Goal: Information Seeking & Learning: Check status

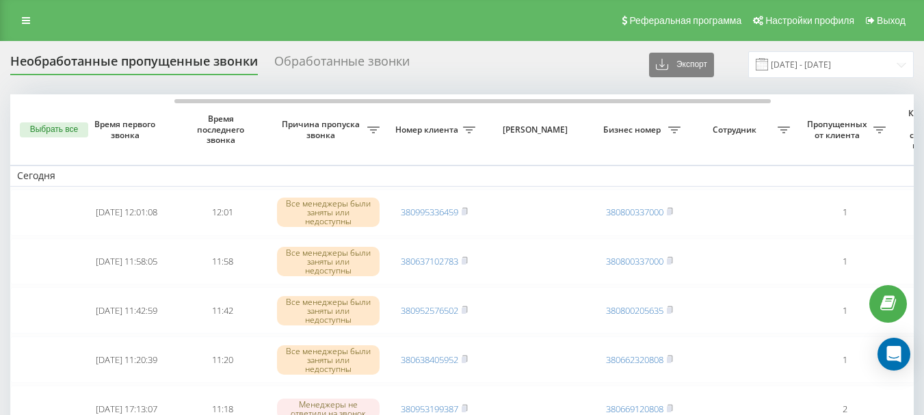
scroll to position [0, 99]
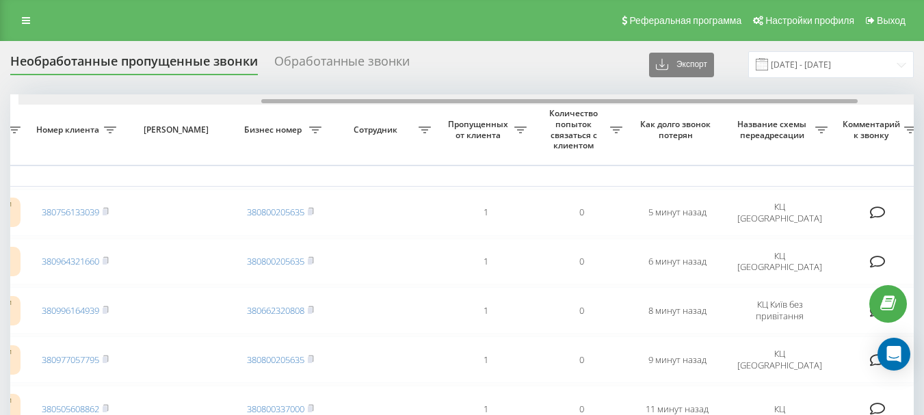
scroll to position [0, 356]
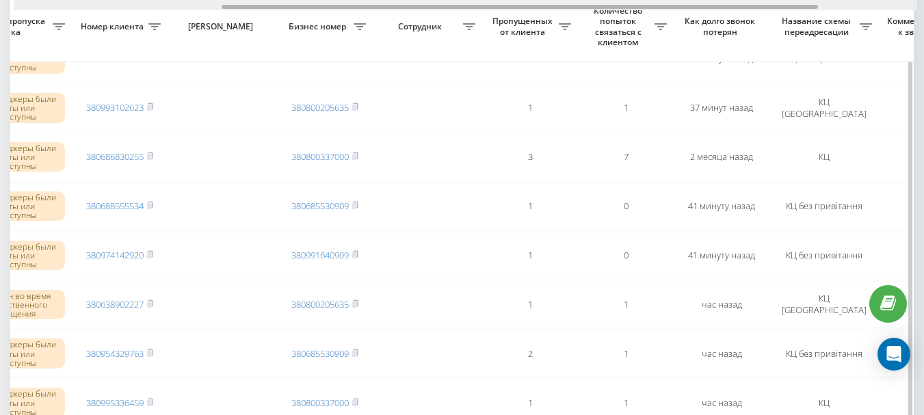
scroll to position [0, 367]
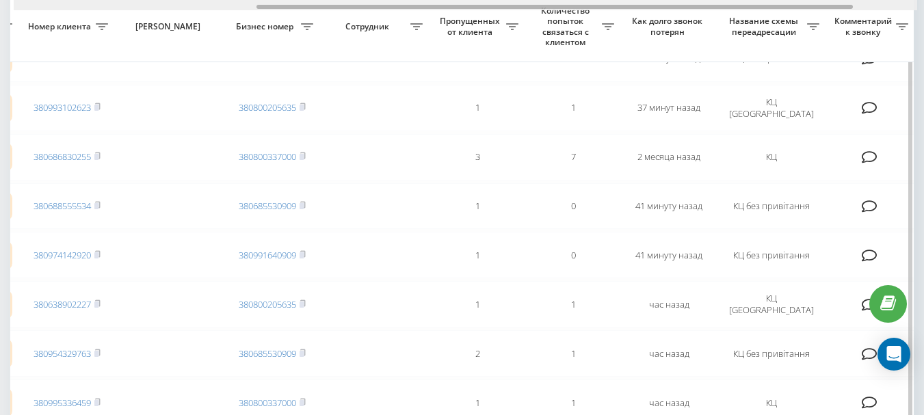
drag, startPoint x: 427, startPoint y: 7, endPoint x: 440, endPoint y: 27, distance: 23.9
click at [440, 27] on div "Выбрать все Время первого звонка Время последнего звонка Причина пропуска звонк…" at bounding box center [462, 257] width 904 height 1420
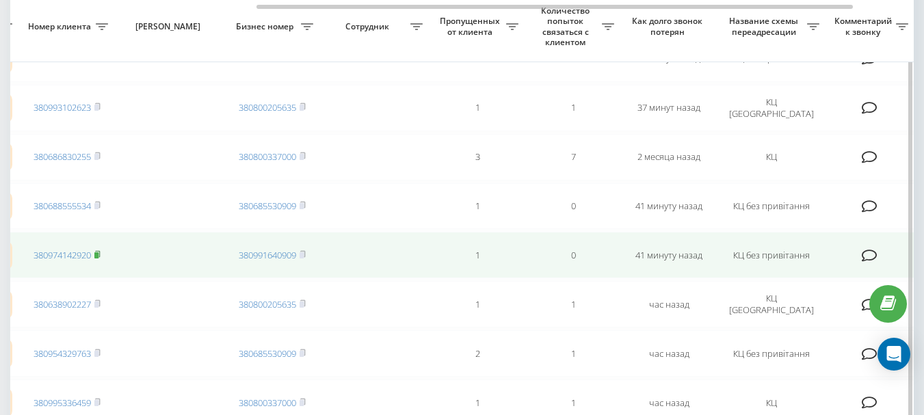
click at [100, 254] on icon at bounding box center [97, 254] width 5 height 6
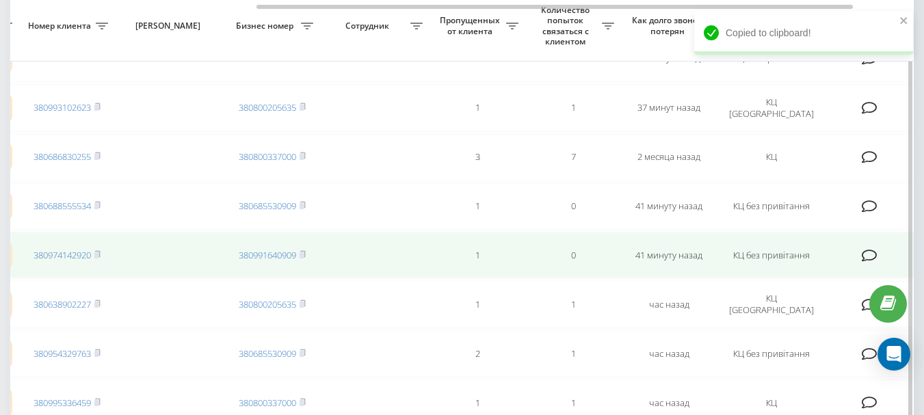
scroll to position [479, 0]
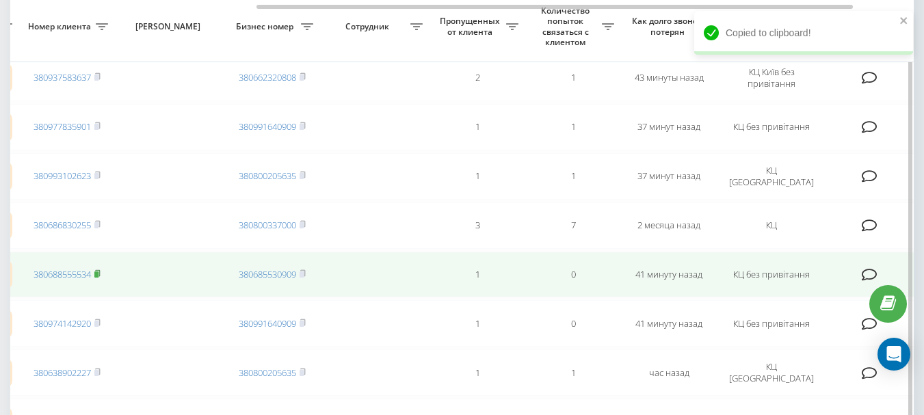
click at [98, 272] on icon at bounding box center [97, 273] width 6 height 8
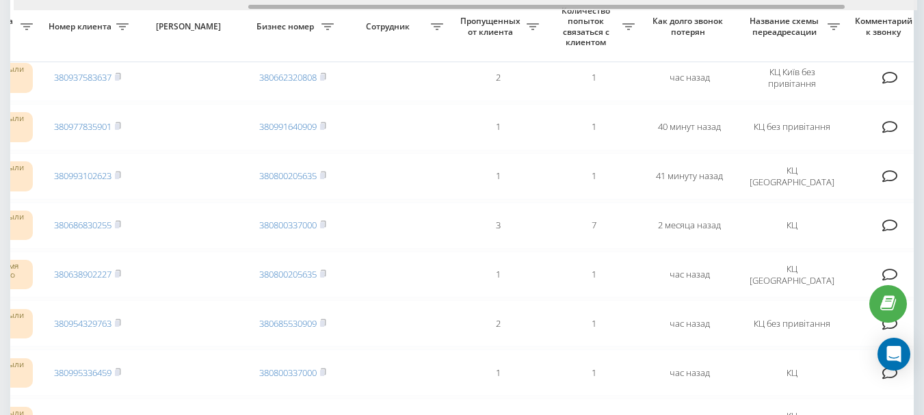
scroll to position [0, 358]
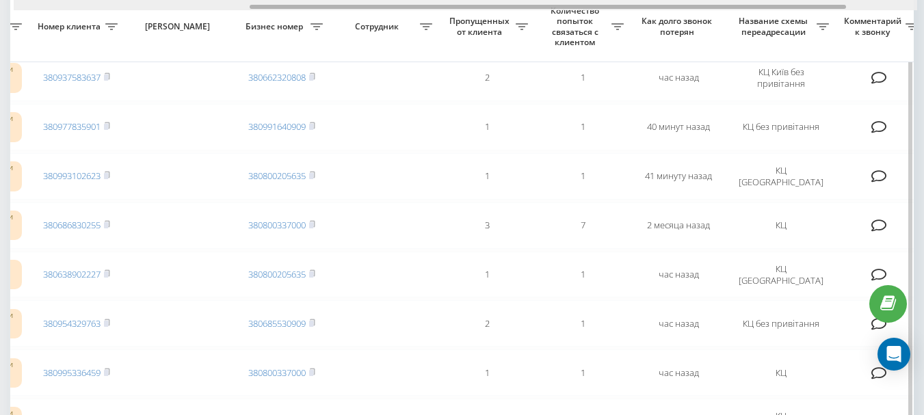
drag, startPoint x: 128, startPoint y: 8, endPoint x: 365, endPoint y: 21, distance: 237.0
click at [365, 21] on div "Выбрать все Время первого звонка Время последнего звонка [PERSON_NAME] пропуска…" at bounding box center [462, 301] width 904 height 1371
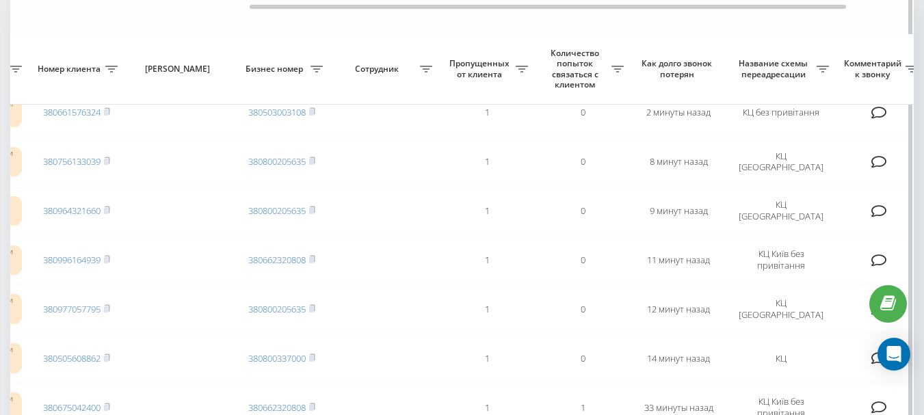
scroll to position [74, 0]
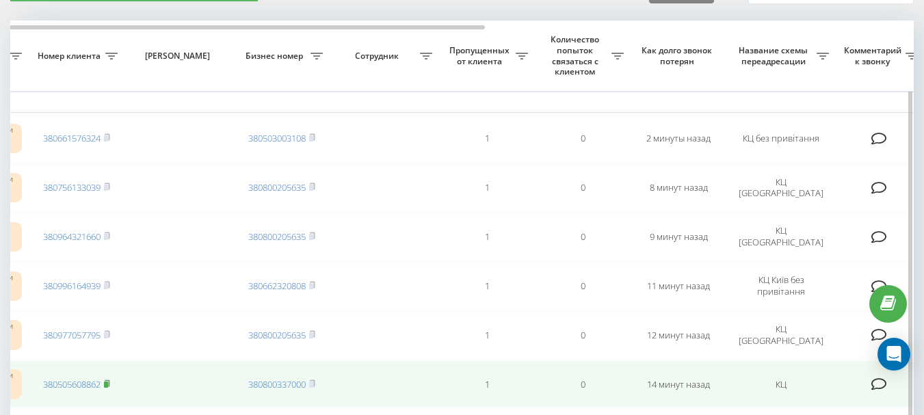
click at [105, 384] on icon at bounding box center [107, 384] width 6 height 8
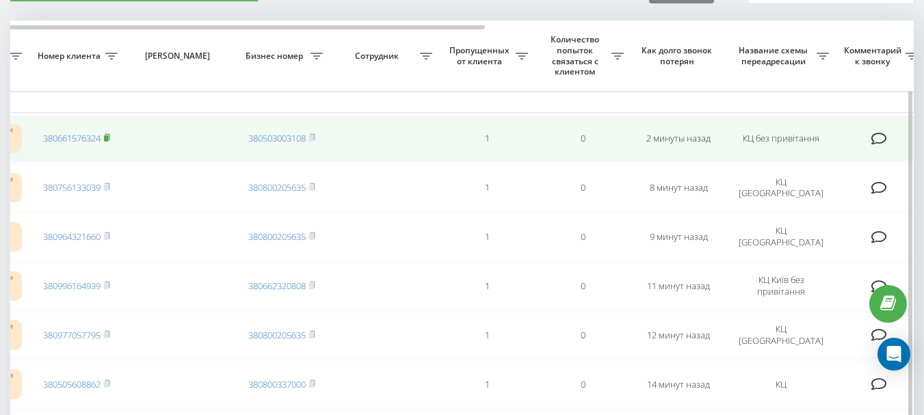
click at [110, 137] on icon at bounding box center [107, 137] width 6 height 8
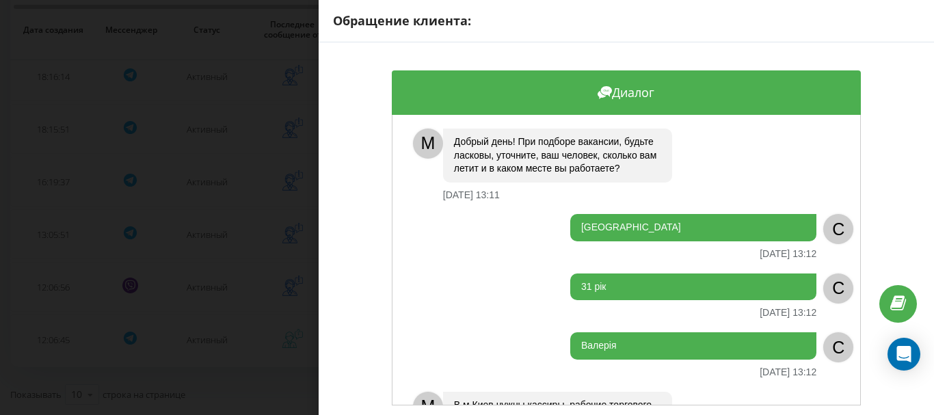
scroll to position [75, 0]
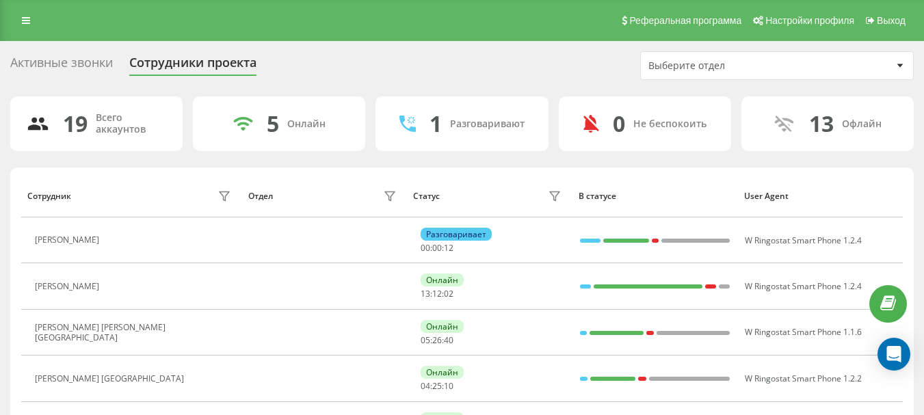
click at [90, 53] on div "Активные звонки Сотрудники проекта Выберите отдел" at bounding box center [462, 65] width 904 height 29
click at [101, 64] on div "Активные звонки" at bounding box center [61, 65] width 103 height 21
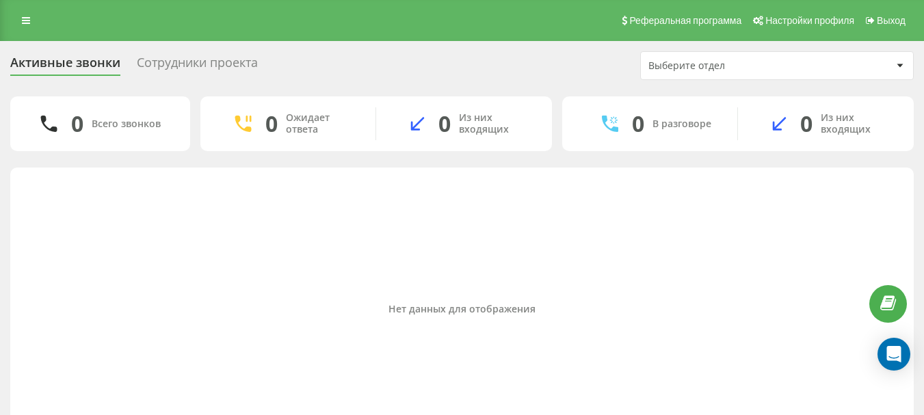
click at [139, 64] on div "Сотрудники проекта" at bounding box center [197, 65] width 121 height 21
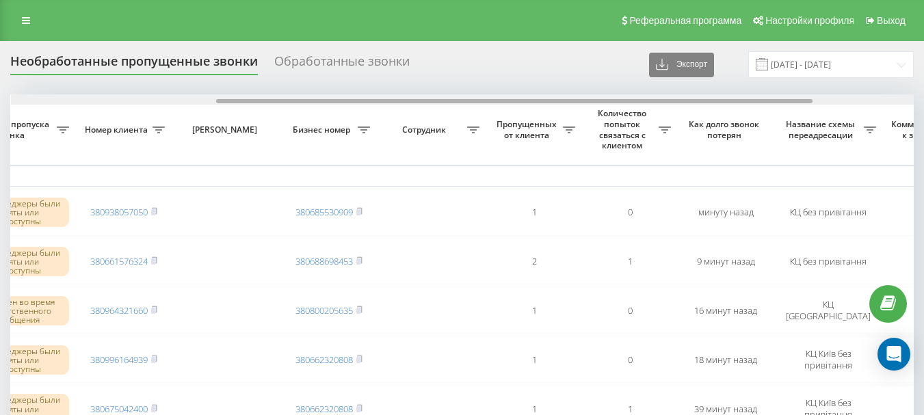
scroll to position [0, 311]
drag, startPoint x: 315, startPoint y: 101, endPoint x: 521, endPoint y: 114, distance: 206.3
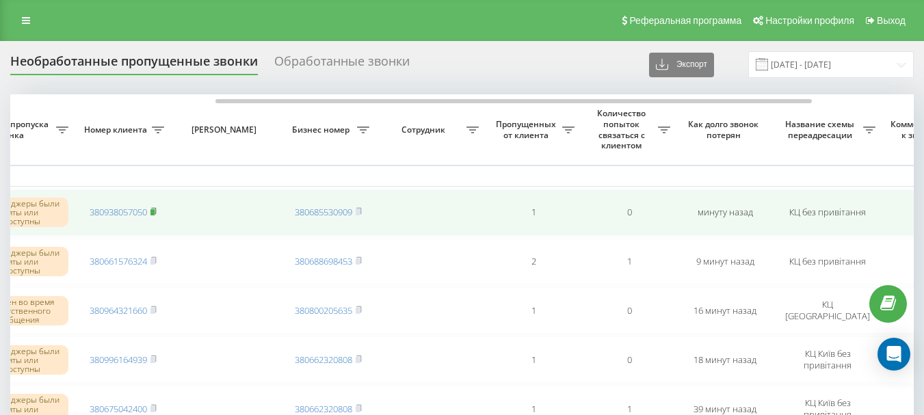
click at [155, 211] on rect at bounding box center [152, 212] width 4 height 6
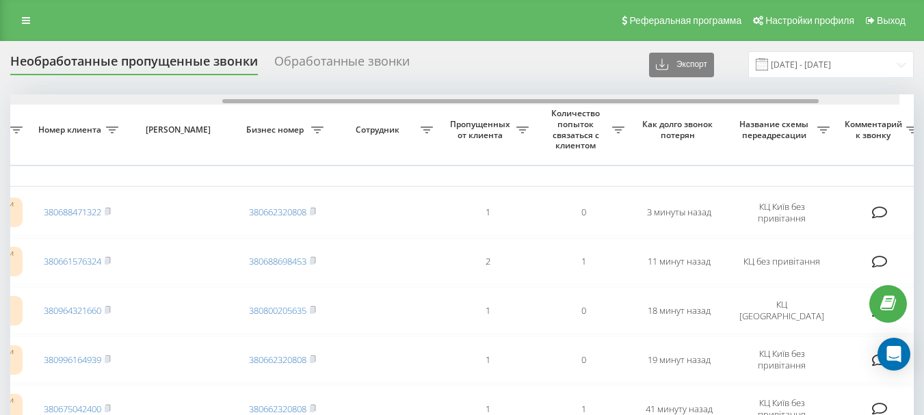
scroll to position [0, 364]
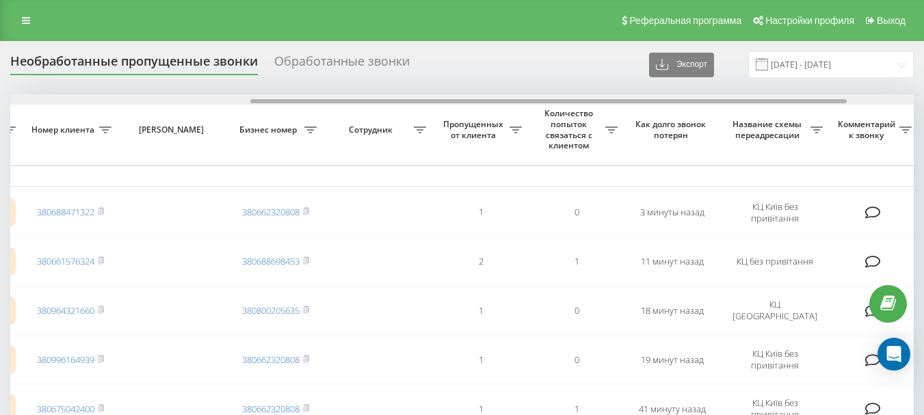
drag, startPoint x: 317, startPoint y: 103, endPoint x: 557, endPoint y: 104, distance: 240.8
click at [557, 104] on div at bounding box center [462, 99] width 904 height 10
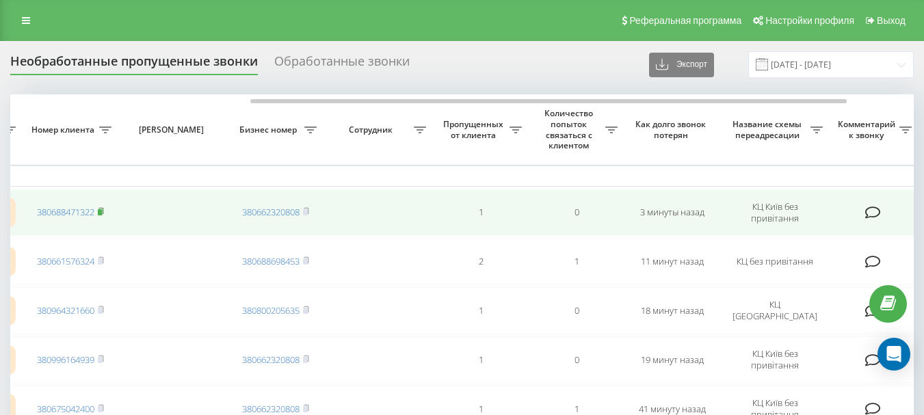
click at [104, 211] on icon at bounding box center [101, 211] width 6 height 8
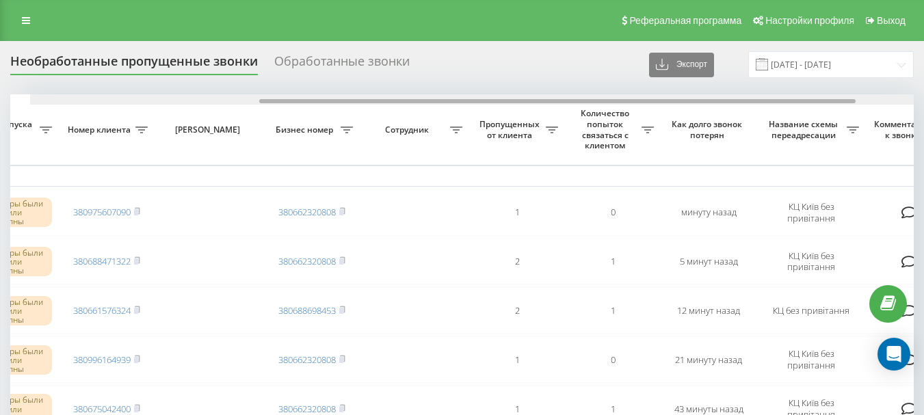
scroll to position [0, 347]
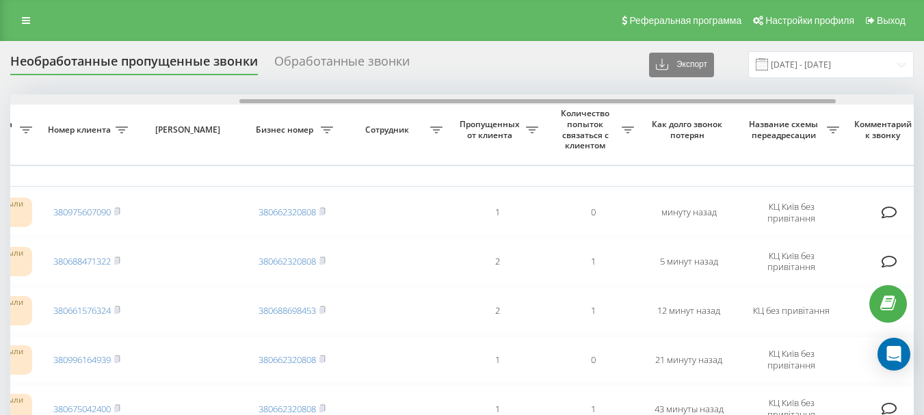
drag, startPoint x: 325, startPoint y: 101, endPoint x: 555, endPoint y: 103, distance: 229.8
click at [555, 103] on div at bounding box center [537, 101] width 596 height 4
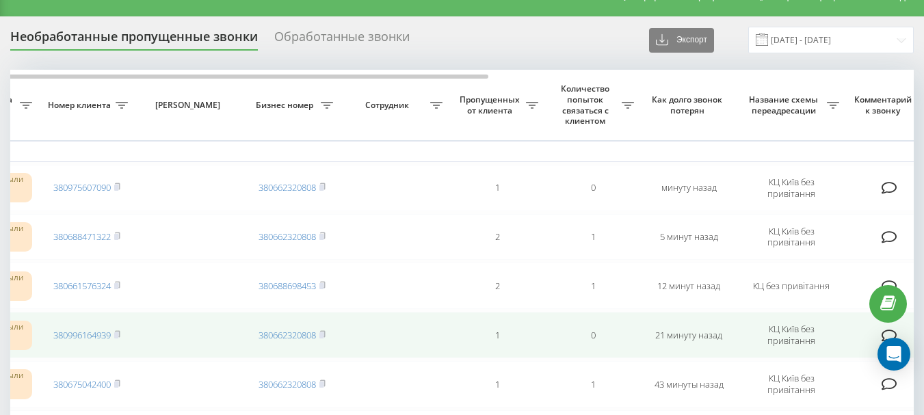
scroll to position [0, 0]
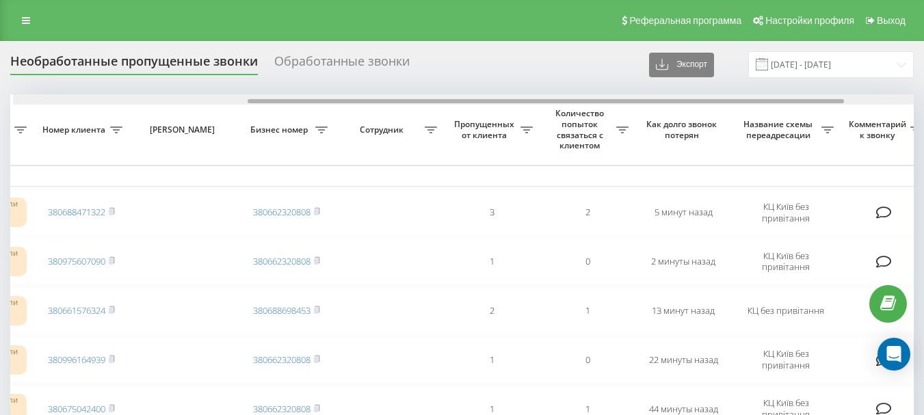
scroll to position [0, 356]
drag, startPoint x: 388, startPoint y: 101, endPoint x: 624, endPoint y: 108, distance: 235.4
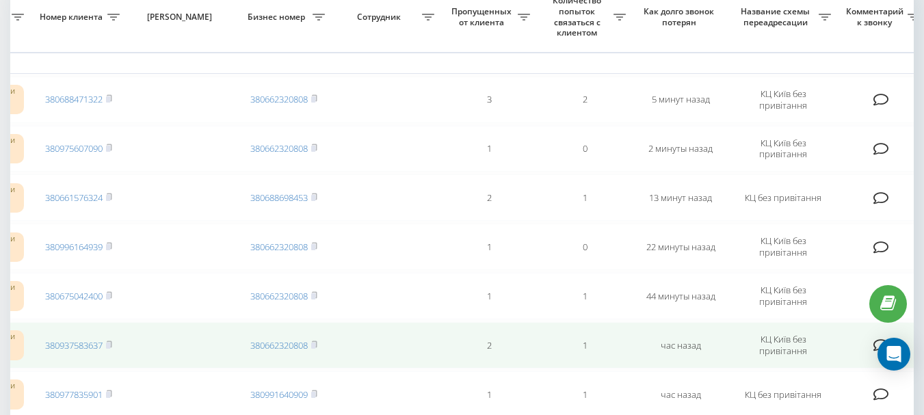
scroll to position [0, 0]
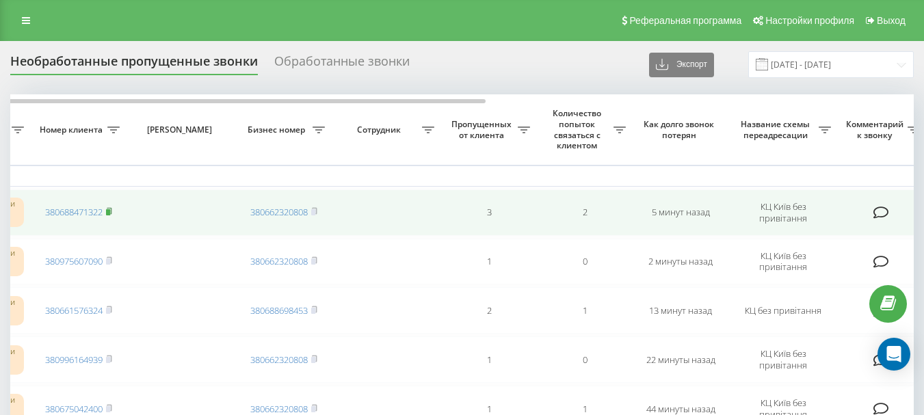
click at [111, 209] on icon at bounding box center [109, 211] width 6 height 8
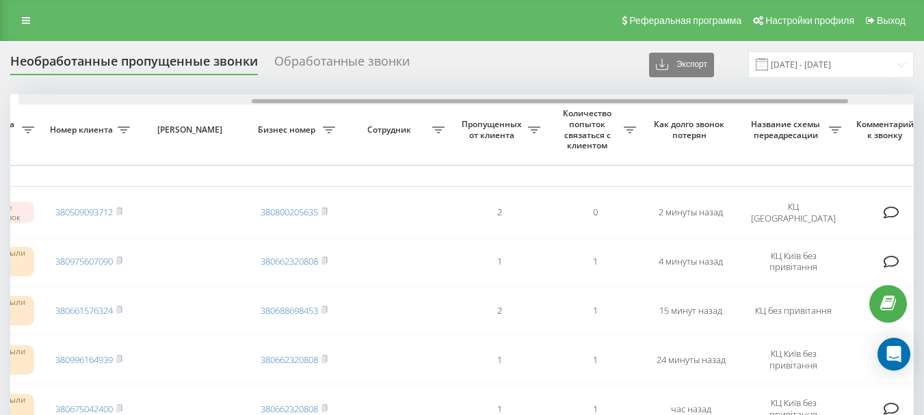
scroll to position [0, 354]
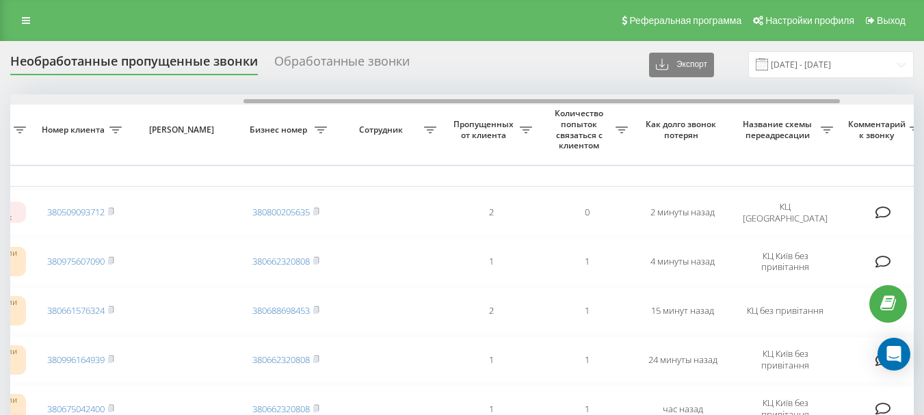
drag, startPoint x: 267, startPoint y: 102, endPoint x: 501, endPoint y: 97, distance: 234.0
click at [501, 97] on div at bounding box center [462, 99] width 904 height 10
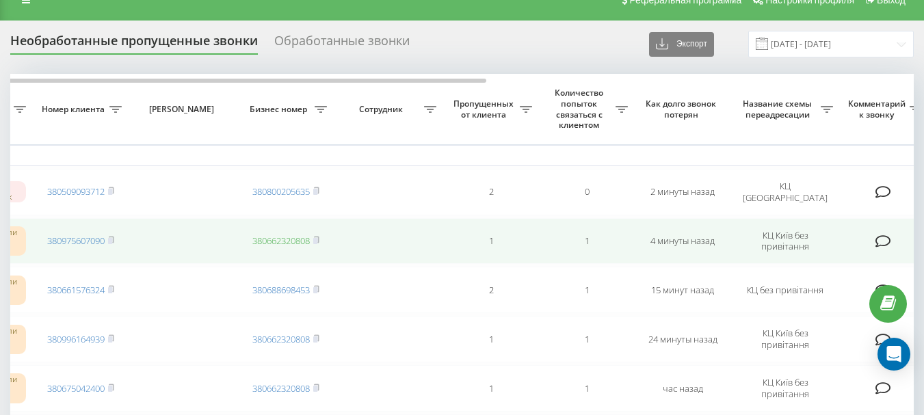
scroll to position [0, 0]
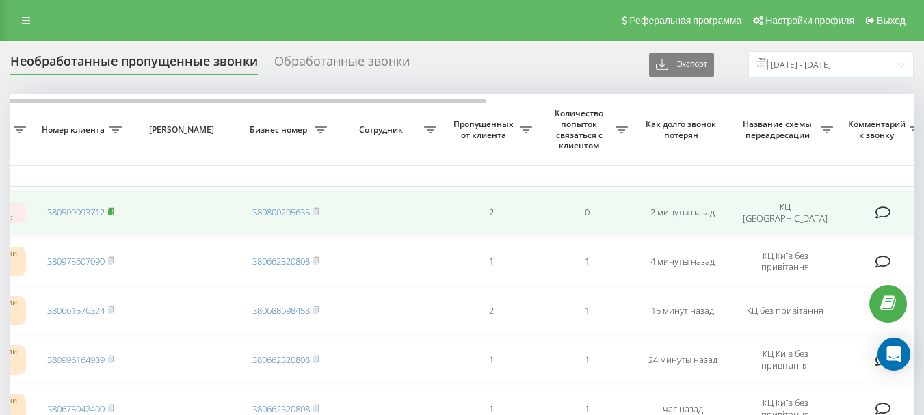
click at [114, 213] on icon at bounding box center [111, 211] width 6 height 8
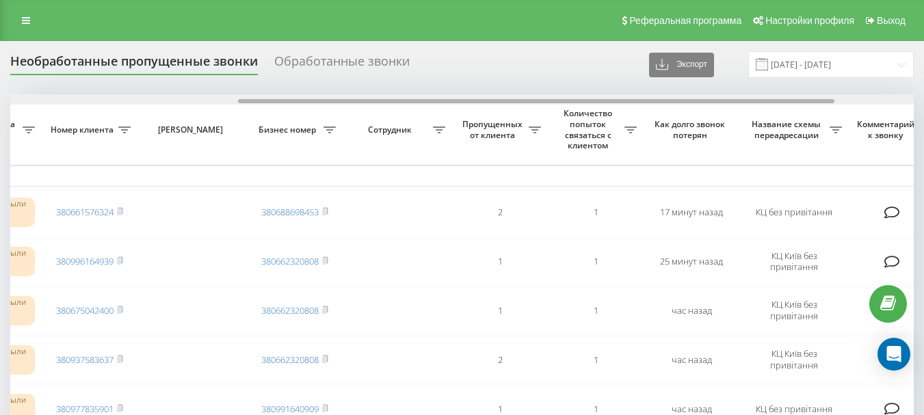
scroll to position [0, 361]
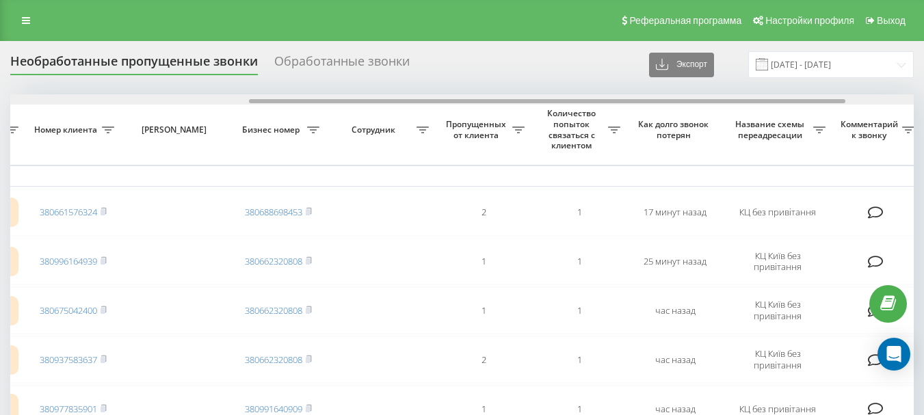
drag, startPoint x: 213, startPoint y: 103, endPoint x: 451, endPoint y: 115, distance: 239.0
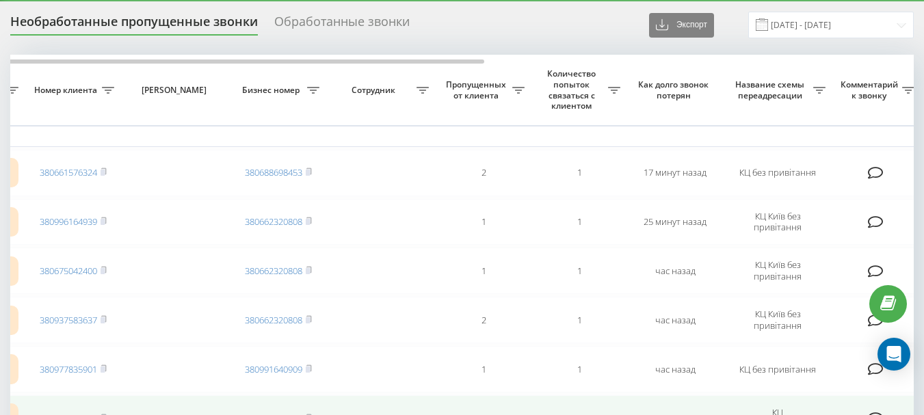
scroll to position [0, 0]
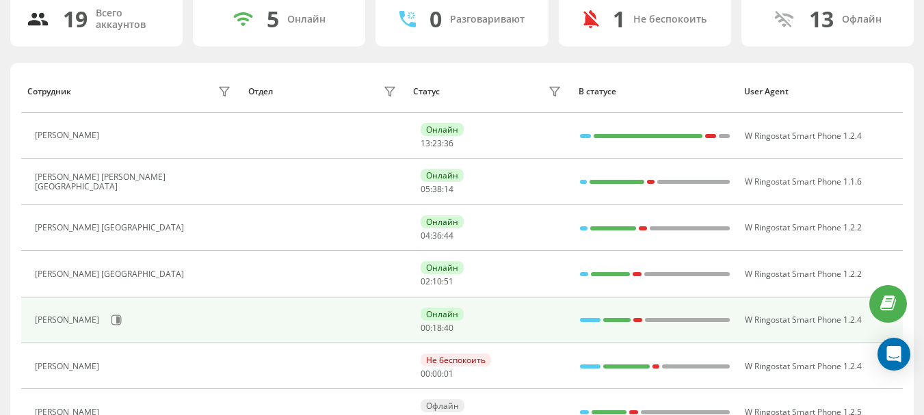
scroll to position [137, 0]
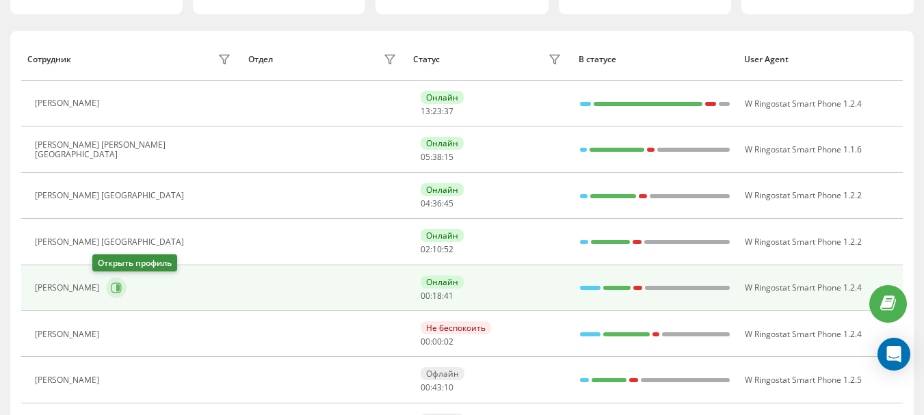
click at [111, 289] on icon at bounding box center [116, 287] width 11 height 11
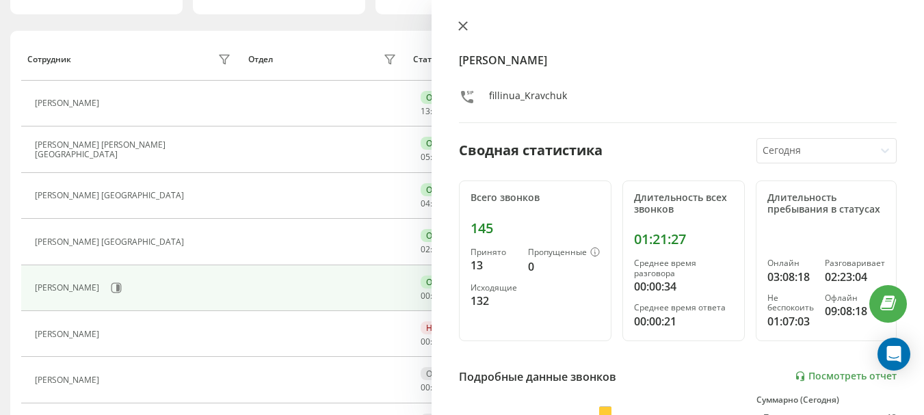
click at [463, 26] on icon at bounding box center [463, 26] width 8 height 8
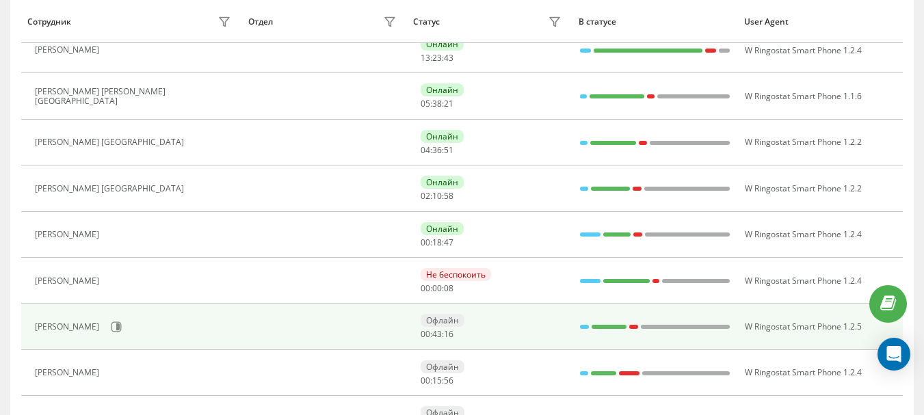
scroll to position [205, 0]
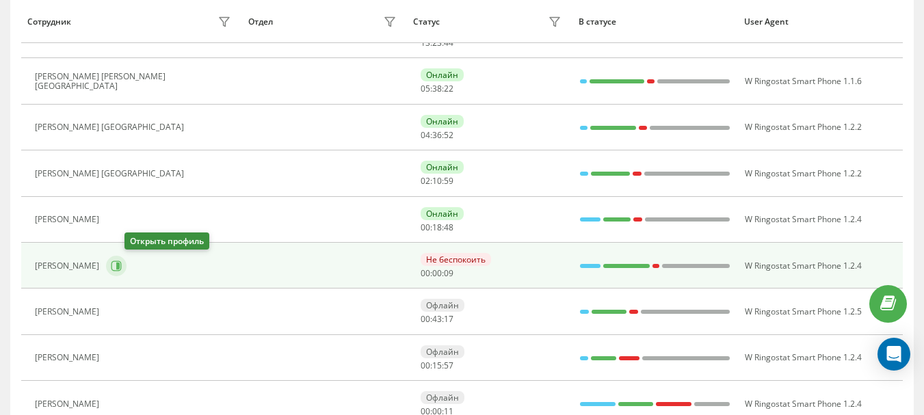
click at [120, 267] on icon at bounding box center [117, 266] width 3 height 7
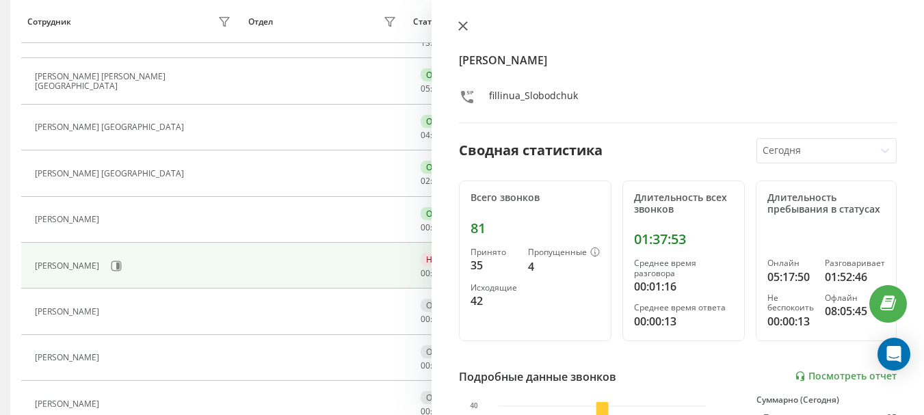
click at [462, 23] on icon at bounding box center [463, 26] width 10 height 10
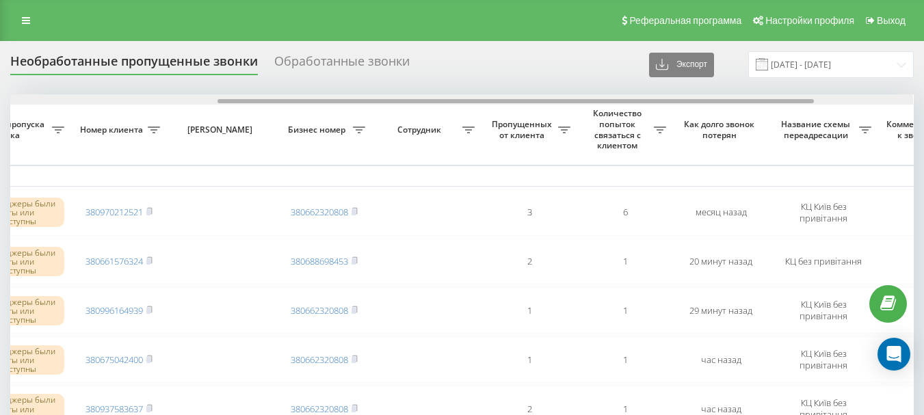
scroll to position [0, 315]
drag, startPoint x: 376, startPoint y: 100, endPoint x: 584, endPoint y: 105, distance: 208.0
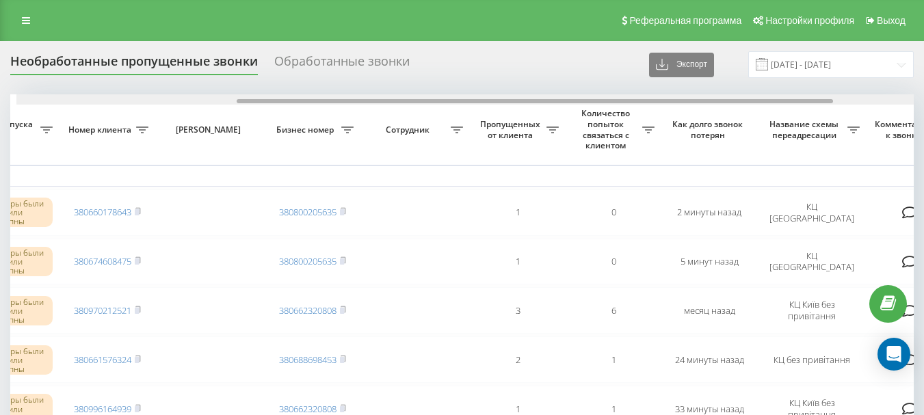
scroll to position [0, 333]
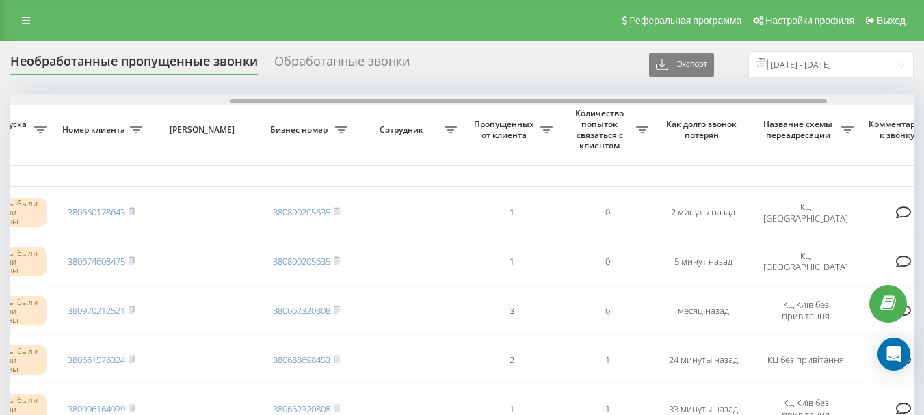
drag, startPoint x: 369, startPoint y: 100, endPoint x: 589, endPoint y: 96, distance: 220.3
click at [589, 96] on div at bounding box center [462, 99] width 904 height 10
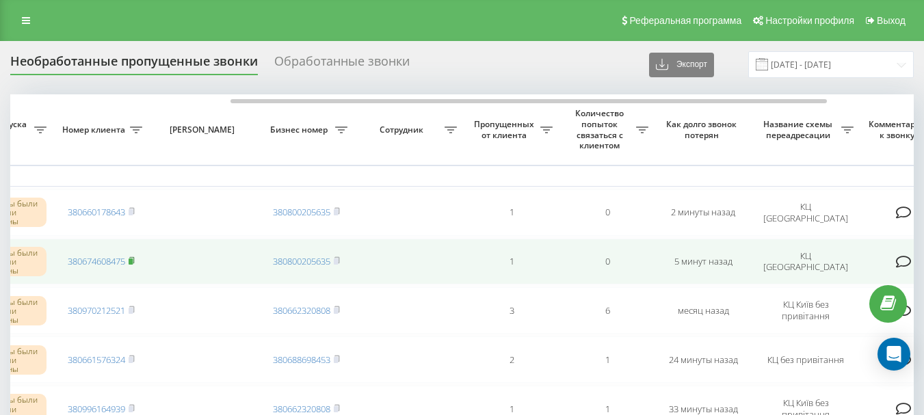
click at [132, 261] on rect at bounding box center [131, 262] width 4 height 6
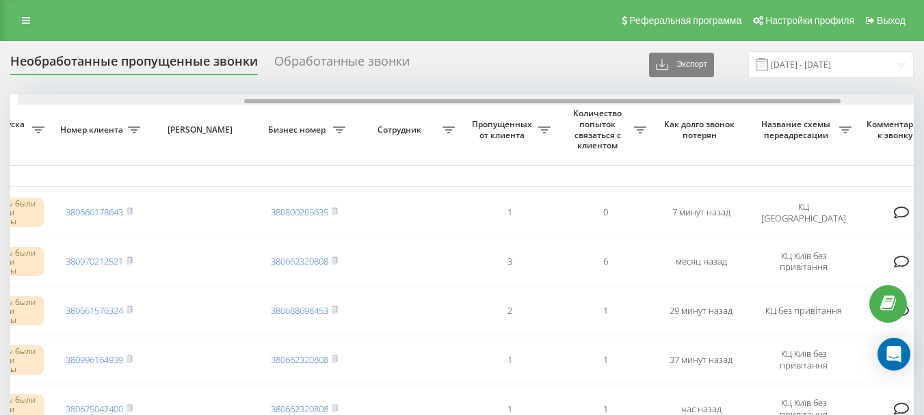
scroll to position [0, 343]
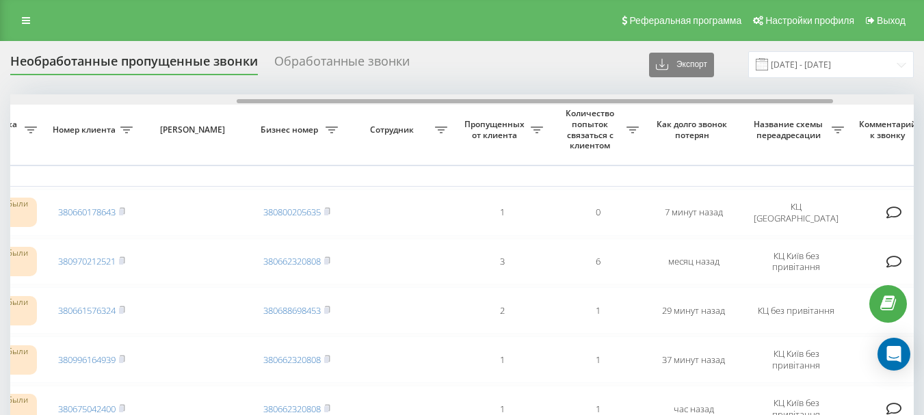
drag, startPoint x: 0, startPoint y: 0, endPoint x: 557, endPoint y: 108, distance: 567.8
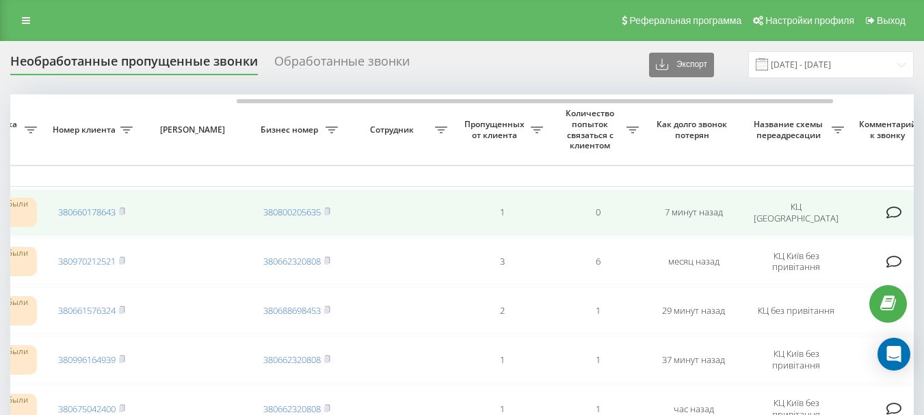
click at [127, 212] on td "380660178643" at bounding box center [92, 212] width 96 height 47
click at [123, 212] on rect at bounding box center [121, 212] width 4 height 6
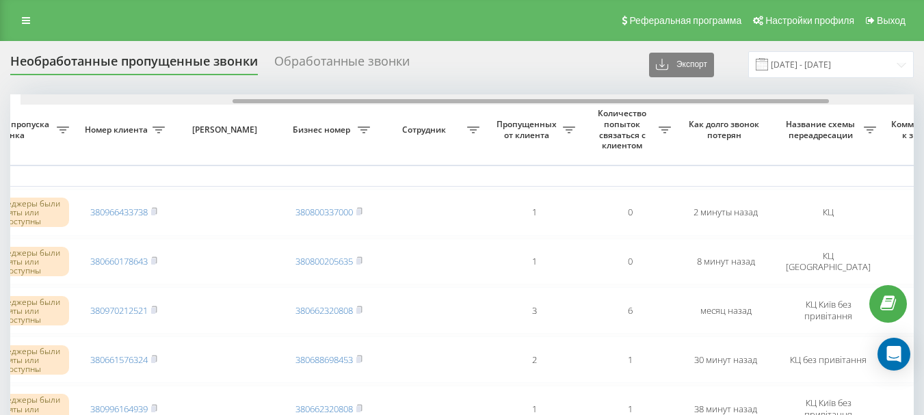
scroll to position [0, 324]
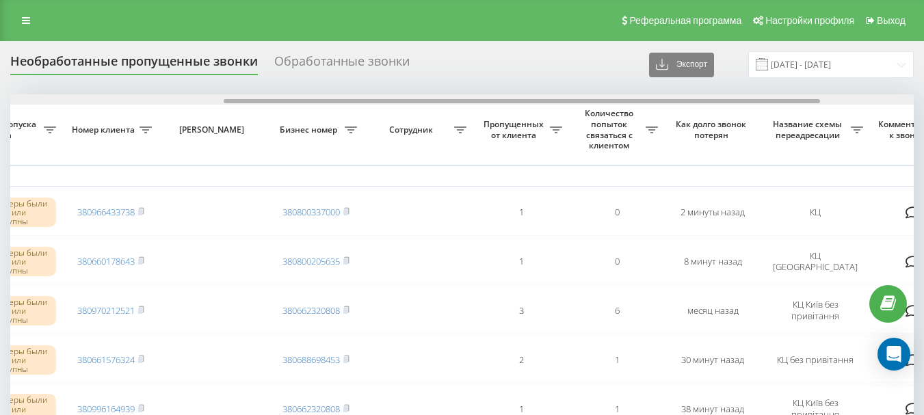
drag, startPoint x: 287, startPoint y: 101, endPoint x: 501, endPoint y: 111, distance: 214.4
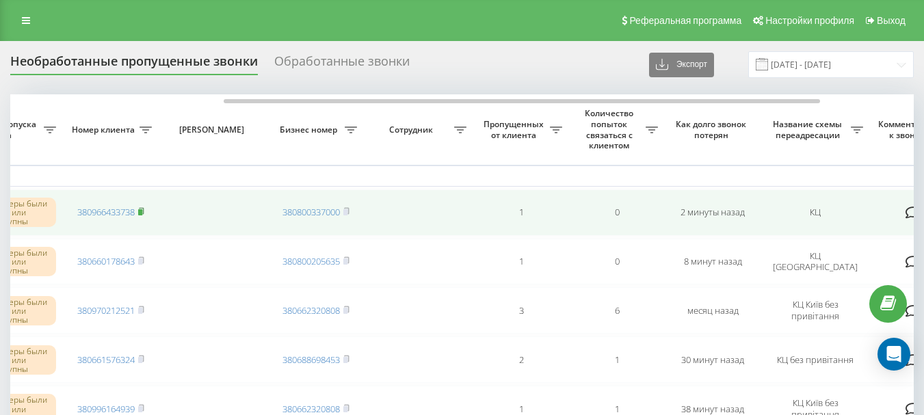
click at [144, 213] on icon at bounding box center [141, 211] width 6 height 8
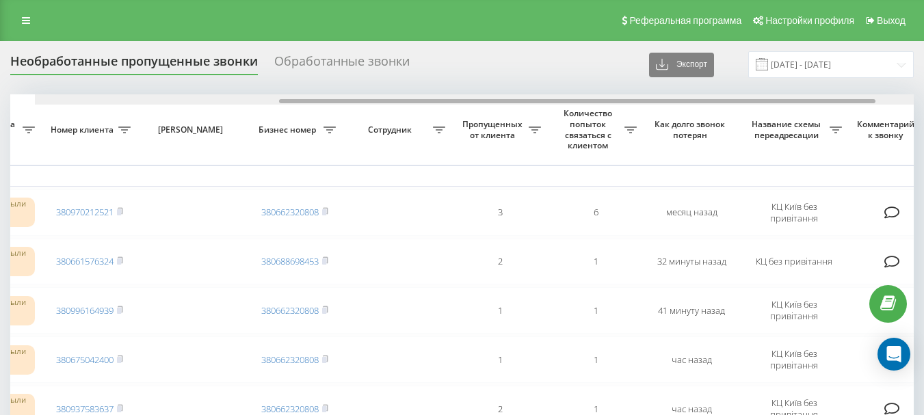
scroll to position [0, 373]
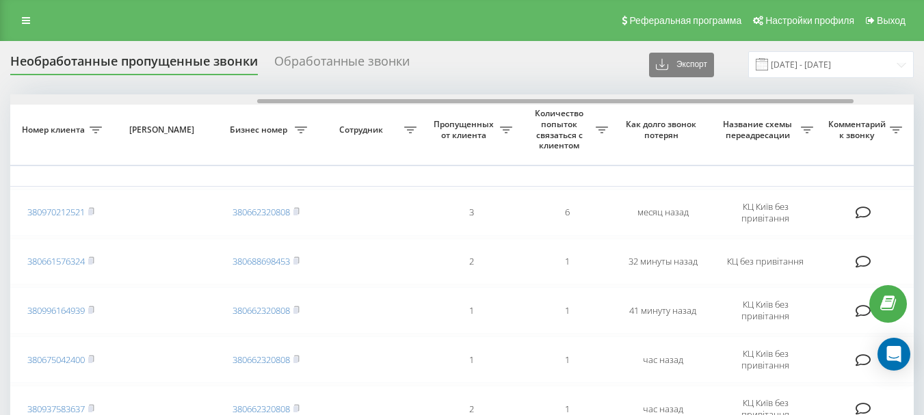
drag, startPoint x: 318, startPoint y: 100, endPoint x: 565, endPoint y: 98, distance: 246.9
click at [565, 98] on div at bounding box center [462, 99] width 904 height 10
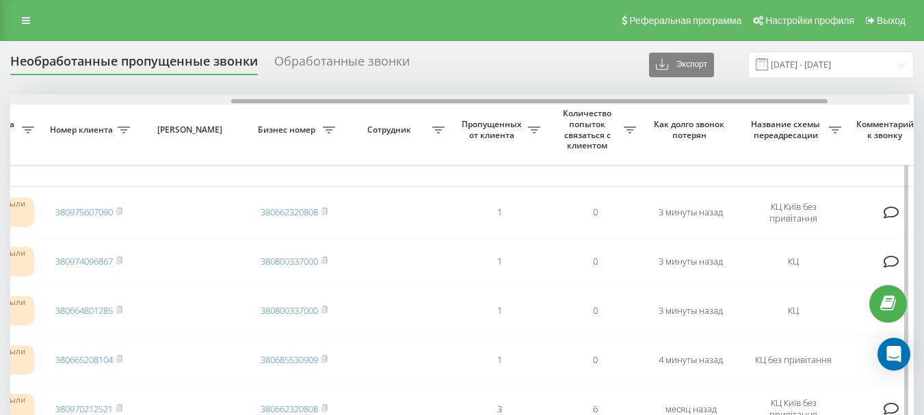
scroll to position [0, 347]
drag, startPoint x: 352, startPoint y: 101, endPoint x: 581, endPoint y: 108, distance: 229.2
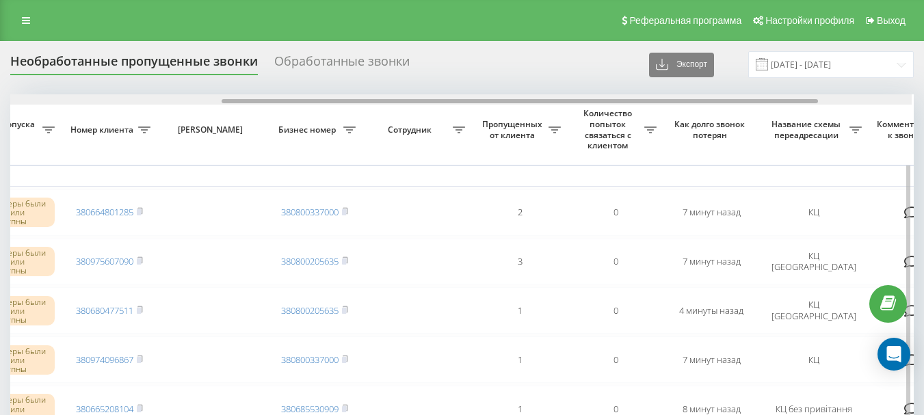
scroll to position [0, 339]
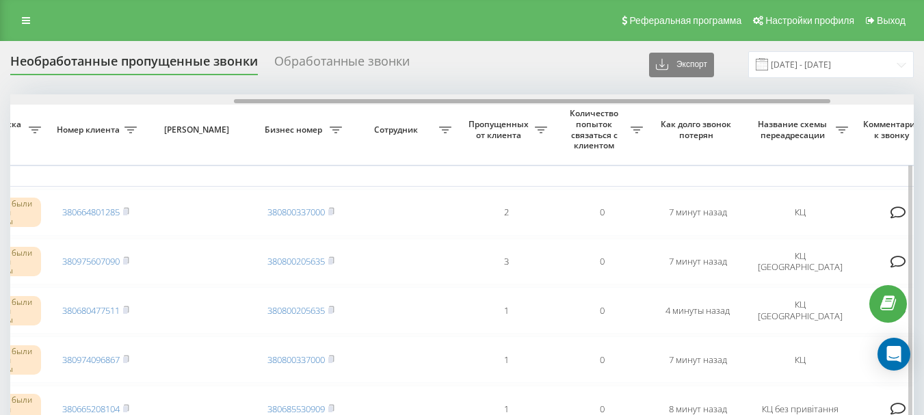
drag, startPoint x: 319, startPoint y: 99, endPoint x: 543, endPoint y: 108, distance: 223.8
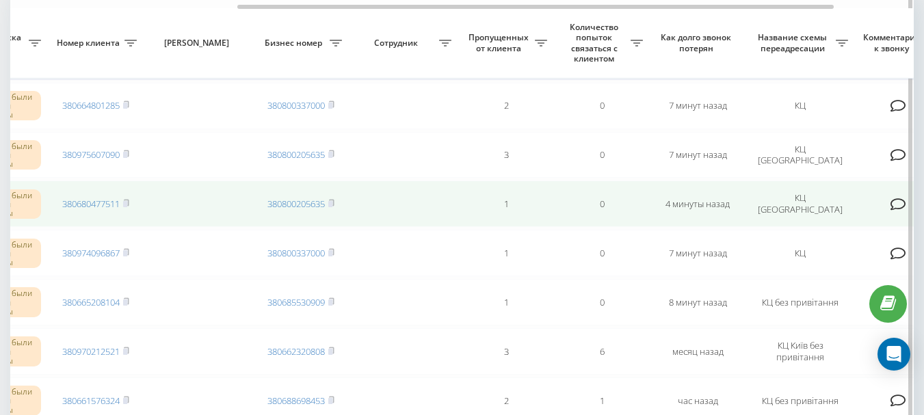
scroll to position [137, 0]
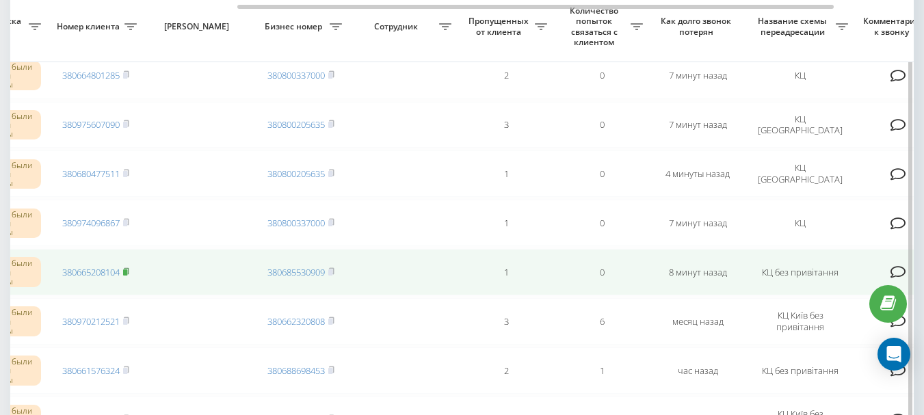
click at [127, 272] on rect at bounding box center [125, 272] width 4 height 6
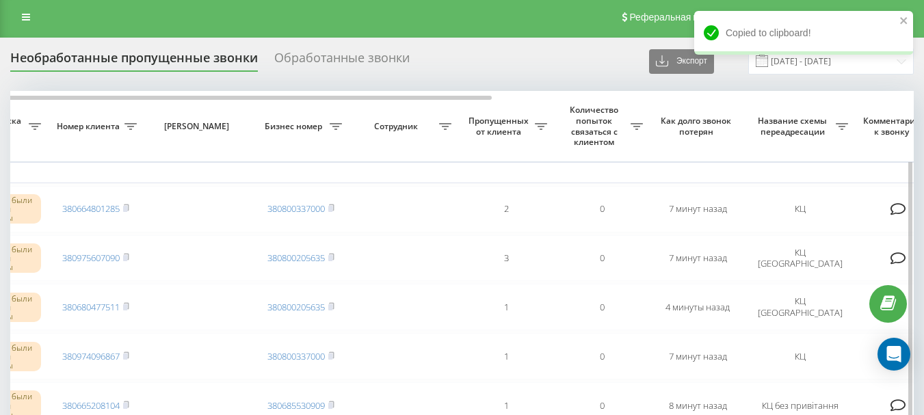
scroll to position [0, 0]
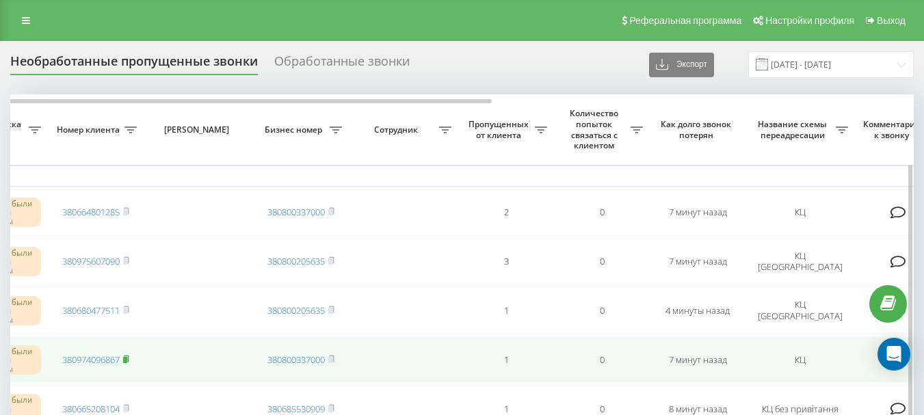
click at [127, 358] on rect at bounding box center [125, 360] width 4 height 6
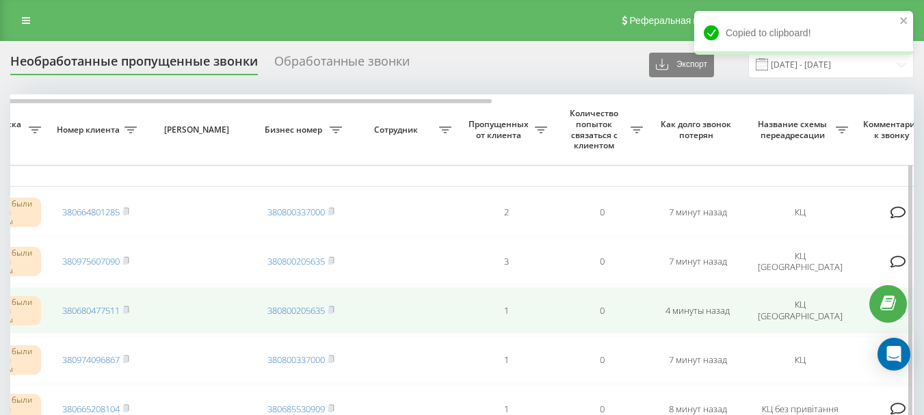
click at [124, 308] on span "380680477511" at bounding box center [95, 310] width 67 height 12
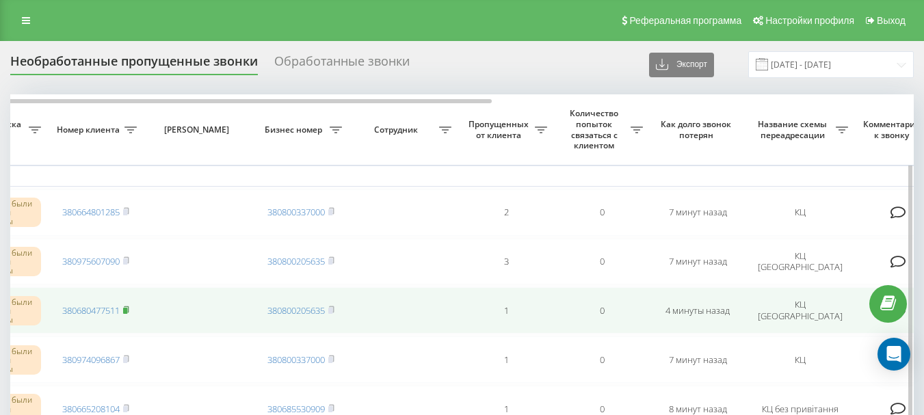
click at [125, 308] on rect at bounding box center [125, 311] width 4 height 6
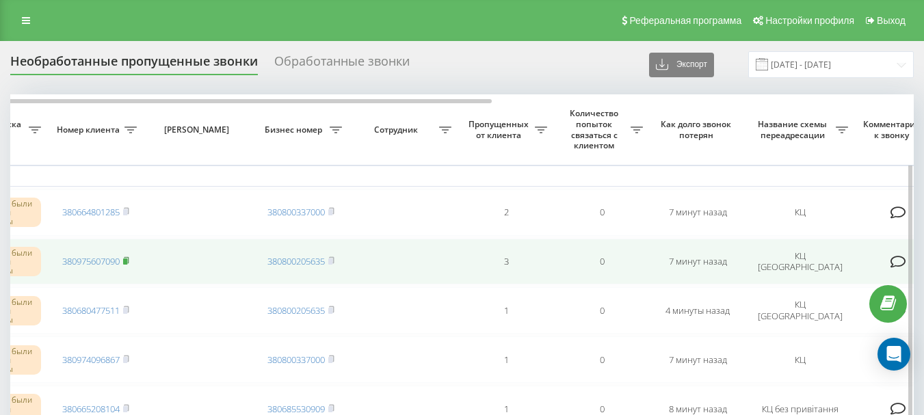
click at [129, 260] on icon at bounding box center [126, 260] width 6 height 8
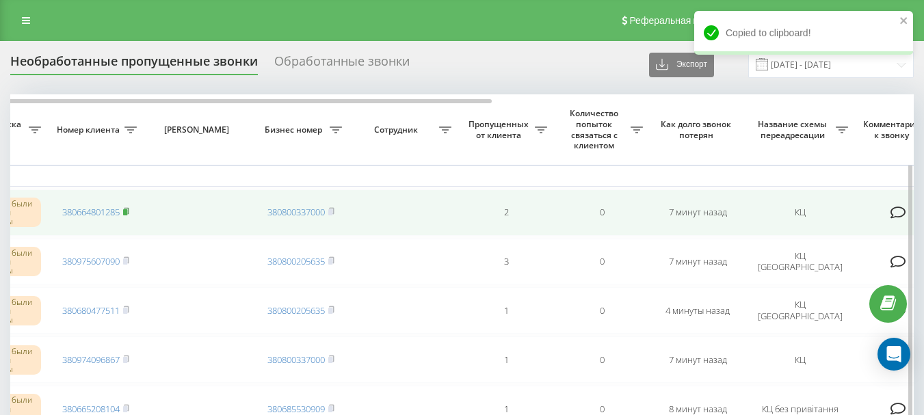
click at [127, 211] on rect at bounding box center [125, 212] width 4 height 6
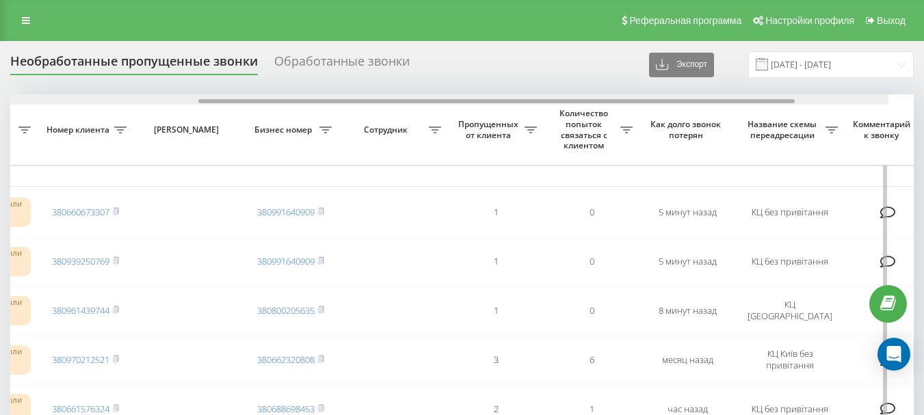
scroll to position [0, 352]
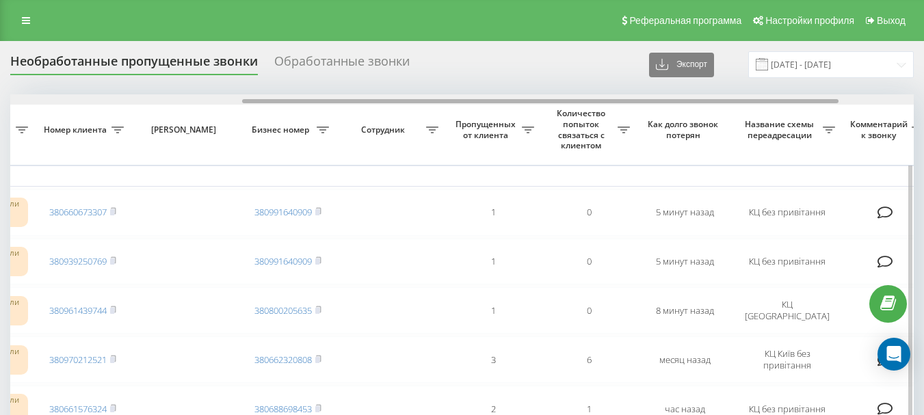
drag, startPoint x: 280, startPoint y: 102, endPoint x: 513, endPoint y: 107, distance: 232.6
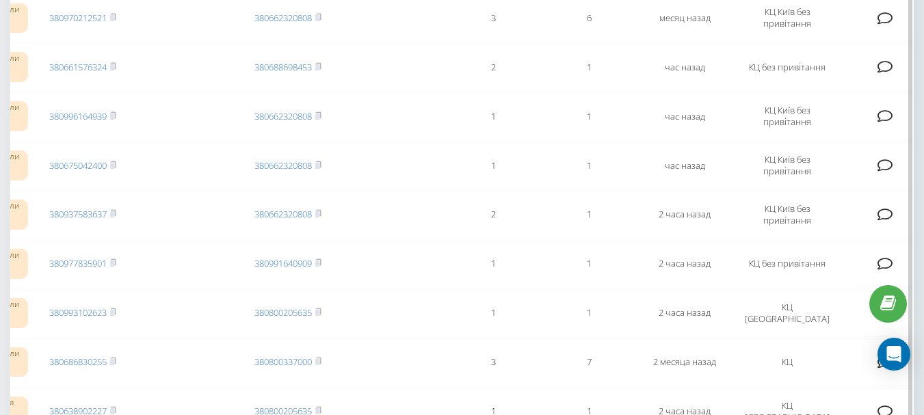
scroll to position [0, 0]
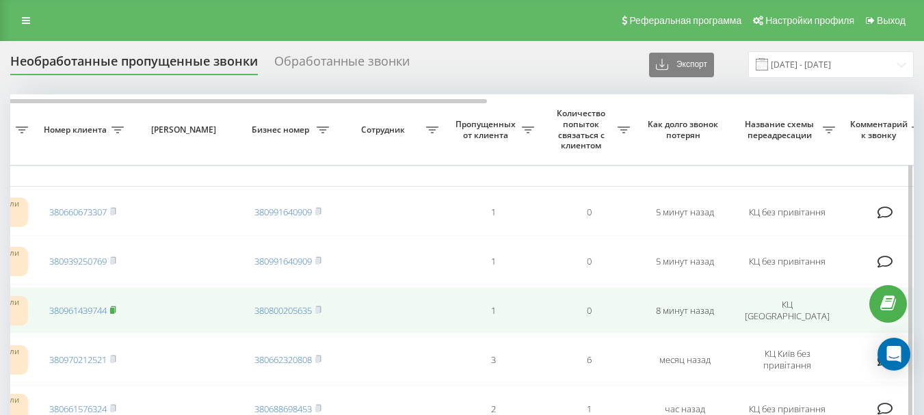
click at [116, 311] on icon at bounding box center [113, 310] width 6 height 8
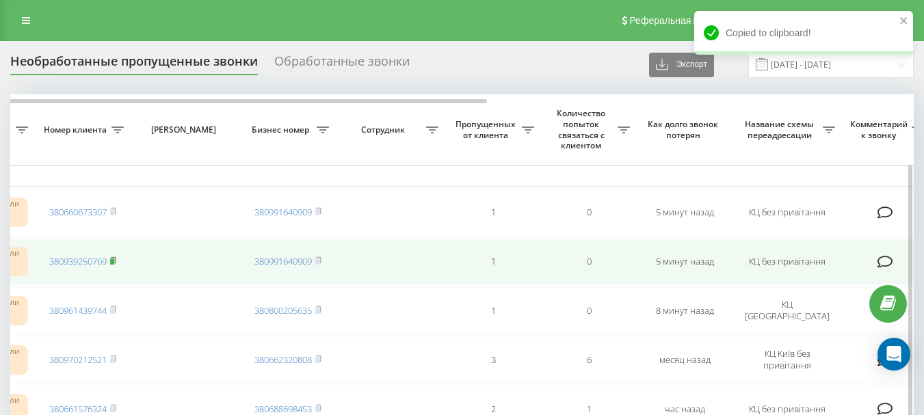
click at [116, 263] on icon at bounding box center [113, 260] width 6 height 8
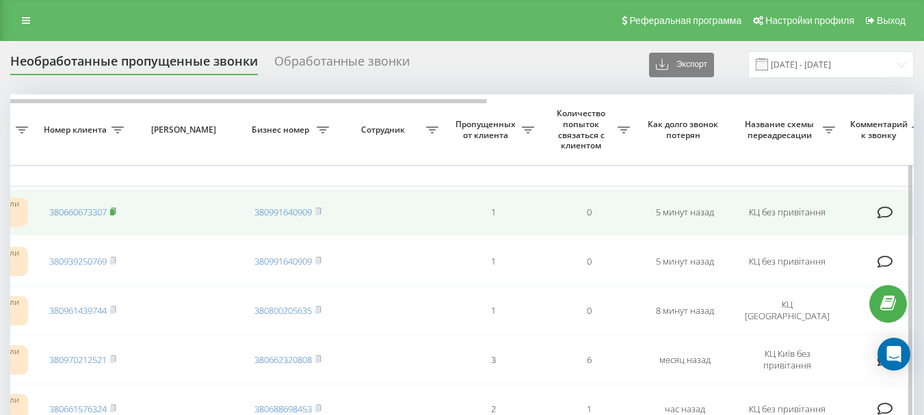
click at [116, 212] on icon at bounding box center [113, 211] width 6 height 8
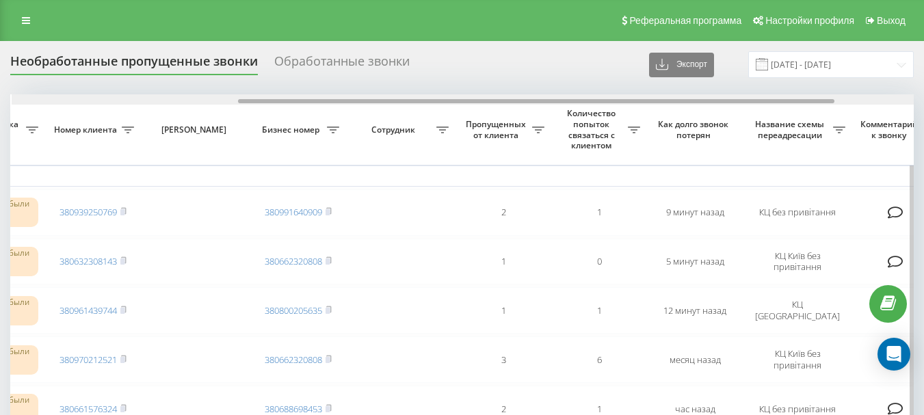
scroll to position [0, 343]
drag, startPoint x: 348, startPoint y: 103, endPoint x: 575, endPoint y: 117, distance: 226.9
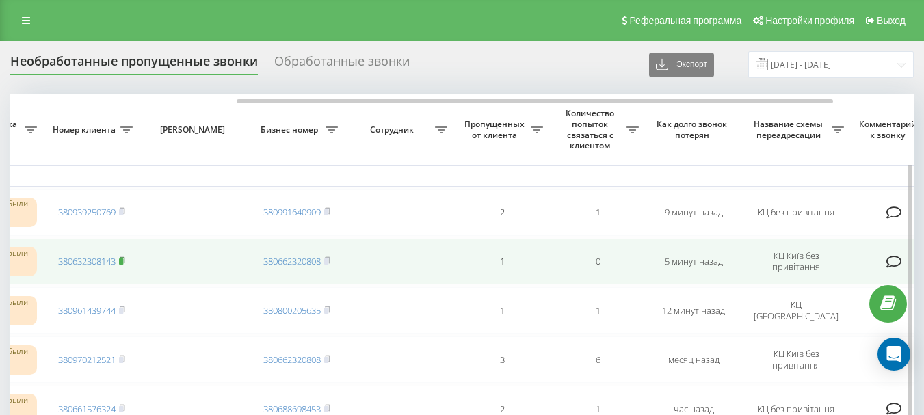
click at [125, 259] on icon at bounding box center [122, 260] width 6 height 8
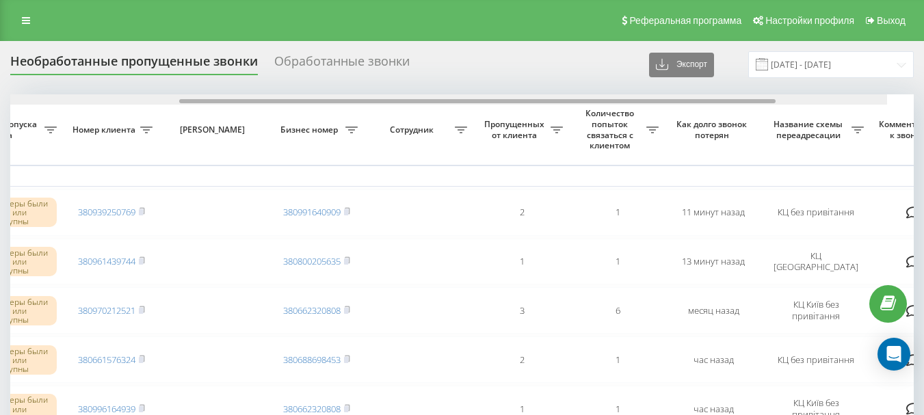
scroll to position [0, 345]
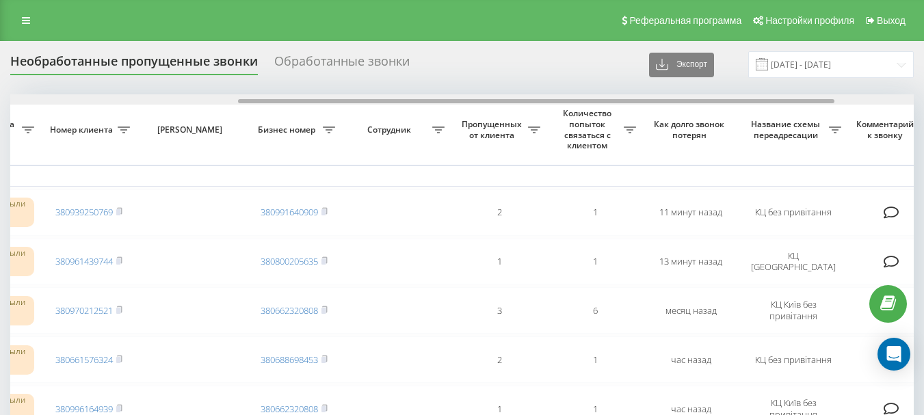
drag, startPoint x: 437, startPoint y: 102, endPoint x: 666, endPoint y: 105, distance: 228.5
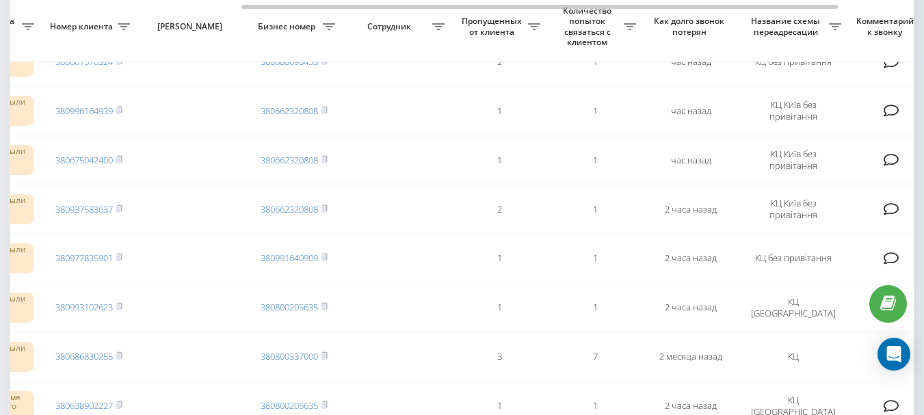
scroll to position [0, 0]
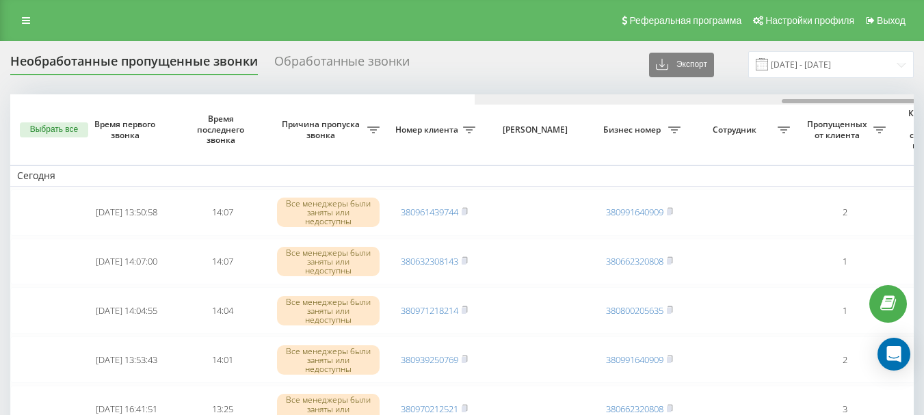
scroll to position [0, 464]
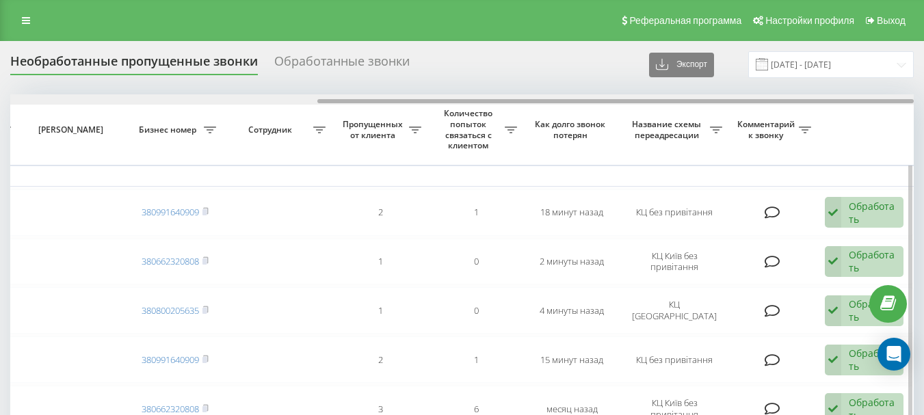
drag, startPoint x: 327, startPoint y: 98, endPoint x: 422, endPoint y: 103, distance: 95.2
click at [422, 103] on div at bounding box center [462, 99] width 904 height 10
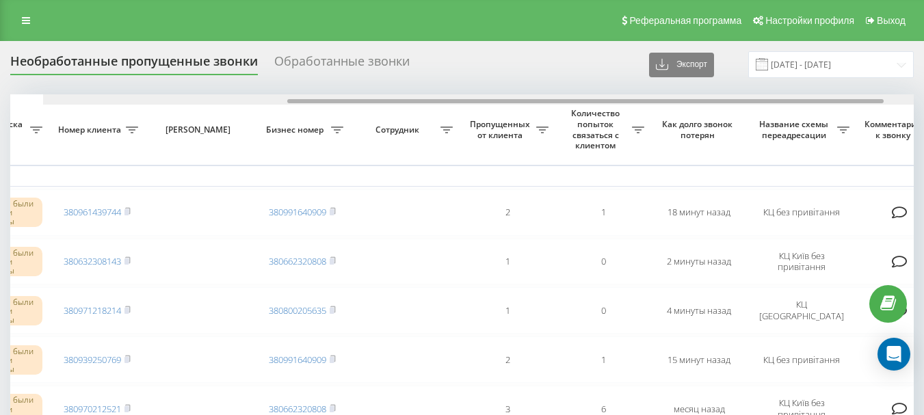
scroll to position [0, 370]
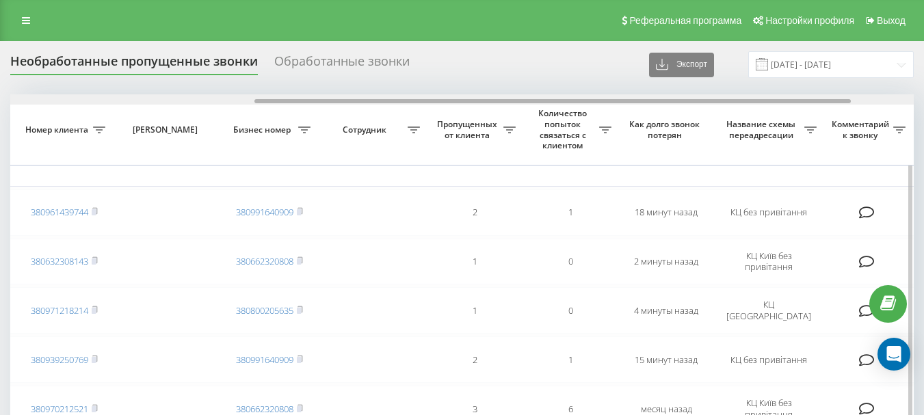
drag, startPoint x: 425, startPoint y: 101, endPoint x: 363, endPoint y: 103, distance: 62.3
click at [363, 103] on div at bounding box center [552, 101] width 596 height 4
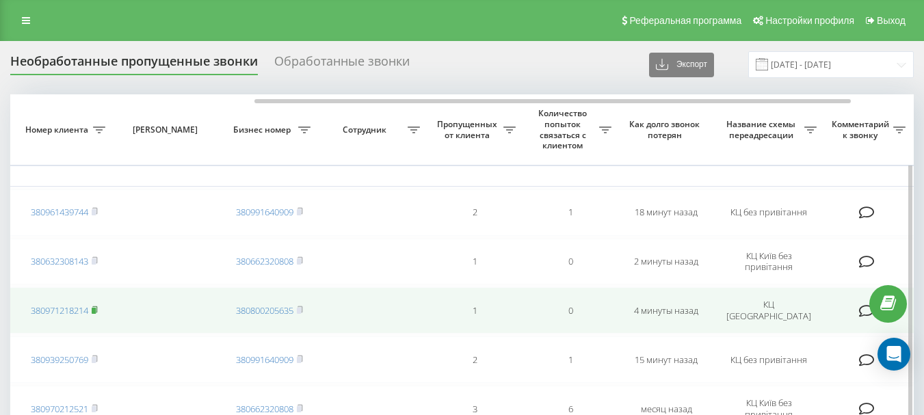
click at [96, 308] on rect at bounding box center [94, 311] width 4 height 6
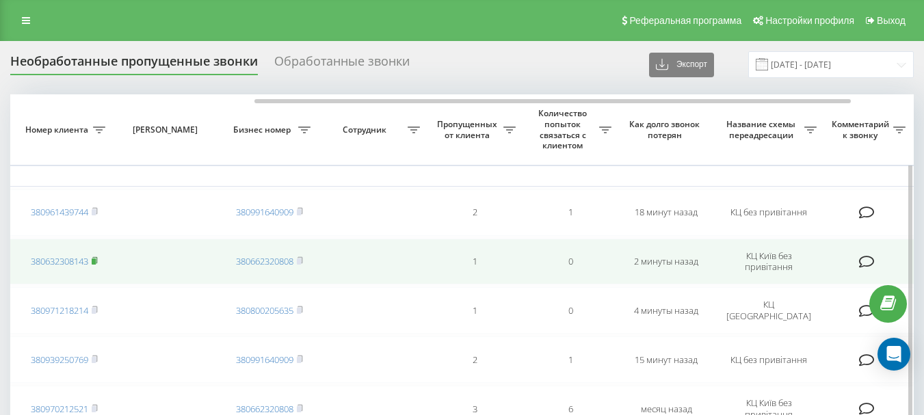
click at [96, 261] on rect at bounding box center [94, 262] width 4 height 6
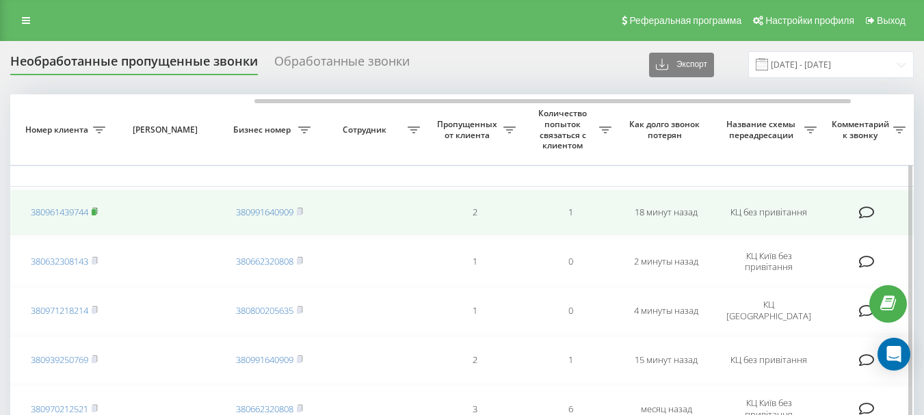
click at [96, 212] on rect at bounding box center [94, 212] width 4 height 6
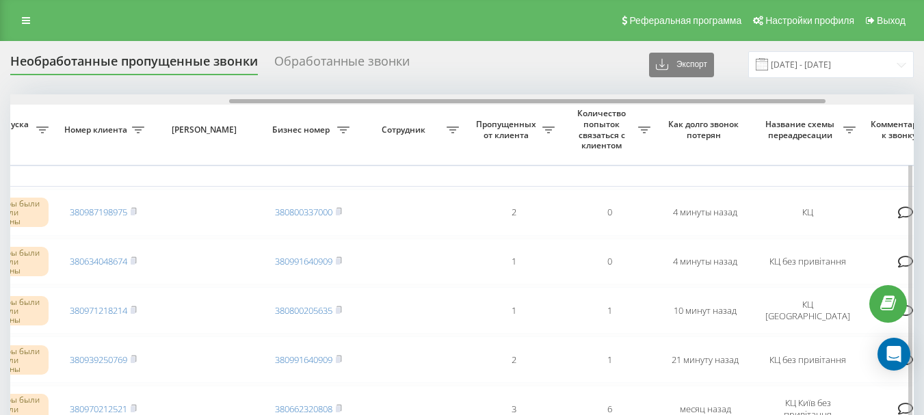
scroll to position [0, 356]
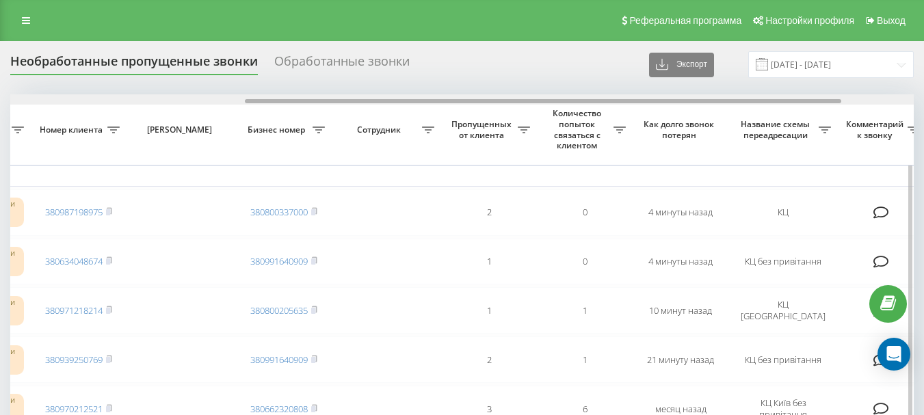
drag, startPoint x: 284, startPoint y: 100, endPoint x: 519, endPoint y: 111, distance: 235.5
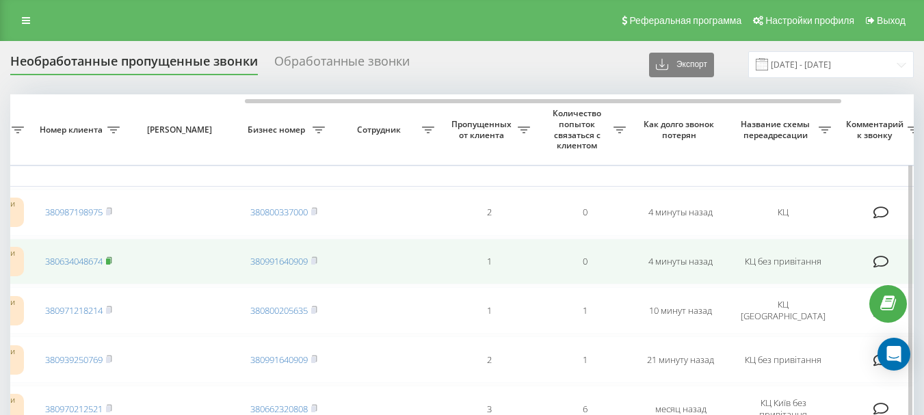
click at [109, 262] on rect at bounding box center [108, 262] width 4 height 6
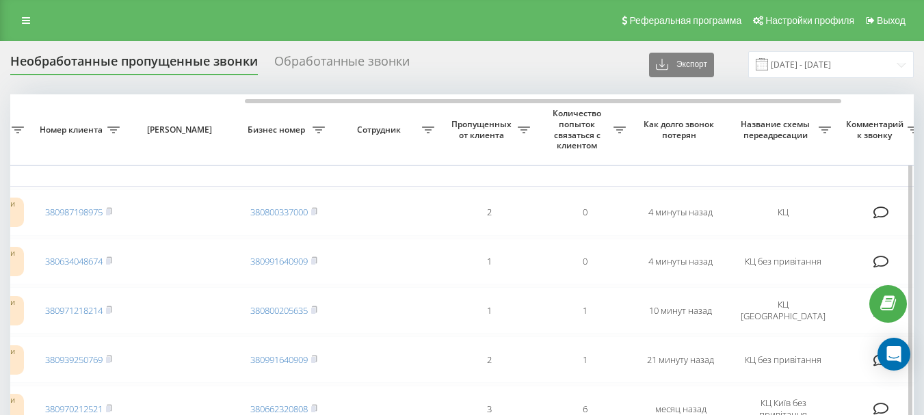
drag, startPoint x: 110, startPoint y: 209, endPoint x: 150, endPoint y: 152, distance: 70.2
click at [111, 208] on icon at bounding box center [109, 211] width 6 height 8
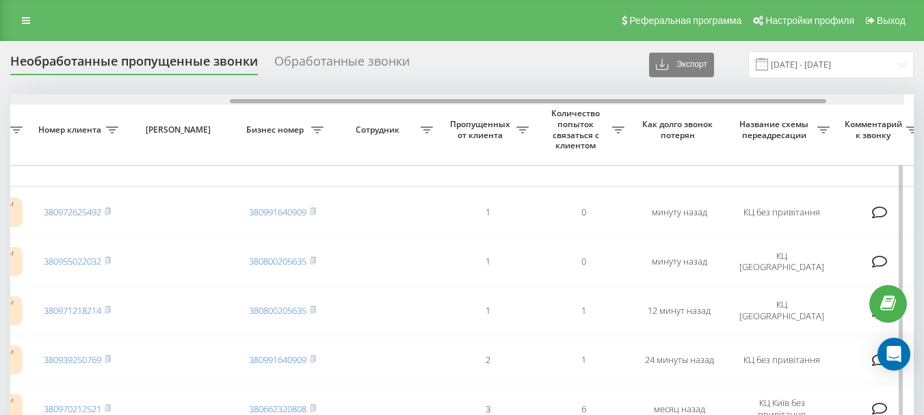
scroll to position [0, 369]
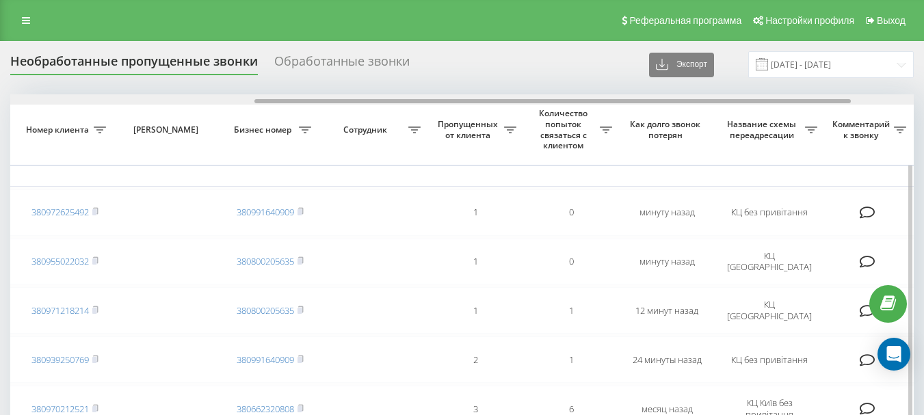
drag, startPoint x: 338, startPoint y: 103, endPoint x: 582, endPoint y: 102, distance: 244.2
click at [582, 102] on div at bounding box center [552, 101] width 596 height 4
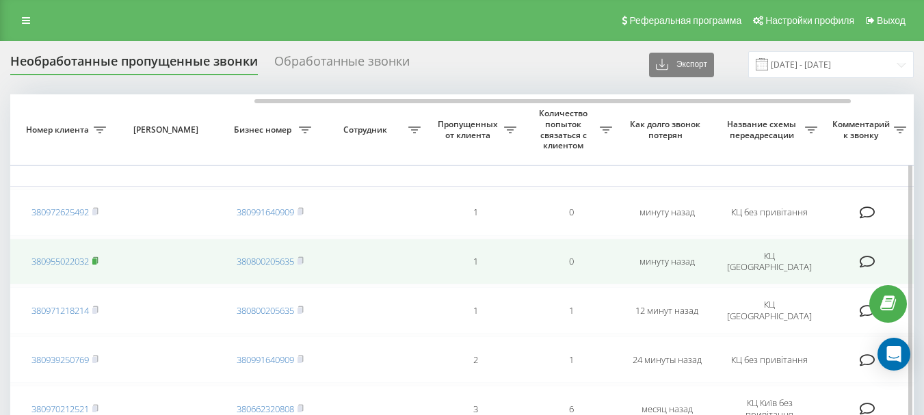
click at [96, 259] on rect at bounding box center [94, 262] width 4 height 6
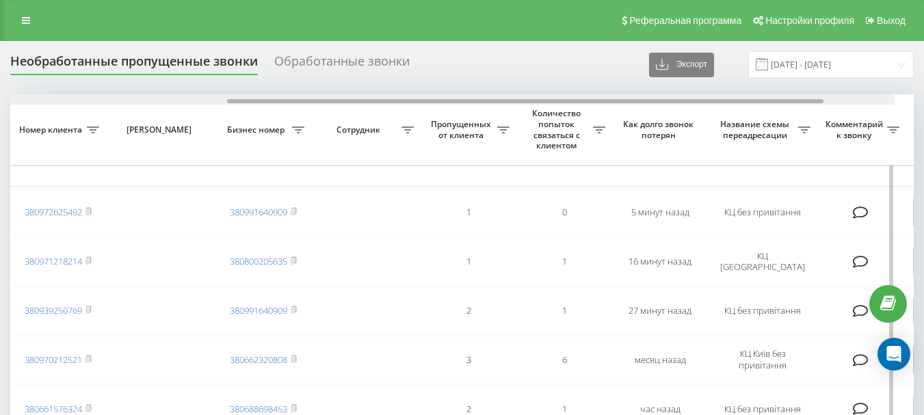
scroll to position [0, 356]
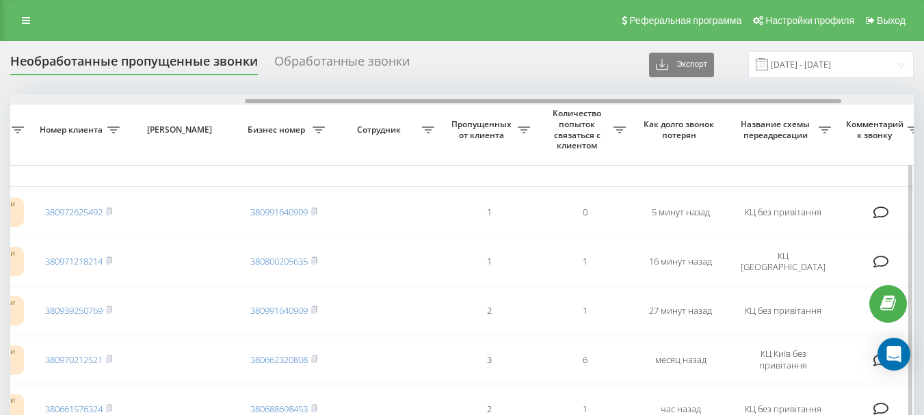
drag, startPoint x: 261, startPoint y: 102, endPoint x: 497, endPoint y: 121, distance: 236.1
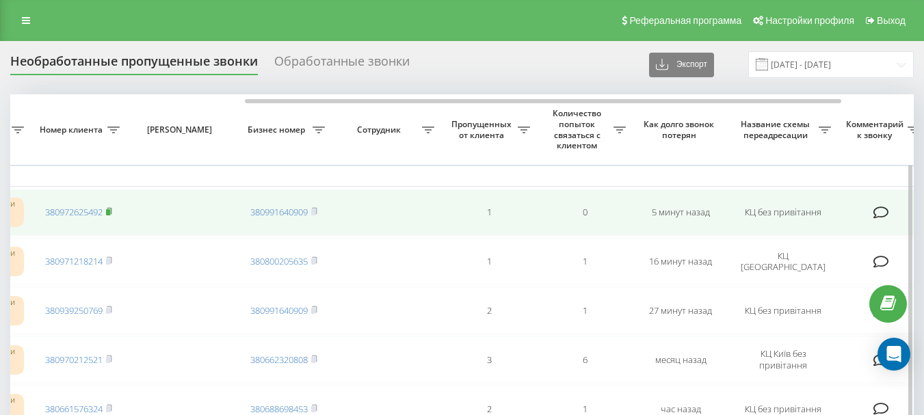
click at [109, 211] on rect at bounding box center [108, 212] width 4 height 6
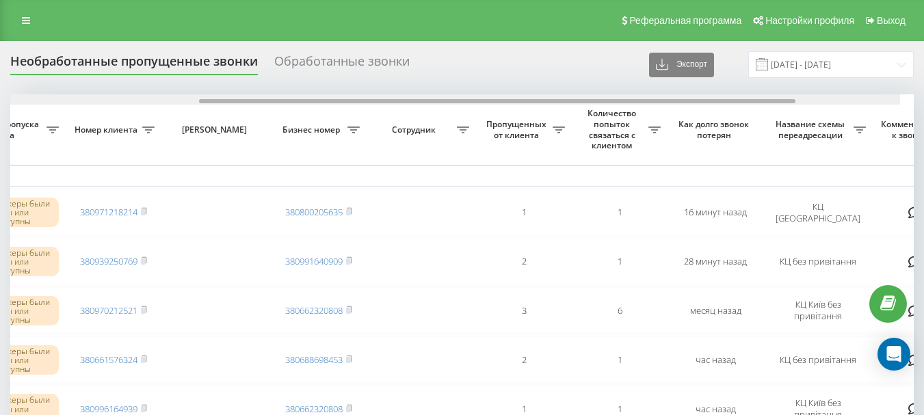
scroll to position [0, 351]
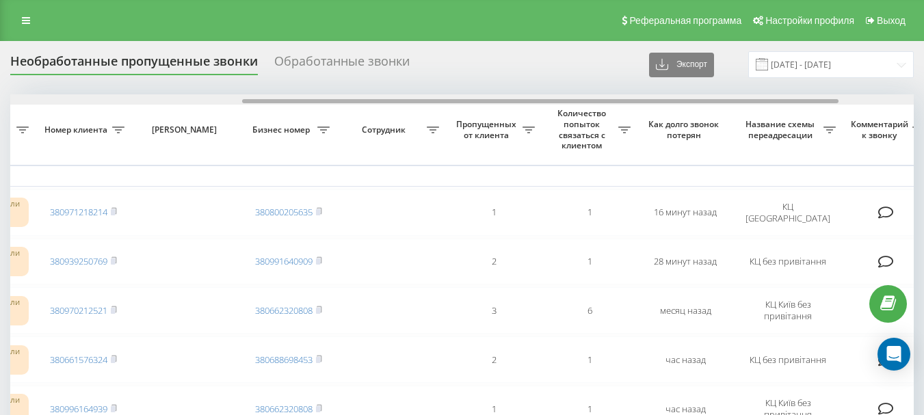
drag, startPoint x: 302, startPoint y: 103, endPoint x: 534, endPoint y: 103, distance: 231.9
click at [534, 103] on div at bounding box center [540, 101] width 596 height 4
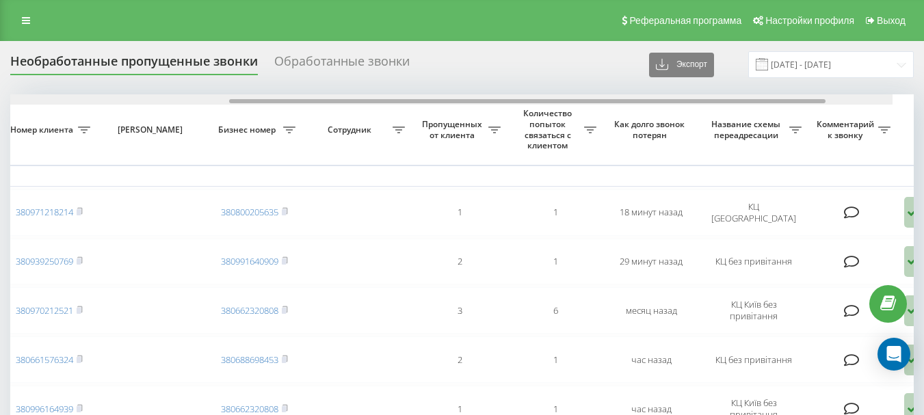
scroll to position [0, 363]
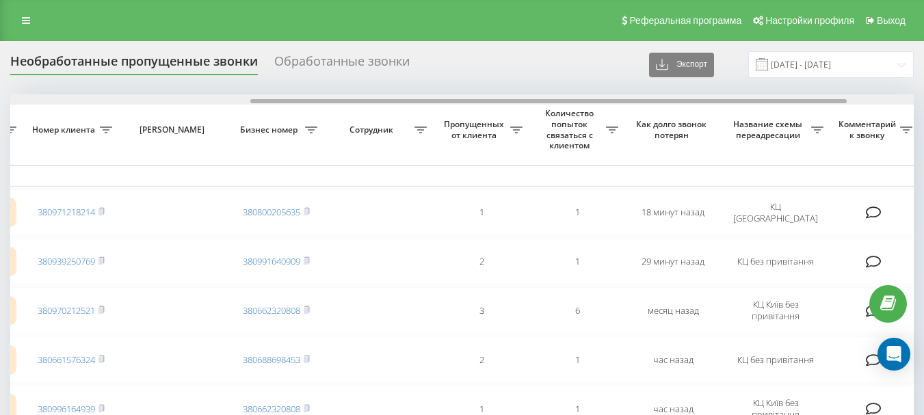
drag, startPoint x: 218, startPoint y: 101, endPoint x: 458, endPoint y: 107, distance: 240.2
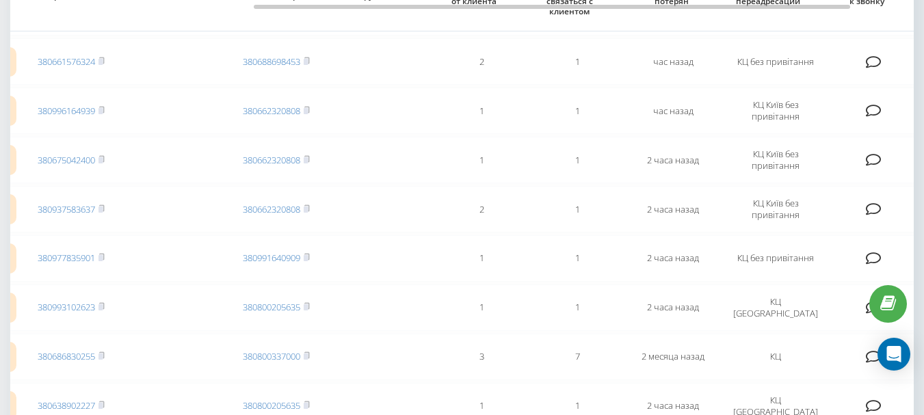
scroll to position [0, 0]
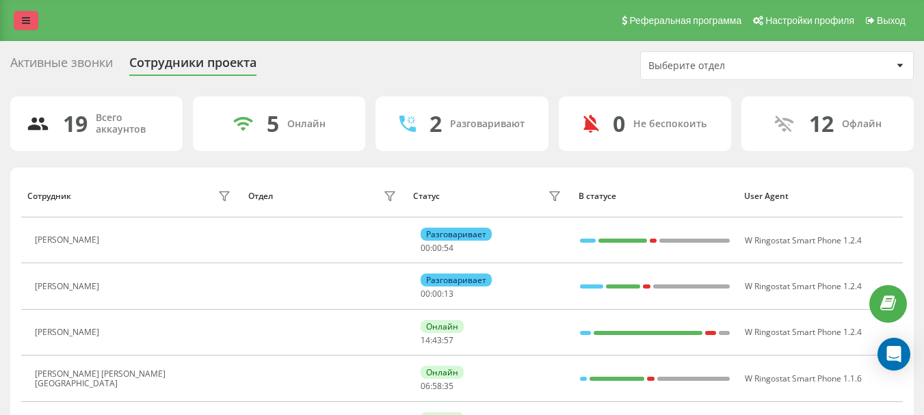
click at [25, 22] on icon at bounding box center [26, 21] width 8 height 10
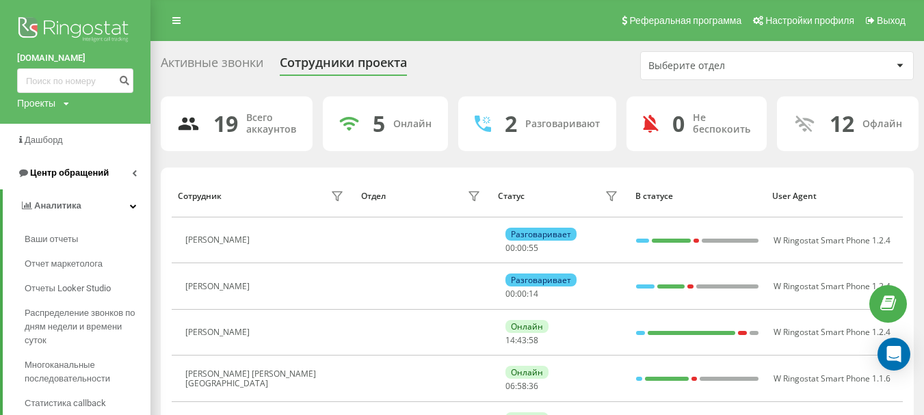
click at [70, 164] on link "Центр обращений" at bounding box center [75, 173] width 150 height 33
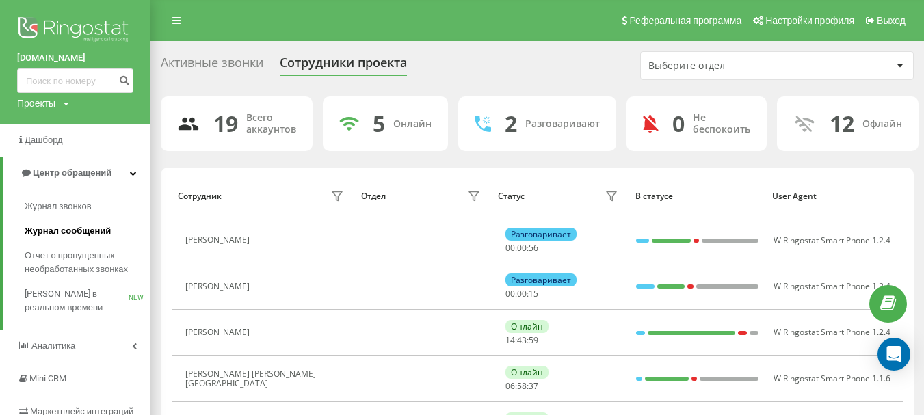
click at [68, 231] on span "Журнал сообщений" at bounding box center [68, 231] width 86 height 14
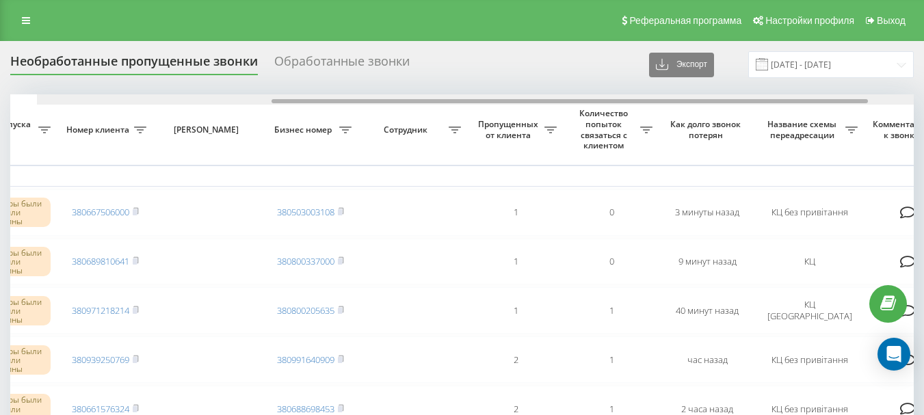
scroll to position [0, 357]
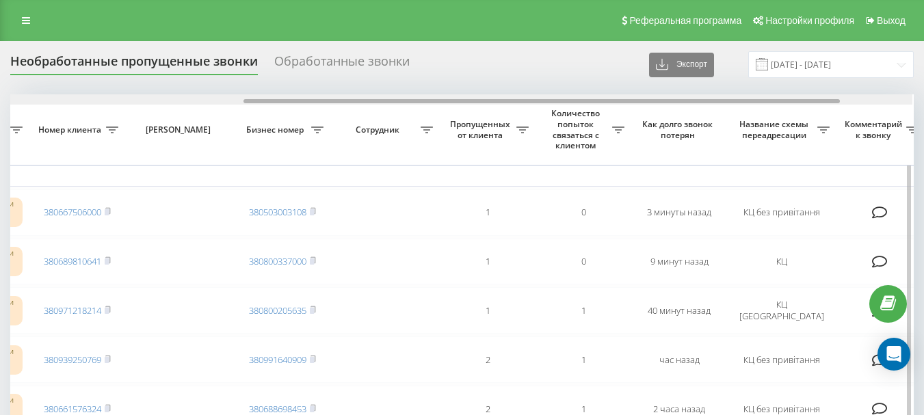
drag, startPoint x: 282, startPoint y: 101, endPoint x: 518, endPoint y: 124, distance: 237.2
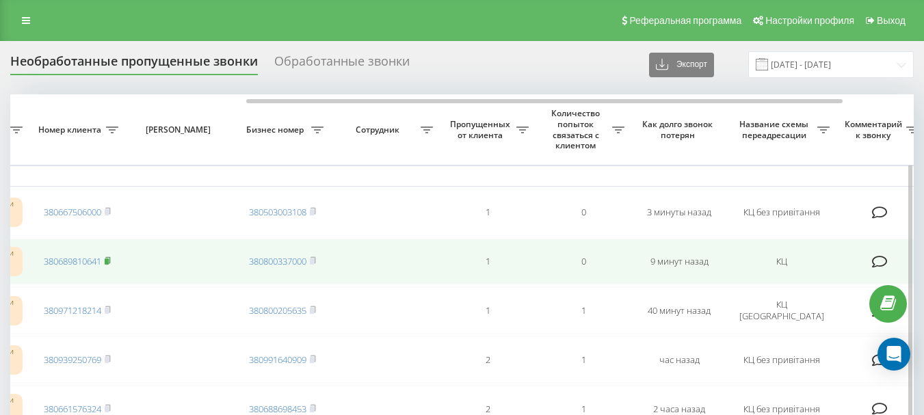
click at [108, 259] on rect at bounding box center [107, 262] width 4 height 6
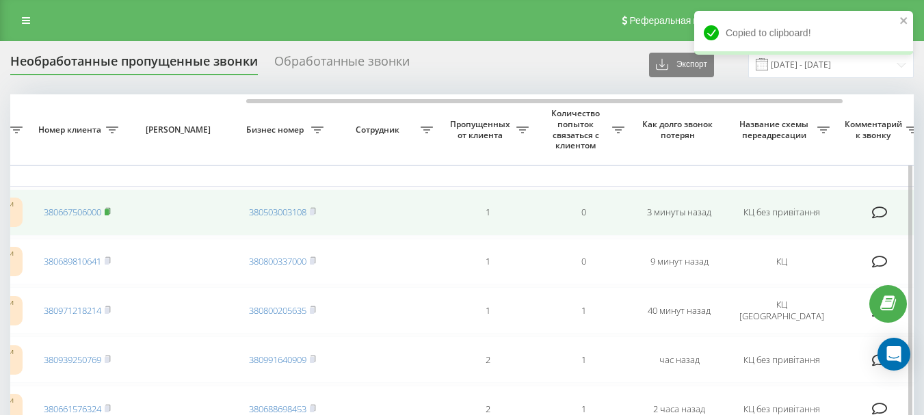
click at [107, 207] on span at bounding box center [108, 212] width 6 height 12
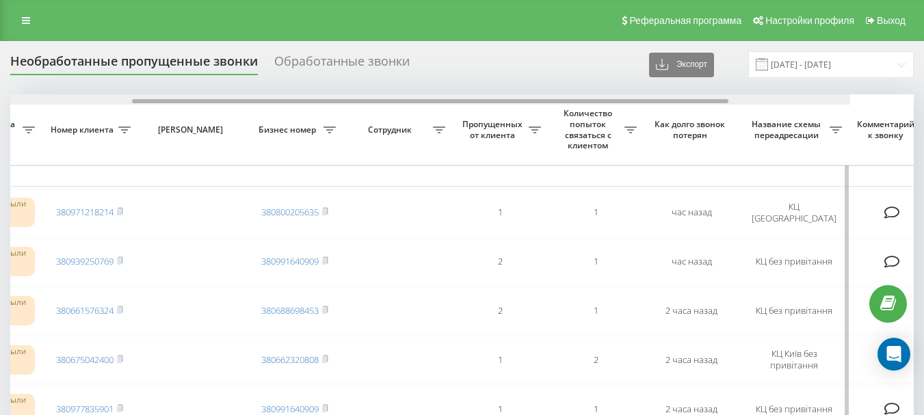
scroll to position [0, 378]
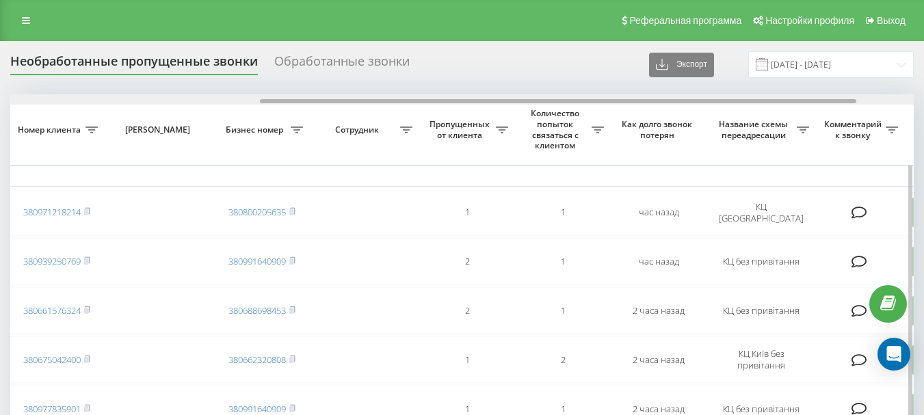
drag, startPoint x: 263, startPoint y: 101, endPoint x: 512, endPoint y: 117, distance: 250.2
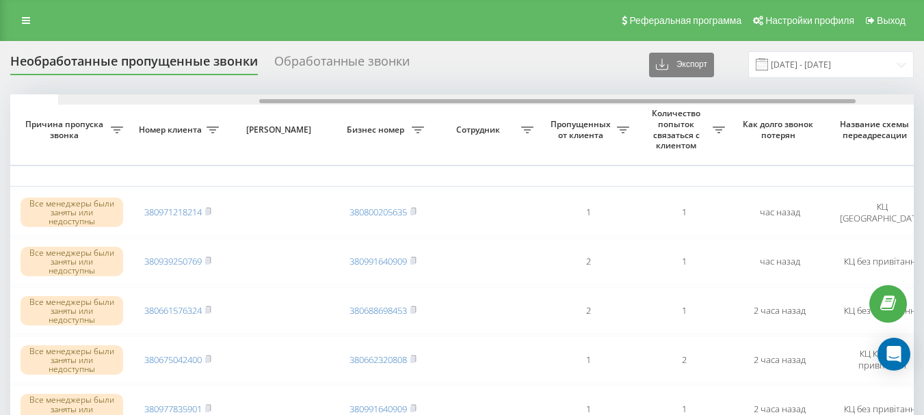
scroll to position [0, 345]
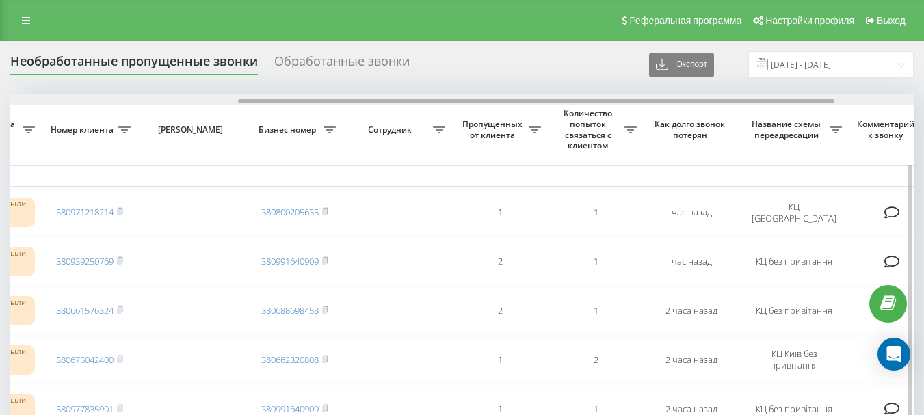
drag, startPoint x: 290, startPoint y: 103, endPoint x: 518, endPoint y: 106, distance: 227.8
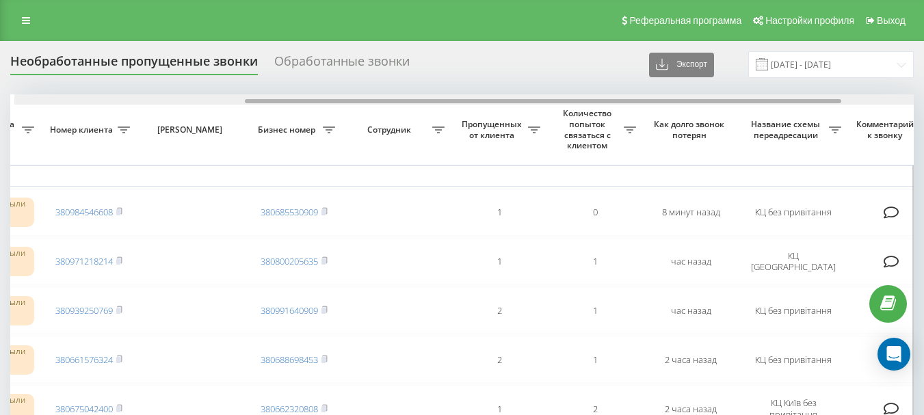
scroll to position [0, 351]
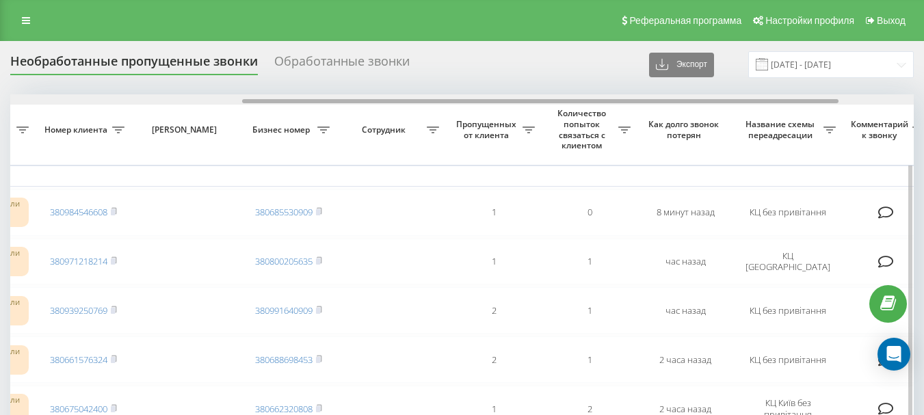
drag, startPoint x: 272, startPoint y: 100, endPoint x: 504, endPoint y: 100, distance: 231.9
click at [504, 100] on div at bounding box center [540, 101] width 596 height 4
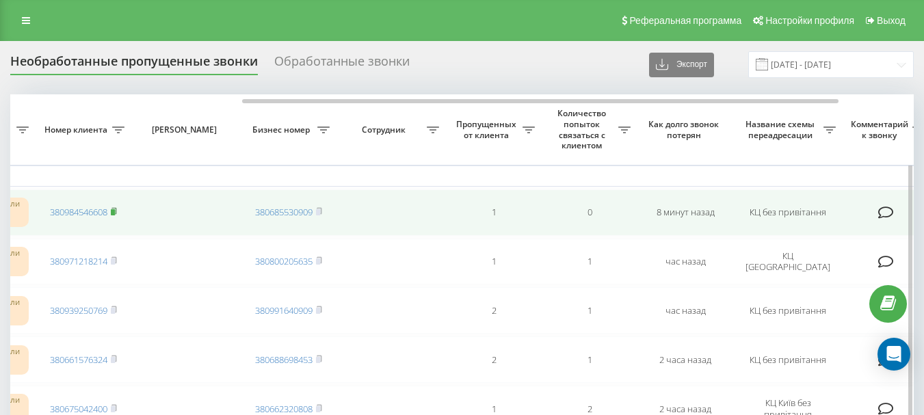
click at [116, 210] on icon at bounding box center [113, 211] width 5 height 6
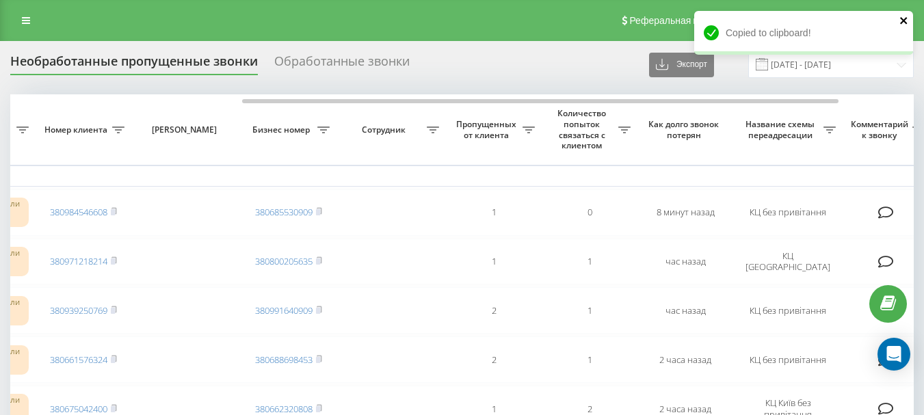
click at [905, 19] on icon "close" at bounding box center [903, 20] width 7 height 7
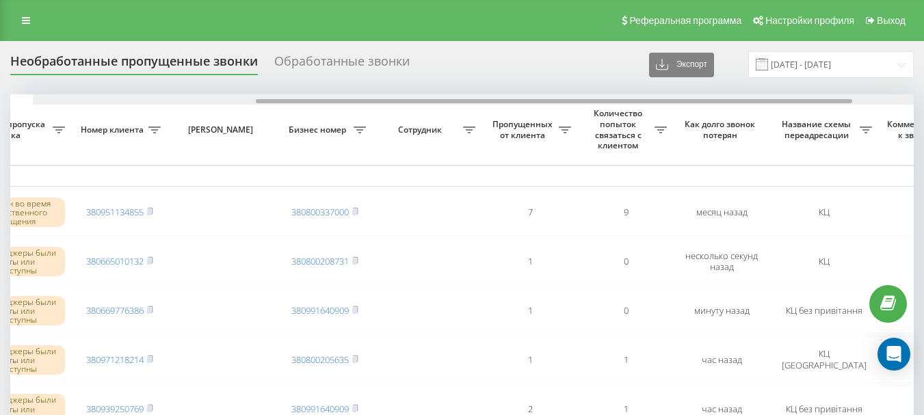
scroll to position [0, 341]
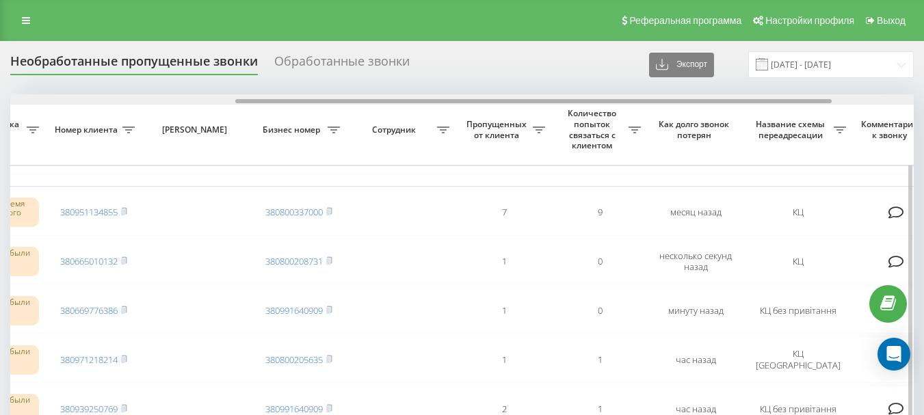
drag, startPoint x: 317, startPoint y: 100, endPoint x: 542, endPoint y: 114, distance: 225.5
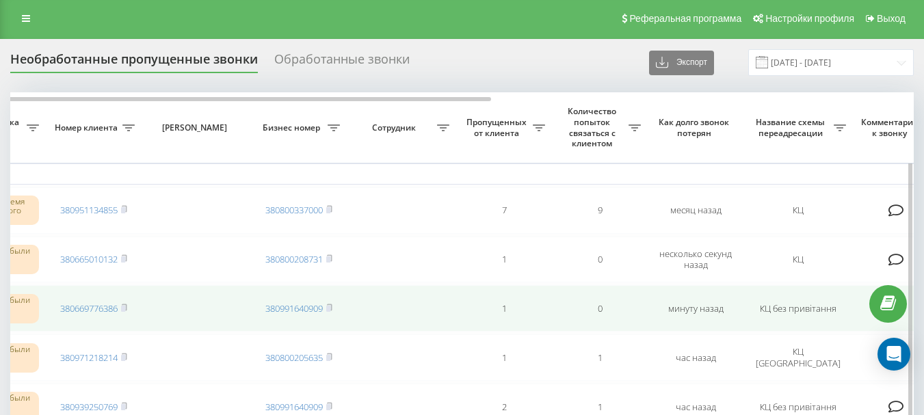
scroll to position [0, 0]
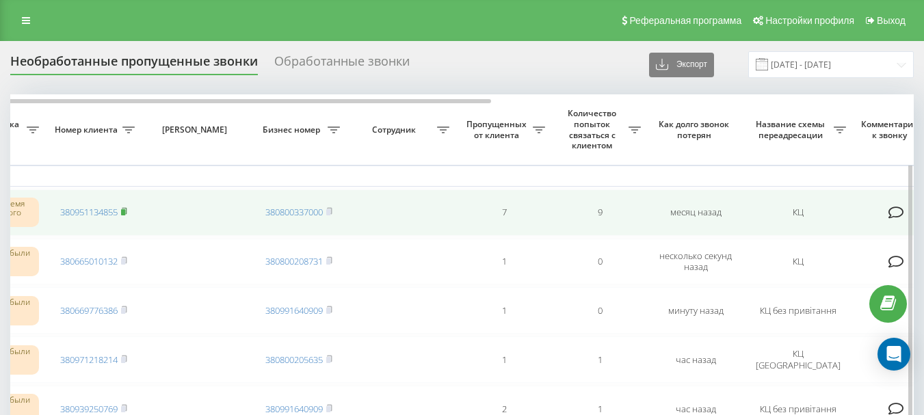
click at [125, 211] on rect at bounding box center [123, 212] width 4 height 6
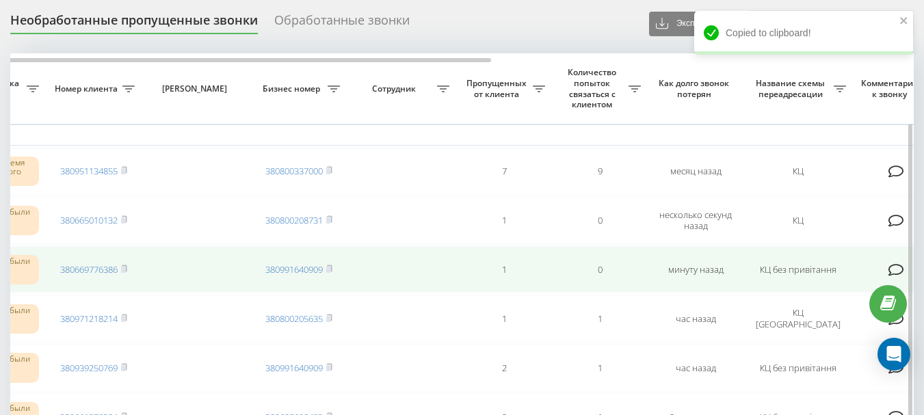
scroll to position [68, 0]
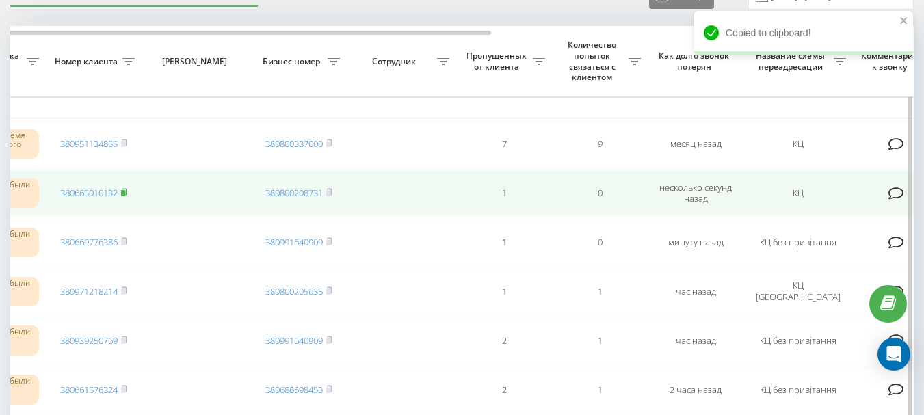
click at [125, 193] on rect at bounding box center [123, 193] width 4 height 6
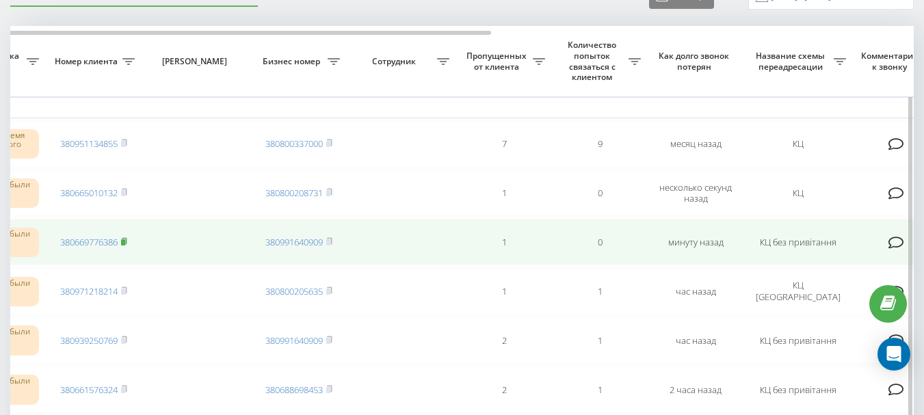
click at [124, 242] on rect at bounding box center [123, 242] width 4 height 6
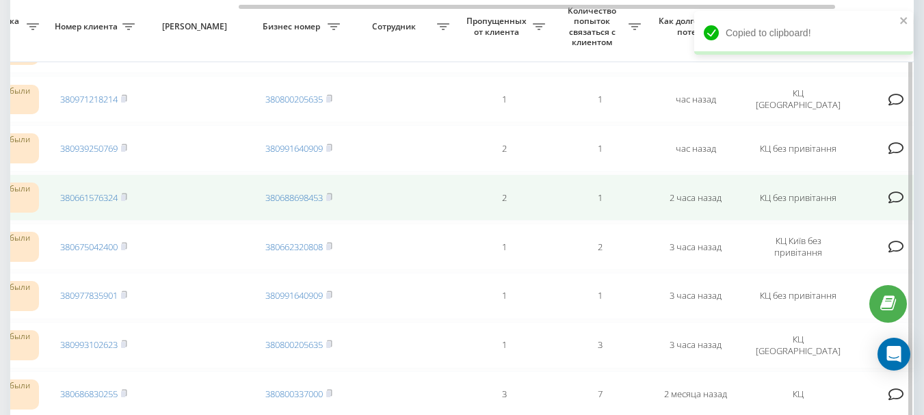
scroll to position [274, 0]
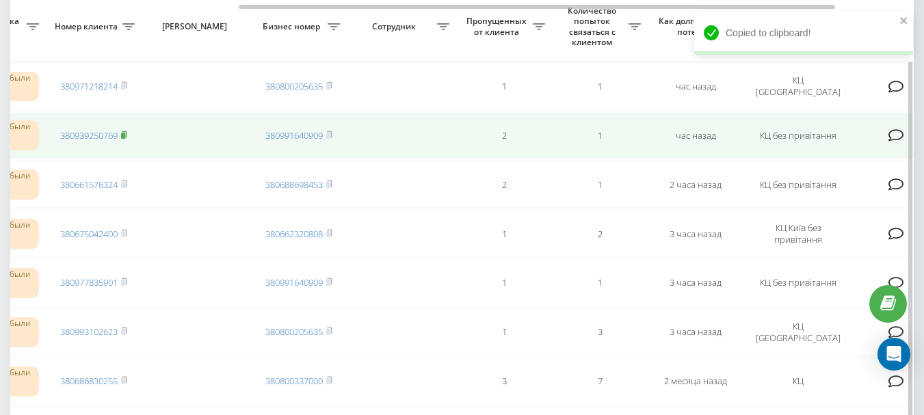
click at [124, 134] on rect at bounding box center [123, 136] width 4 height 6
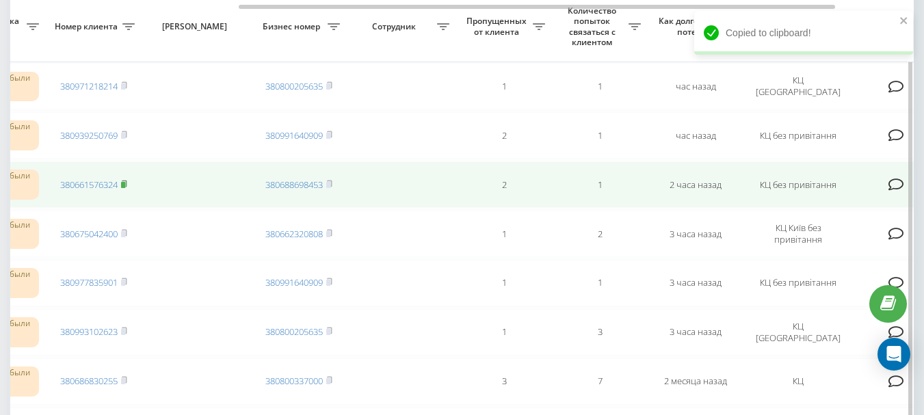
click at [125, 183] on rect at bounding box center [123, 185] width 4 height 6
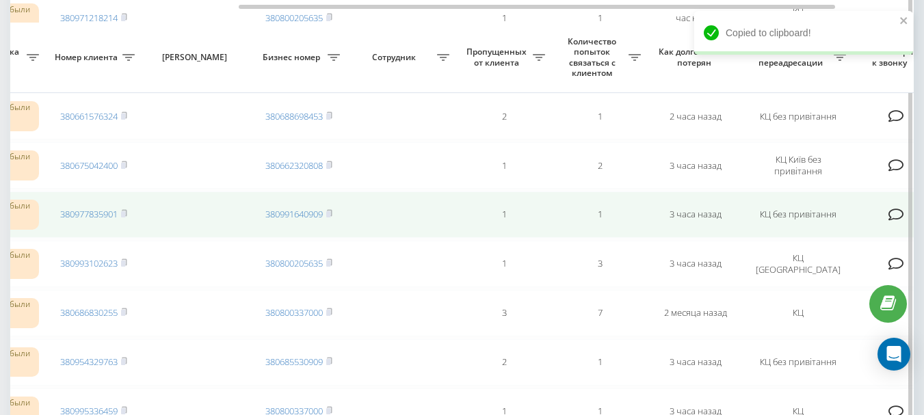
scroll to position [410, 0]
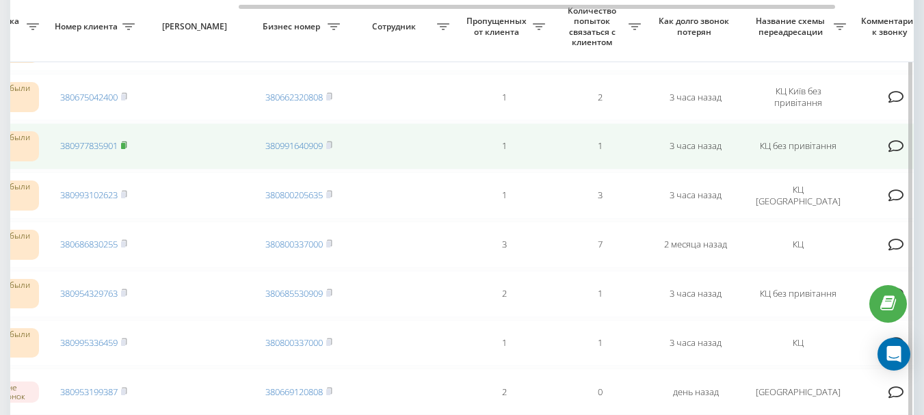
click at [125, 146] on rect at bounding box center [123, 146] width 4 height 6
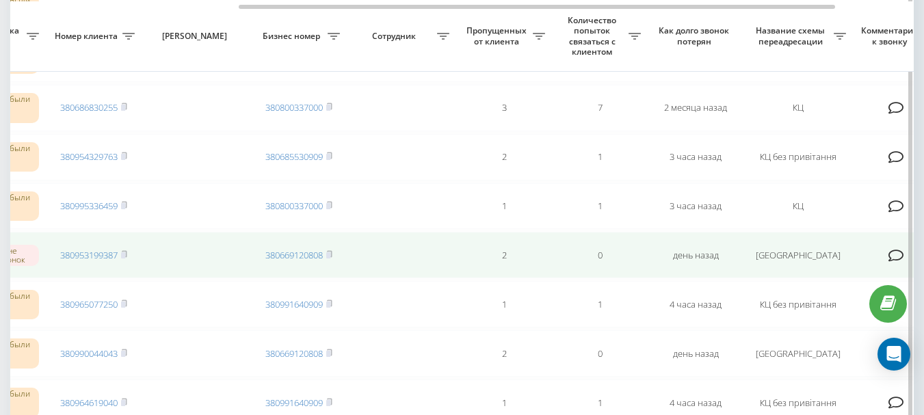
scroll to position [616, 0]
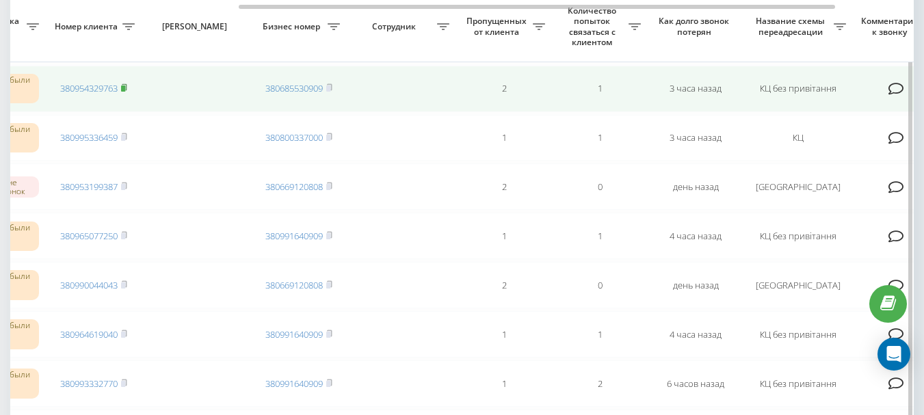
click at [124, 89] on rect at bounding box center [123, 88] width 4 height 6
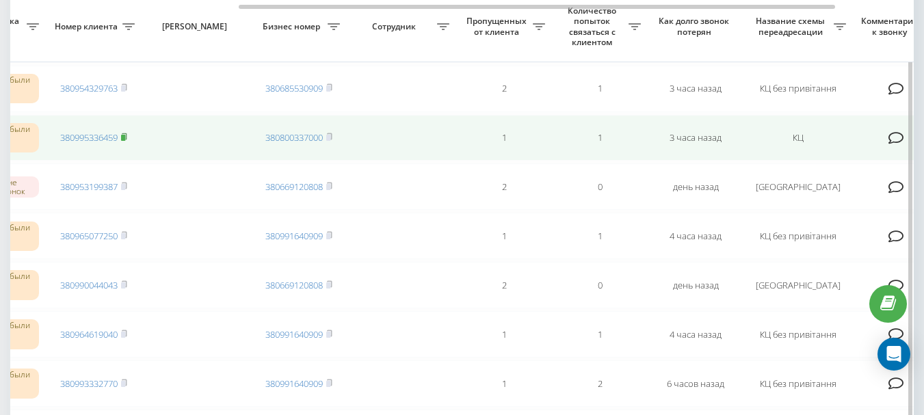
click at [124, 138] on rect at bounding box center [123, 138] width 4 height 6
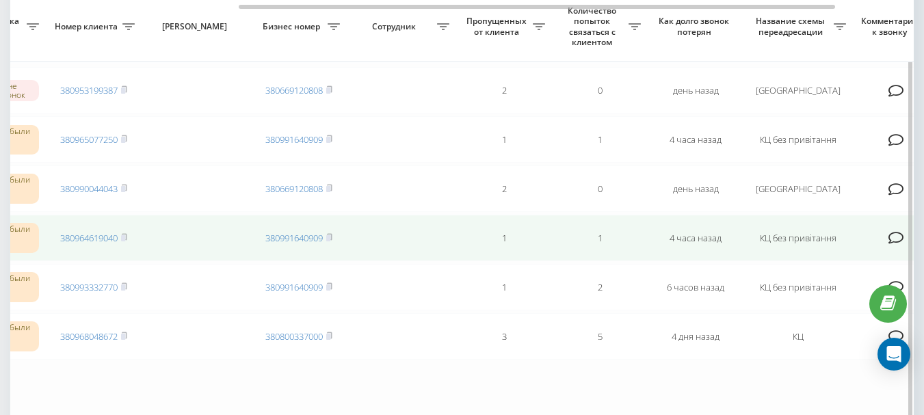
scroll to position [752, 0]
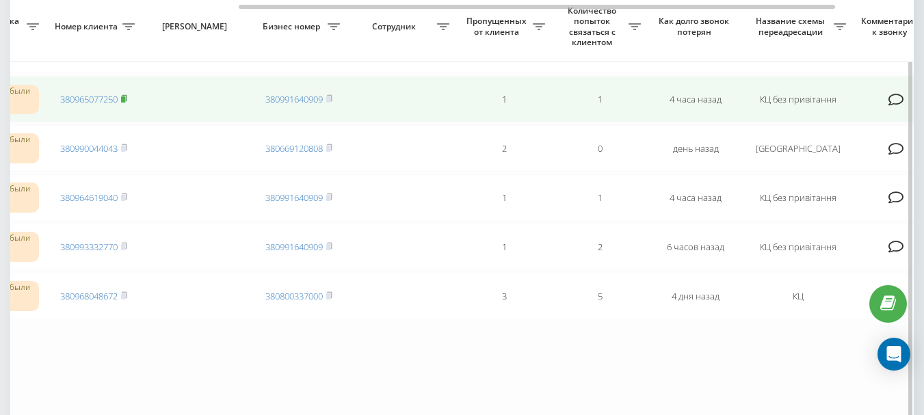
click at [125, 98] on rect at bounding box center [123, 99] width 4 height 6
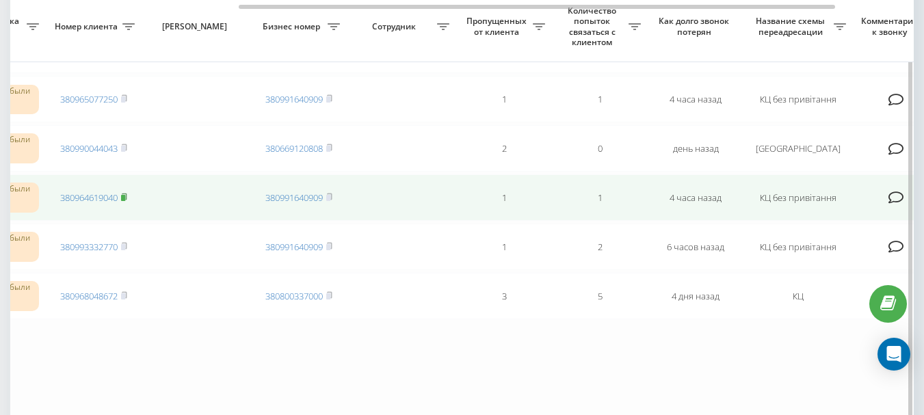
click at [125, 198] on rect at bounding box center [123, 198] width 4 height 6
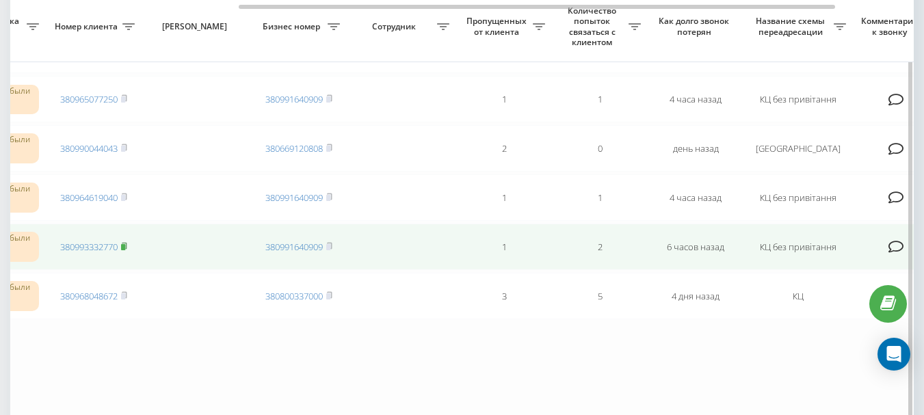
click at [125, 246] on rect at bounding box center [123, 247] width 4 height 6
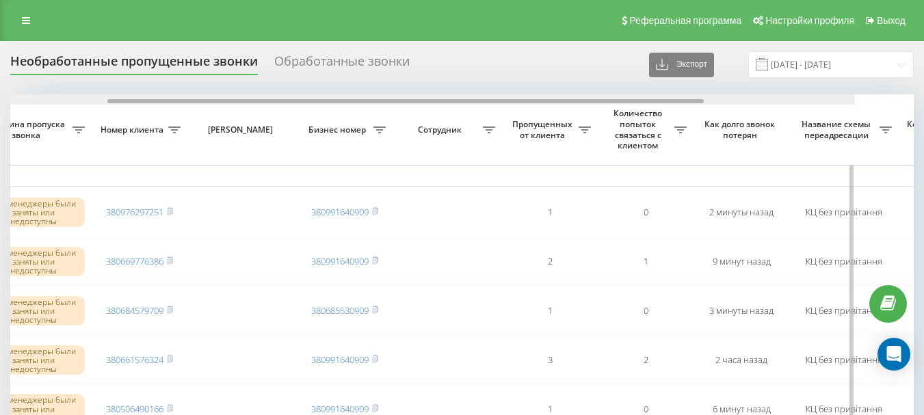
scroll to position [0, 345]
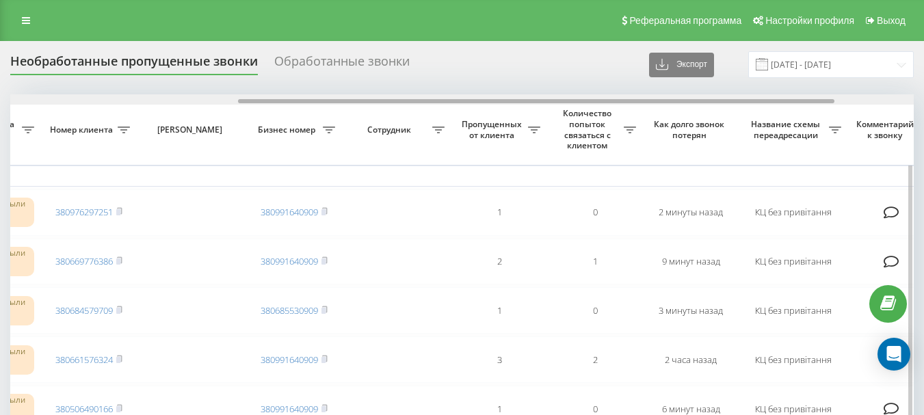
drag, startPoint x: 288, startPoint y: 101, endPoint x: 516, endPoint y: 103, distance: 228.5
click at [516, 103] on div at bounding box center [536, 101] width 596 height 4
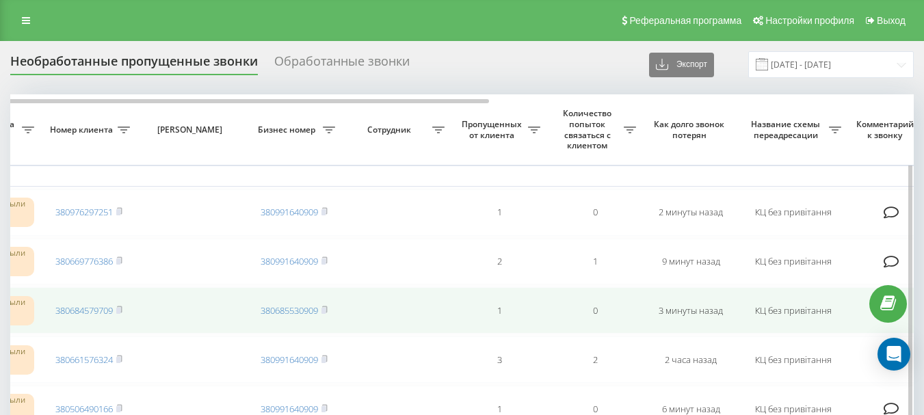
scroll to position [68, 0]
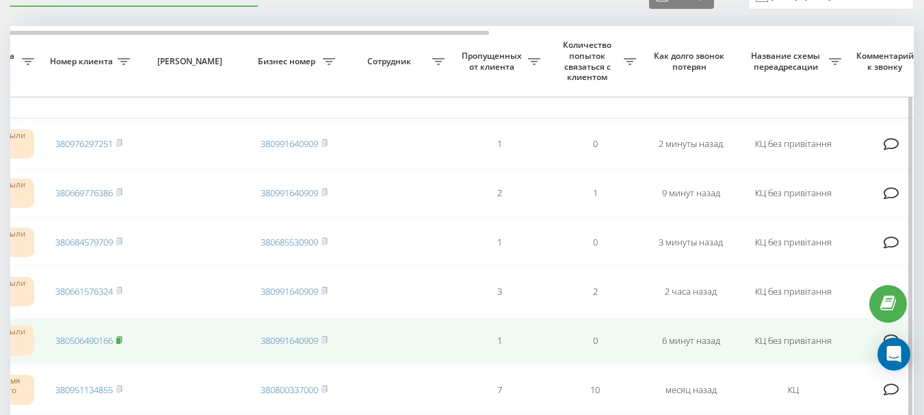
click at [120, 341] on rect at bounding box center [118, 341] width 4 height 6
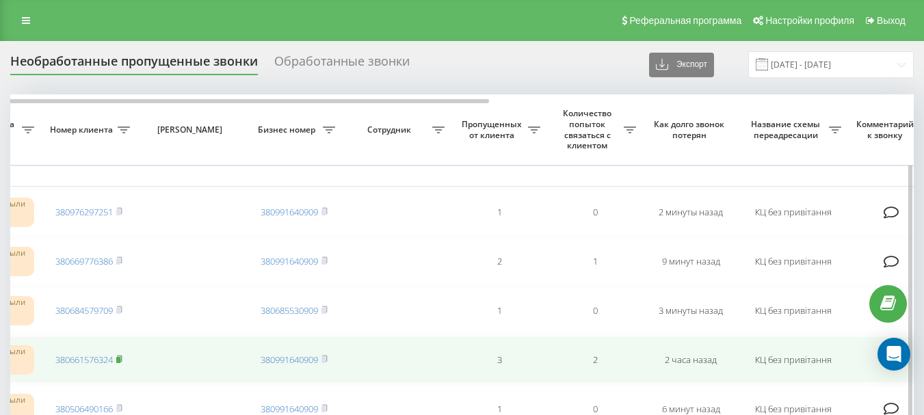
click at [119, 360] on rect at bounding box center [118, 360] width 4 height 6
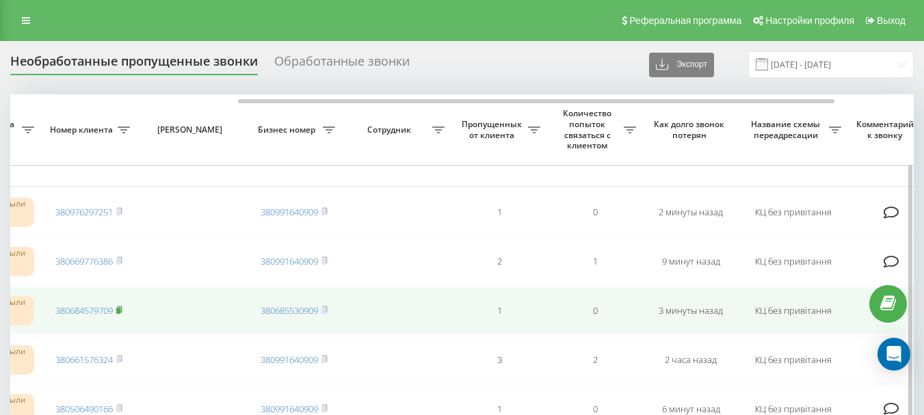
click at [119, 308] on rect at bounding box center [118, 311] width 4 height 6
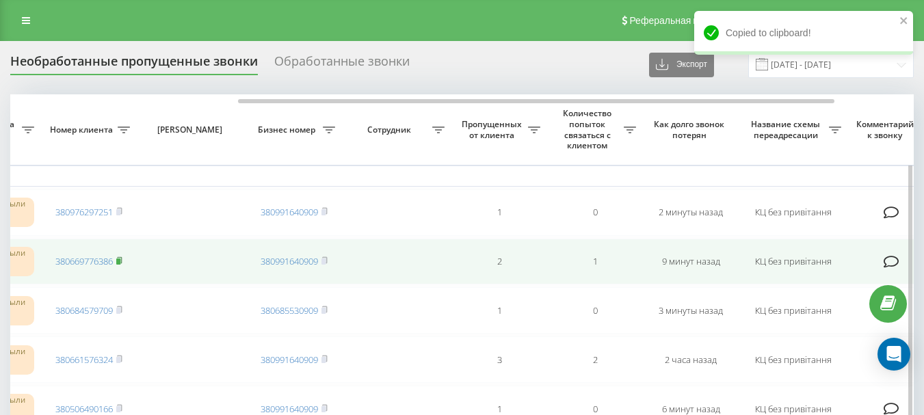
click at [120, 260] on rect at bounding box center [118, 262] width 4 height 6
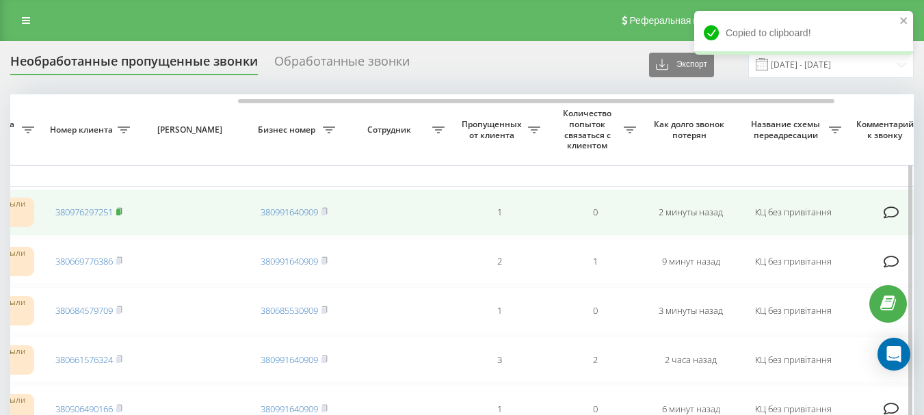
click at [120, 209] on icon at bounding box center [119, 211] width 6 height 8
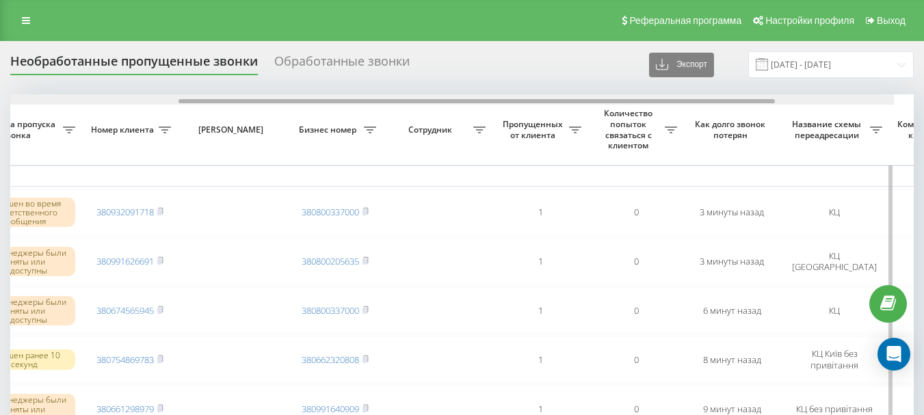
scroll to position [0, 367]
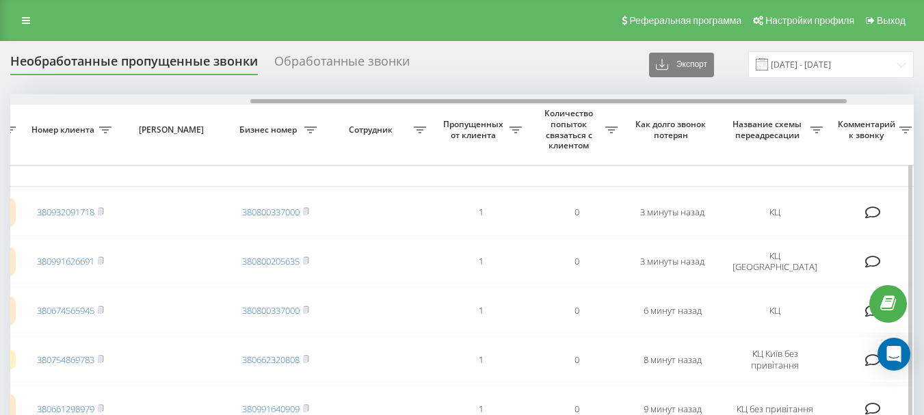
drag, startPoint x: 302, startPoint y: 101, endPoint x: 540, endPoint y: 127, distance: 238.8
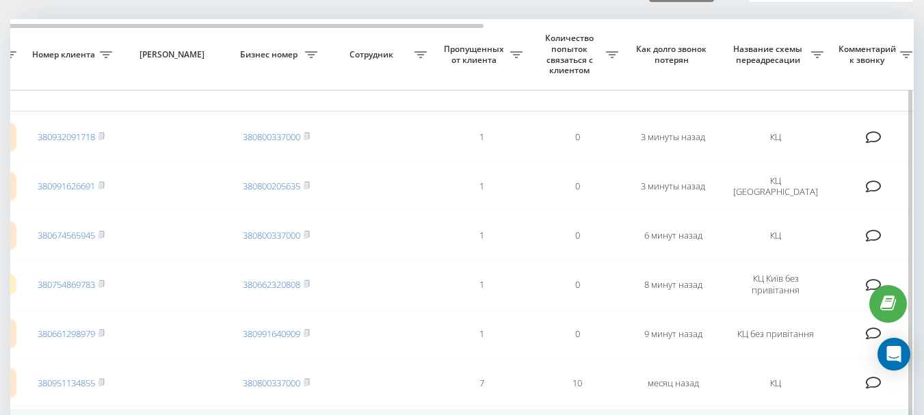
scroll to position [68, 0]
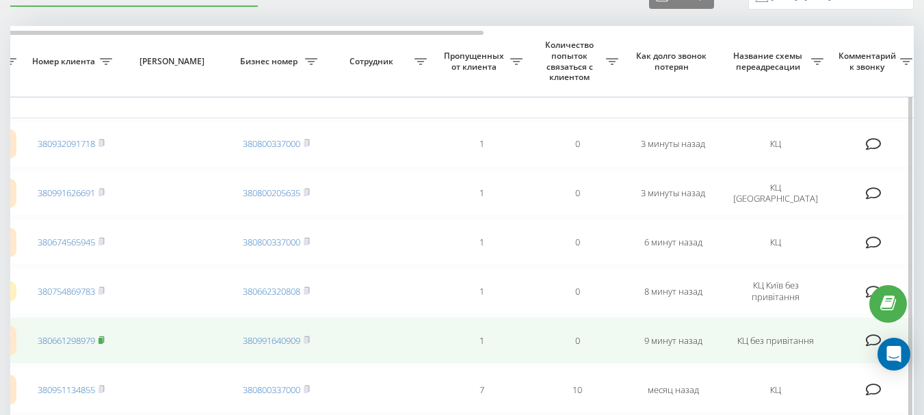
click at [105, 340] on icon at bounding box center [101, 340] width 6 height 8
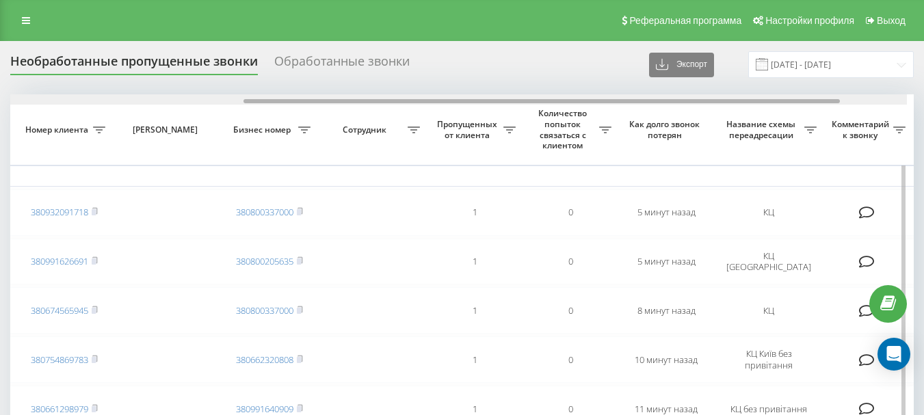
scroll to position [0, 374]
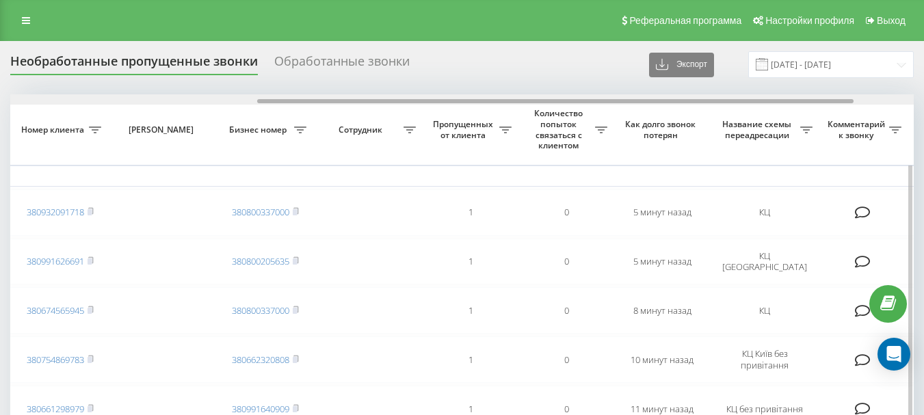
drag, startPoint x: 257, startPoint y: 99, endPoint x: 505, endPoint y: 102, distance: 247.6
click at [505, 102] on div at bounding box center [555, 101] width 596 height 4
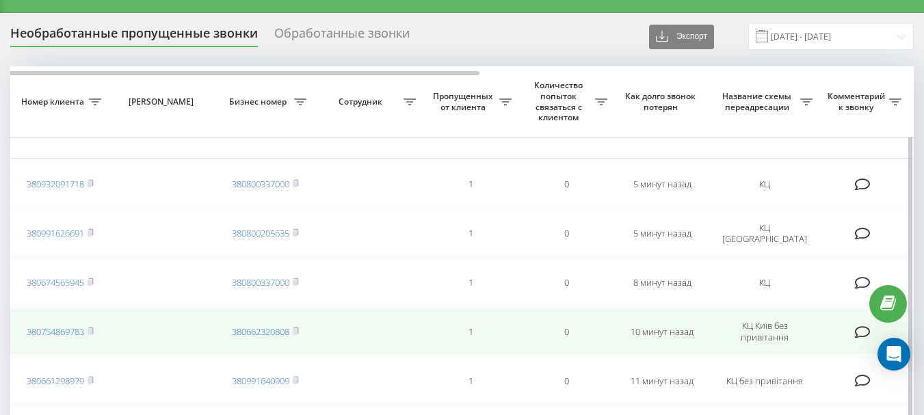
scroll to position [0, 0]
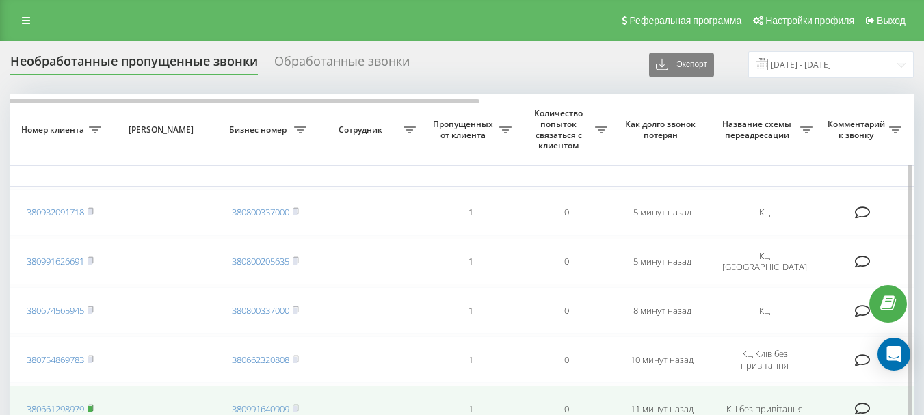
click at [92, 406] on icon at bounding box center [91, 408] width 6 height 8
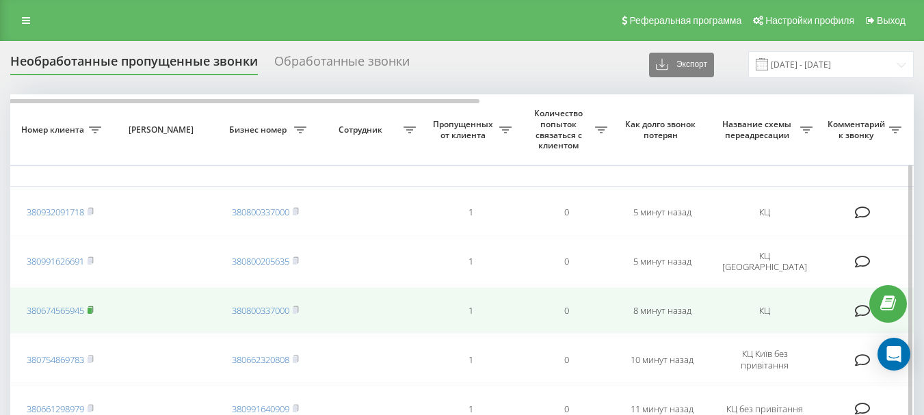
click at [90, 311] on rect at bounding box center [90, 311] width 4 height 6
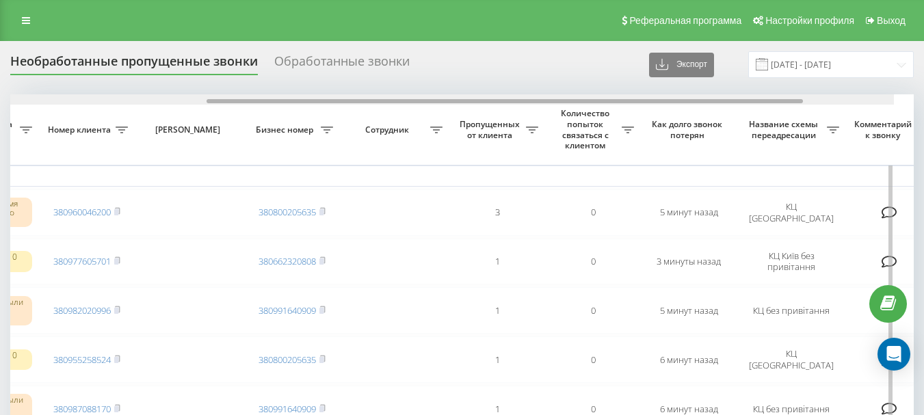
scroll to position [0, 358]
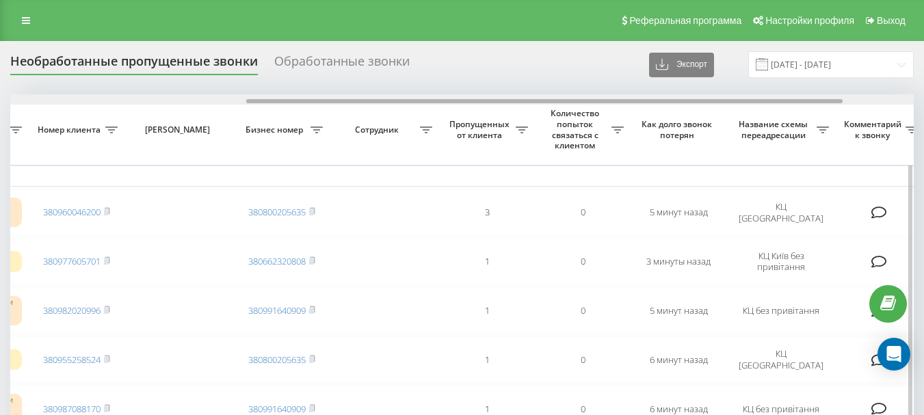
drag, startPoint x: 367, startPoint y: 102, endPoint x: 604, endPoint y: 99, distance: 236.7
click at [604, 99] on div at bounding box center [544, 101] width 596 height 4
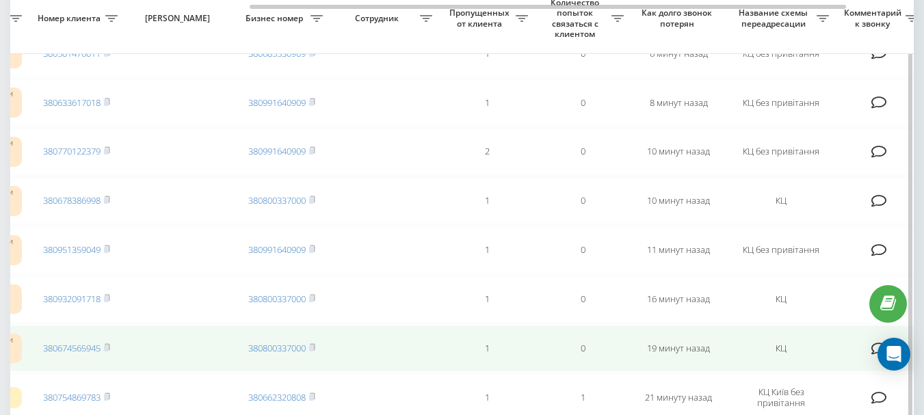
scroll to position [397, 0]
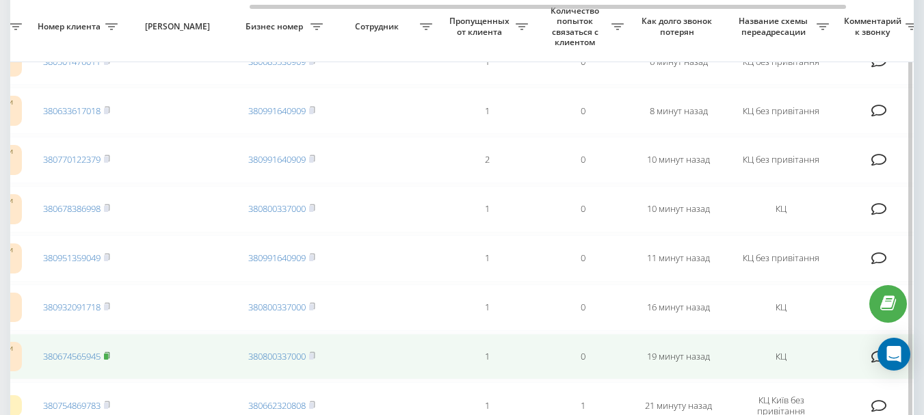
click at [107, 356] on rect at bounding box center [106, 357] width 4 height 6
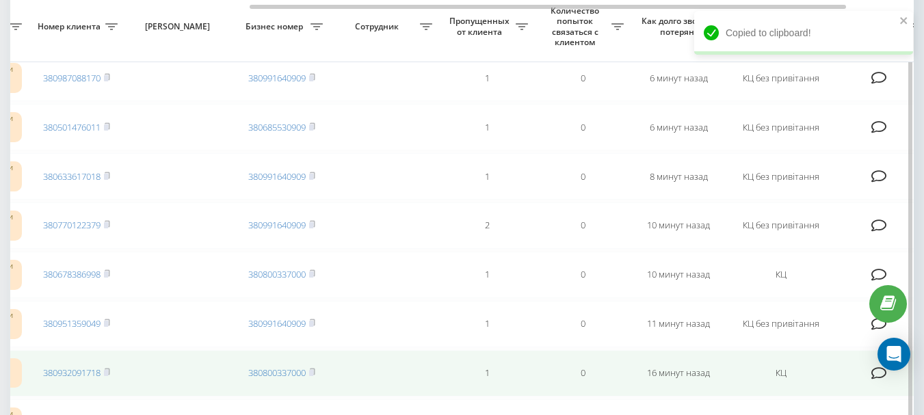
scroll to position [328, 0]
click at [108, 373] on rect at bounding box center [106, 376] width 4 height 6
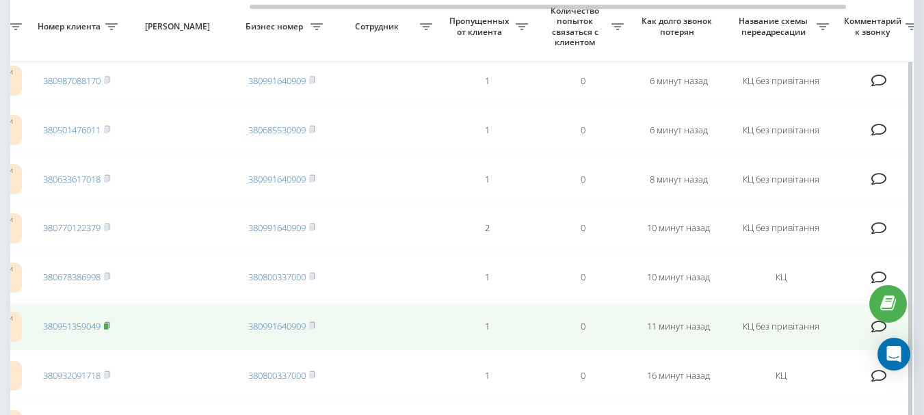
click at [108, 328] on rect at bounding box center [106, 327] width 4 height 6
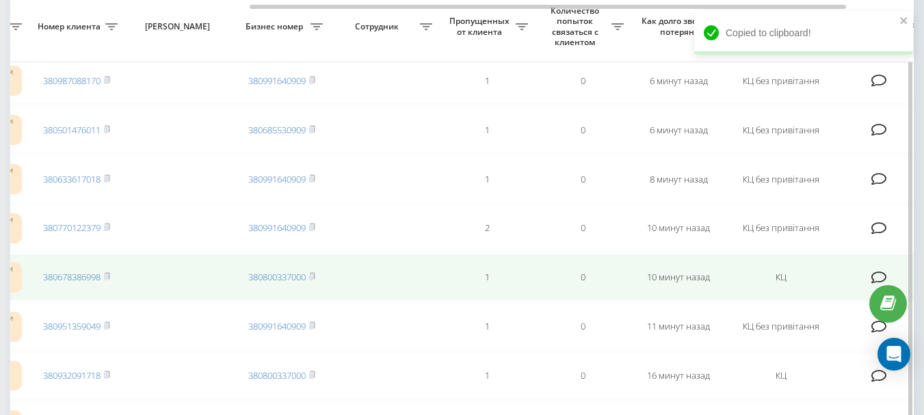
scroll to position [260, 0]
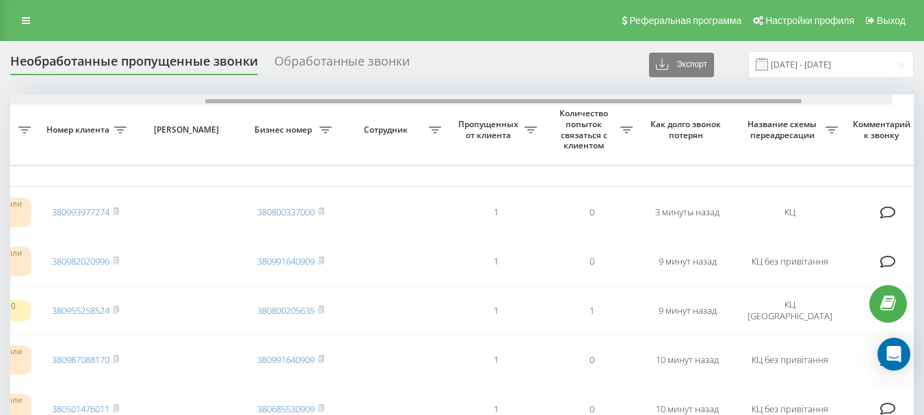
scroll to position [0, 362]
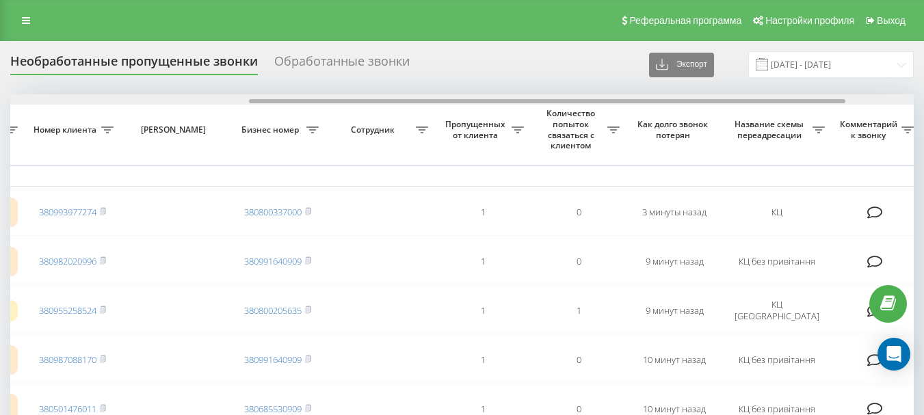
drag, startPoint x: 317, startPoint y: 103, endPoint x: 556, endPoint y: 103, distance: 239.4
click at [556, 103] on div at bounding box center [547, 101] width 596 height 4
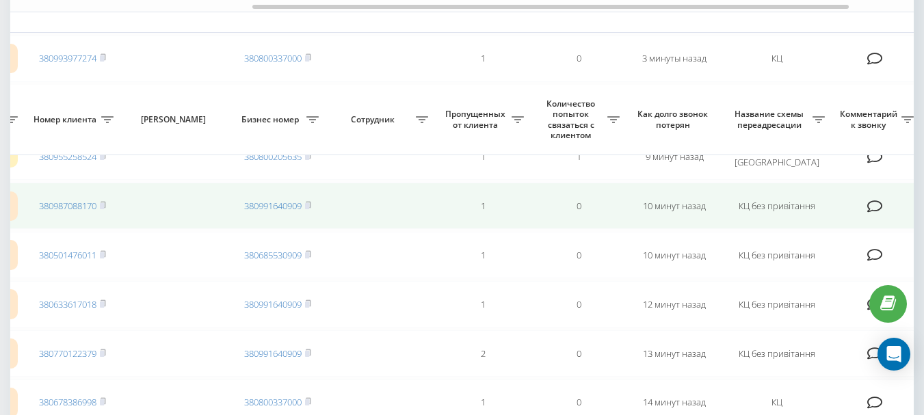
scroll to position [274, 0]
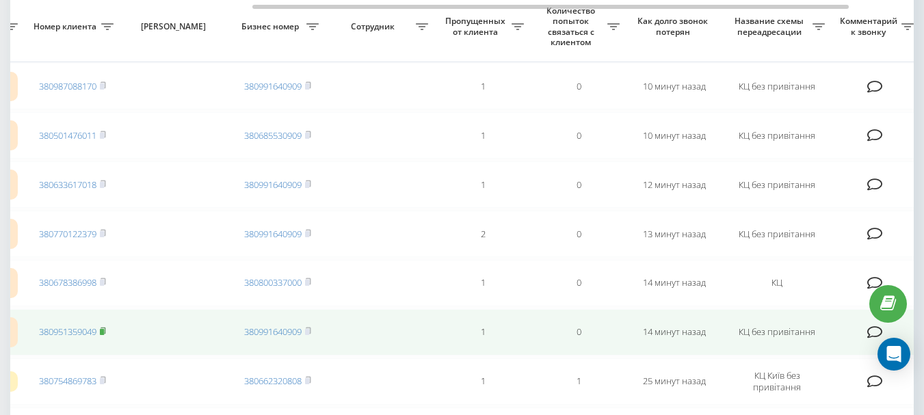
click at [103, 331] on rect at bounding box center [102, 332] width 4 height 6
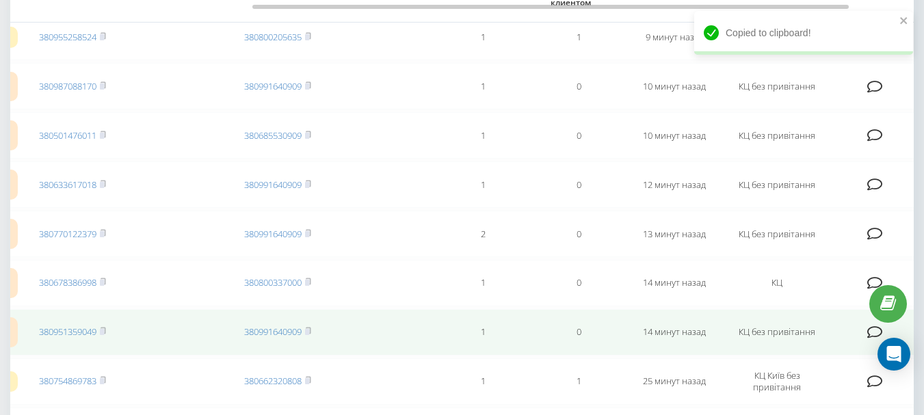
scroll to position [205, 0]
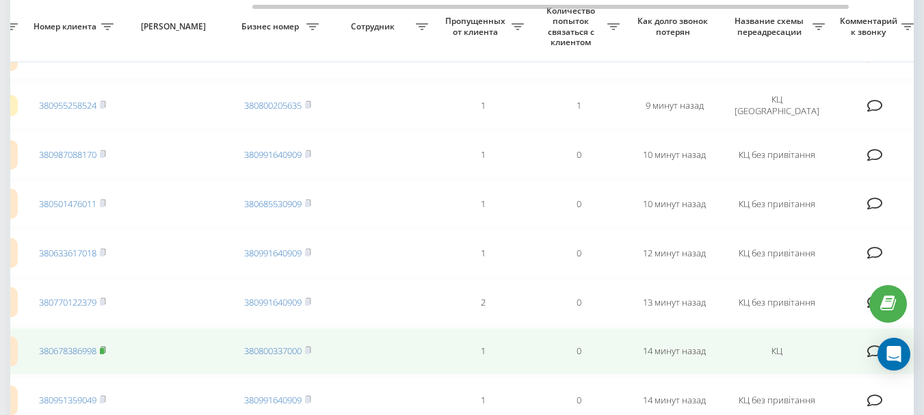
click at [104, 351] on rect at bounding box center [102, 351] width 4 height 6
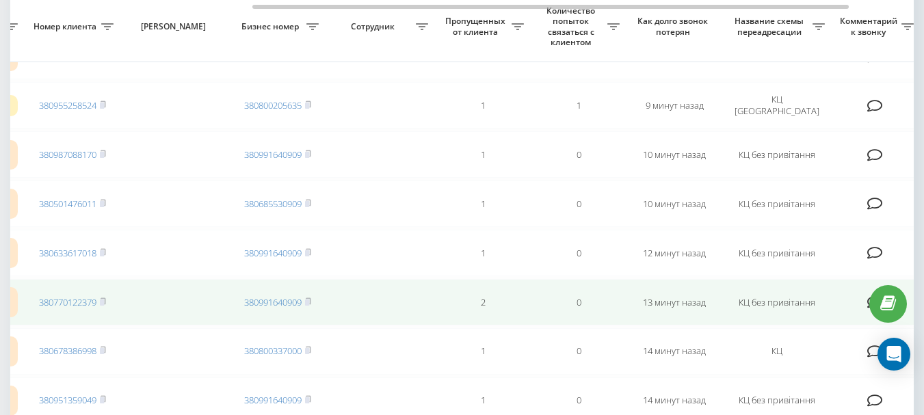
scroll to position [137, 0]
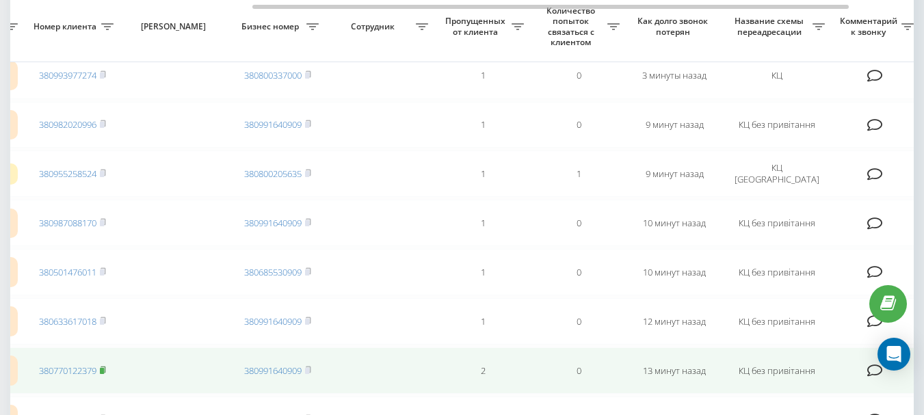
click at [104, 371] on rect at bounding box center [102, 371] width 4 height 6
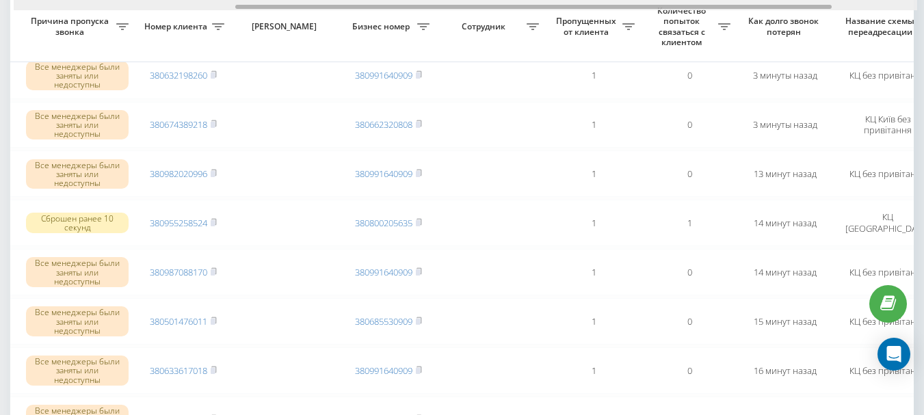
scroll to position [0, 381]
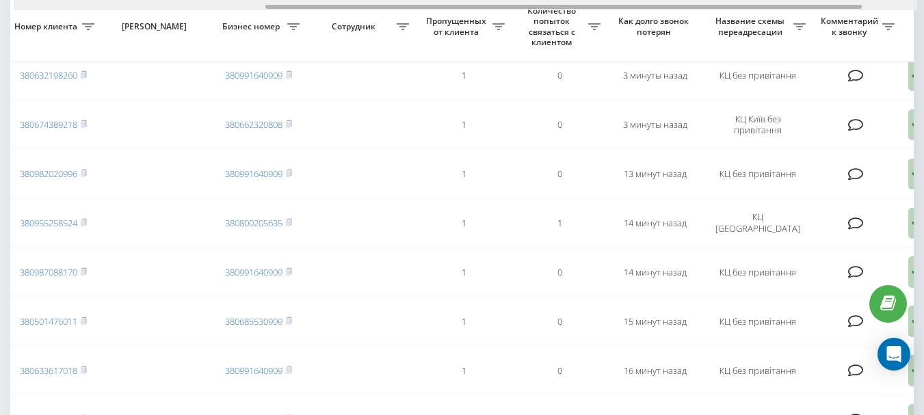
drag, startPoint x: 245, startPoint y: 5, endPoint x: 497, endPoint y: 12, distance: 251.8
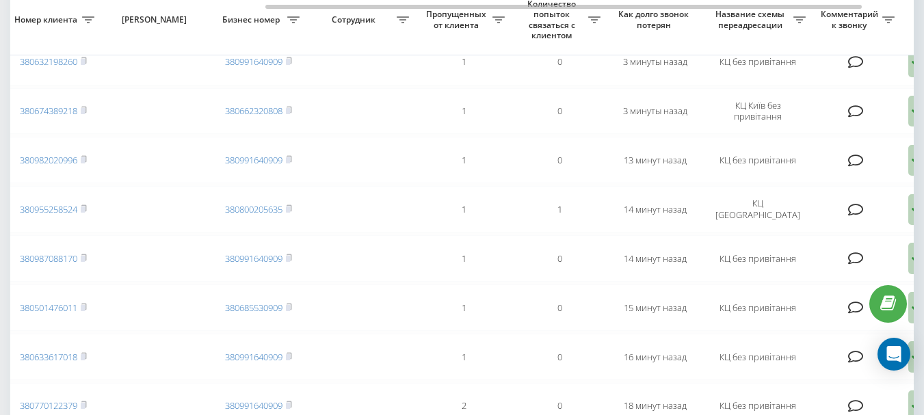
scroll to position [123, 0]
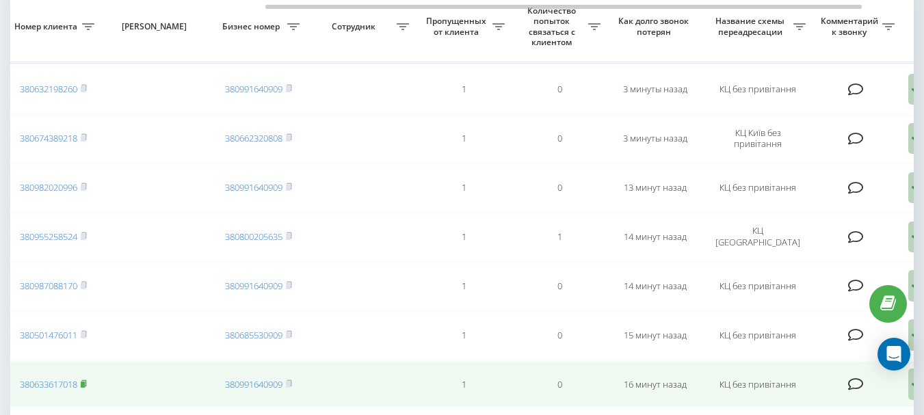
click at [83, 384] on rect at bounding box center [83, 385] width 4 height 6
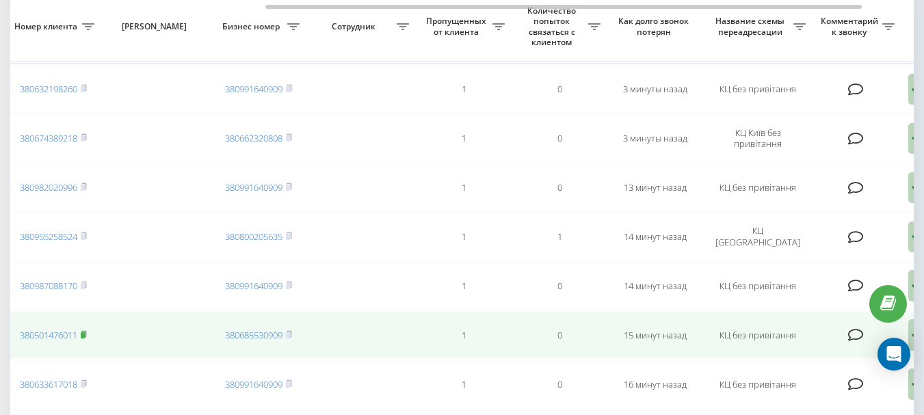
click at [85, 334] on rect at bounding box center [83, 335] width 4 height 6
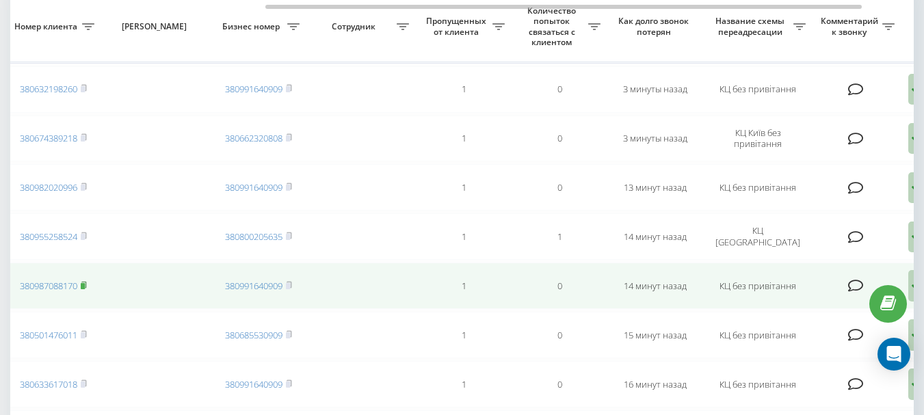
click at [84, 283] on rect at bounding box center [83, 286] width 4 height 6
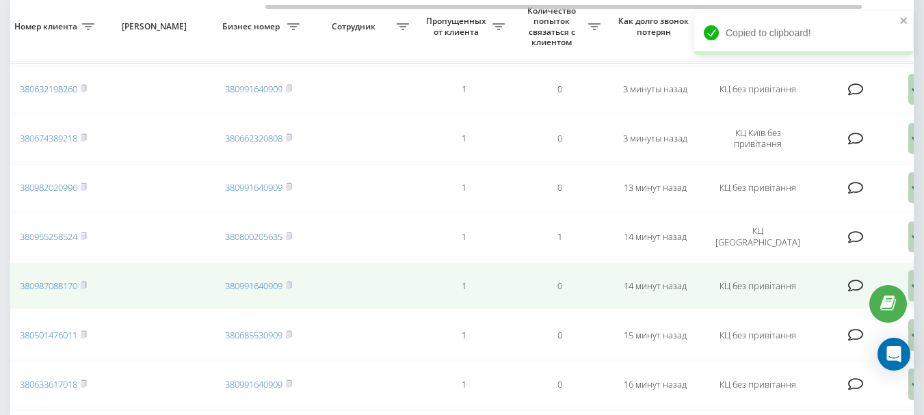
scroll to position [55, 0]
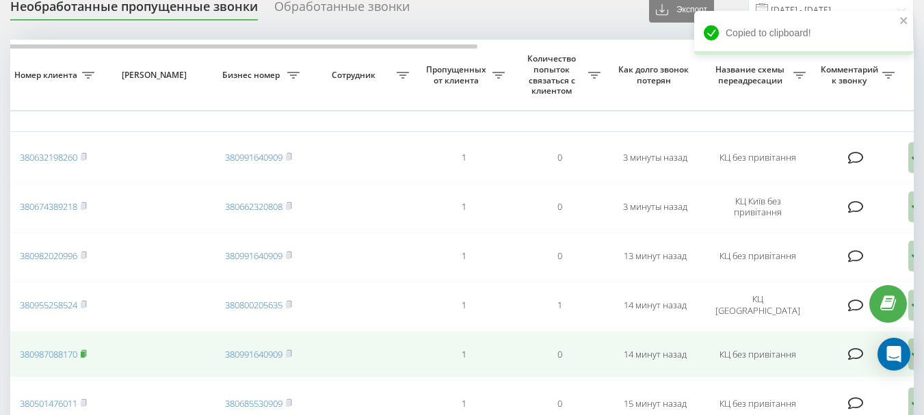
click at [85, 353] on rect at bounding box center [83, 355] width 4 height 6
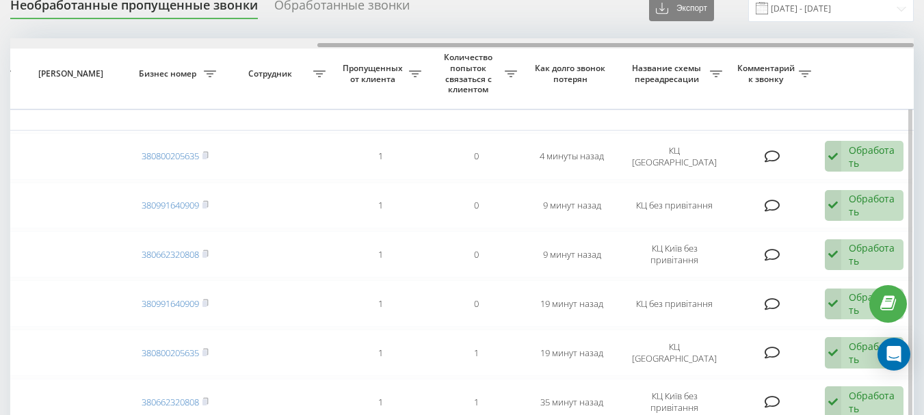
scroll to position [0, 400]
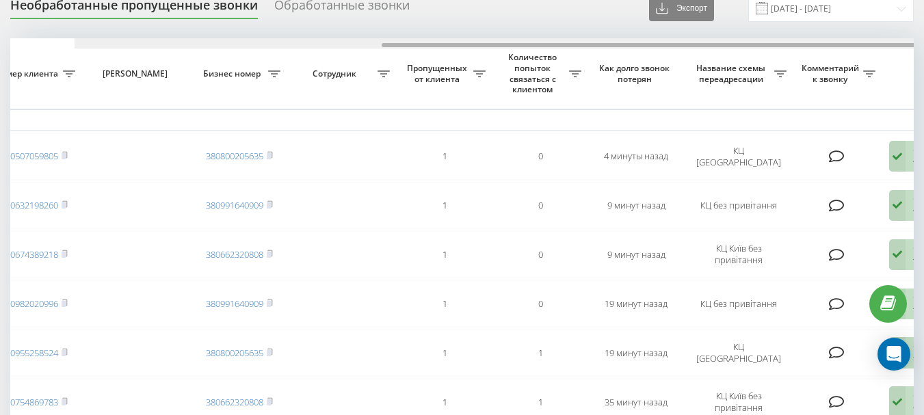
drag, startPoint x: 226, startPoint y: 47, endPoint x: 490, endPoint y: 64, distance: 265.3
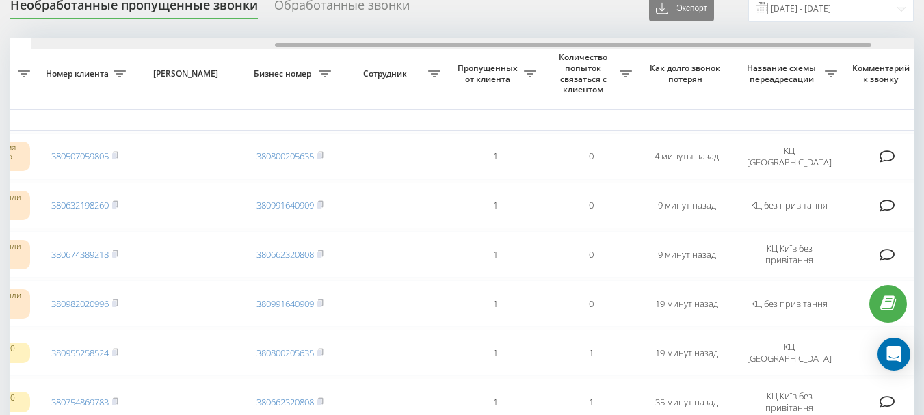
scroll to position [0, 370]
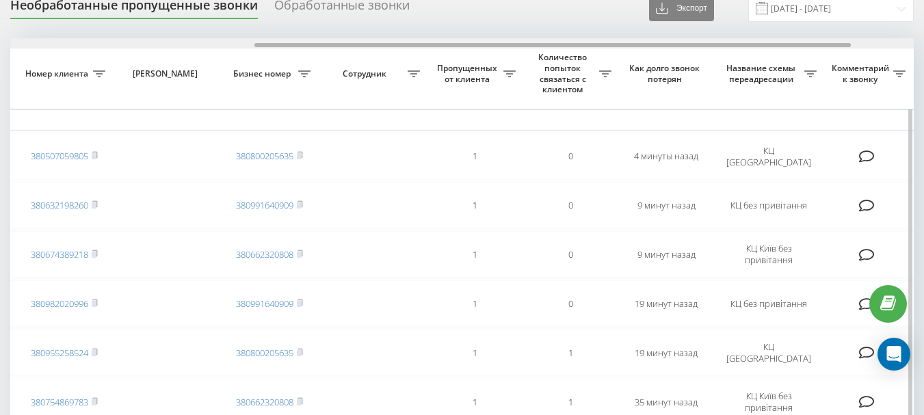
drag, startPoint x: 505, startPoint y: 44, endPoint x: 486, endPoint y: 63, distance: 27.1
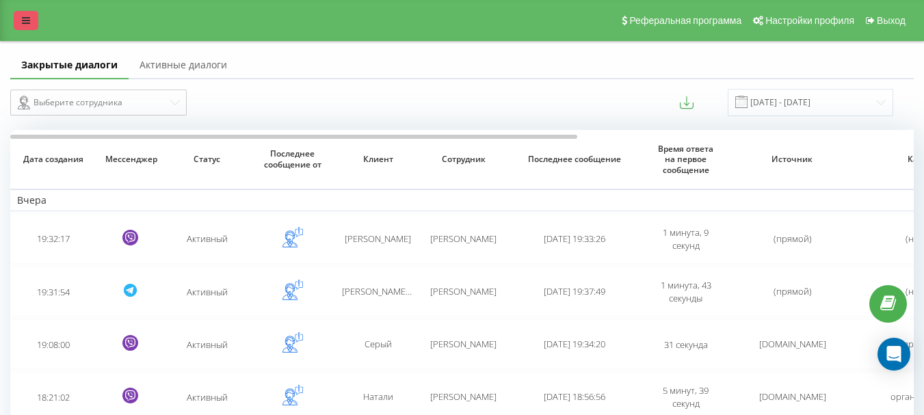
click at [17, 25] on link at bounding box center [26, 20] width 25 height 19
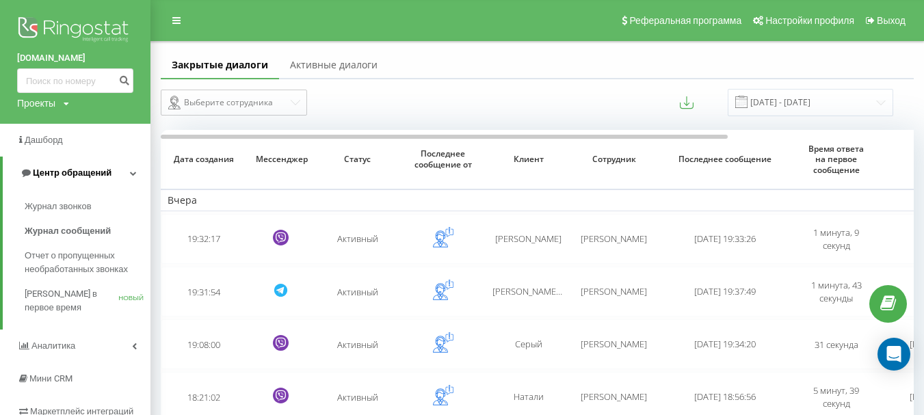
click at [46, 173] on font "Центр обращений" at bounding box center [72, 173] width 79 height 10
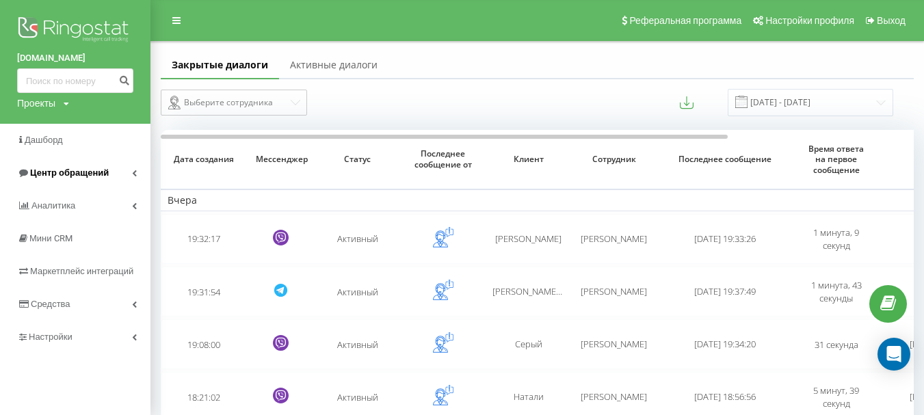
click at [62, 170] on font "Центр обращений" at bounding box center [69, 173] width 79 height 10
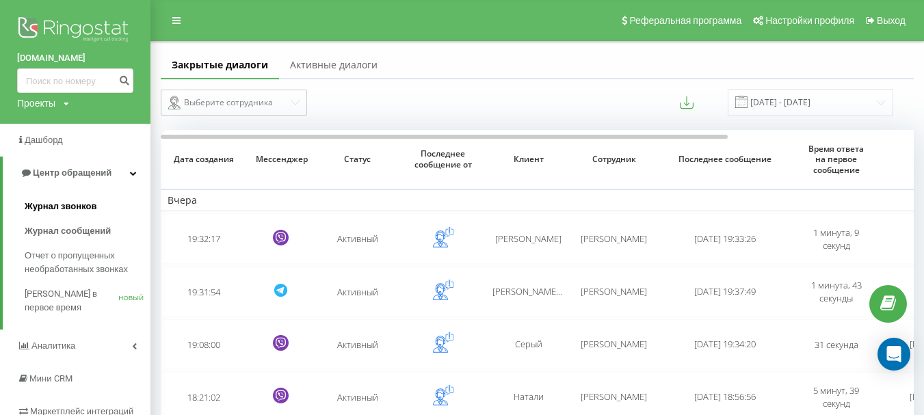
click at [60, 208] on font "Журнал звонков" at bounding box center [61, 206] width 72 height 10
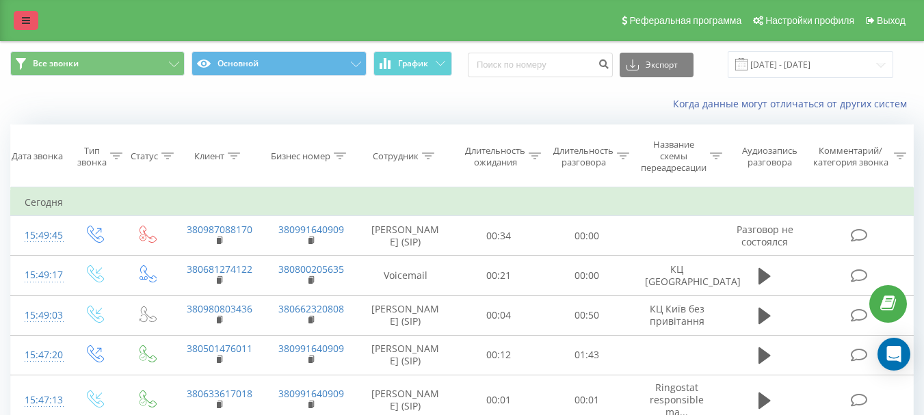
click at [25, 21] on icon at bounding box center [26, 21] width 8 height 10
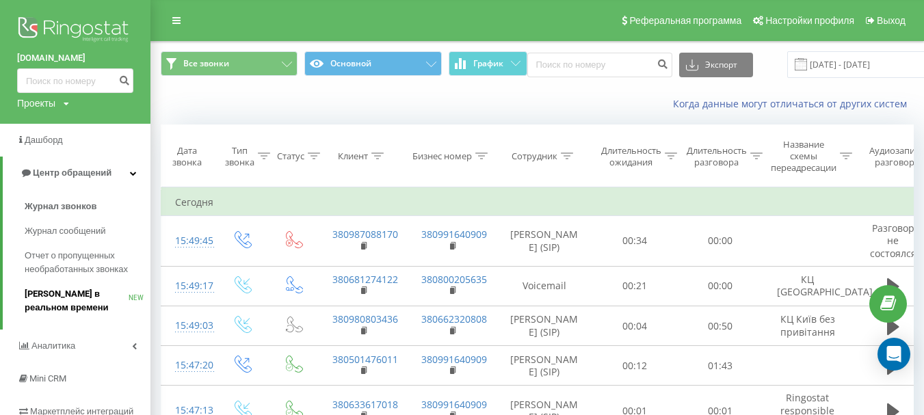
click at [53, 303] on span "[PERSON_NAME] в реальном времени" at bounding box center [77, 300] width 104 height 27
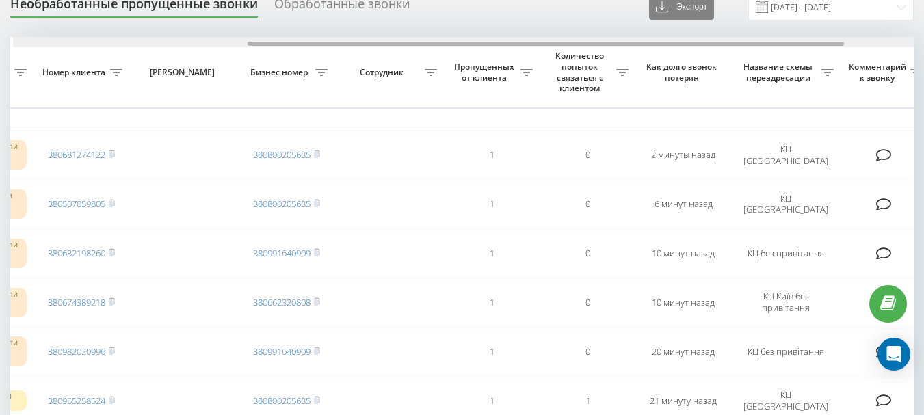
scroll to position [0, 356]
drag, startPoint x: 0, startPoint y: 0, endPoint x: 559, endPoint y: 55, distance: 561.5
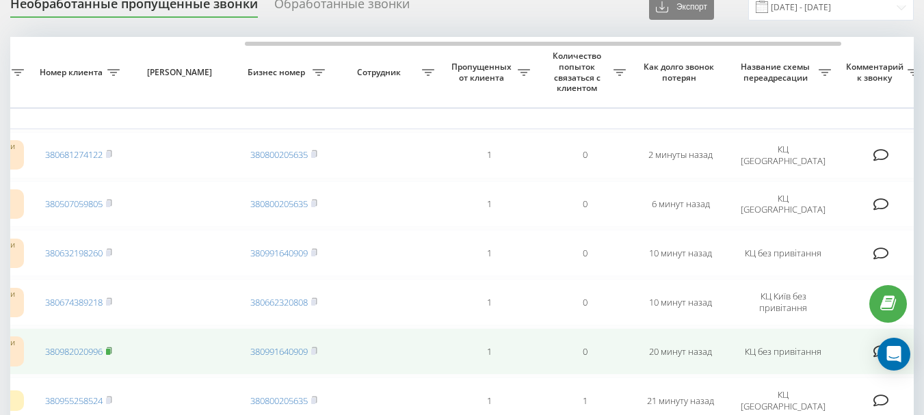
click at [112, 351] on icon at bounding box center [109, 351] width 6 height 8
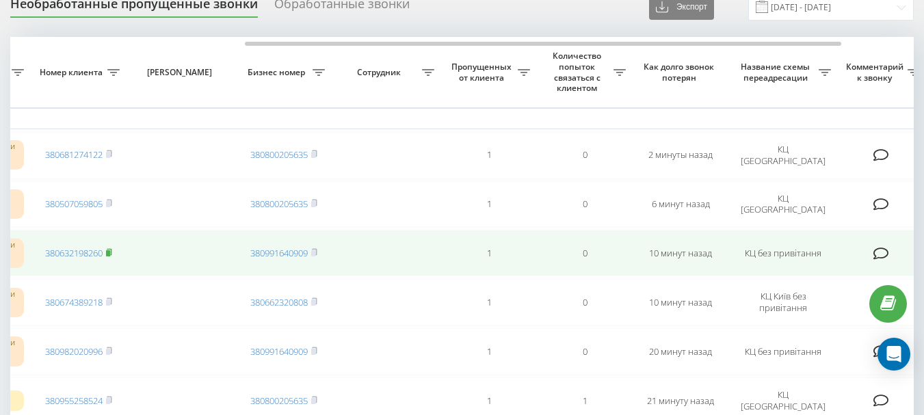
click at [109, 252] on rect at bounding box center [108, 253] width 4 height 6
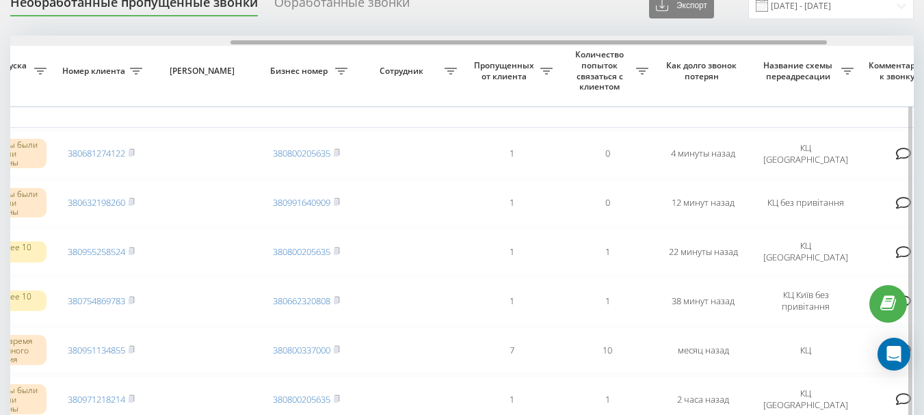
scroll to position [0, 357]
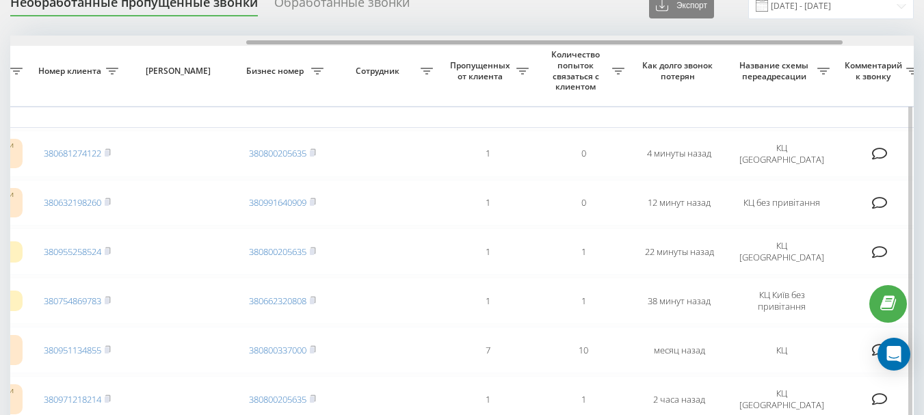
click at [590, 46] on div at bounding box center [462, 41] width 904 height 10
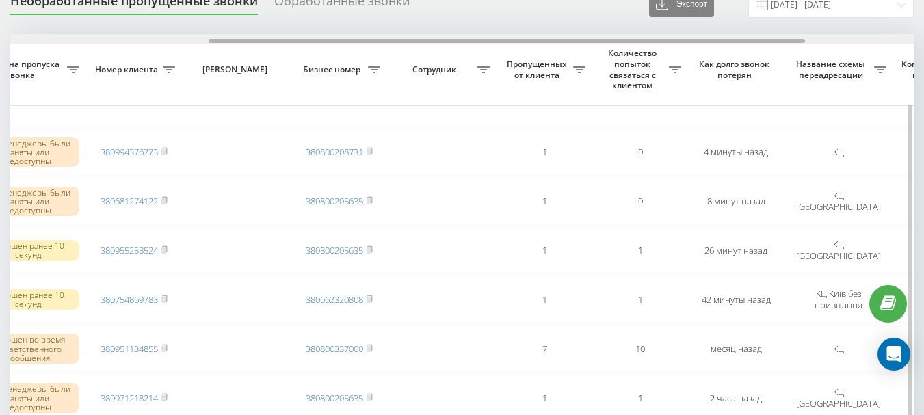
scroll to position [0, 307]
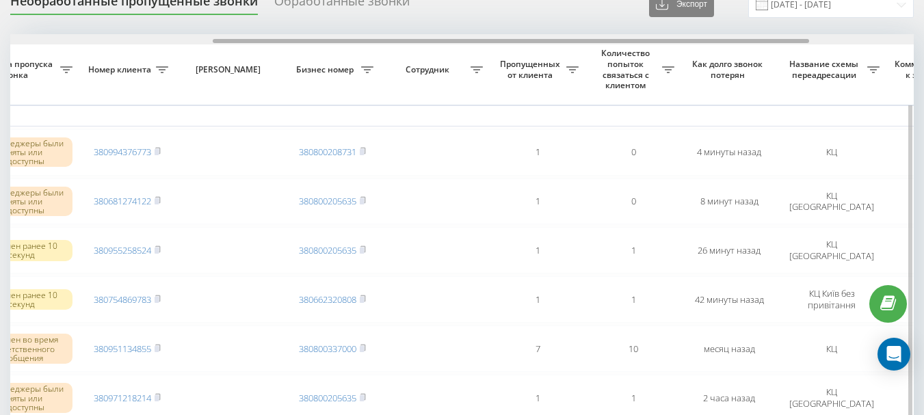
drag, startPoint x: 330, startPoint y: 41, endPoint x: 534, endPoint y: 55, distance: 203.6
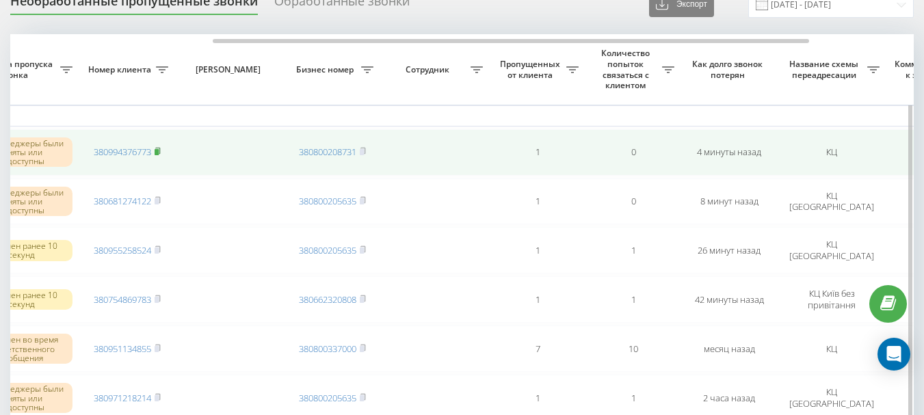
click at [158, 151] on rect at bounding box center [157, 152] width 4 height 6
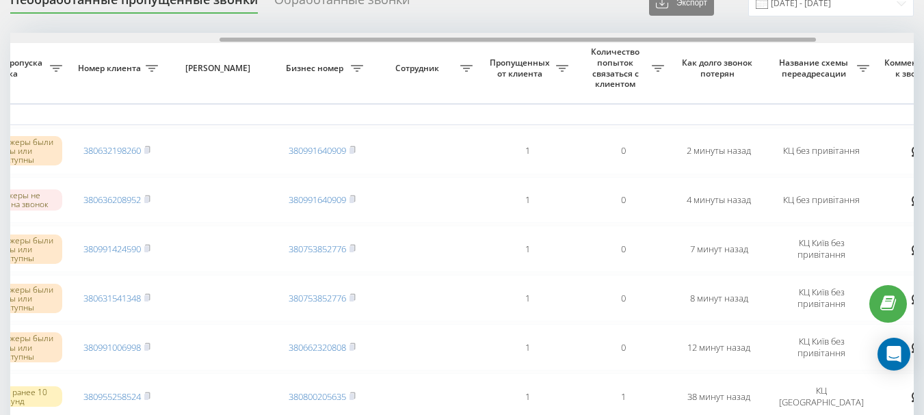
scroll to position [0, 327]
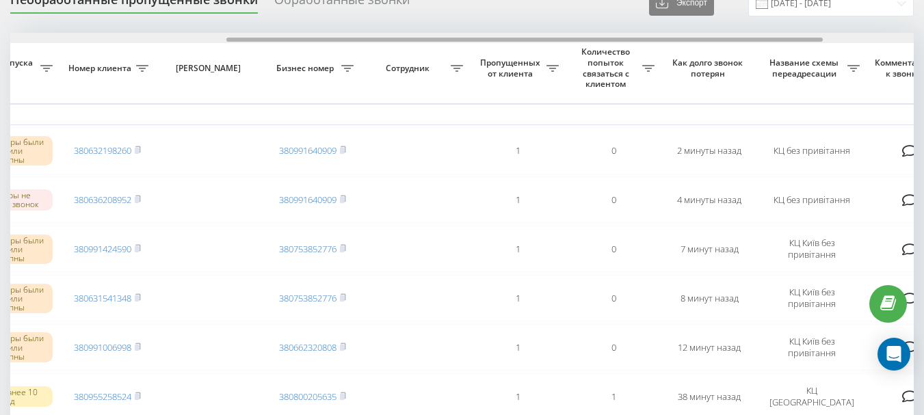
drag, startPoint x: 0, startPoint y: 0, endPoint x: 595, endPoint y: 50, distance: 597.2
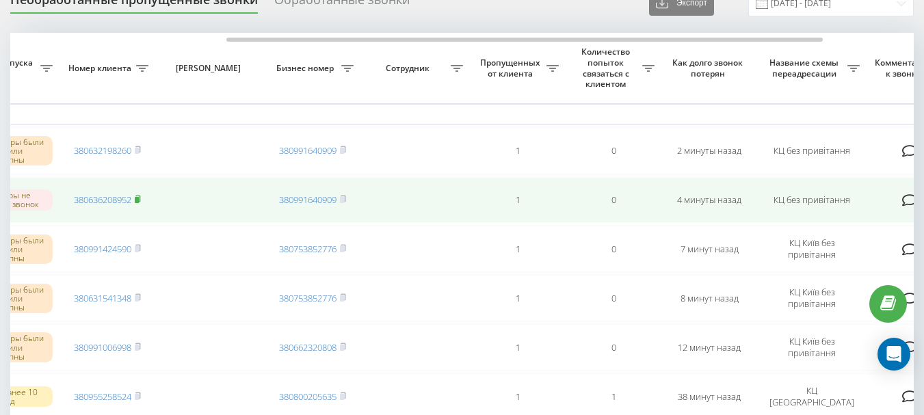
click at [139, 198] on rect at bounding box center [137, 200] width 4 height 6
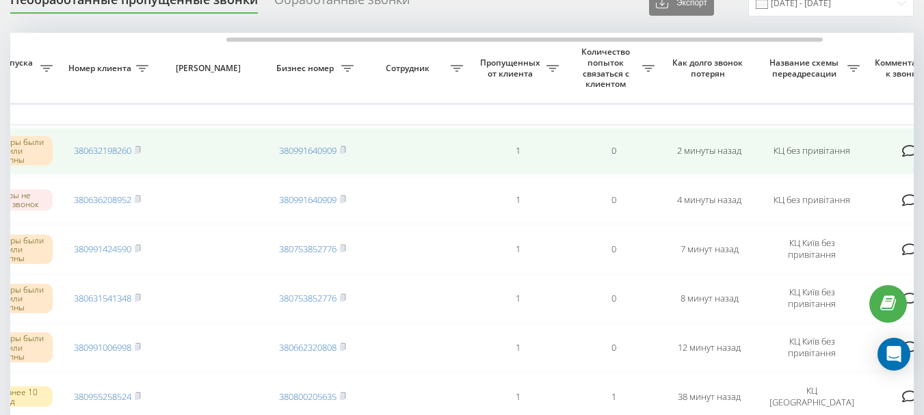
click at [141, 150] on icon at bounding box center [138, 150] width 6 height 8
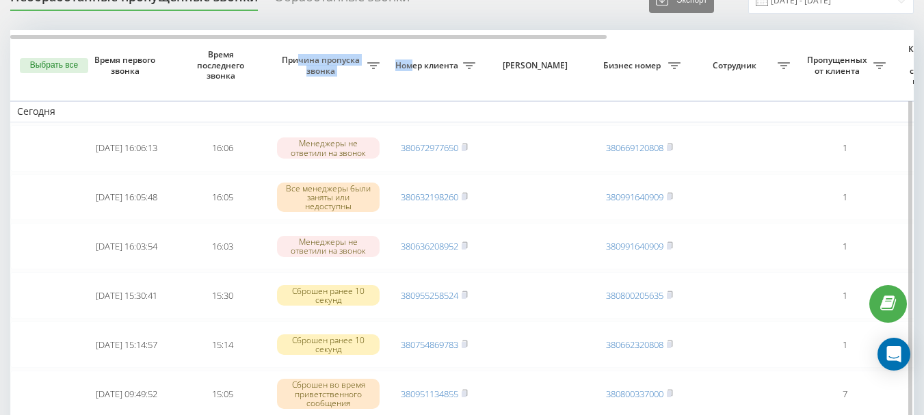
drag, startPoint x: 300, startPoint y: 34, endPoint x: 414, endPoint y: 44, distance: 114.6
click at [411, 47] on tr "Выбрать все Время первого звонка Время последнего звонка Причина пропуска звонк…" at bounding box center [694, 65] width 1368 height 70
click at [488, 5] on div "Необработанные пропущенные звонки Обработанные звонки Экспорт .csv .xlsx 19.09.…" at bounding box center [462, 0] width 904 height 27
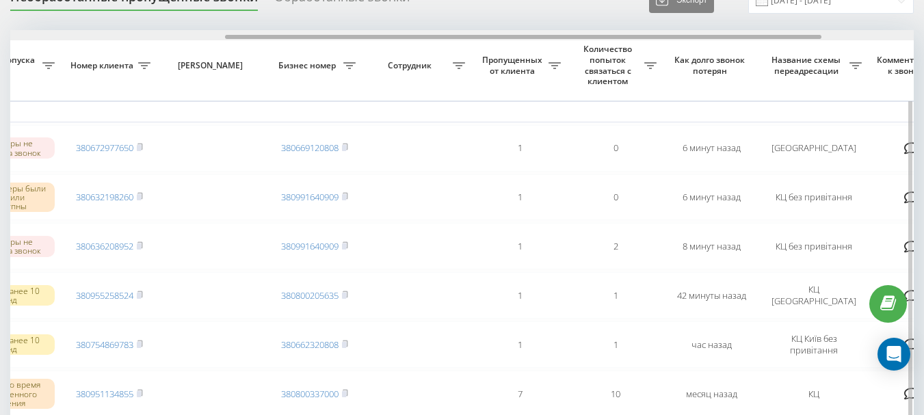
scroll to position [0, 327]
drag, startPoint x: 458, startPoint y: 38, endPoint x: 674, endPoint y: 50, distance: 216.4
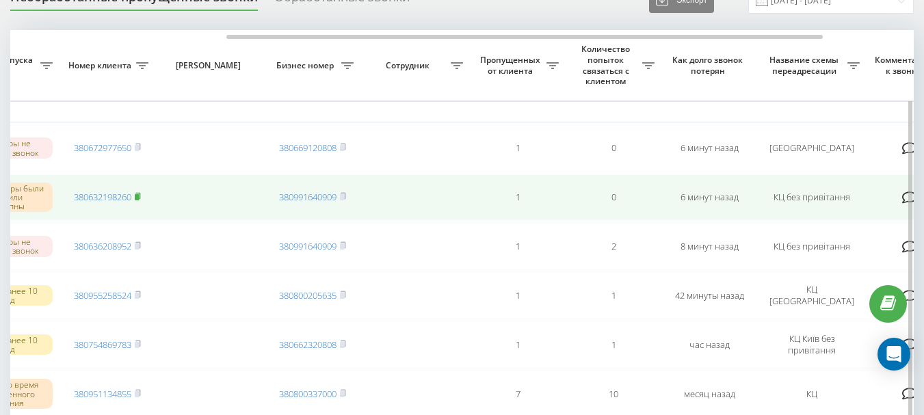
click at [139, 198] on rect at bounding box center [137, 197] width 4 height 6
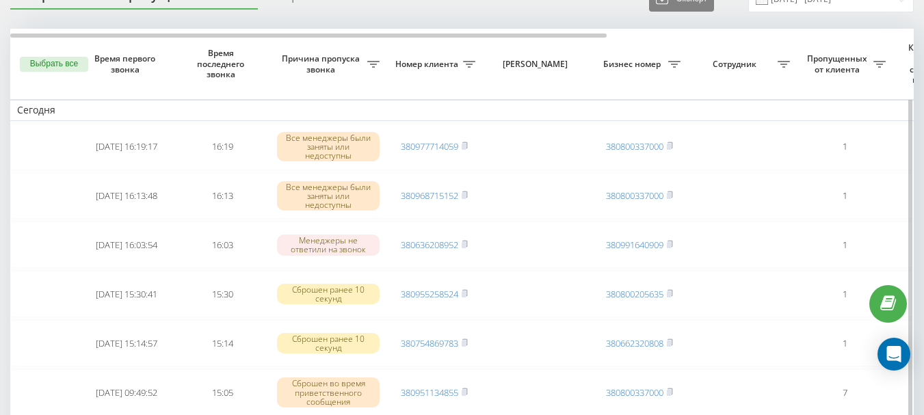
click at [401, 33] on th "Номер клиента" at bounding box center [434, 64] width 96 height 70
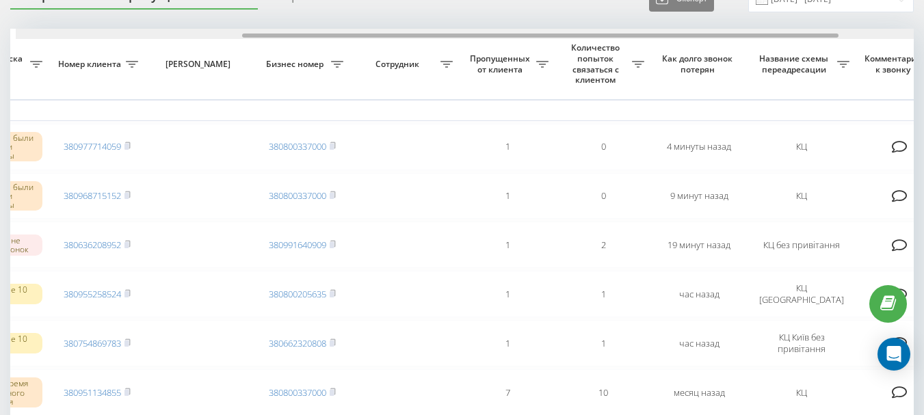
scroll to position [0, 343]
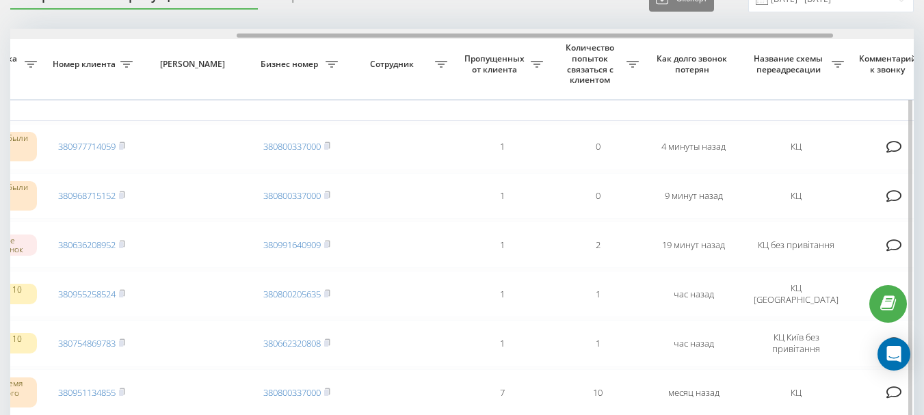
drag, startPoint x: 399, startPoint y: 35, endPoint x: 626, endPoint y: 60, distance: 227.7
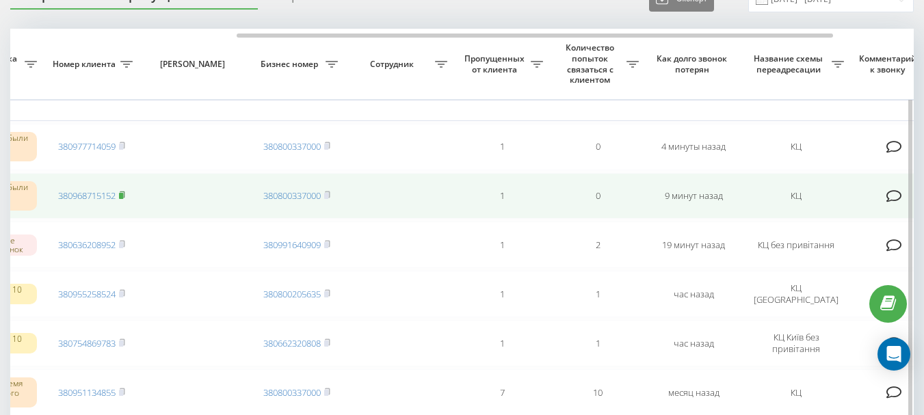
click at [122, 194] on rect at bounding box center [121, 196] width 4 height 6
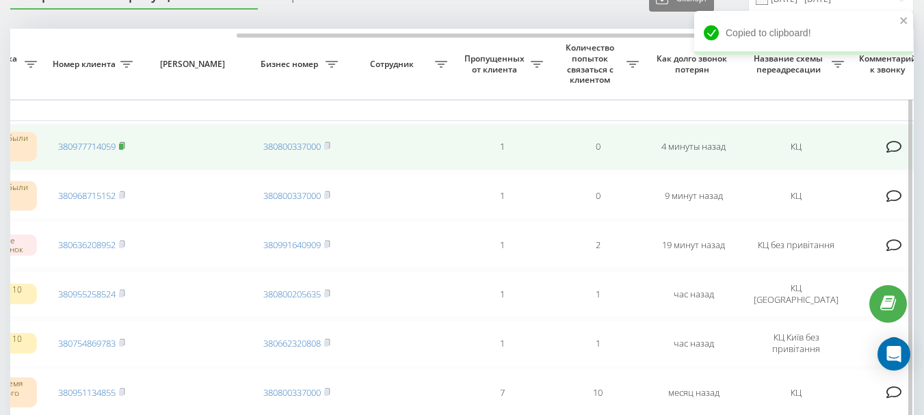
click at [124, 144] on icon at bounding box center [122, 146] width 6 height 8
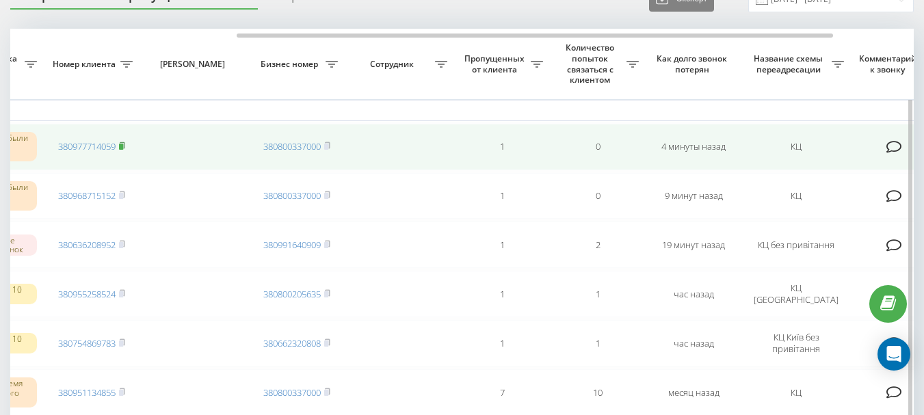
click at [121, 148] on rect at bounding box center [121, 147] width 4 height 6
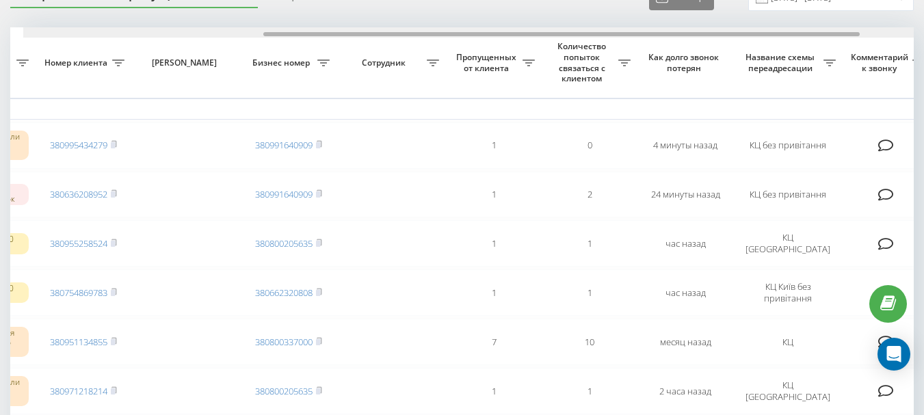
scroll to position [0, 366]
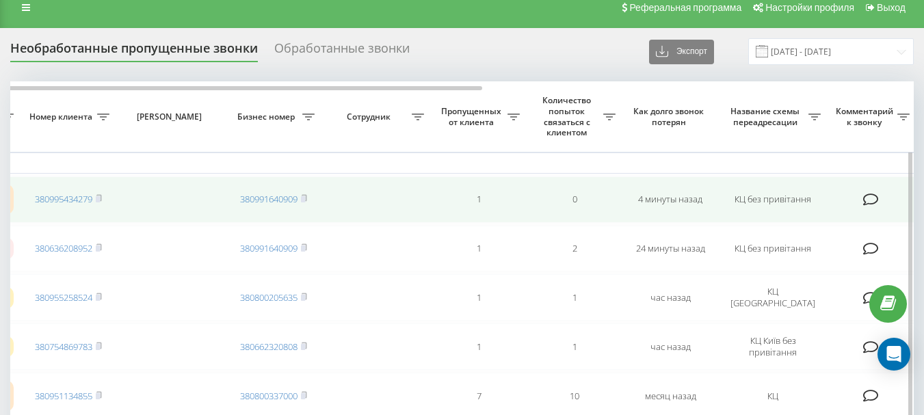
scroll to position [0, 0]
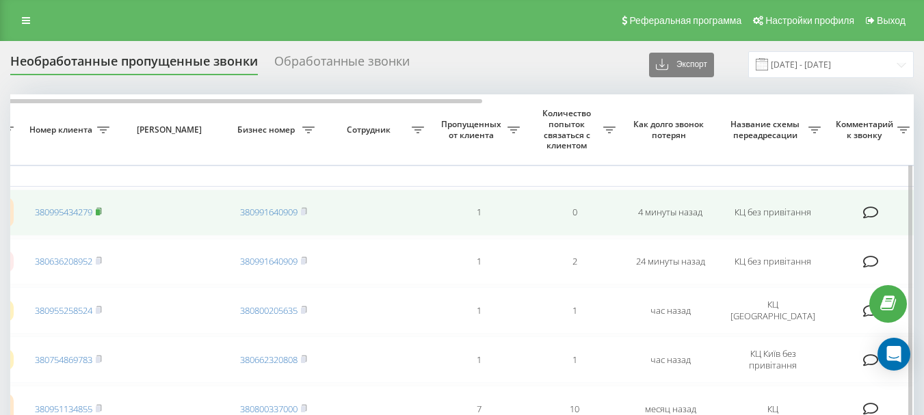
click at [102, 213] on icon at bounding box center [99, 211] width 6 height 8
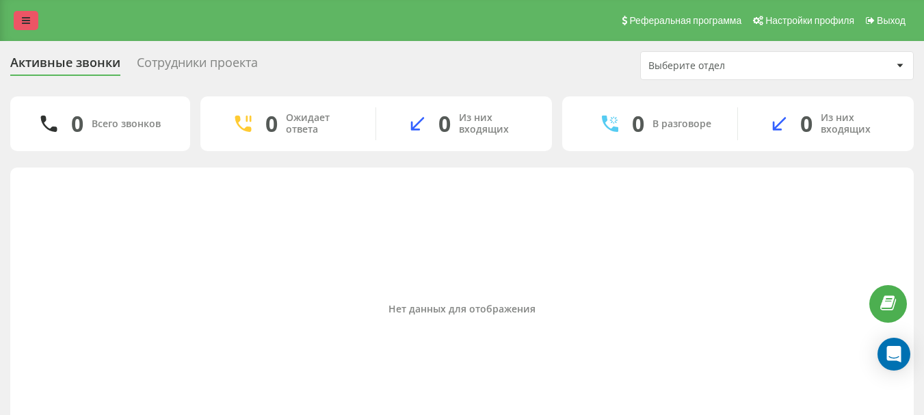
click at [27, 21] on icon at bounding box center [26, 21] width 8 height 10
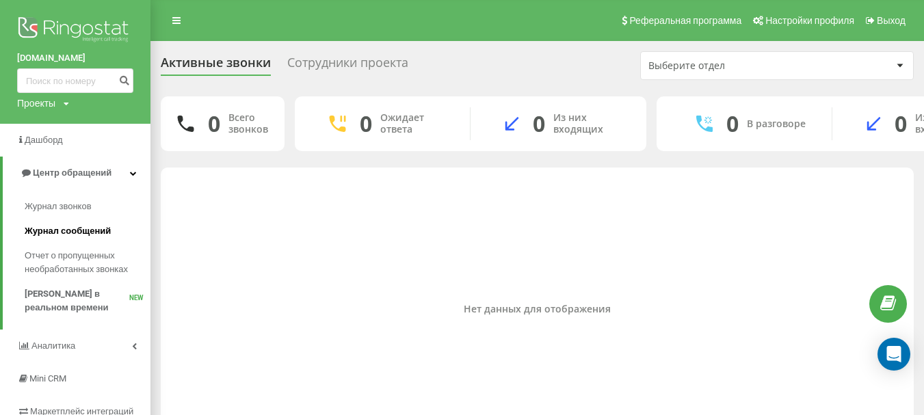
click at [51, 229] on span "Журнал сообщений" at bounding box center [68, 231] width 86 height 14
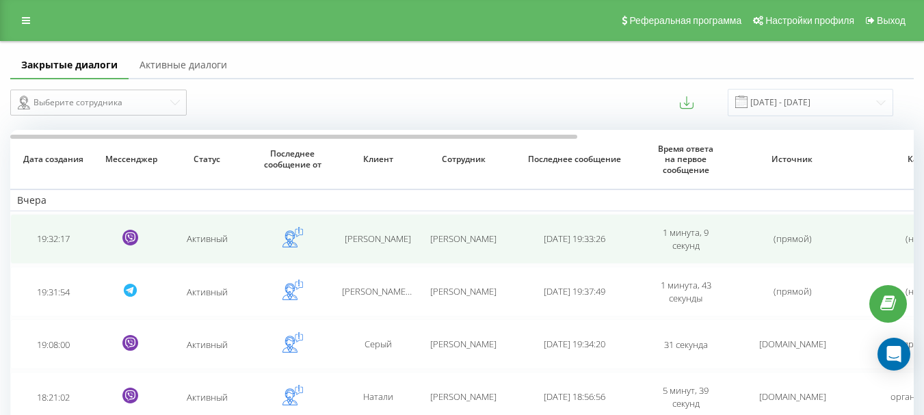
click at [466, 226] on td "Ушенко Андрій" at bounding box center [463, 239] width 85 height 50
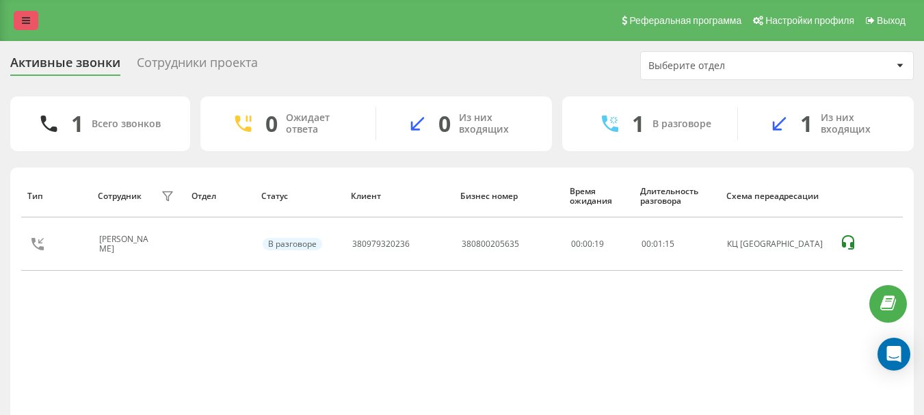
click at [21, 25] on link at bounding box center [26, 20] width 25 height 19
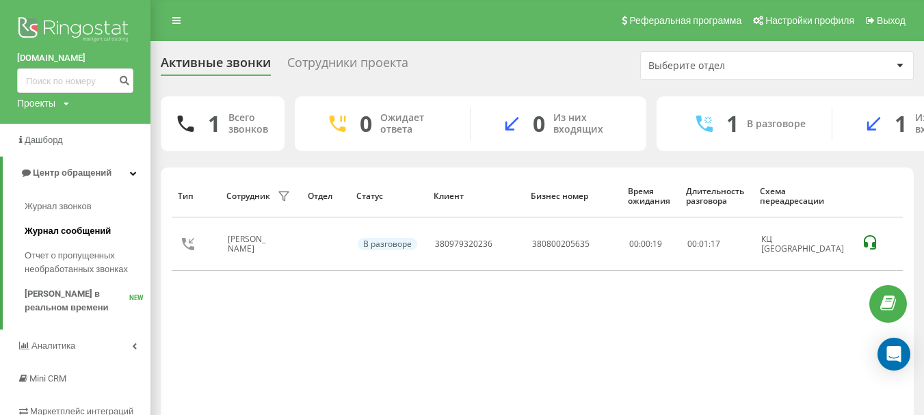
click at [67, 227] on span "Журнал сообщений" at bounding box center [68, 231] width 86 height 14
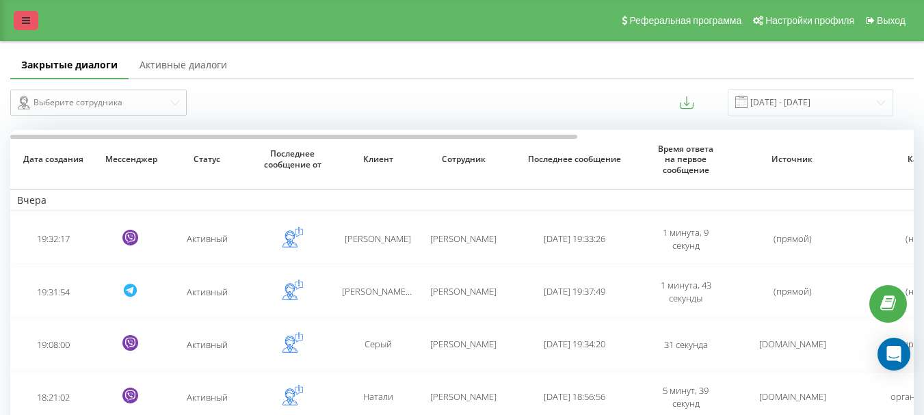
drag, startPoint x: 0, startPoint y: 0, endPoint x: 29, endPoint y: 21, distance: 36.3
click at [29, 21] on icon at bounding box center [26, 21] width 8 height 10
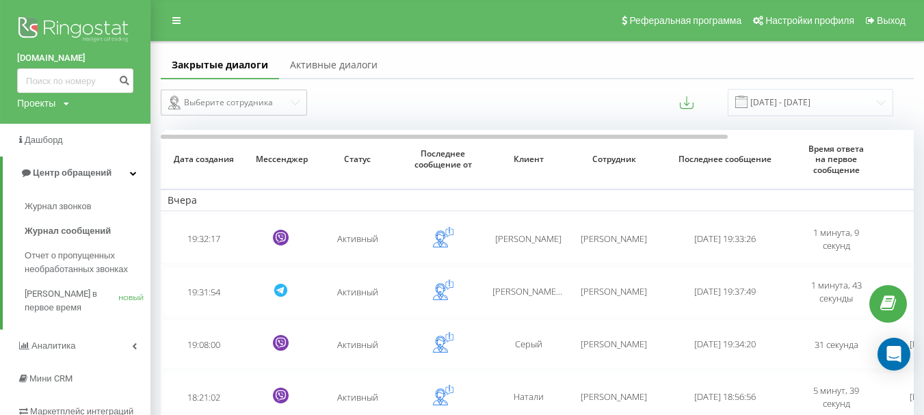
click at [192, 69] on font "Закрытые диалоги" at bounding box center [220, 64] width 96 height 13
click at [225, 101] on font "Выберите сотрудника" at bounding box center [228, 102] width 89 height 12
click at [211, 158] on font "Дата создания" at bounding box center [204, 159] width 60 height 12
click at [185, 199] on font "Вчера" at bounding box center [182, 200] width 29 height 13
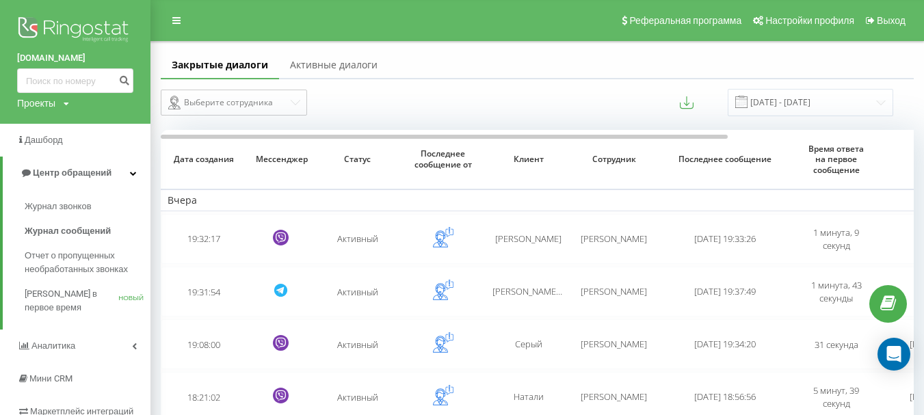
click at [230, 163] on font "Дата создания" at bounding box center [204, 159] width 60 height 12
click at [165, 177] on th "Дата создания" at bounding box center [203, 160] width 85 height 60
click at [171, 178] on th "Дата создания" at bounding box center [203, 160] width 85 height 60
click at [172, 15] on link at bounding box center [176, 20] width 25 height 19
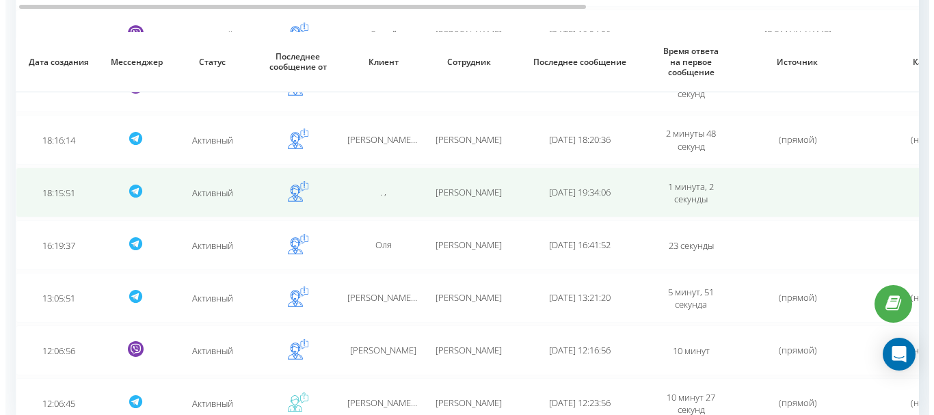
scroll to position [342, 0]
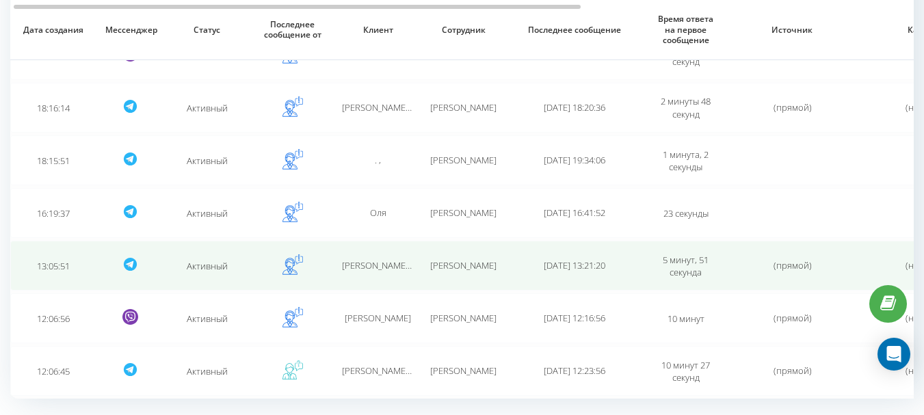
click at [461, 267] on font "Ушенко Андрій" at bounding box center [463, 265] width 66 height 12
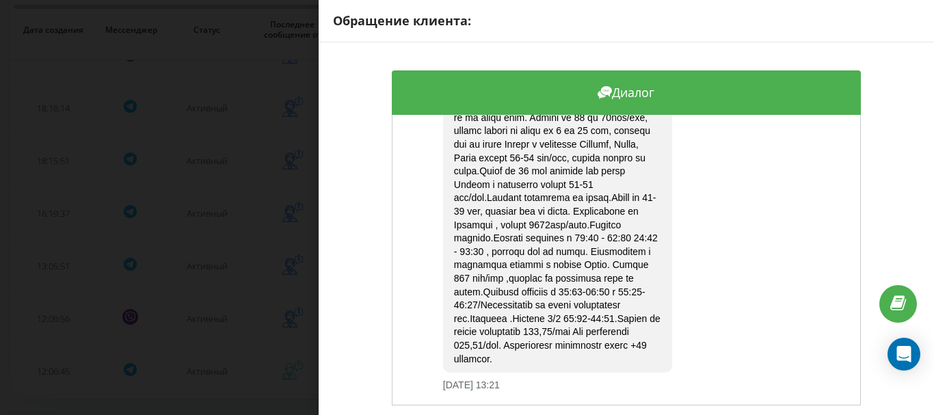
scroll to position [486, 0]
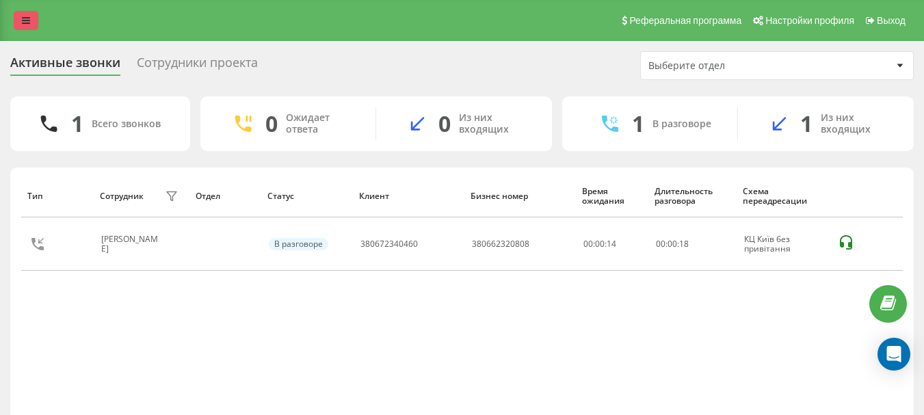
click at [26, 21] on icon at bounding box center [26, 21] width 8 height 10
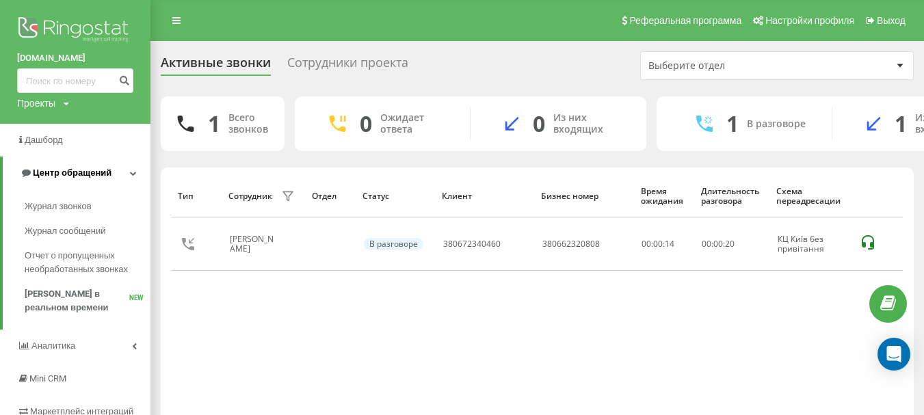
click at [51, 172] on span "Центр обращений" at bounding box center [72, 173] width 79 height 10
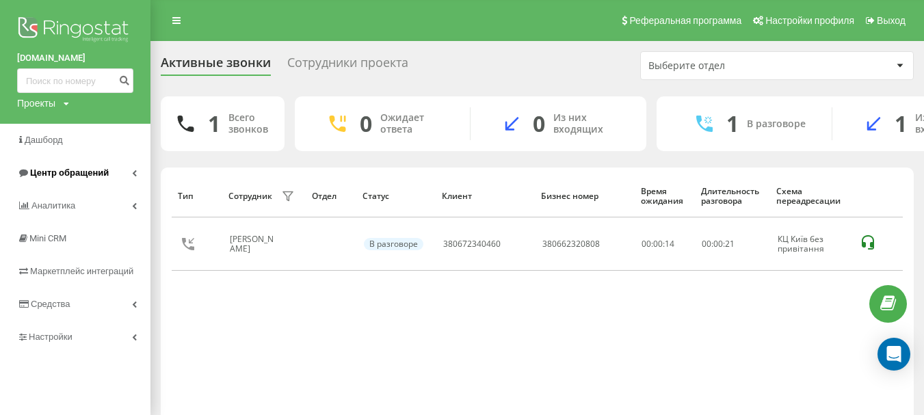
click at [53, 172] on span "Центр обращений" at bounding box center [69, 173] width 79 height 10
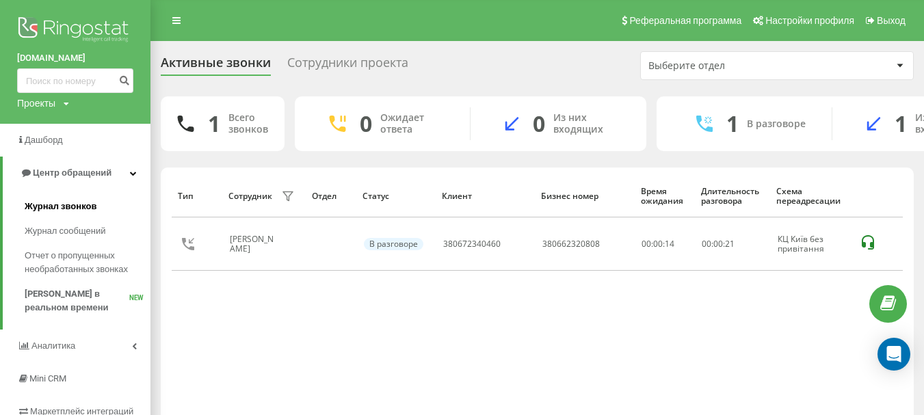
click at [58, 203] on span "Журнал звонков" at bounding box center [61, 207] width 72 height 14
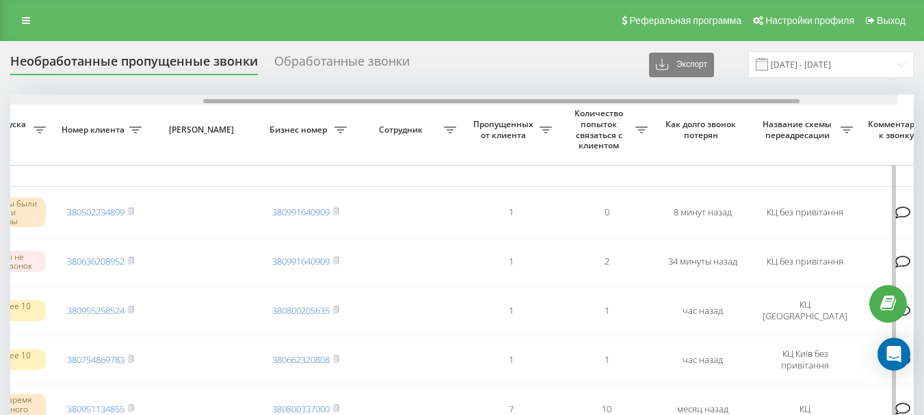
scroll to position [0, 315]
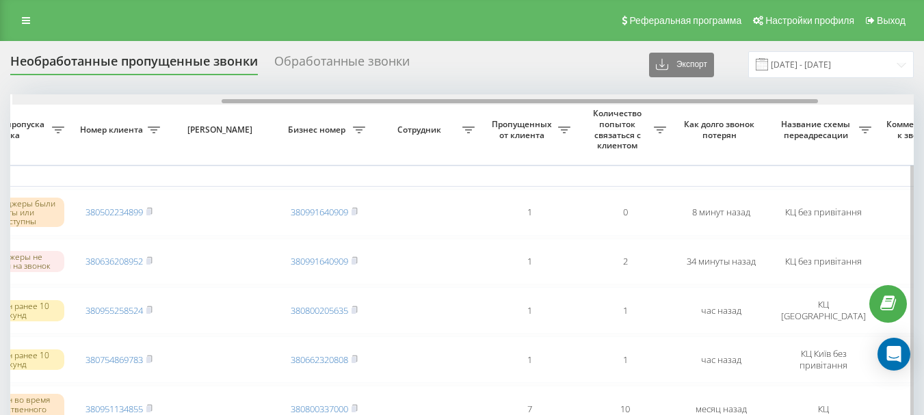
drag, startPoint x: 0, startPoint y: 0, endPoint x: 491, endPoint y: 119, distance: 505.3
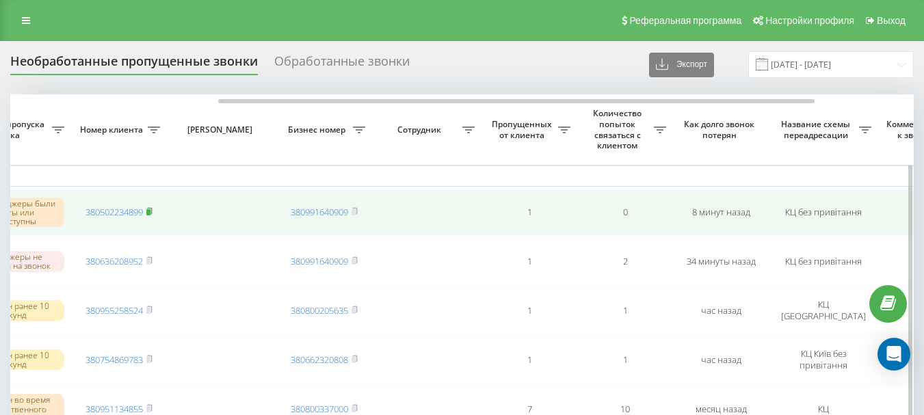
click at [152, 212] on icon at bounding box center [149, 211] width 5 height 6
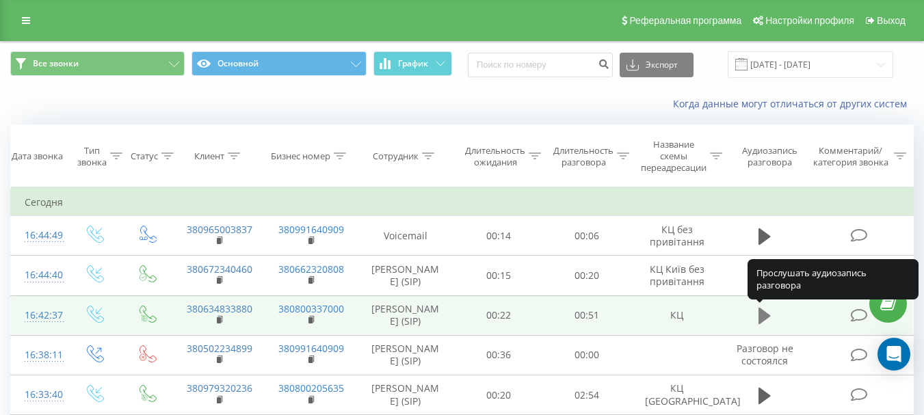
click at [764, 319] on icon at bounding box center [765, 316] width 12 height 16
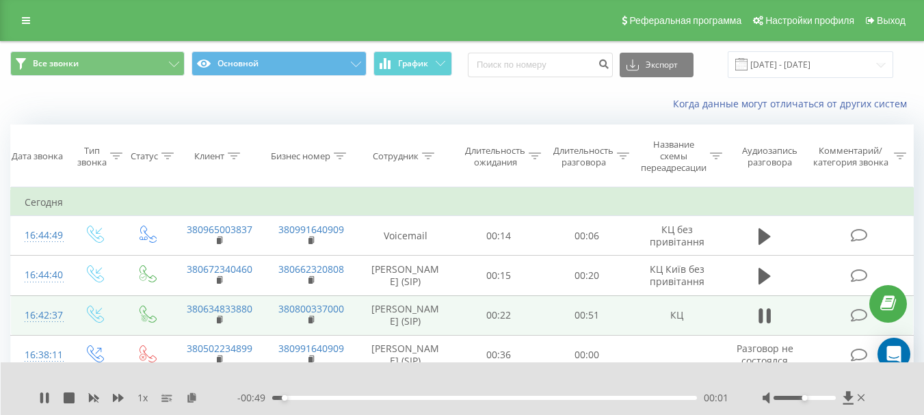
click at [474, 397] on div "00:01" at bounding box center [484, 398] width 425 height 4
click at [862, 399] on icon at bounding box center [862, 398] width 8 height 7
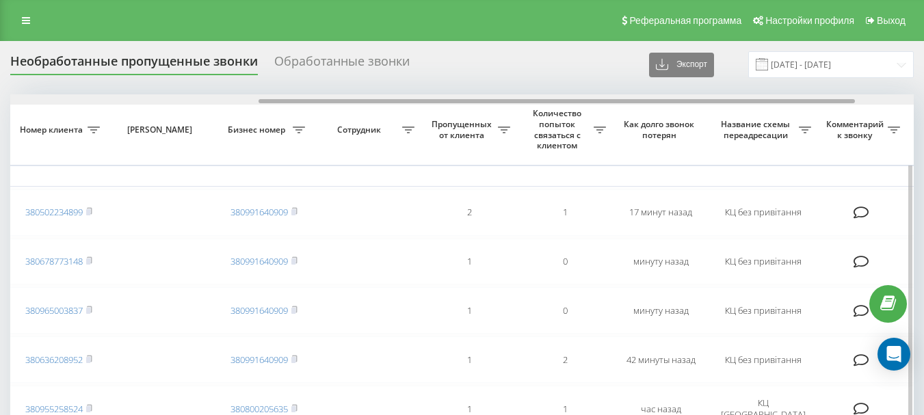
scroll to position [0, 370]
drag, startPoint x: 267, startPoint y: 101, endPoint x: 512, endPoint y: 124, distance: 246.0
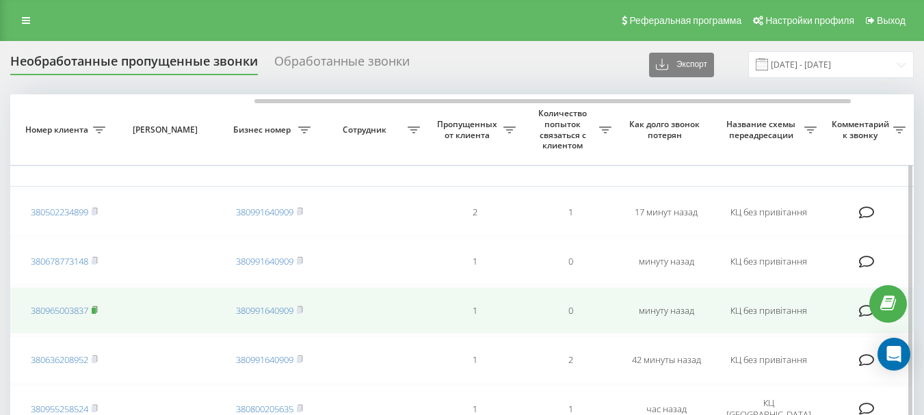
click at [96, 306] on icon at bounding box center [95, 310] width 6 height 8
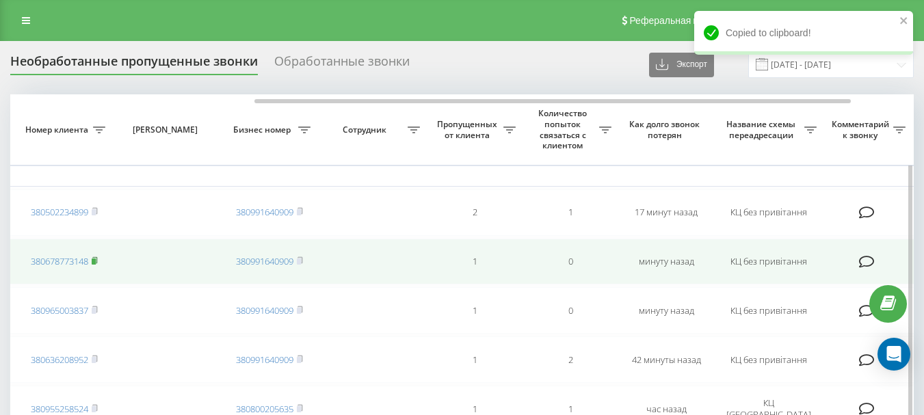
click at [98, 260] on icon at bounding box center [95, 260] width 6 height 8
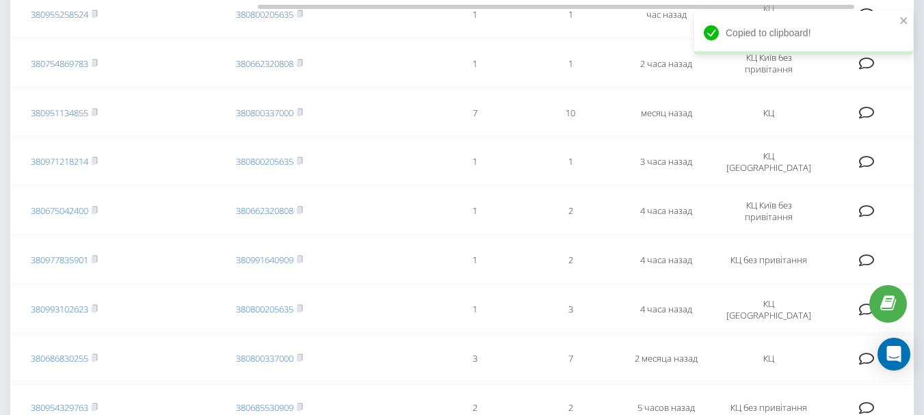
scroll to position [0, 0]
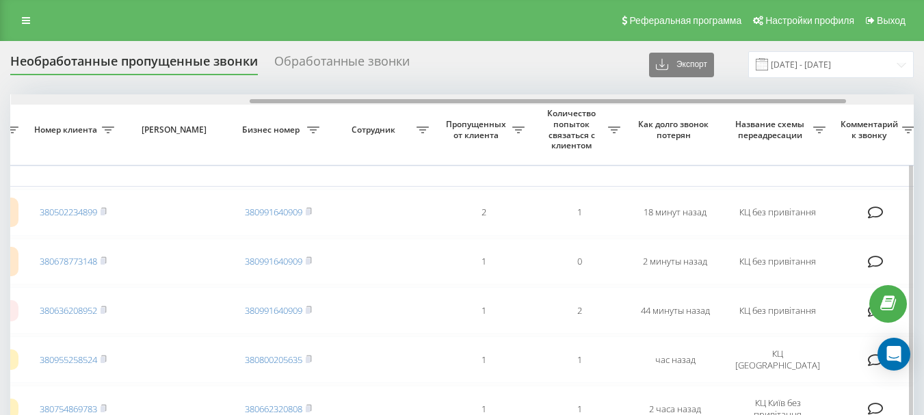
scroll to position [0, 370]
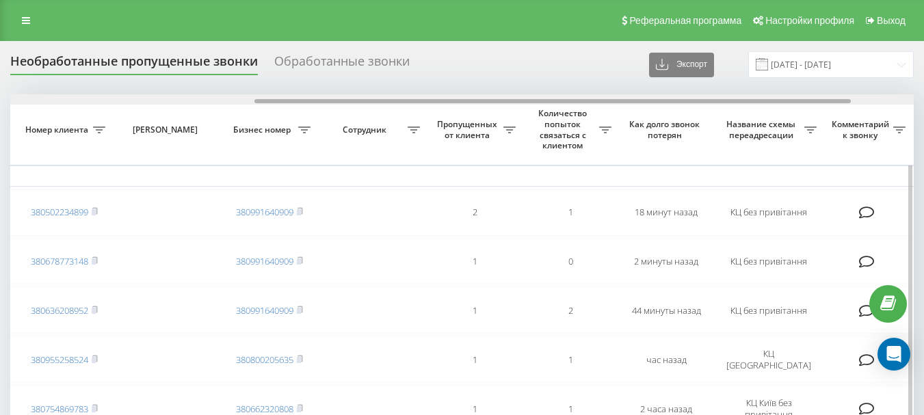
drag, startPoint x: 211, startPoint y: 99, endPoint x: 456, endPoint y: 108, distance: 245.0
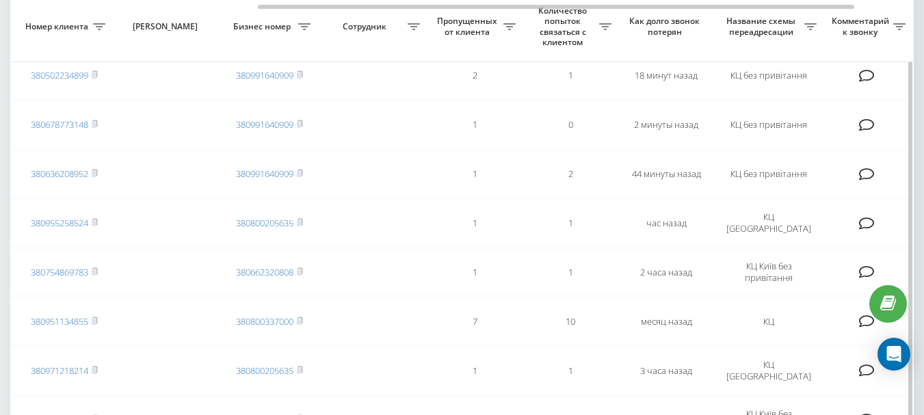
scroll to position [68, 0]
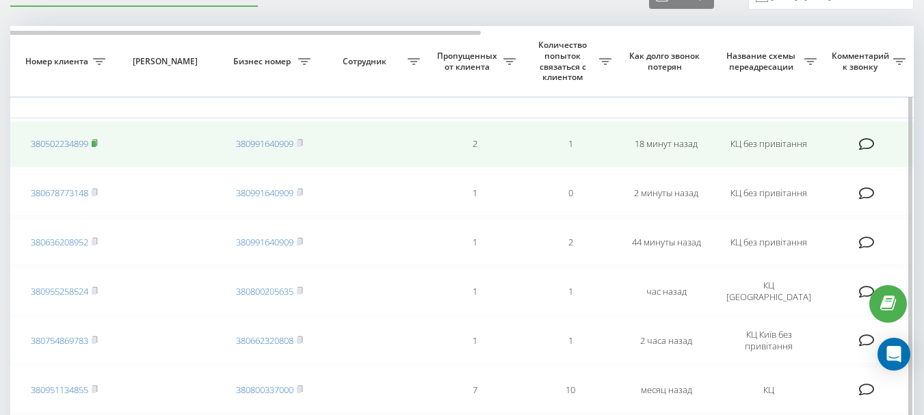
click at [96, 142] on rect at bounding box center [94, 144] width 4 height 6
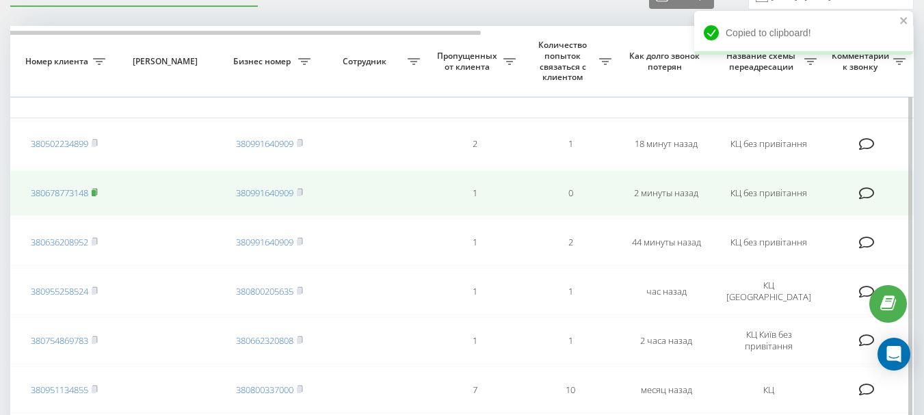
click at [96, 192] on rect at bounding box center [94, 193] width 4 height 6
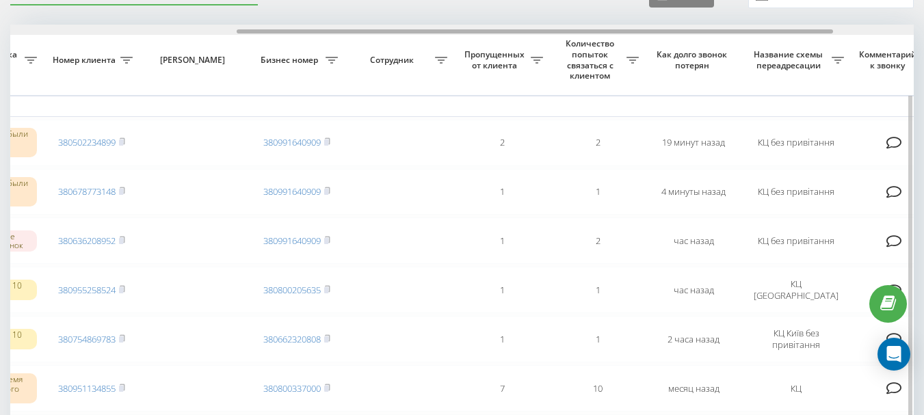
scroll to position [0, 364]
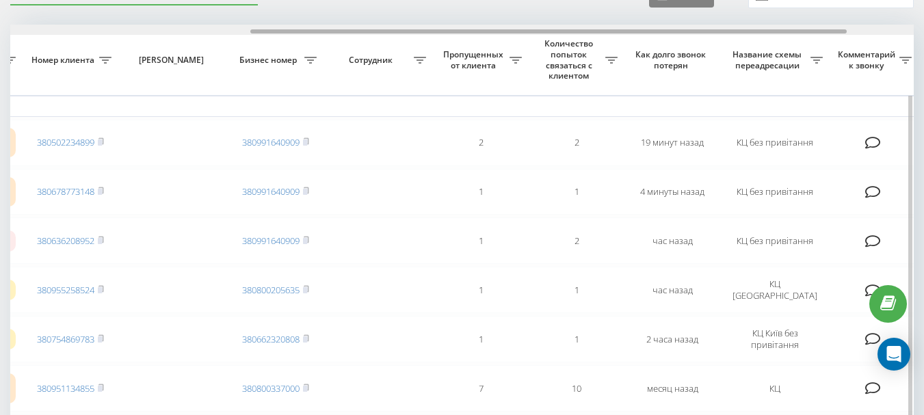
drag, startPoint x: 0, startPoint y: 0, endPoint x: 625, endPoint y: 36, distance: 626.2
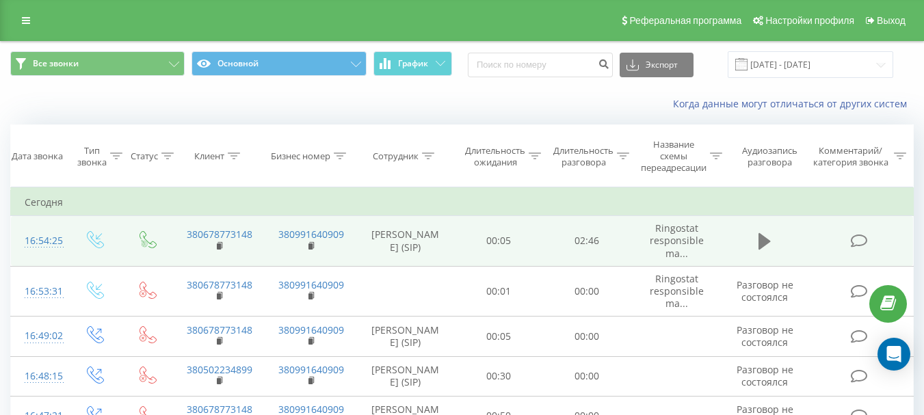
click at [754, 239] on button at bounding box center [764, 241] width 21 height 21
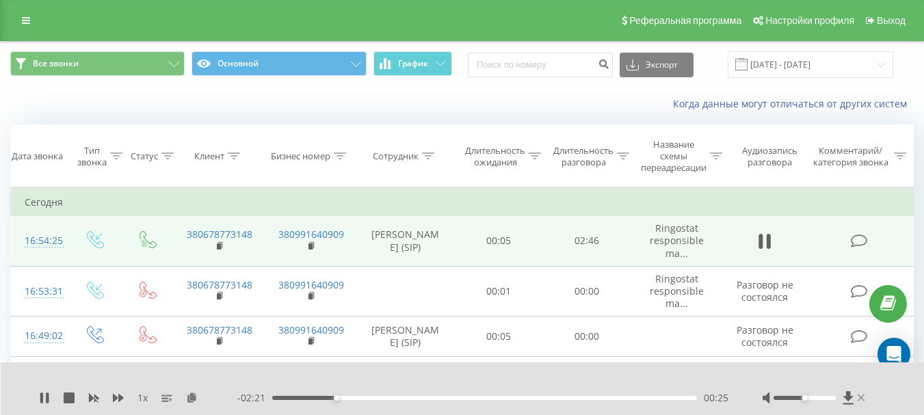
click at [858, 395] on icon at bounding box center [862, 398] width 8 height 7
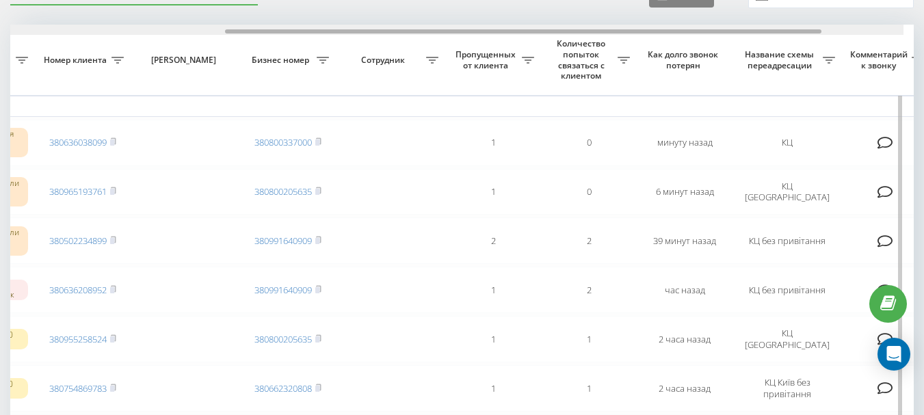
scroll to position [0, 341]
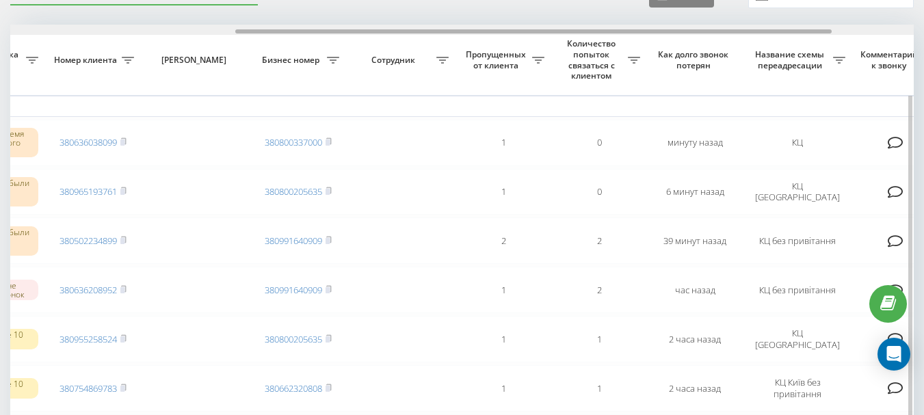
drag, startPoint x: 394, startPoint y: 32, endPoint x: 620, endPoint y: 44, distance: 226.0
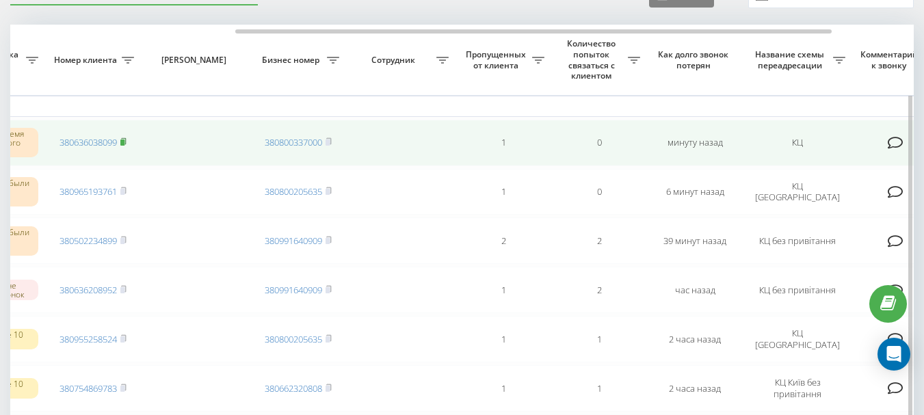
click at [124, 140] on rect at bounding box center [122, 143] width 4 height 6
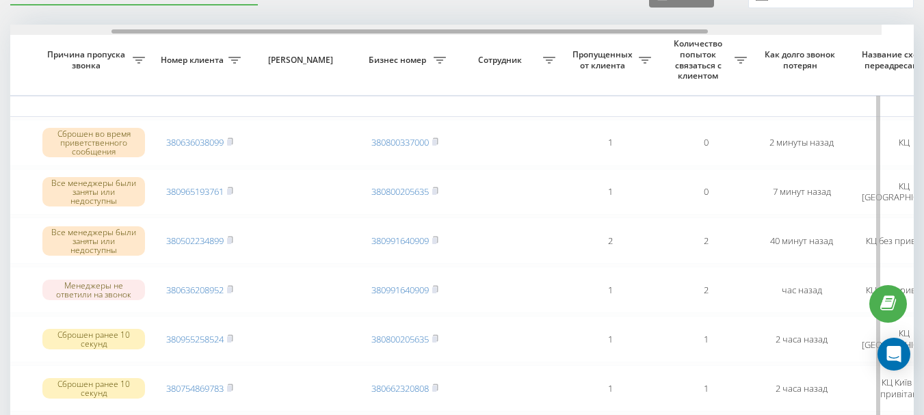
scroll to position [0, 243]
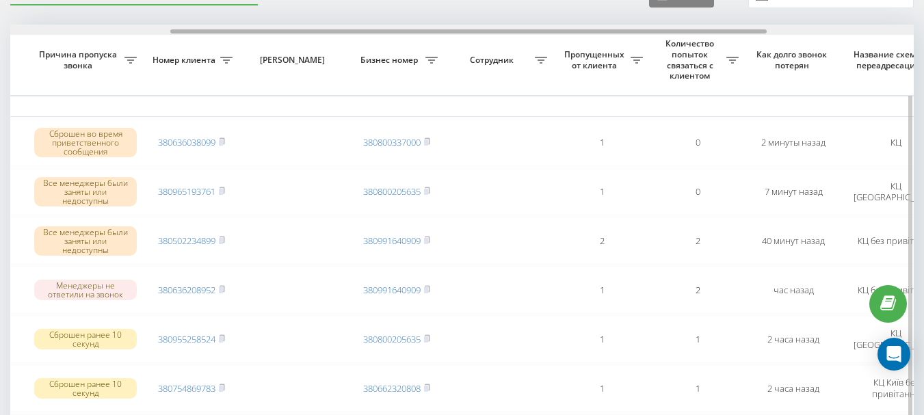
drag, startPoint x: 294, startPoint y: 33, endPoint x: 455, endPoint y: 36, distance: 160.8
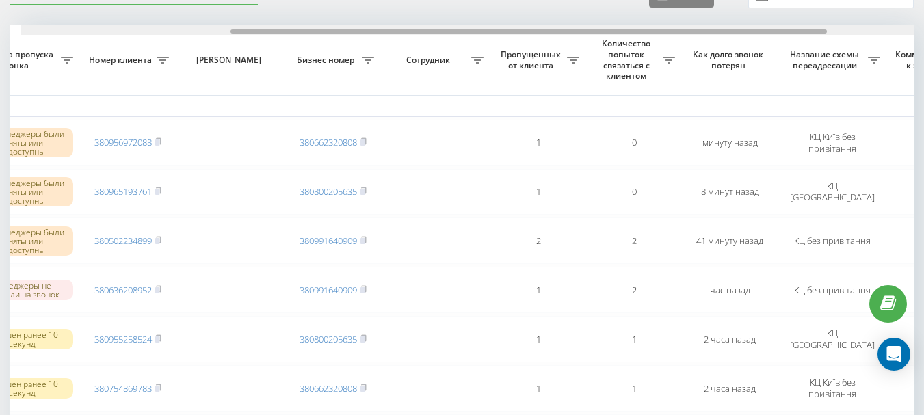
scroll to position [0, 321]
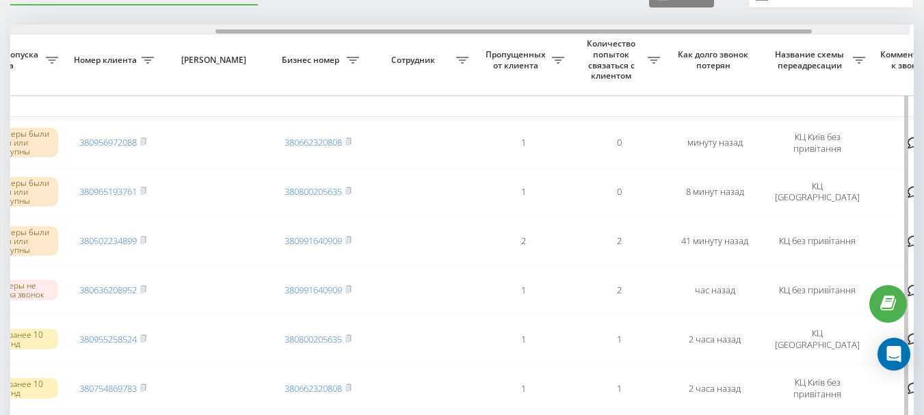
drag, startPoint x: 330, startPoint y: 31, endPoint x: 542, endPoint y: 44, distance: 213.1
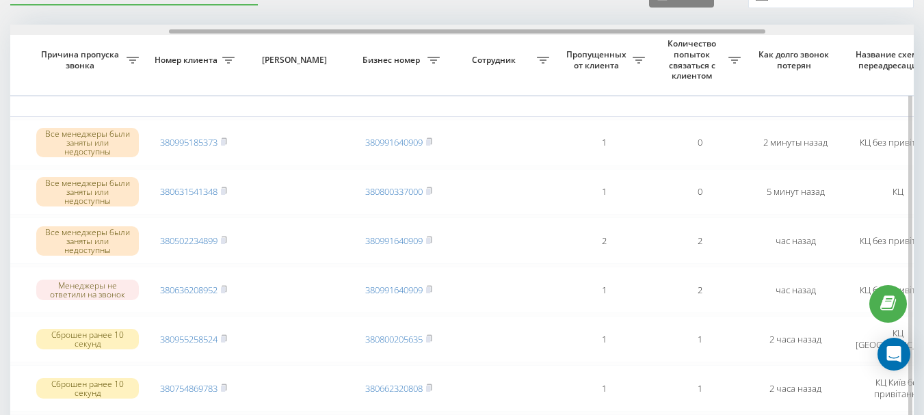
scroll to position [0, 315]
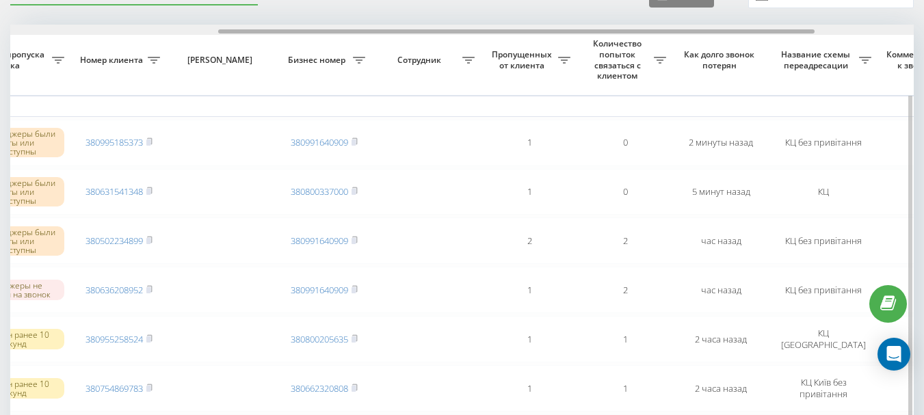
drag, startPoint x: 388, startPoint y: 31, endPoint x: 596, endPoint y: 44, distance: 209.0
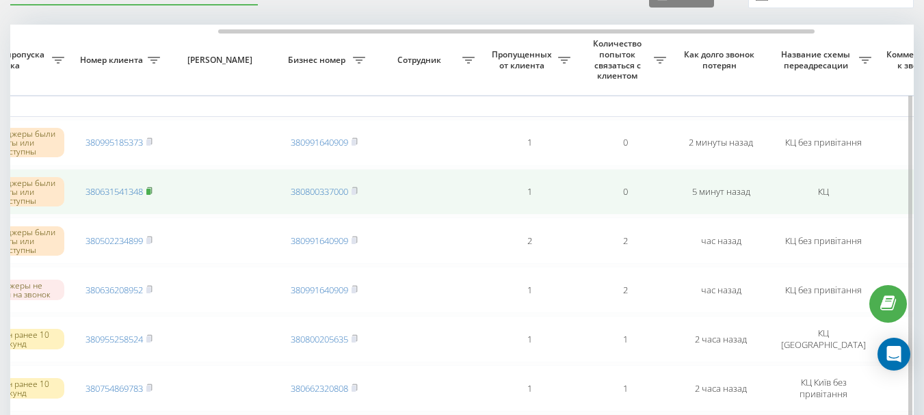
click at [150, 189] on rect at bounding box center [148, 192] width 4 height 6
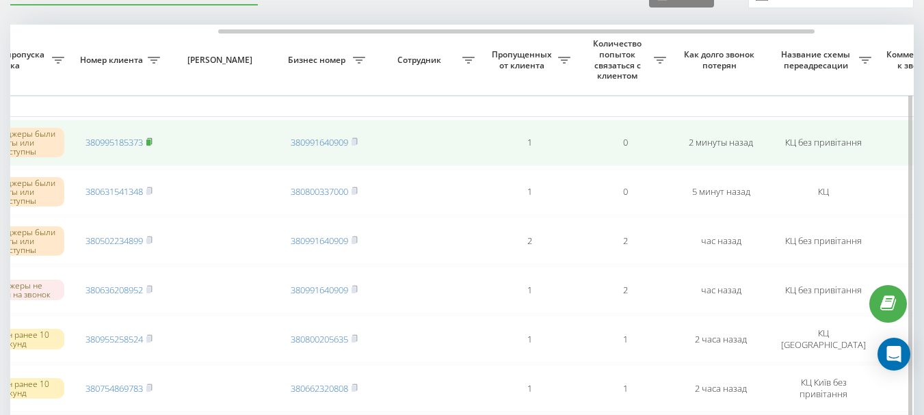
click at [150, 142] on rect at bounding box center [148, 143] width 4 height 6
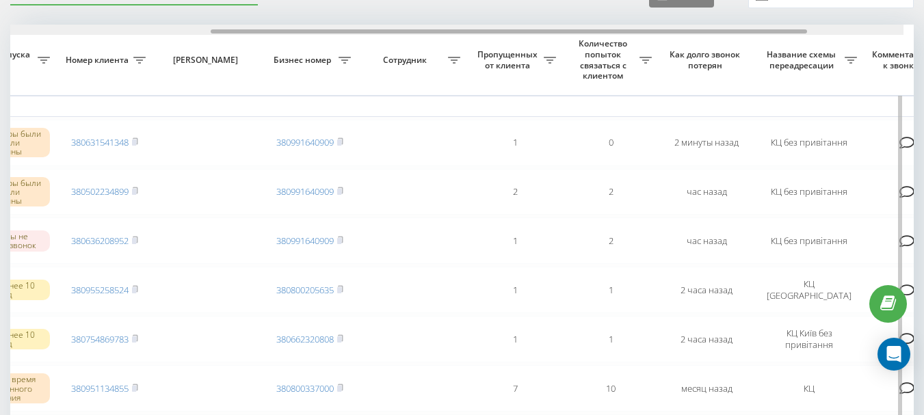
scroll to position [0, 339]
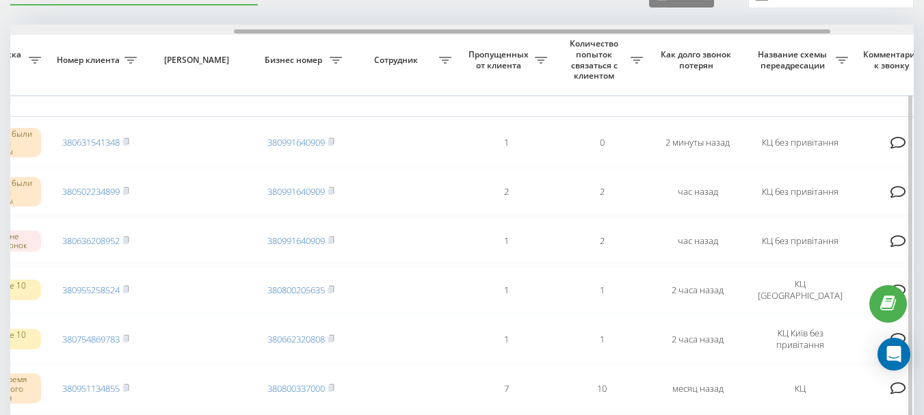
drag, startPoint x: 335, startPoint y: 32, endPoint x: 559, endPoint y: 38, distance: 223.7
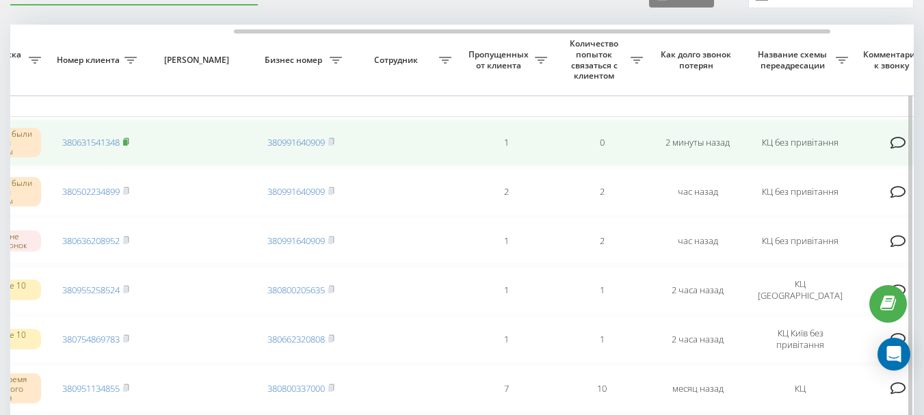
click at [127, 142] on rect at bounding box center [125, 143] width 4 height 6
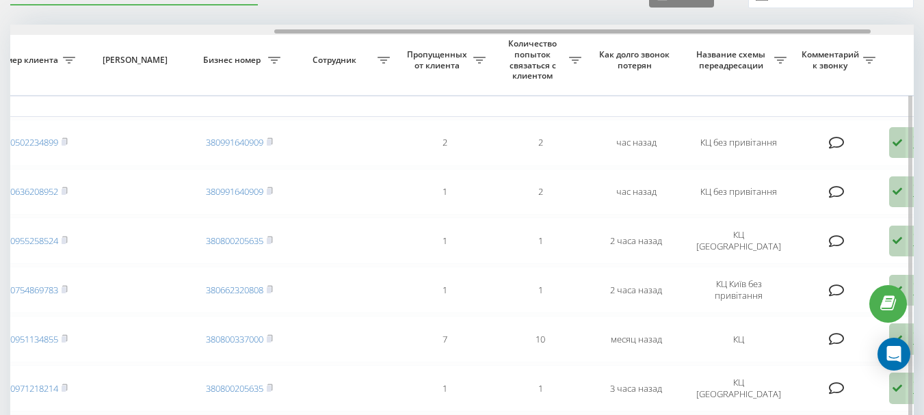
scroll to position [0, 410]
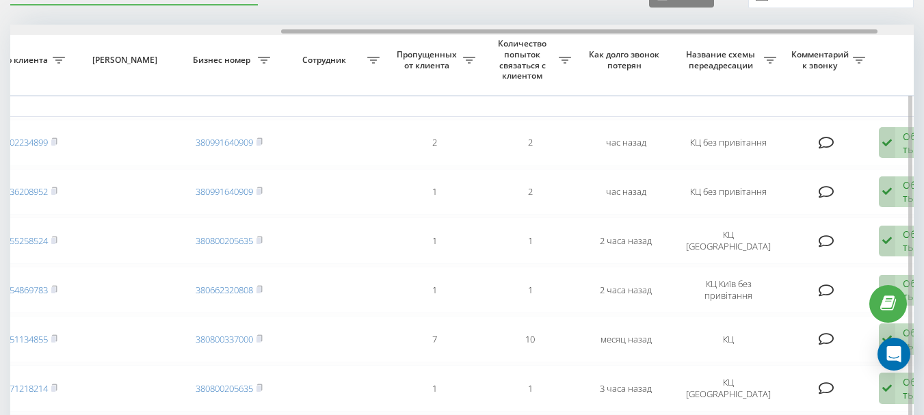
drag, startPoint x: 368, startPoint y: 31, endPoint x: 640, endPoint y: 41, distance: 271.7
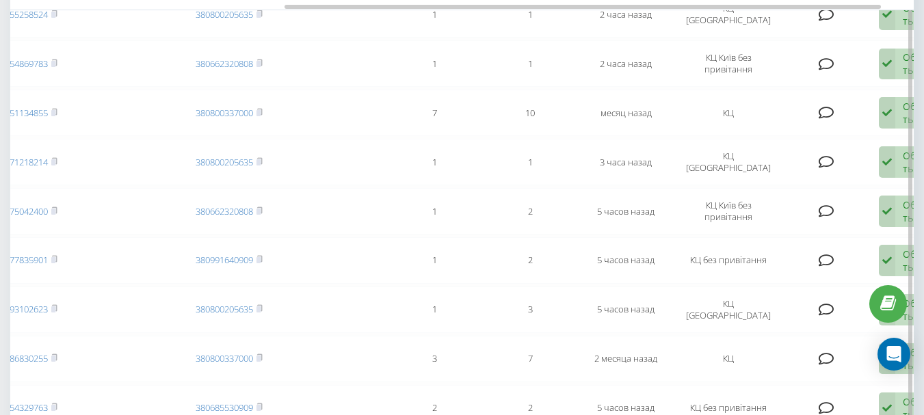
scroll to position [0, 0]
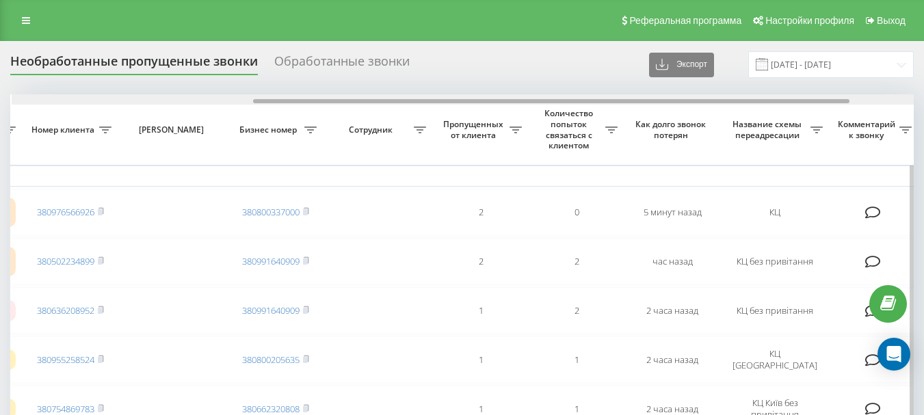
scroll to position [0, 365]
drag, startPoint x: 490, startPoint y: 100, endPoint x: 732, endPoint y: 131, distance: 243.4
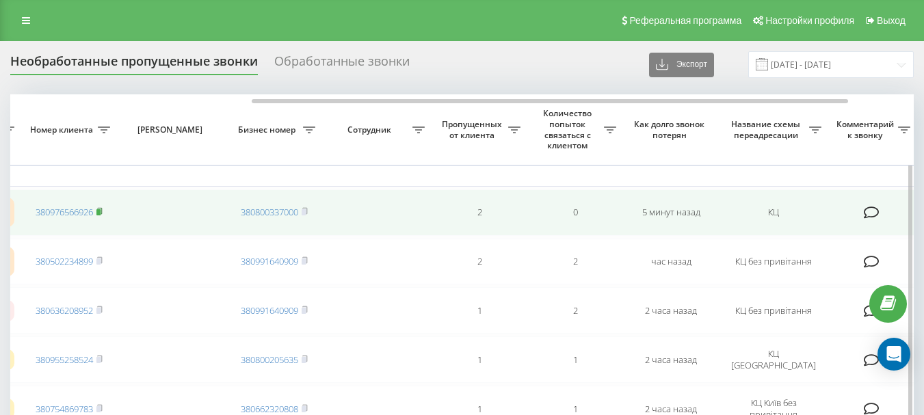
click at [100, 211] on rect at bounding box center [98, 212] width 4 height 6
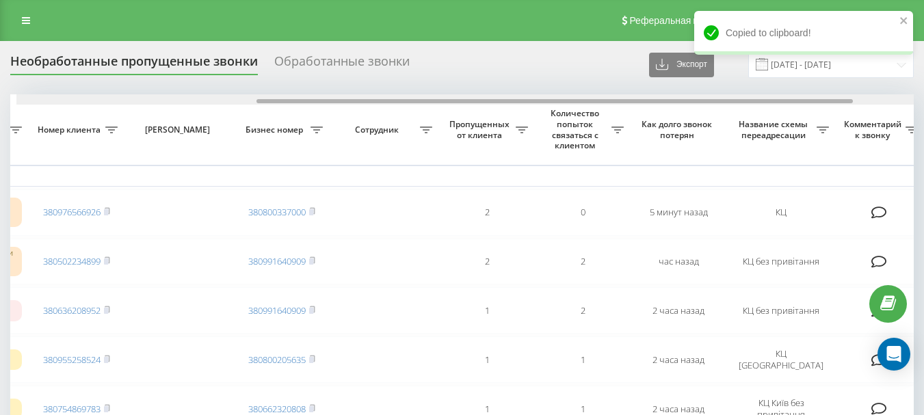
scroll to position [0, 367]
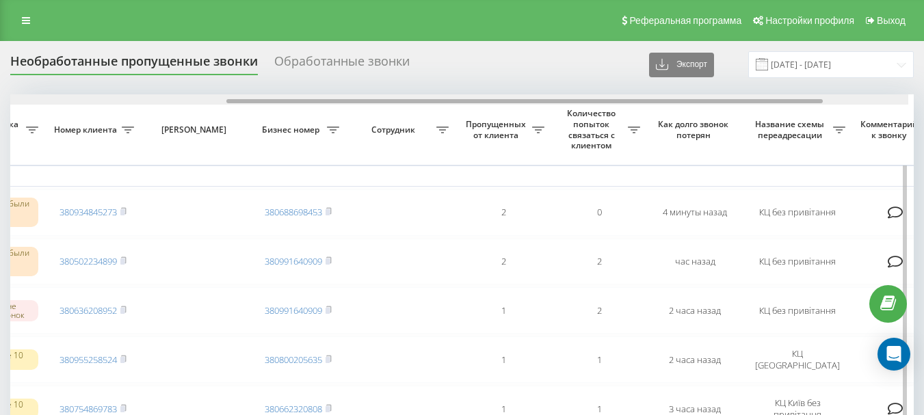
scroll to position [0, 334]
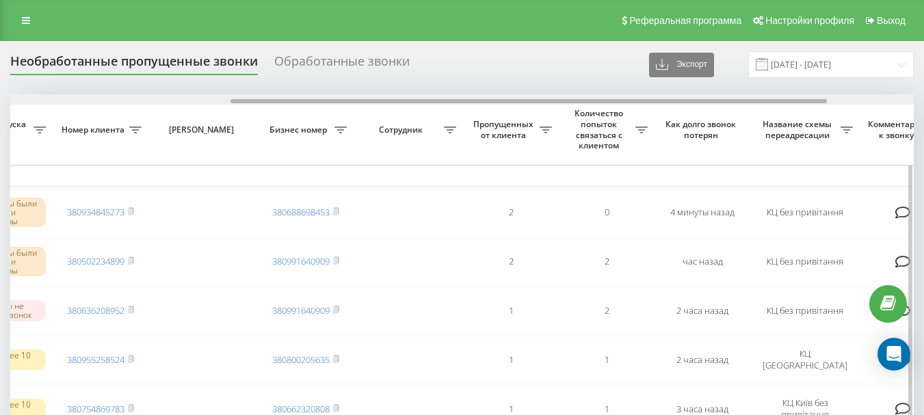
drag, startPoint x: 299, startPoint y: 101, endPoint x: 520, endPoint y: 108, distance: 221.1
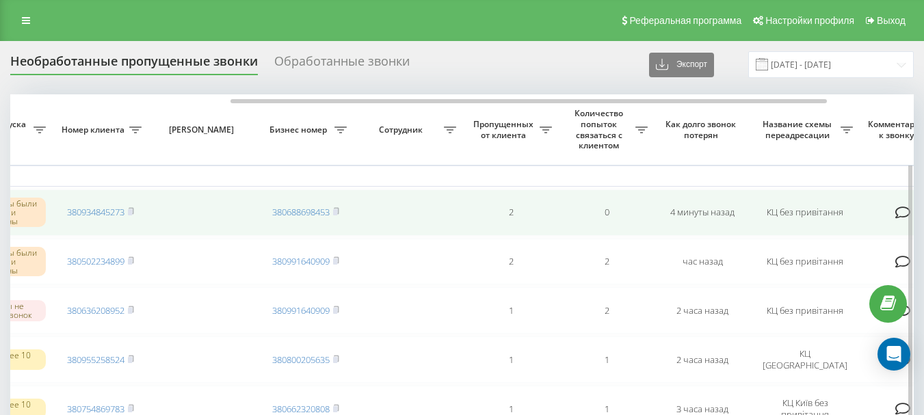
click at [136, 212] on td "380934845273" at bounding box center [101, 212] width 96 height 47
click at [134, 209] on icon at bounding box center [131, 211] width 6 height 8
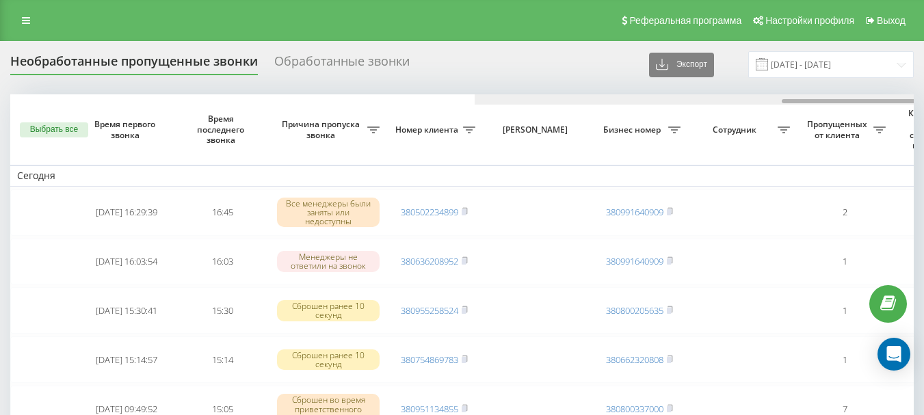
scroll to position [0, 464]
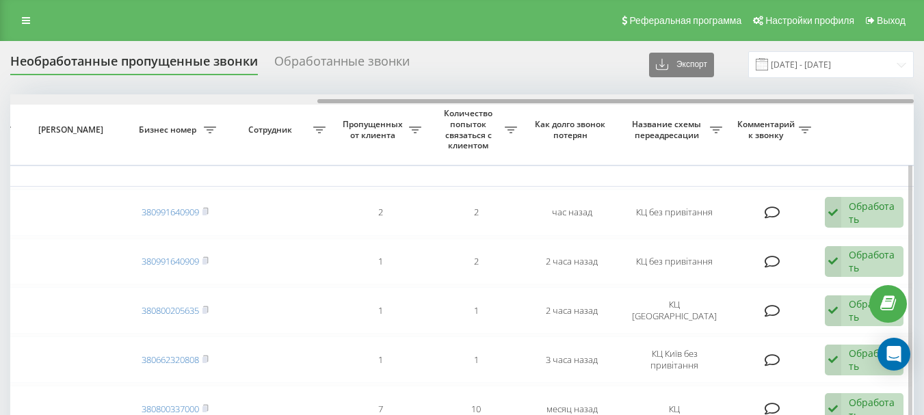
drag, startPoint x: 319, startPoint y: 94, endPoint x: 337, endPoint y: 101, distance: 18.2
click at [337, 101] on div at bounding box center [462, 99] width 904 height 10
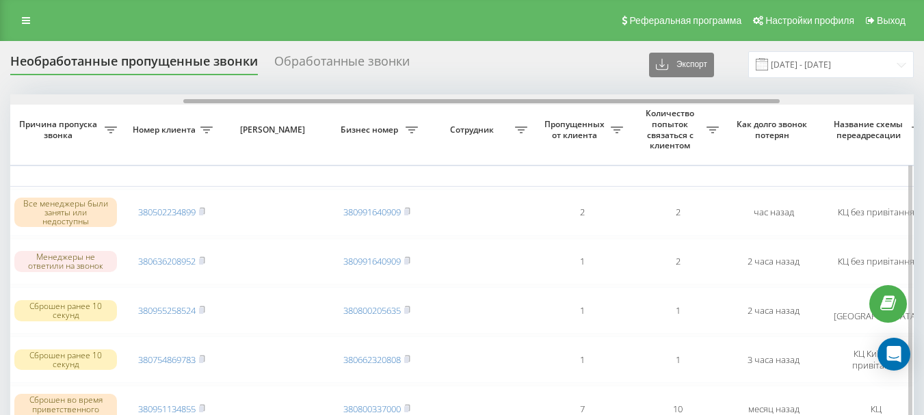
drag, startPoint x: 486, startPoint y: 101, endPoint x: 353, endPoint y: 106, distance: 132.8
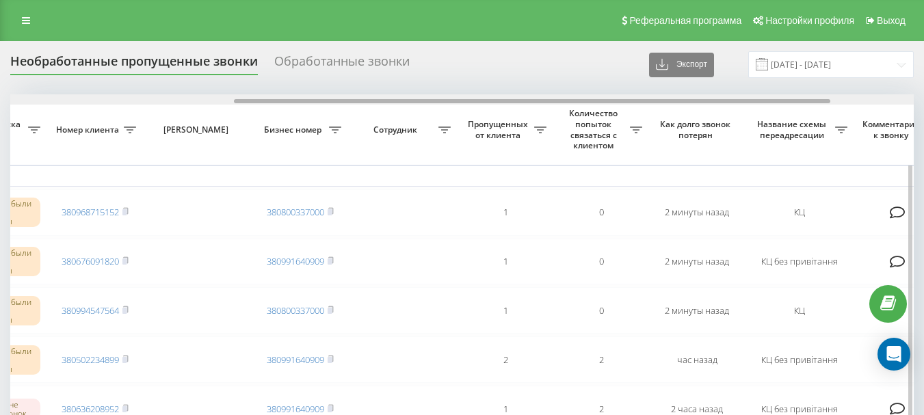
scroll to position [0, 364]
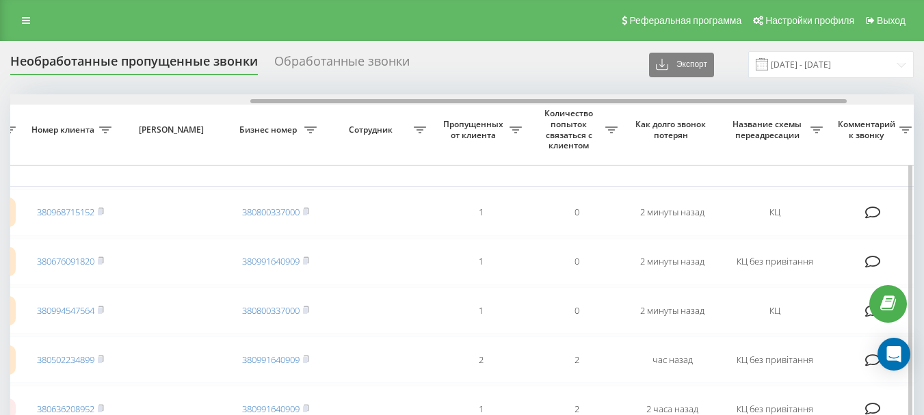
drag, startPoint x: 368, startPoint y: 101, endPoint x: 609, endPoint y: 119, distance: 241.5
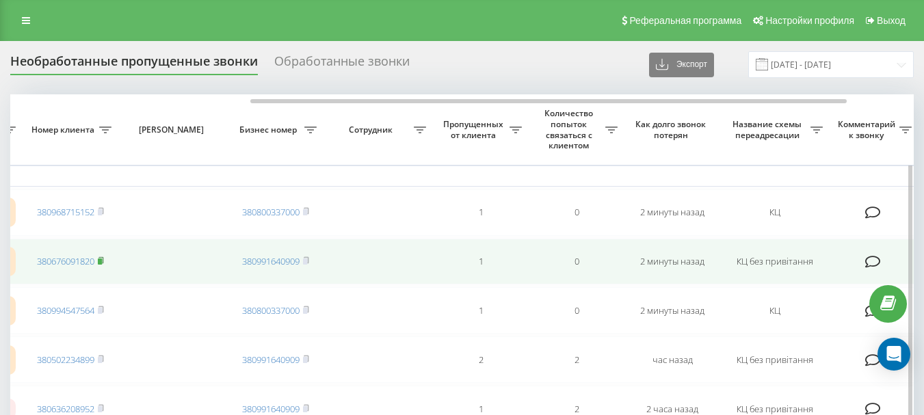
click at [104, 259] on icon at bounding box center [101, 260] width 6 height 8
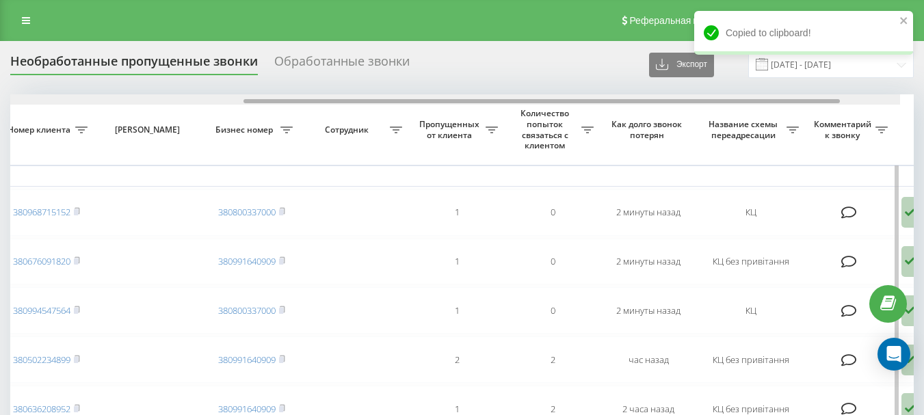
scroll to position [0, 367]
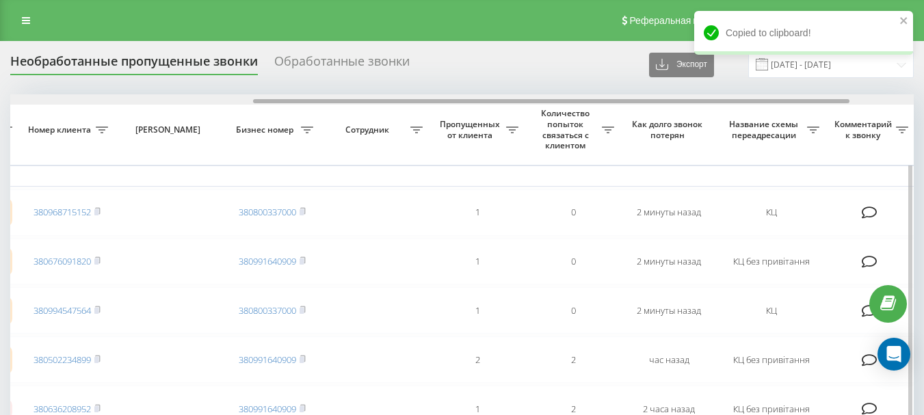
drag, startPoint x: 284, startPoint y: 102, endPoint x: 286, endPoint y: 115, distance: 13.2
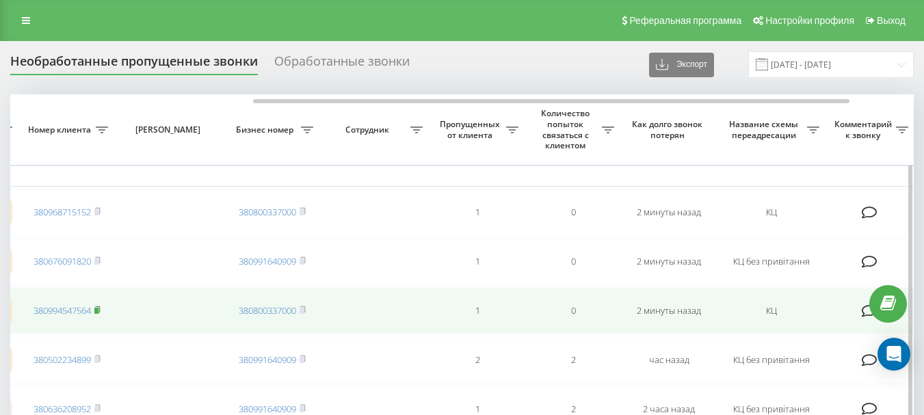
click at [98, 310] on rect at bounding box center [96, 311] width 4 height 6
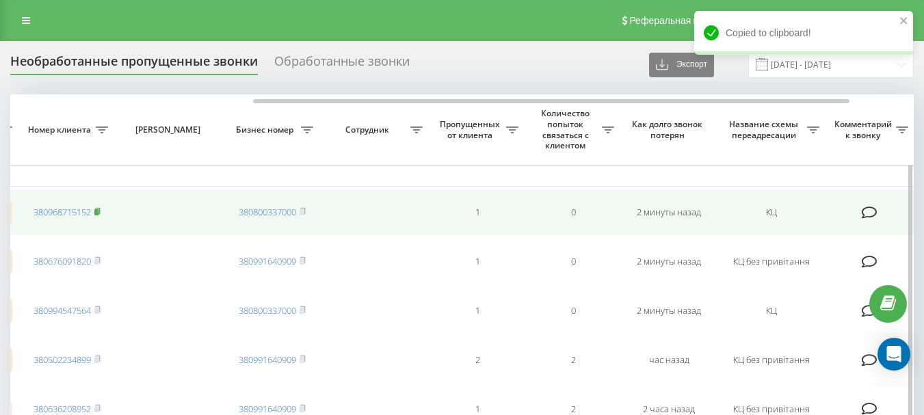
click at [98, 213] on rect at bounding box center [96, 212] width 4 height 6
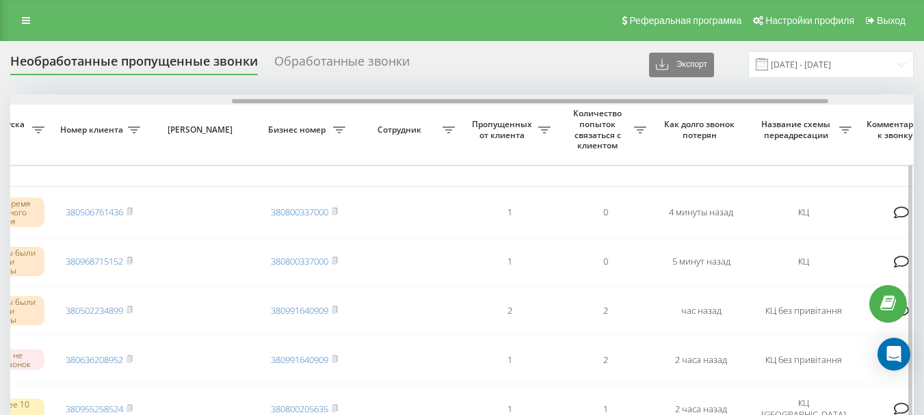
scroll to position [0, 343]
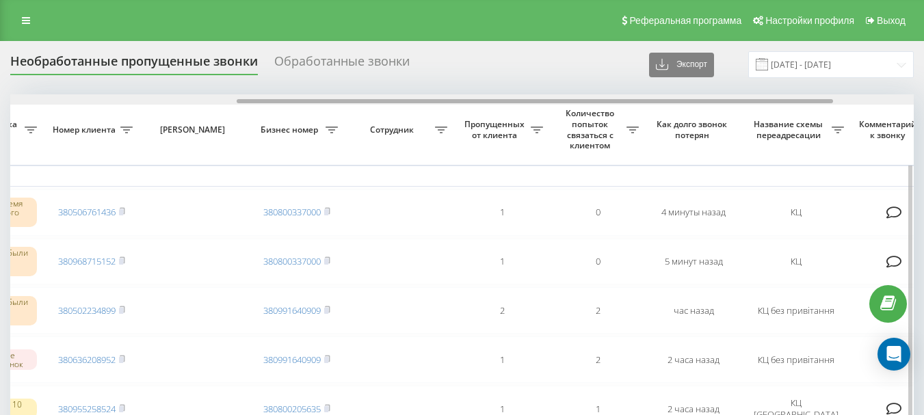
drag, startPoint x: 261, startPoint y: 103, endPoint x: 488, endPoint y: 107, distance: 226.4
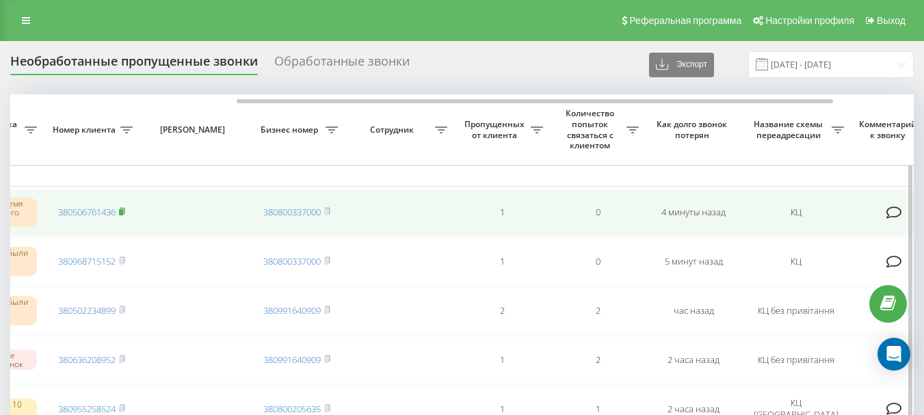
click at [123, 210] on rect at bounding box center [121, 212] width 4 height 6
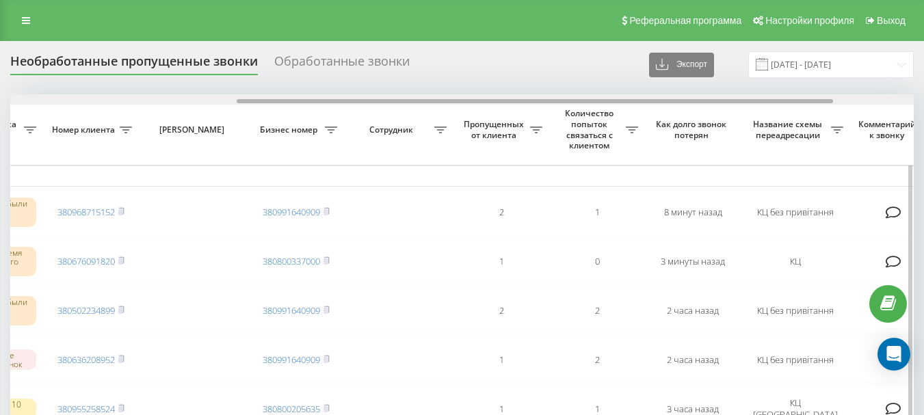
scroll to position [0, 355]
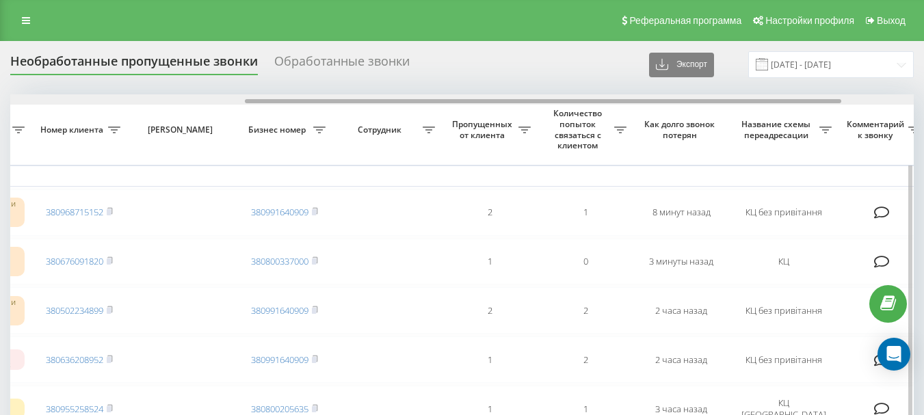
drag, startPoint x: 404, startPoint y: 100, endPoint x: 639, endPoint y: 109, distance: 234.8
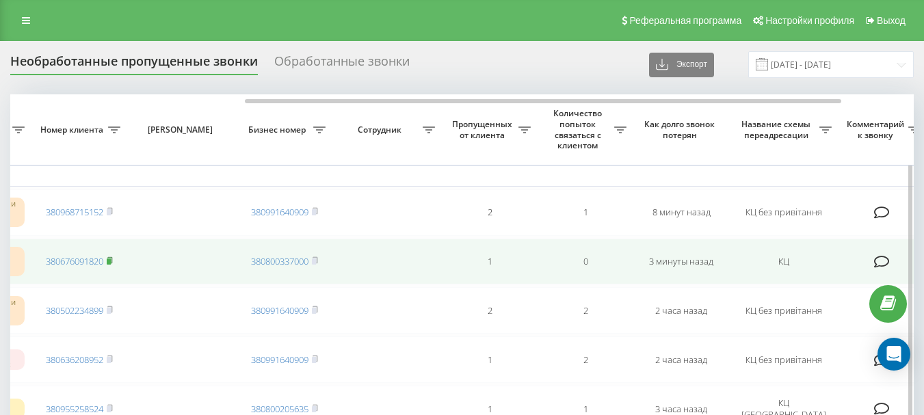
click at [111, 261] on rect at bounding box center [109, 262] width 4 height 6
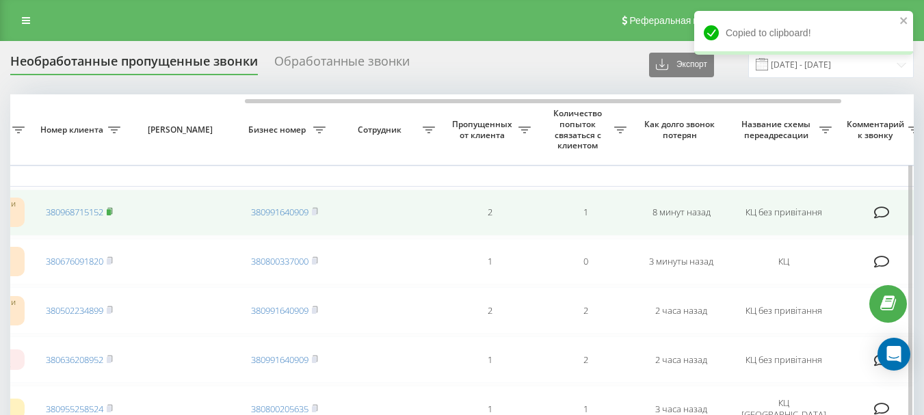
click at [111, 210] on rect at bounding box center [109, 212] width 4 height 6
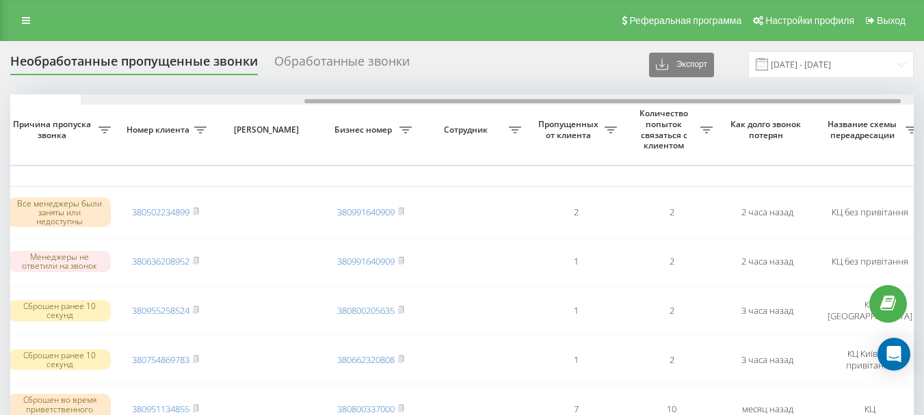
scroll to position [0, 347]
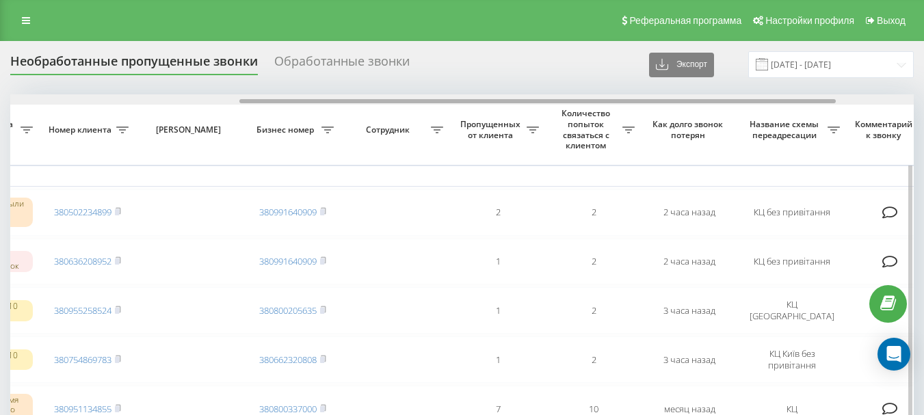
drag, startPoint x: 0, startPoint y: 0, endPoint x: 537, endPoint y: 102, distance: 546.5
click at [537, 102] on div at bounding box center [537, 101] width 596 height 4
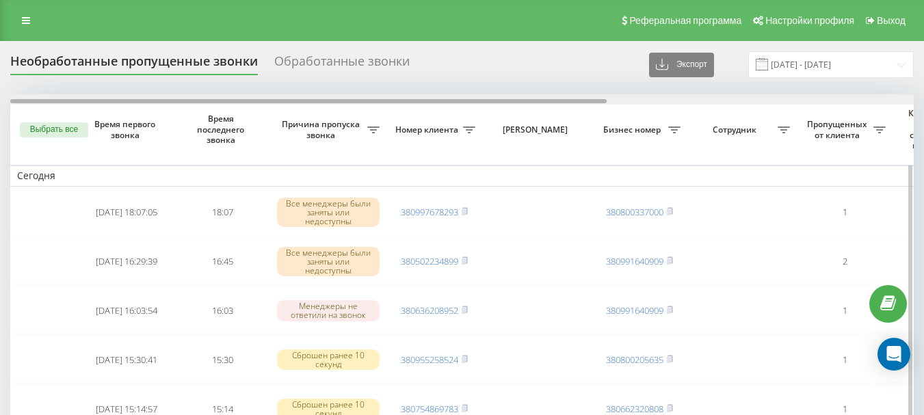
scroll to position [0, 464]
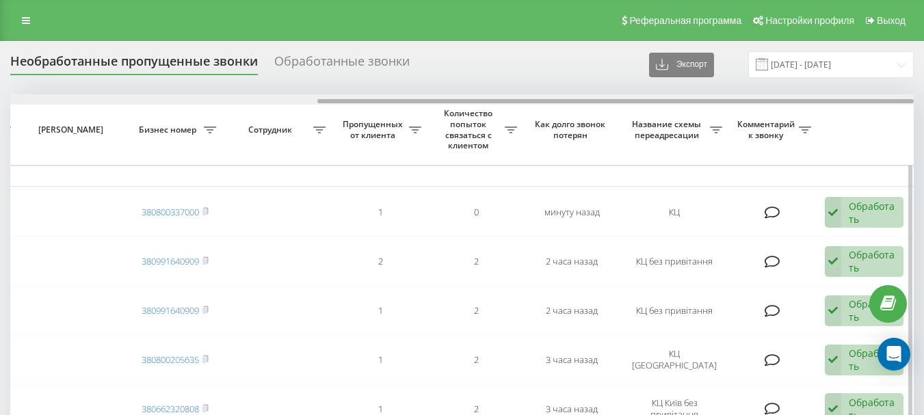
drag, startPoint x: 346, startPoint y: 98, endPoint x: 417, endPoint y: 100, distance: 70.5
click at [417, 100] on div at bounding box center [462, 99] width 904 height 10
drag, startPoint x: 504, startPoint y: 98, endPoint x: 352, endPoint y: 104, distance: 151.9
click at [336, 105] on div at bounding box center [462, 99] width 904 height 10
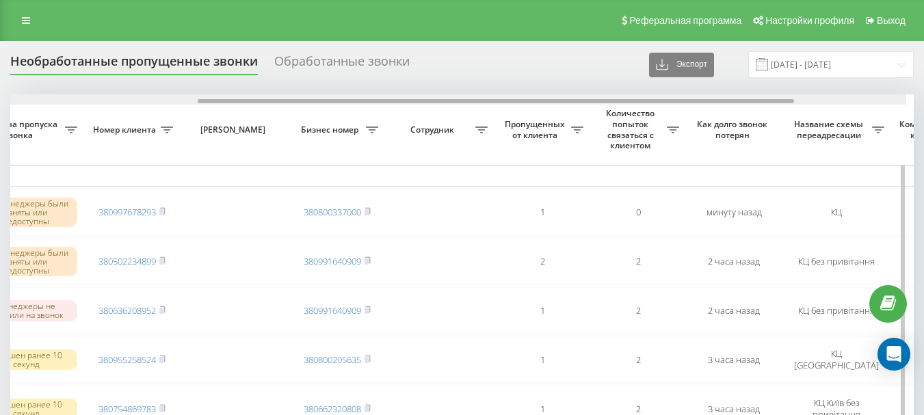
drag, startPoint x: 360, startPoint y: 101, endPoint x: 254, endPoint y: 112, distance: 106.6
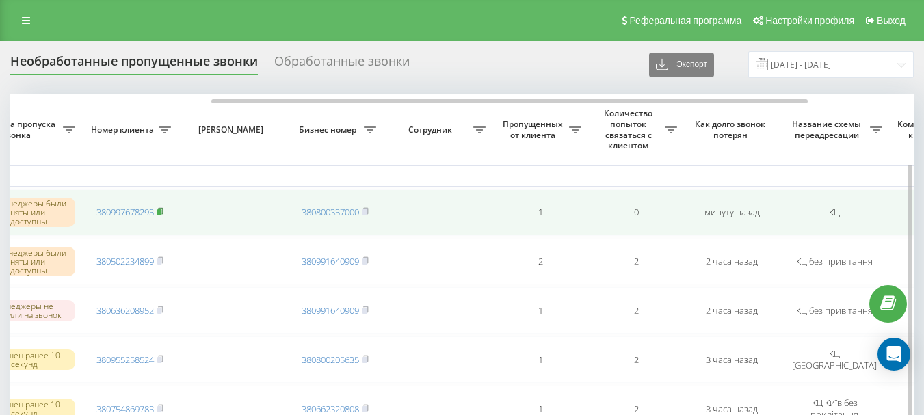
click at [161, 211] on rect at bounding box center [159, 212] width 4 height 6
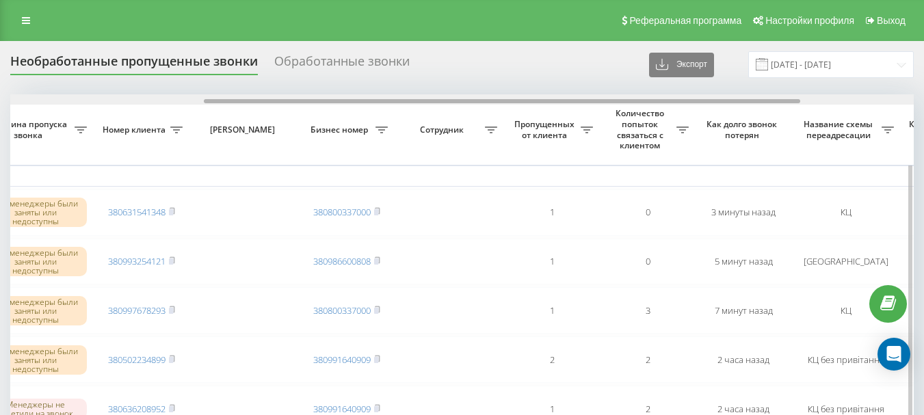
scroll to position [0, 298]
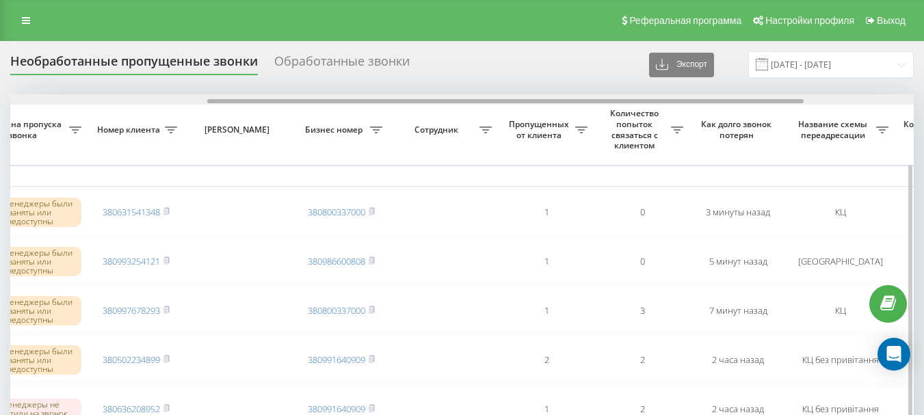
drag, startPoint x: 343, startPoint y: 99, endPoint x: 540, endPoint y: 109, distance: 197.2
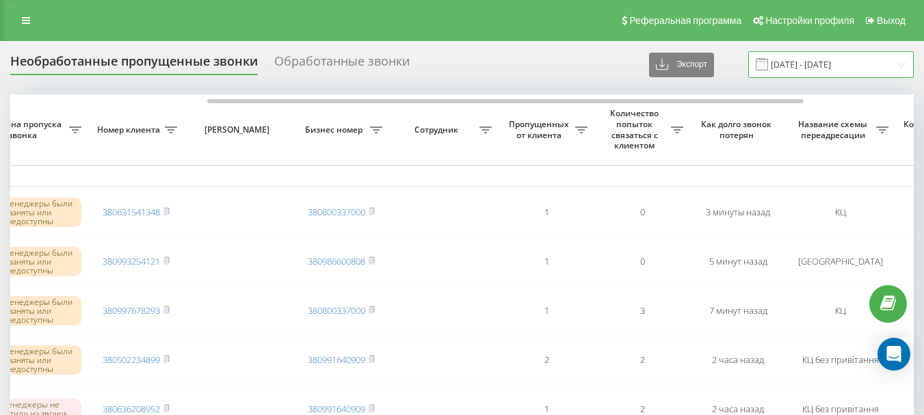
click at [823, 66] on input "[DATE] - [DATE]" at bounding box center [831, 64] width 166 height 27
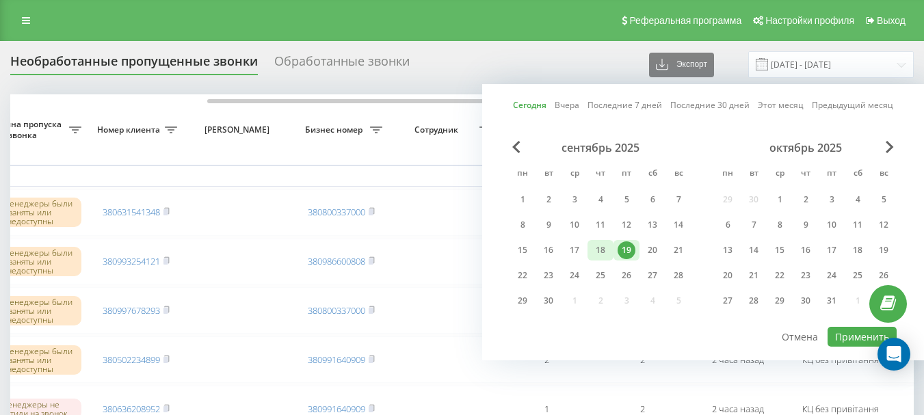
click at [599, 252] on div "18" at bounding box center [601, 250] width 18 height 18
click at [848, 336] on button "Применить" at bounding box center [862, 337] width 69 height 20
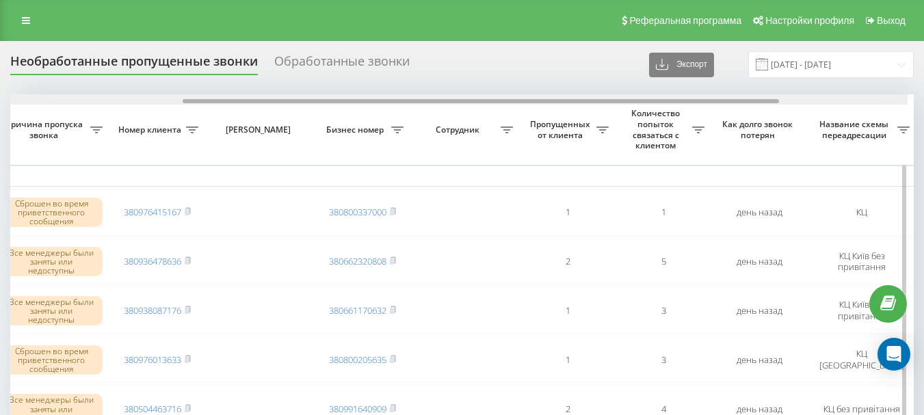
scroll to position [0, 285]
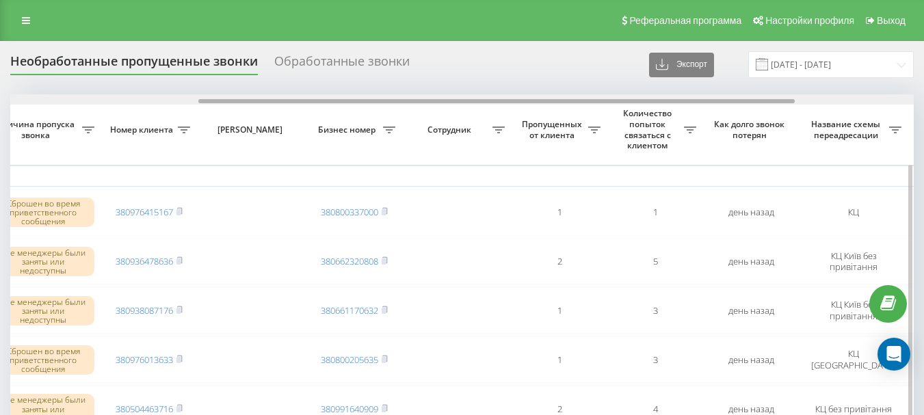
drag, startPoint x: 363, startPoint y: 101, endPoint x: 551, endPoint y: 105, distance: 188.8
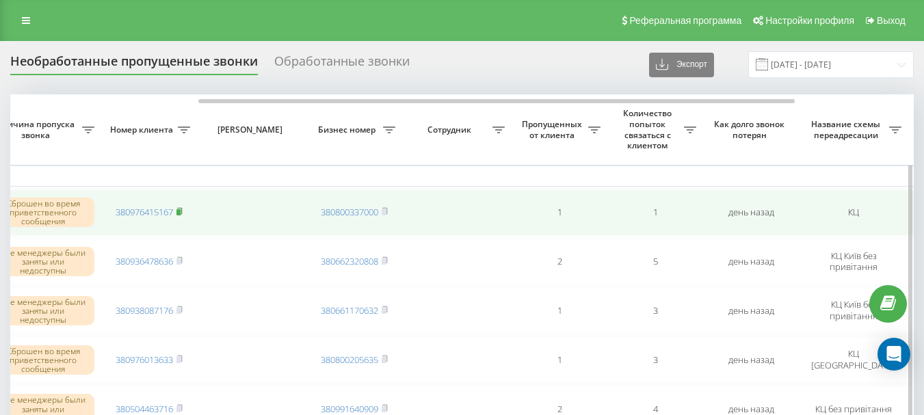
click at [183, 212] on icon at bounding box center [179, 211] width 6 height 8
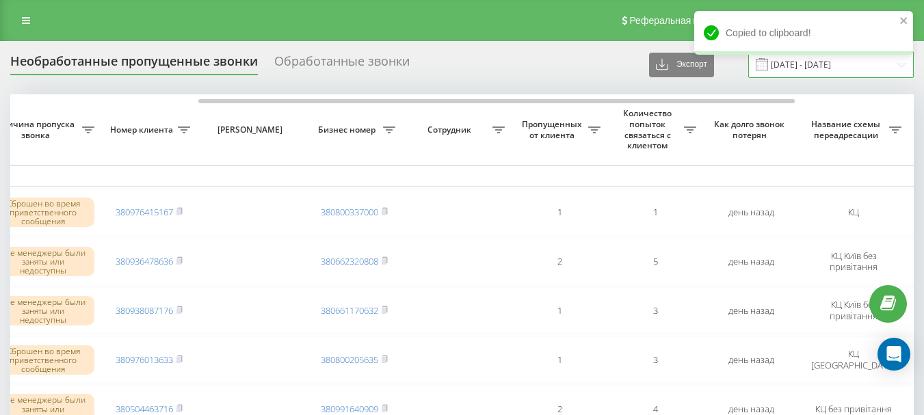
click at [854, 66] on input "18.09.2025 - 18.09.2025" at bounding box center [831, 64] width 166 height 27
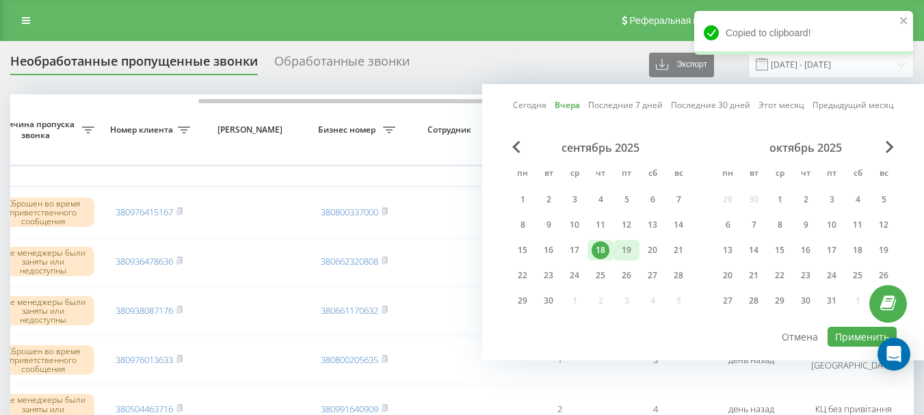
click at [635, 249] on div "19" at bounding box center [627, 250] width 26 height 21
click at [845, 335] on button "Применить" at bounding box center [862, 337] width 69 height 20
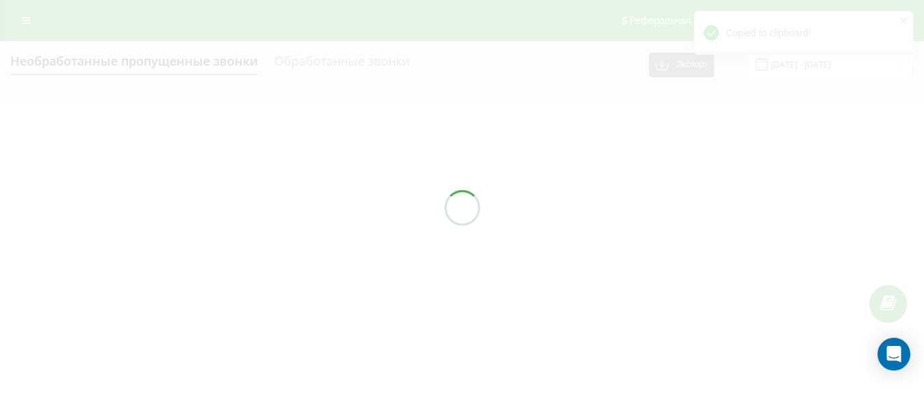
type input "[DATE] - [DATE]"
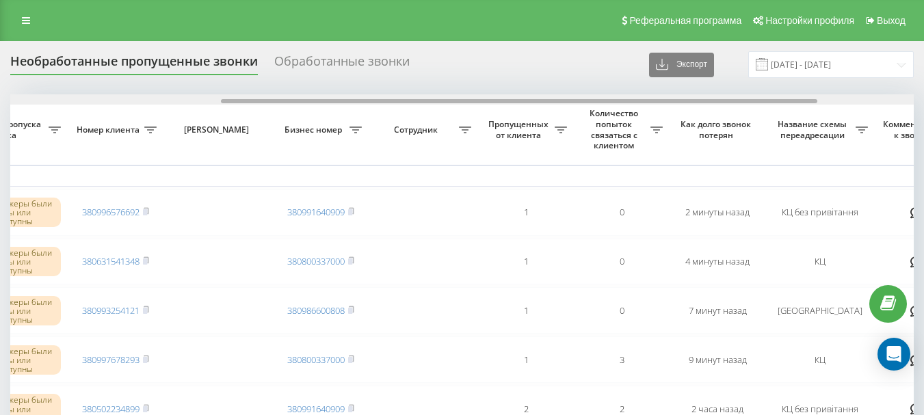
scroll to position [0, 334]
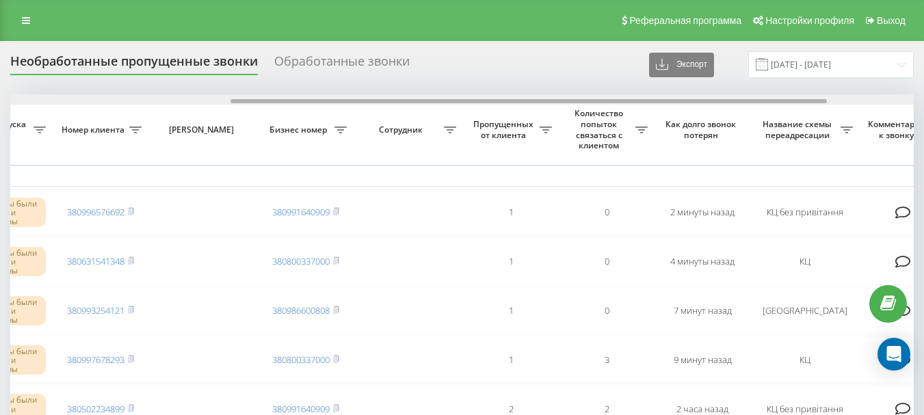
drag, startPoint x: 335, startPoint y: 101, endPoint x: 556, endPoint y: 108, distance: 221.0
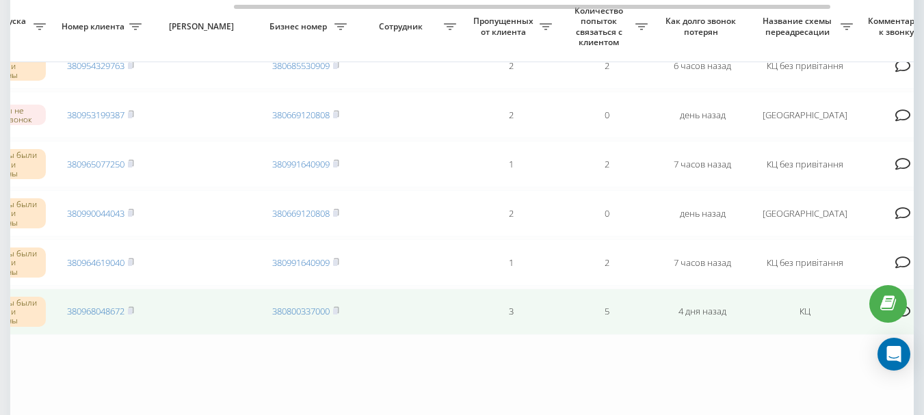
scroll to position [717, 0]
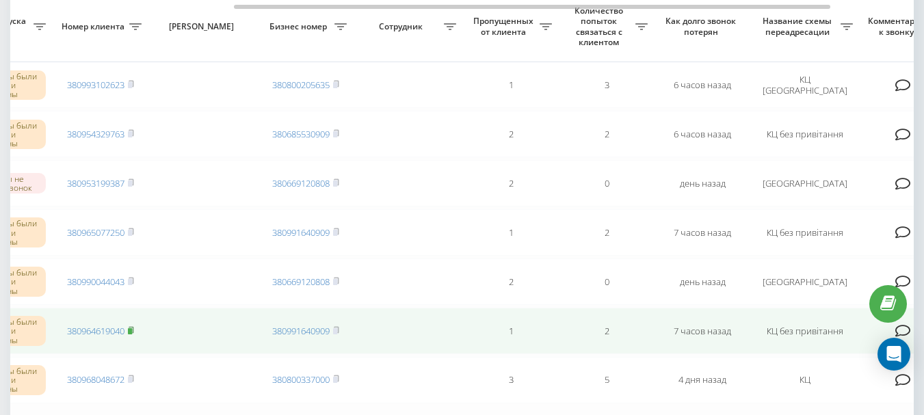
click at [132, 330] on rect at bounding box center [130, 331] width 4 height 6
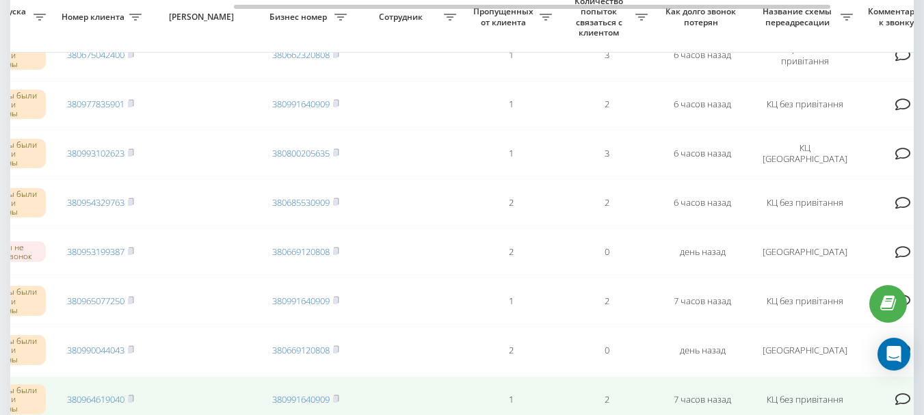
scroll to position [581, 0]
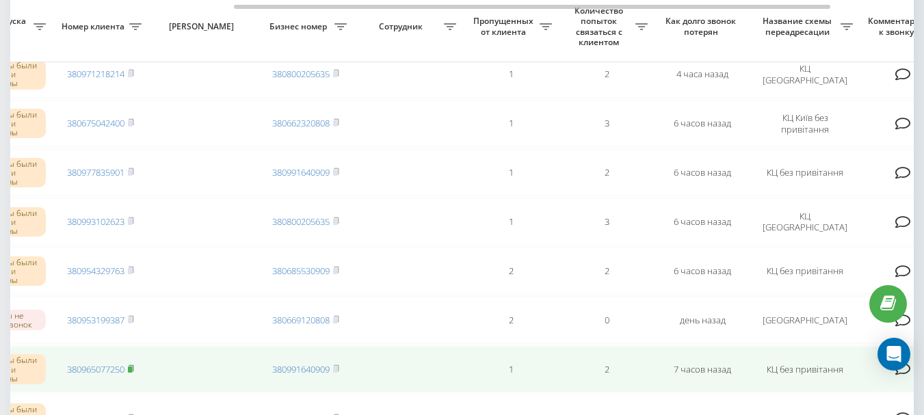
click at [132, 369] on rect at bounding box center [130, 370] width 4 height 6
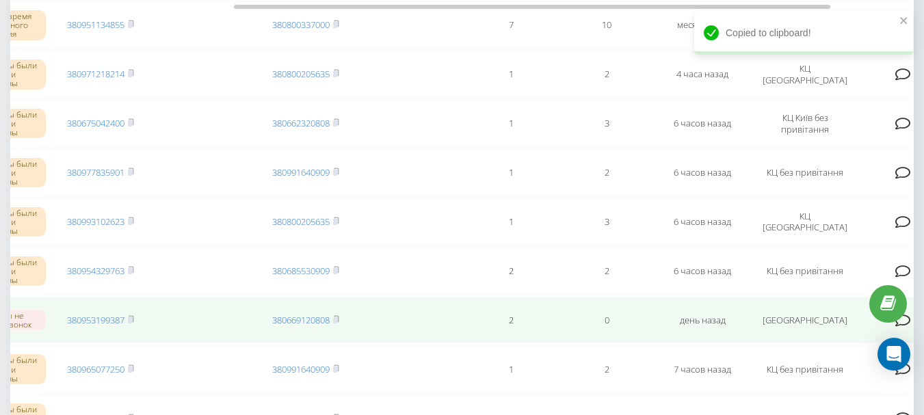
scroll to position [512, 0]
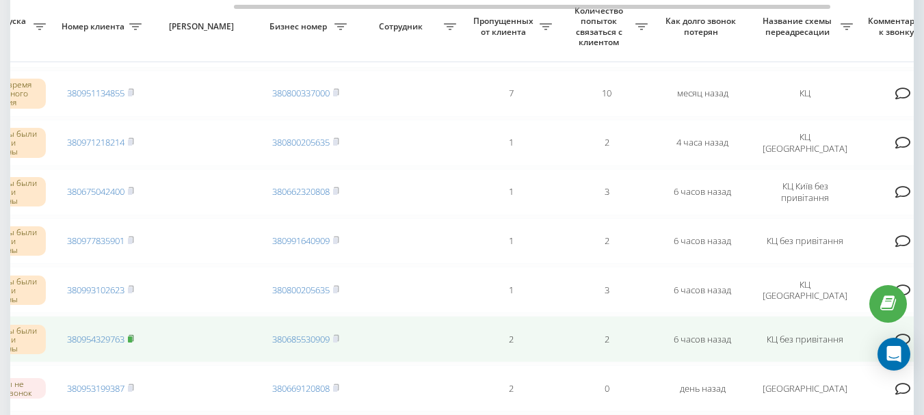
click at [131, 337] on rect at bounding box center [130, 340] width 4 height 6
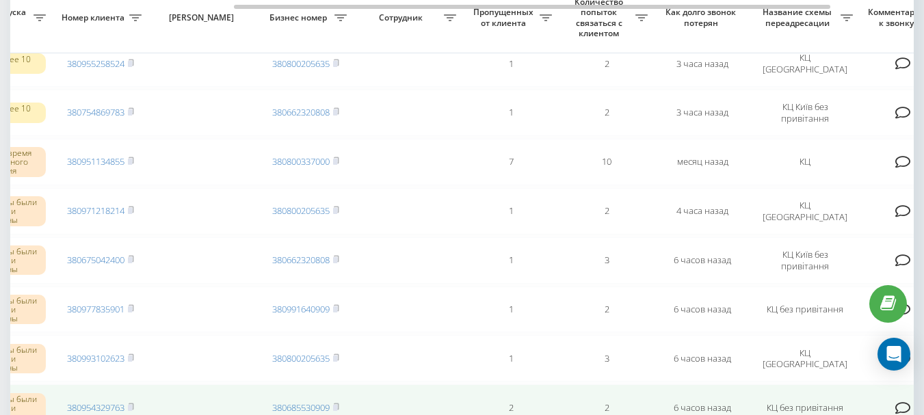
scroll to position [376, 0]
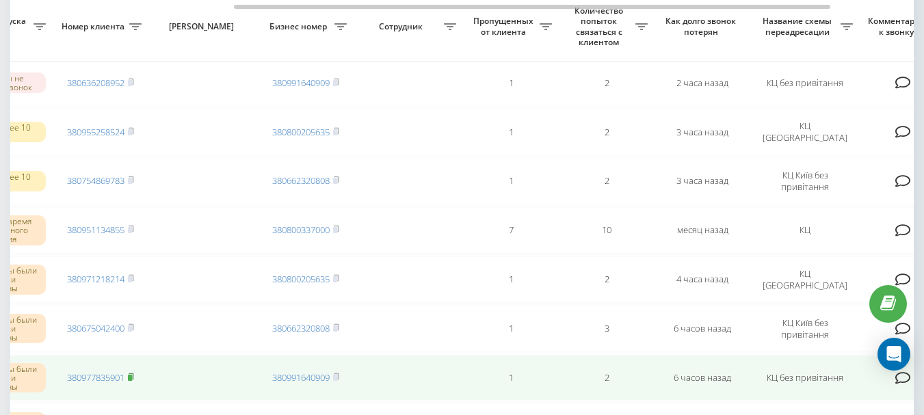
click at [134, 376] on icon at bounding box center [131, 377] width 6 height 8
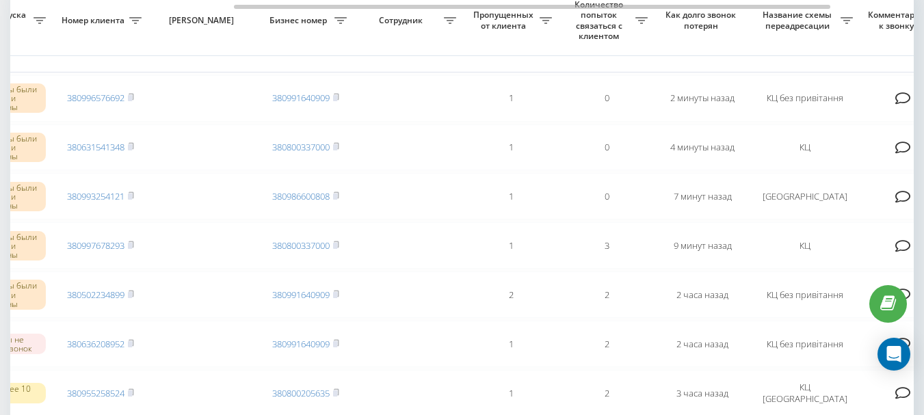
scroll to position [102, 0]
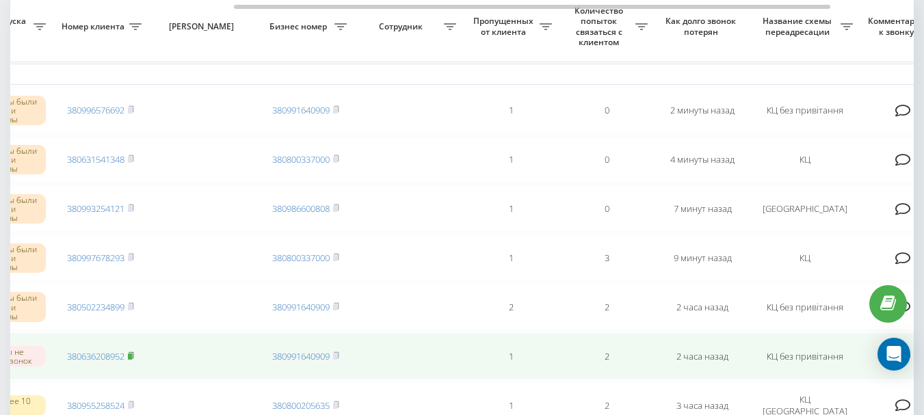
click at [131, 354] on rect at bounding box center [130, 357] width 4 height 6
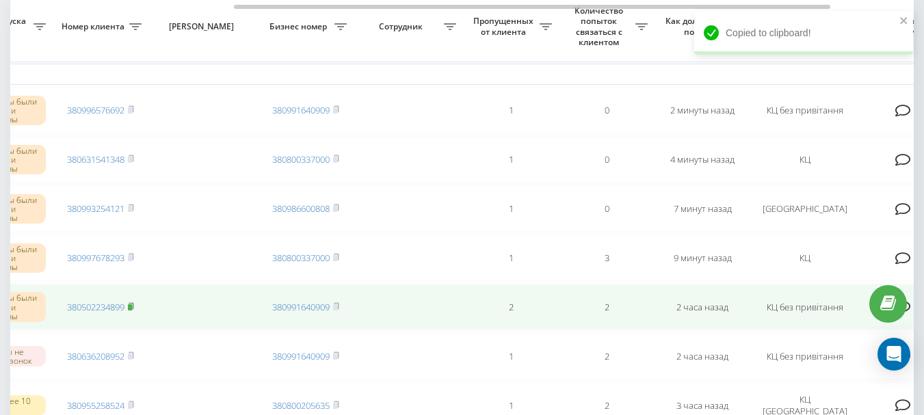
click at [131, 306] on rect at bounding box center [130, 307] width 4 height 6
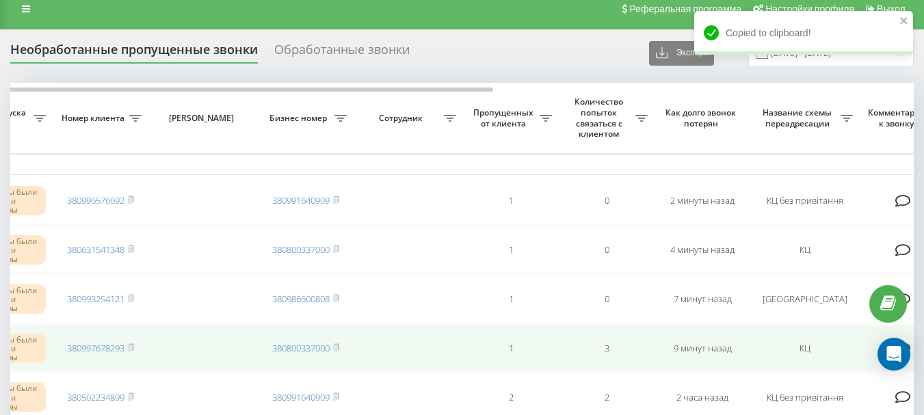
scroll to position [0, 0]
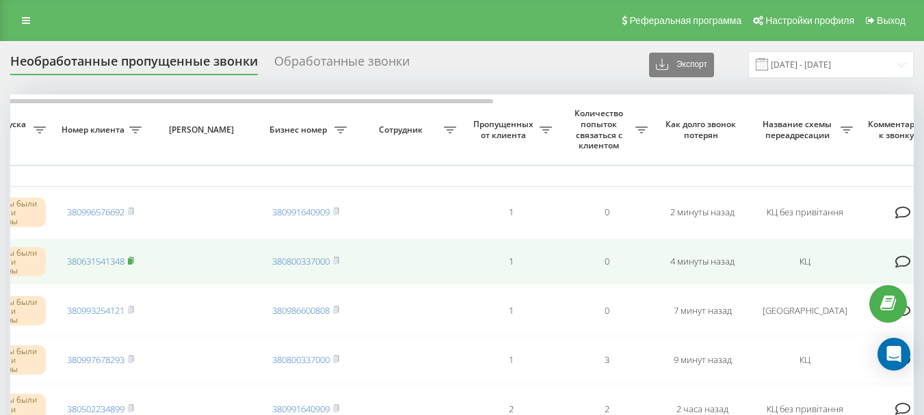
click at [132, 259] on rect at bounding box center [130, 262] width 4 height 6
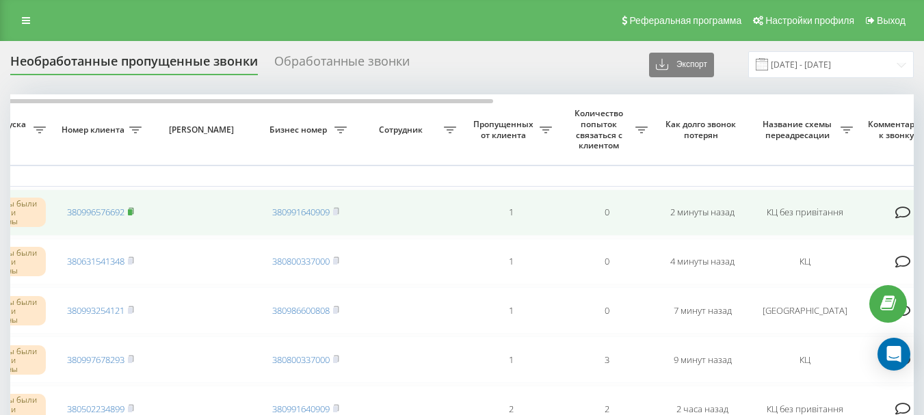
click at [134, 210] on icon at bounding box center [131, 211] width 6 height 8
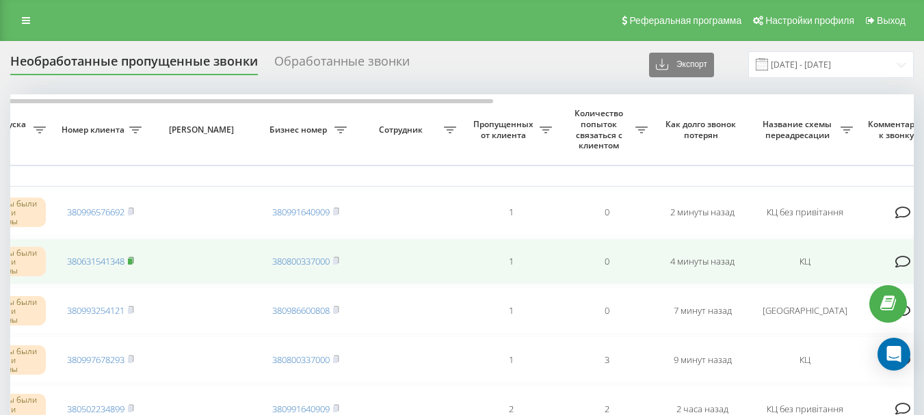
click at [131, 261] on rect at bounding box center [130, 262] width 4 height 6
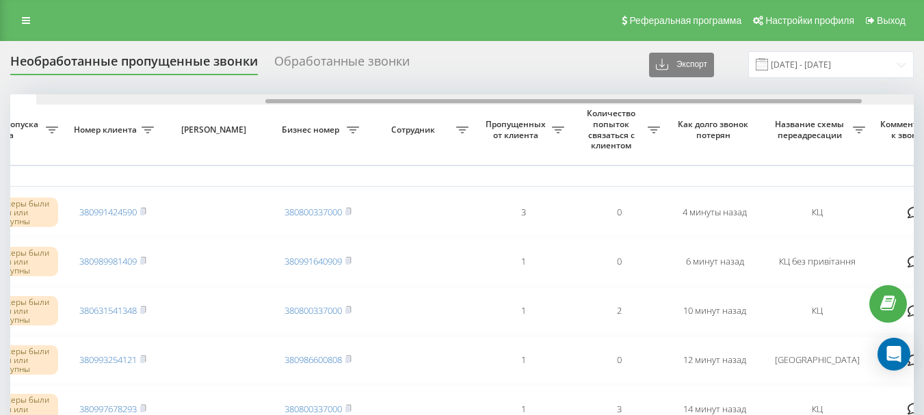
scroll to position [0, 347]
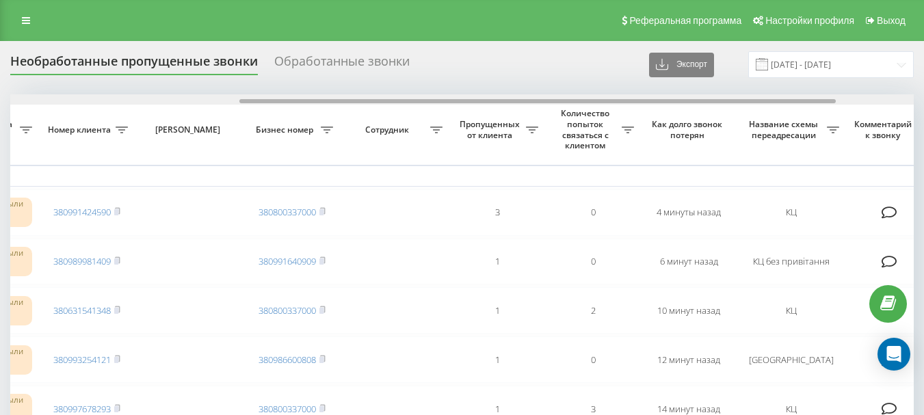
click at [560, 102] on div at bounding box center [537, 101] width 596 height 4
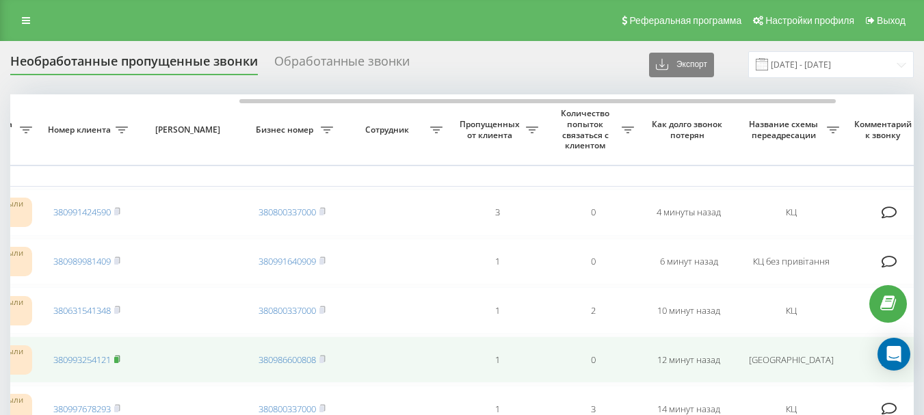
click at [118, 360] on rect at bounding box center [116, 360] width 4 height 6
click at [118, 358] on rect at bounding box center [116, 360] width 4 height 6
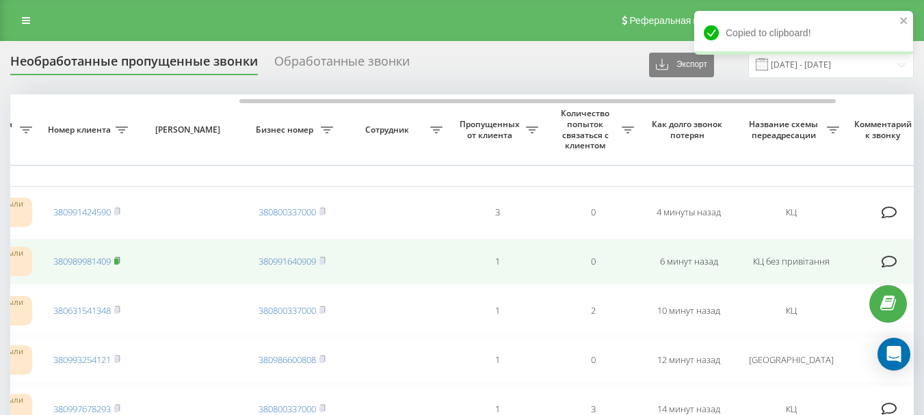
click at [116, 259] on icon at bounding box center [117, 260] width 6 height 8
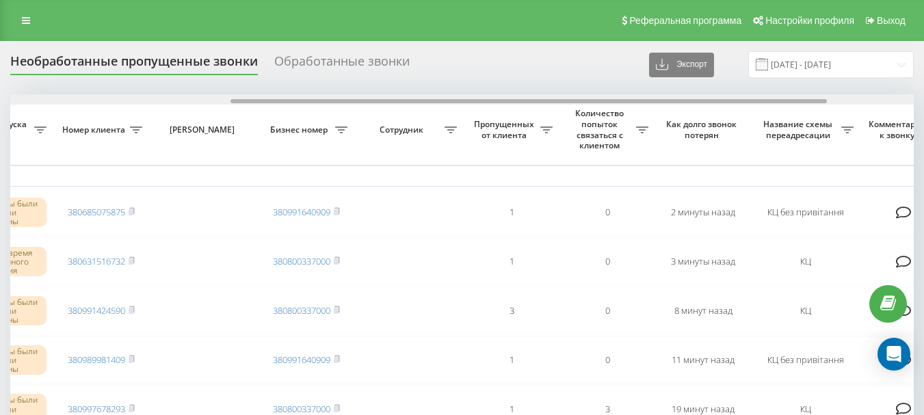
scroll to position [0, 358]
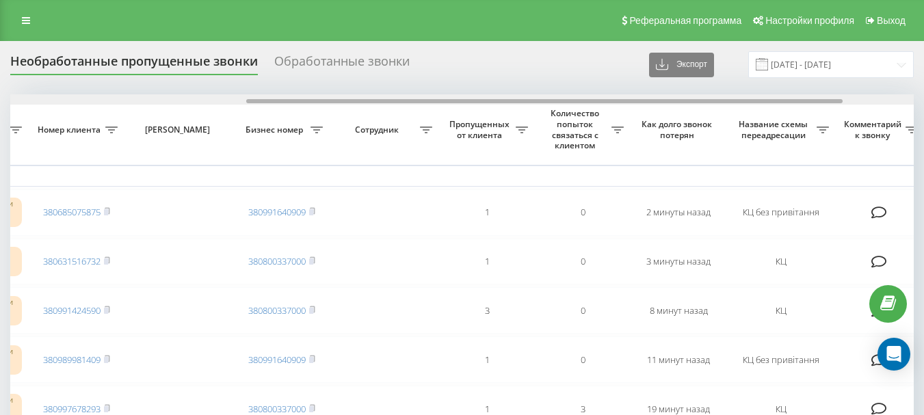
drag, startPoint x: 291, startPoint y: 101, endPoint x: 528, endPoint y: 126, distance: 237.9
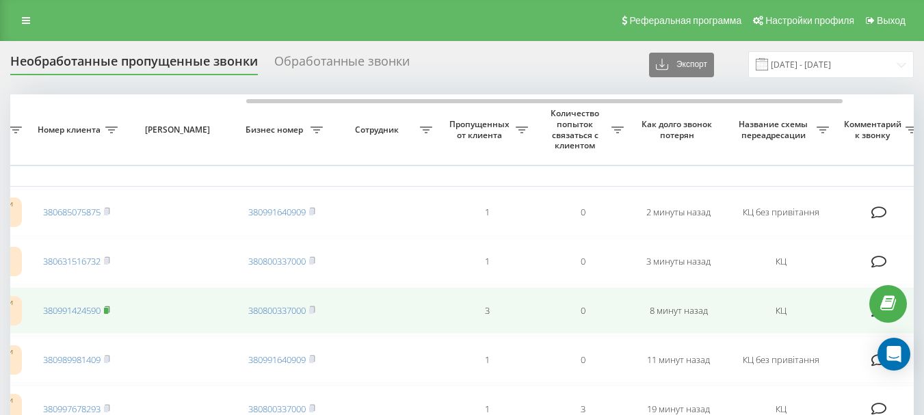
click at [108, 308] on rect at bounding box center [106, 311] width 4 height 6
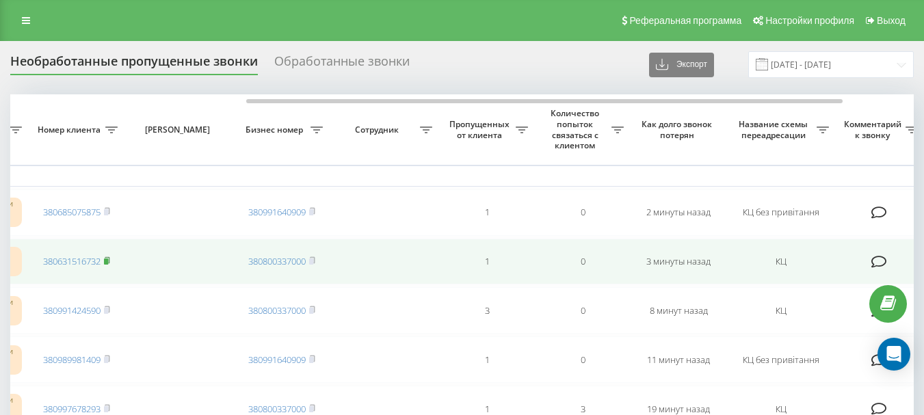
click at [108, 261] on rect at bounding box center [106, 262] width 4 height 6
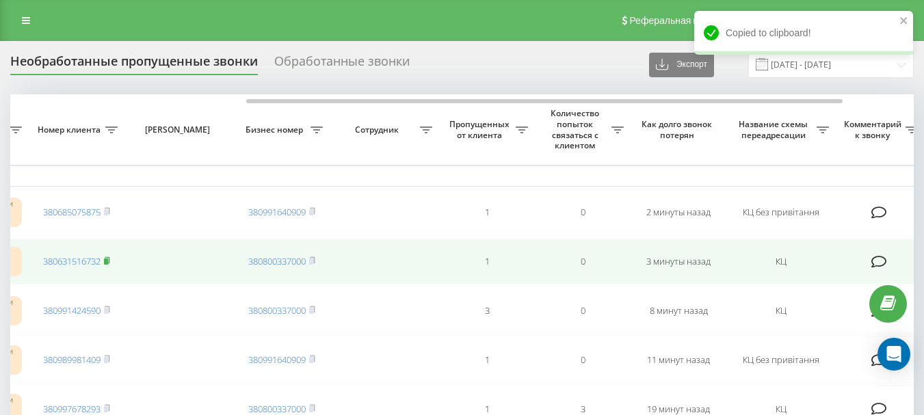
click at [108, 260] on rect at bounding box center [106, 262] width 4 height 6
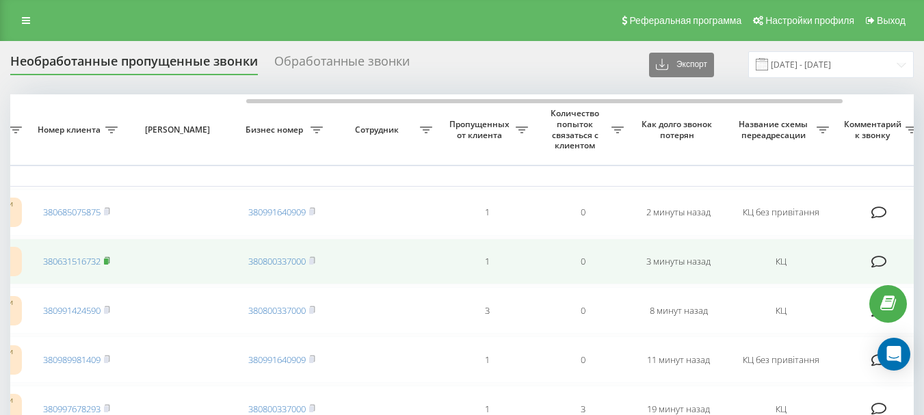
click at [108, 262] on rect at bounding box center [106, 262] width 4 height 6
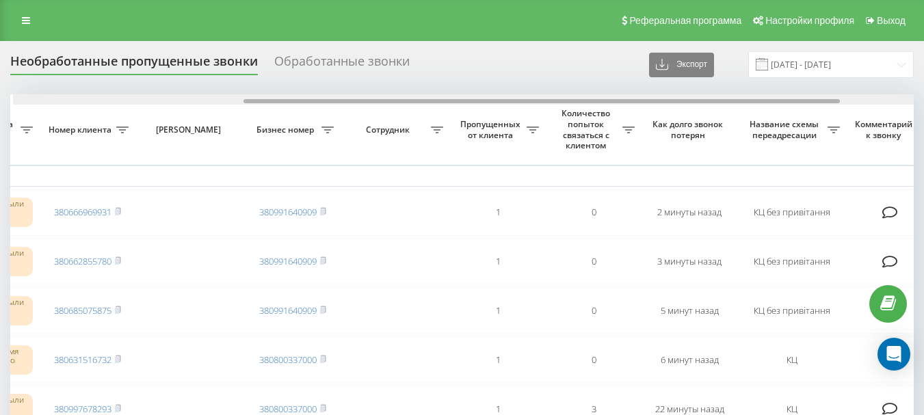
scroll to position [0, 350]
drag, startPoint x: 0, startPoint y: 0, endPoint x: 541, endPoint y: 98, distance: 549.9
click at [541, 98] on div at bounding box center [462, 99] width 904 height 10
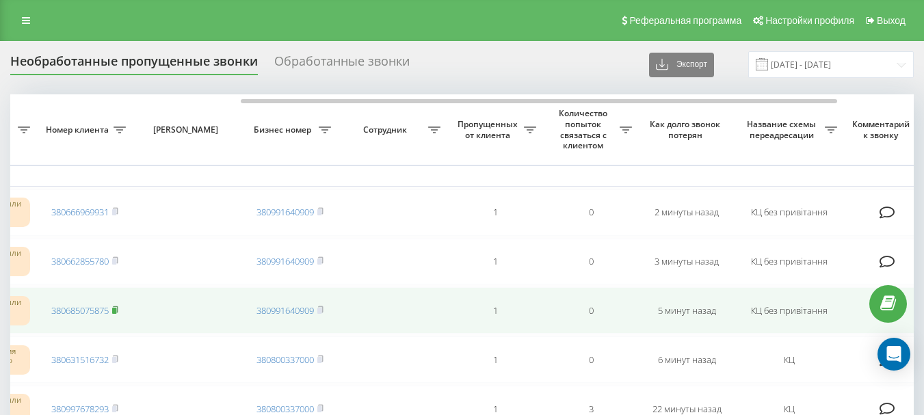
click at [116, 307] on icon at bounding box center [115, 310] width 6 height 8
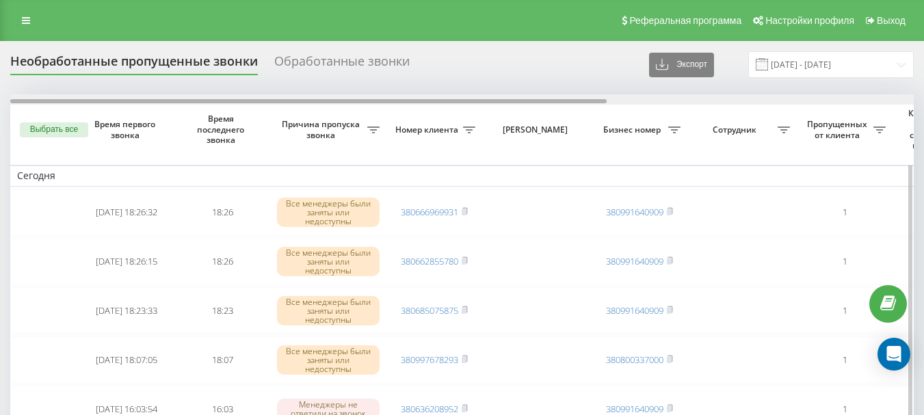
scroll to position [0, 464]
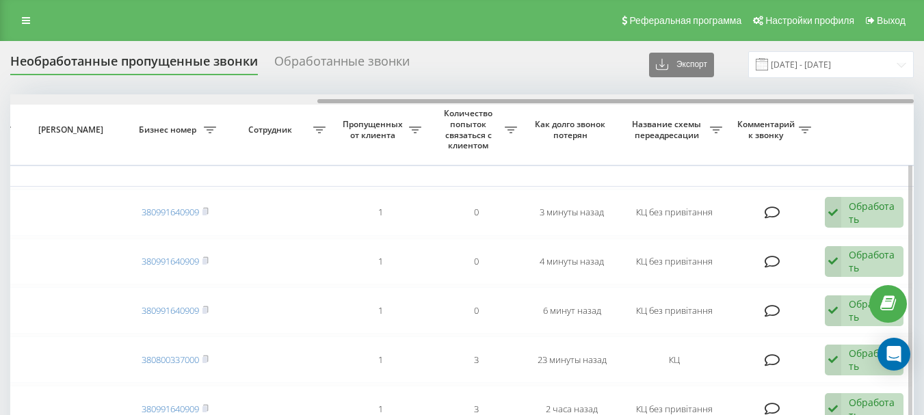
click at [250, 98] on div at bounding box center [462, 99] width 904 height 10
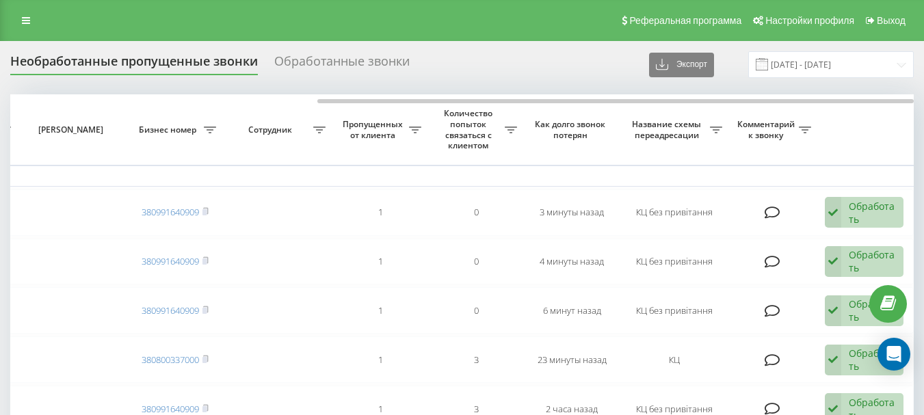
click at [423, 67] on div "Необработанные пропущенные звонки Обработанные звонки" at bounding box center [218, 64] width 416 height 21
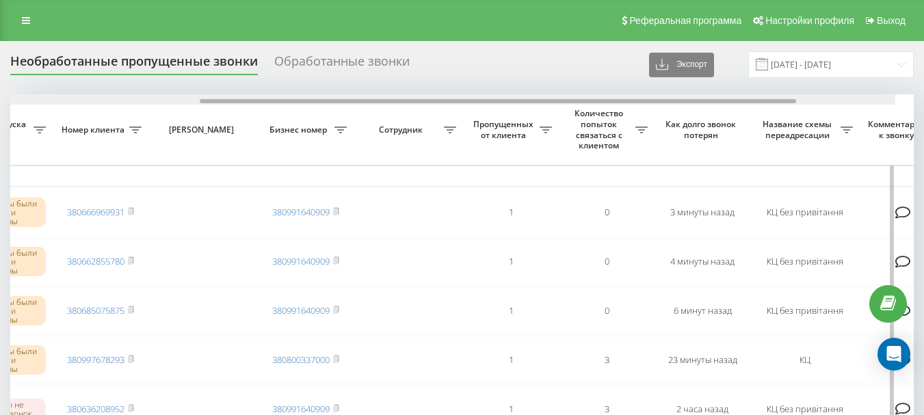
scroll to position [0, 350]
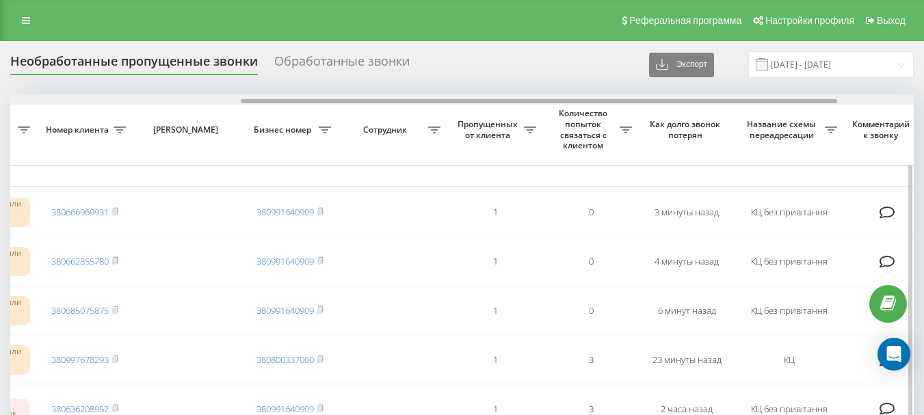
drag, startPoint x: 518, startPoint y: 102, endPoint x: 442, endPoint y: 109, distance: 76.3
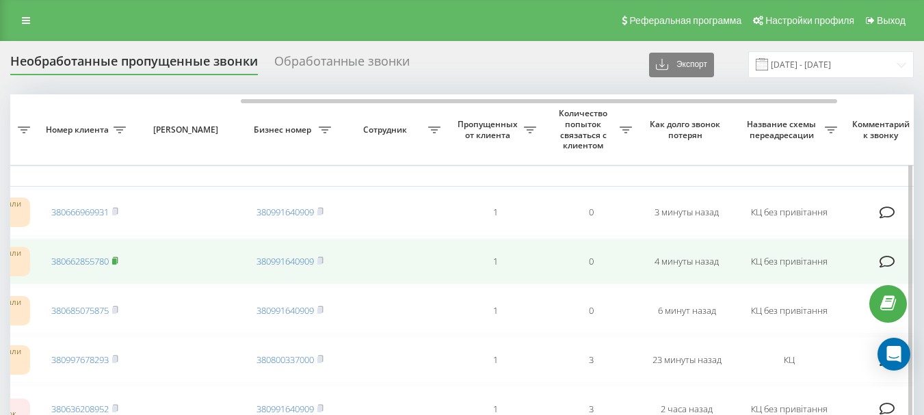
click at [116, 261] on rect at bounding box center [114, 262] width 4 height 6
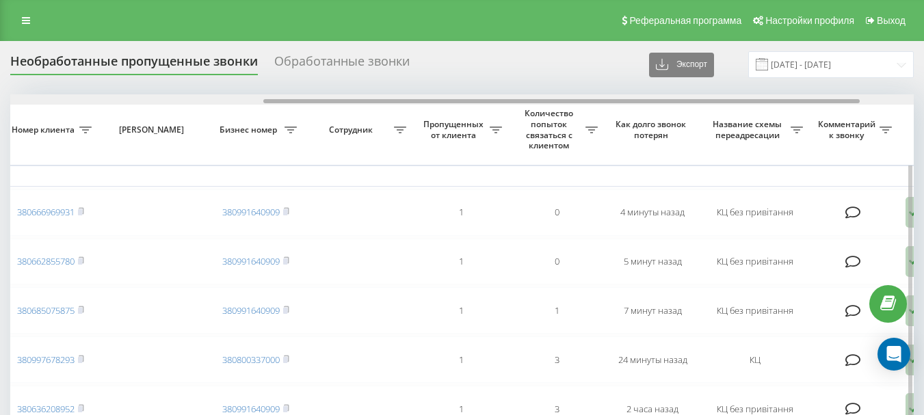
scroll to position [0, 372]
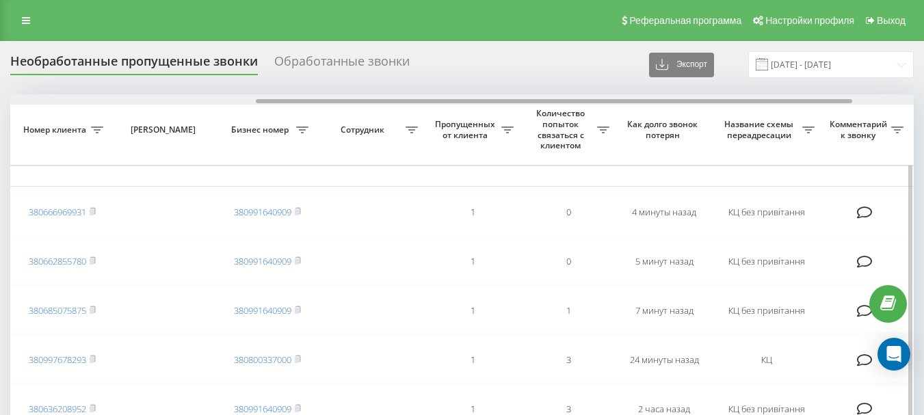
drag, startPoint x: 291, startPoint y: 99, endPoint x: 537, endPoint y: 98, distance: 246.2
click at [537, 98] on div at bounding box center [462, 99] width 904 height 10
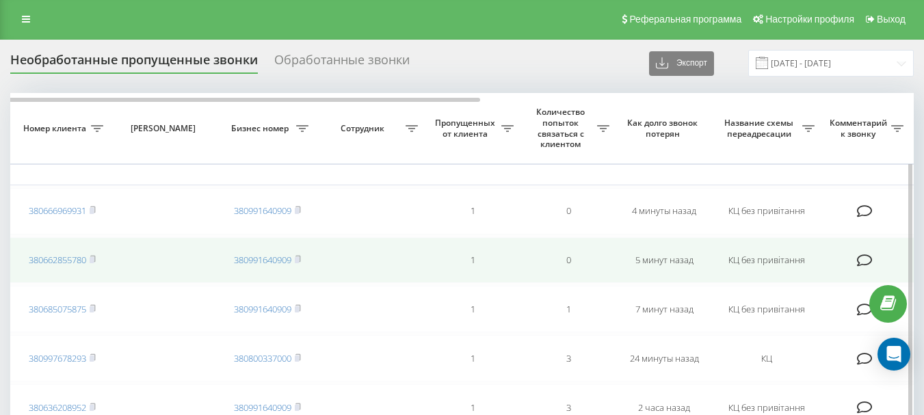
scroll to position [0, 0]
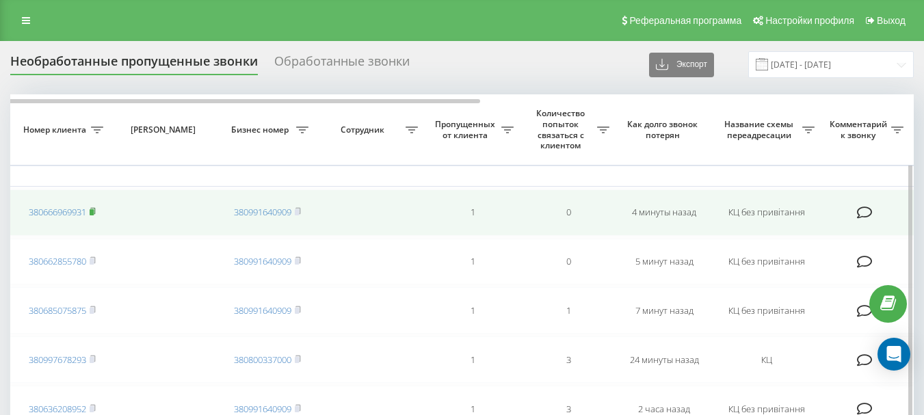
click at [94, 213] on rect at bounding box center [92, 212] width 4 height 6
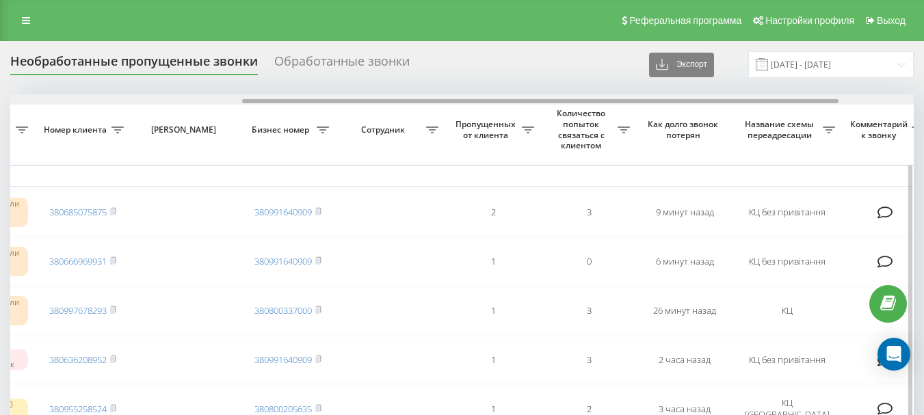
scroll to position [0, 357]
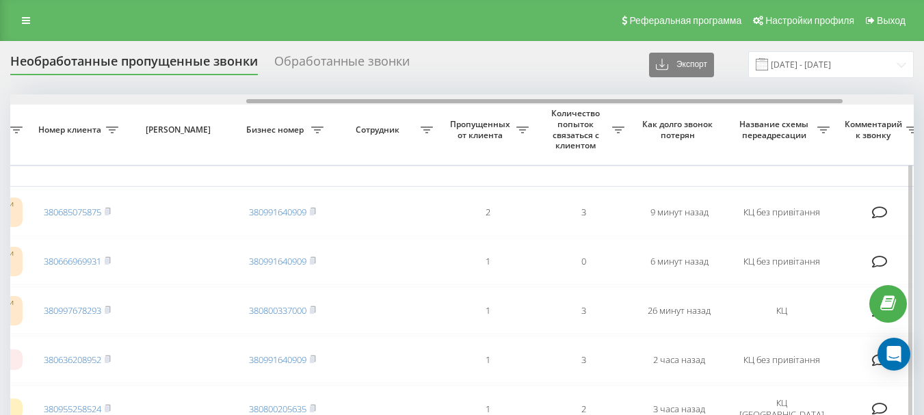
drag, startPoint x: 263, startPoint y: 100, endPoint x: 499, endPoint y: 109, distance: 236.2
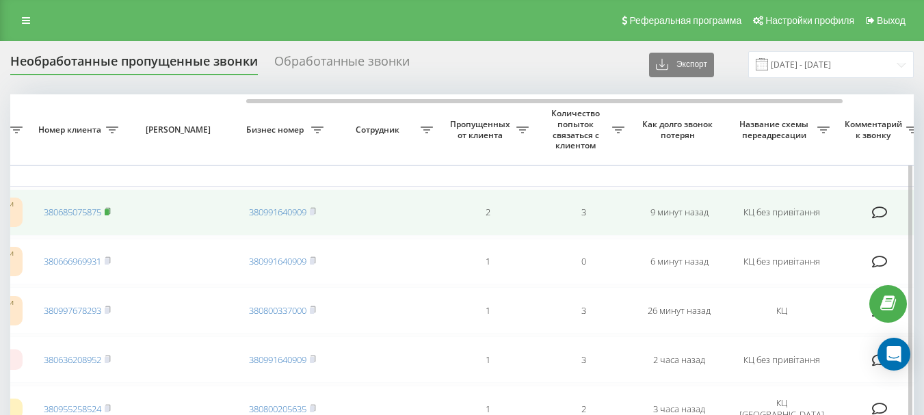
click at [108, 212] on rect at bounding box center [107, 212] width 4 height 6
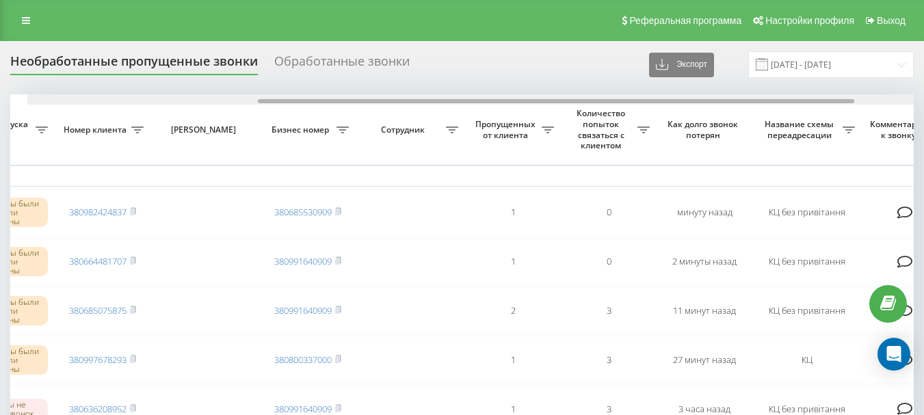
scroll to position [0, 350]
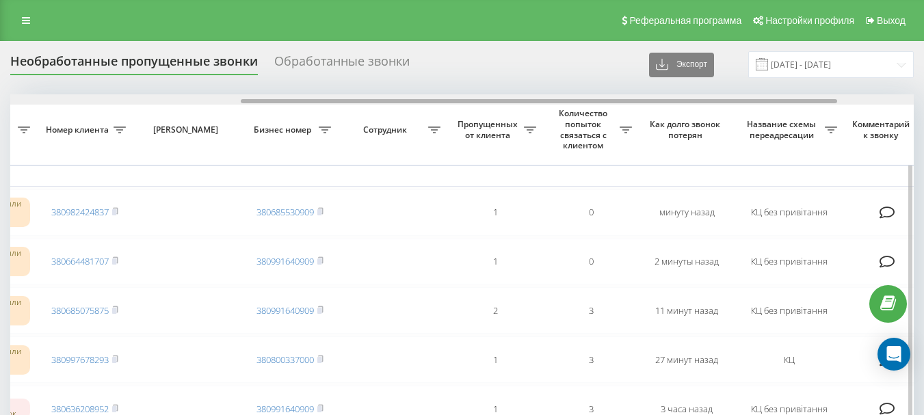
drag, startPoint x: 214, startPoint y: 102, endPoint x: 445, endPoint y: 102, distance: 231.2
click at [445, 102] on div at bounding box center [539, 101] width 596 height 4
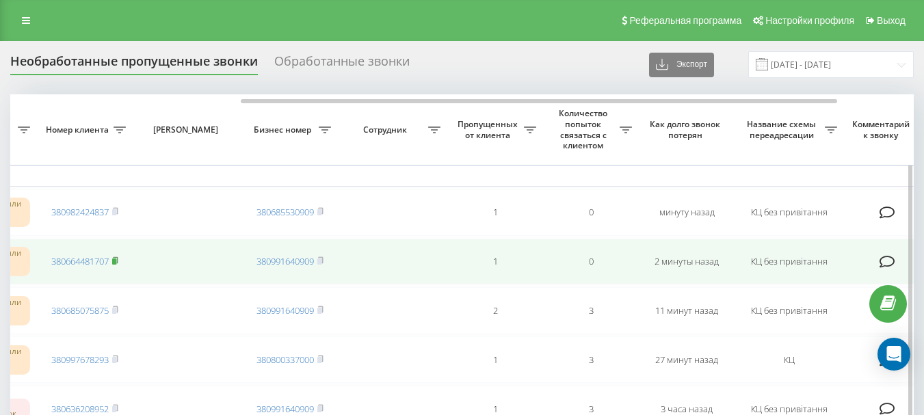
click at [116, 261] on rect at bounding box center [114, 262] width 4 height 6
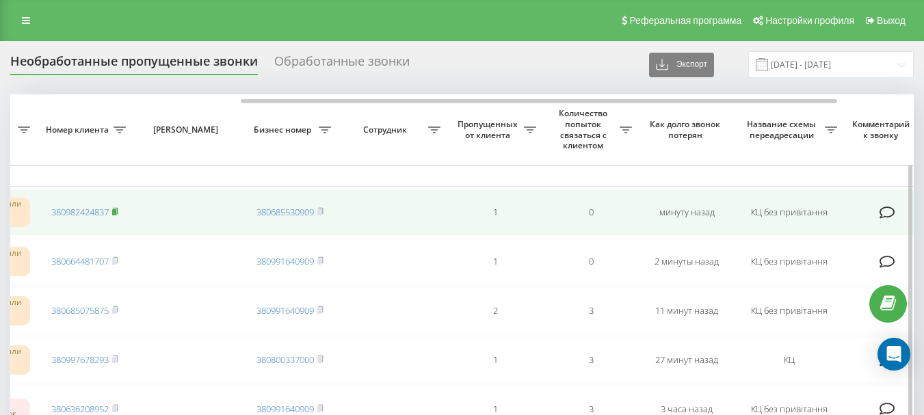
click at [116, 212] on rect at bounding box center [114, 212] width 4 height 6
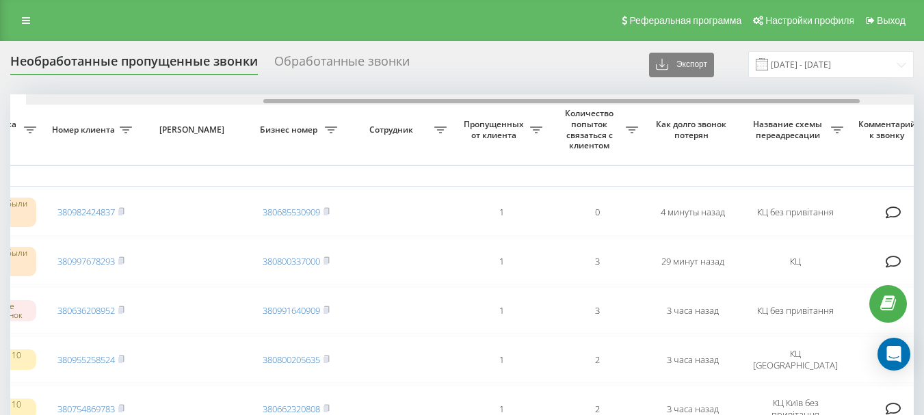
scroll to position [0, 362]
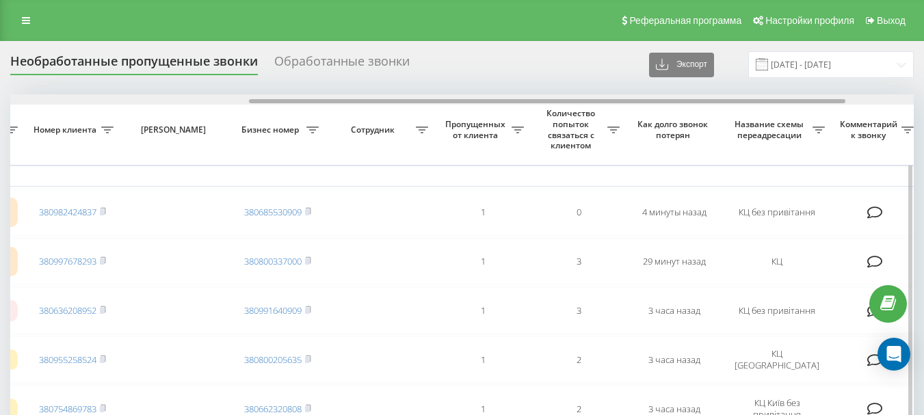
drag, startPoint x: 311, startPoint y: 101, endPoint x: 550, endPoint y: 111, distance: 239.6
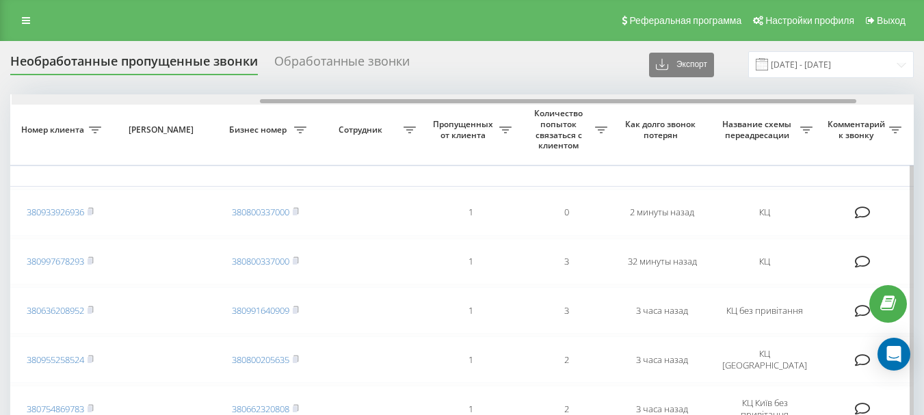
scroll to position [0, 376]
drag, startPoint x: 289, startPoint y: 101, endPoint x: 538, endPoint y: 107, distance: 248.3
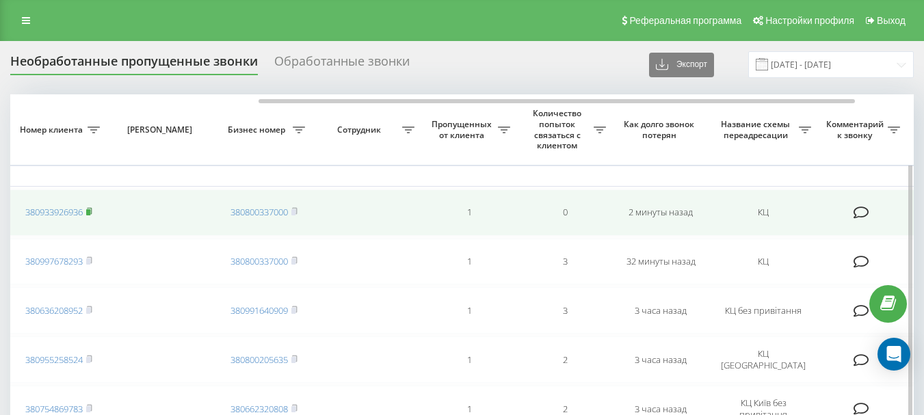
click at [90, 209] on icon at bounding box center [89, 211] width 6 height 8
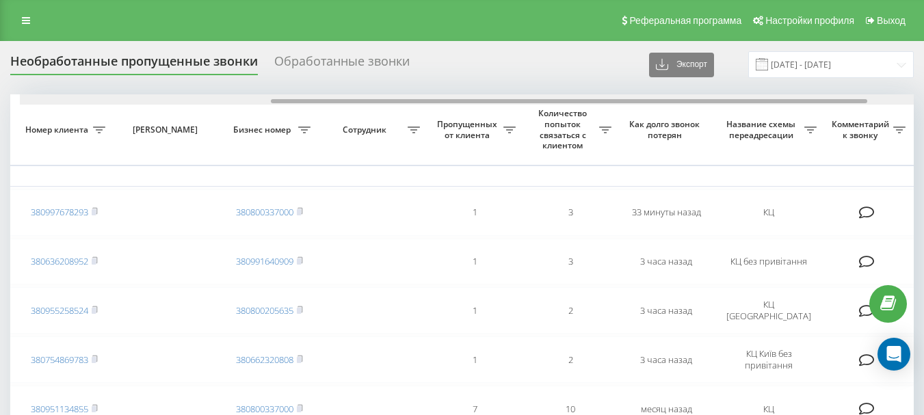
scroll to position [0, 355]
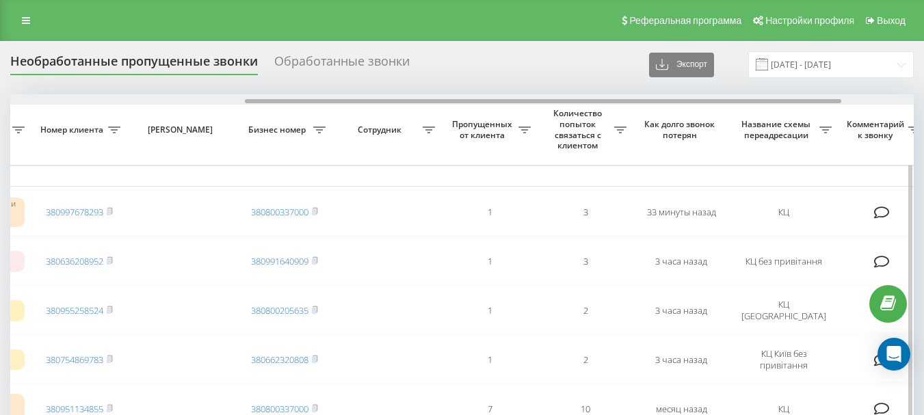
drag, startPoint x: 339, startPoint y: 103, endPoint x: 573, endPoint y: 109, distance: 234.7
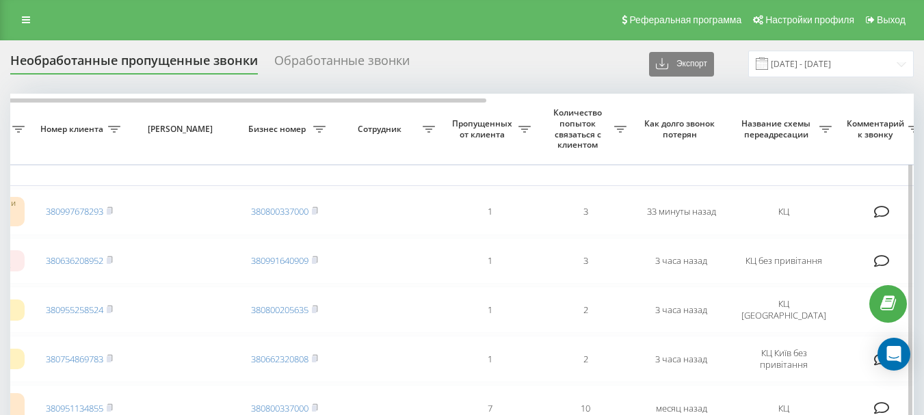
scroll to position [0, 0]
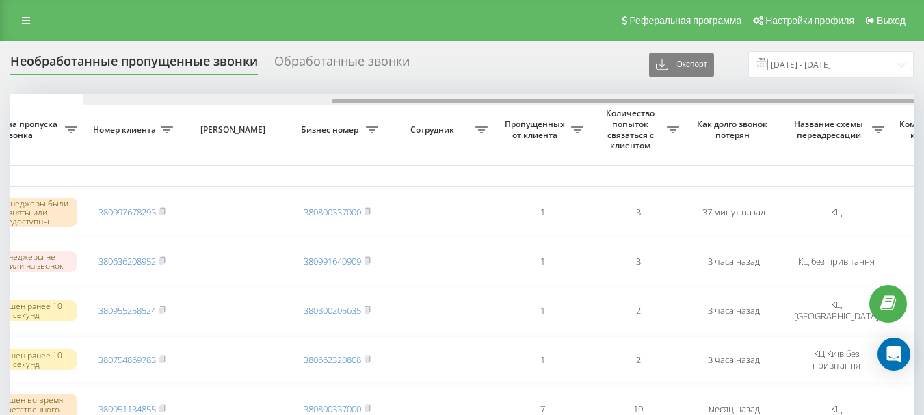
scroll to position [0, 376]
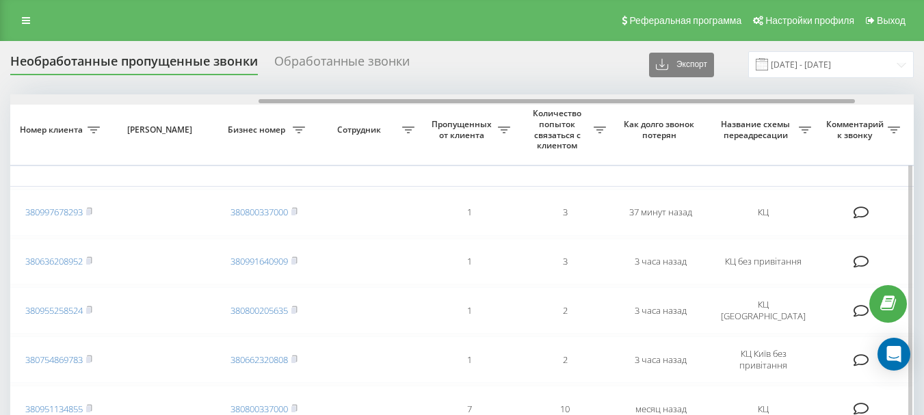
drag, startPoint x: 418, startPoint y: 102, endPoint x: 666, endPoint y: 107, distance: 248.3
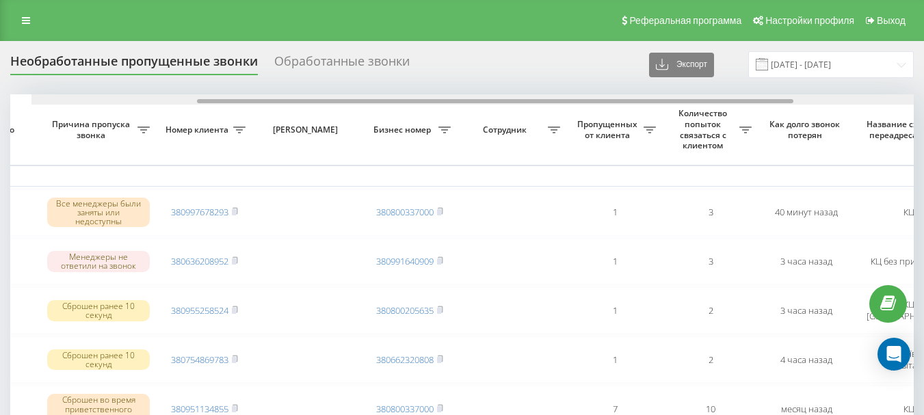
scroll to position [0, 262]
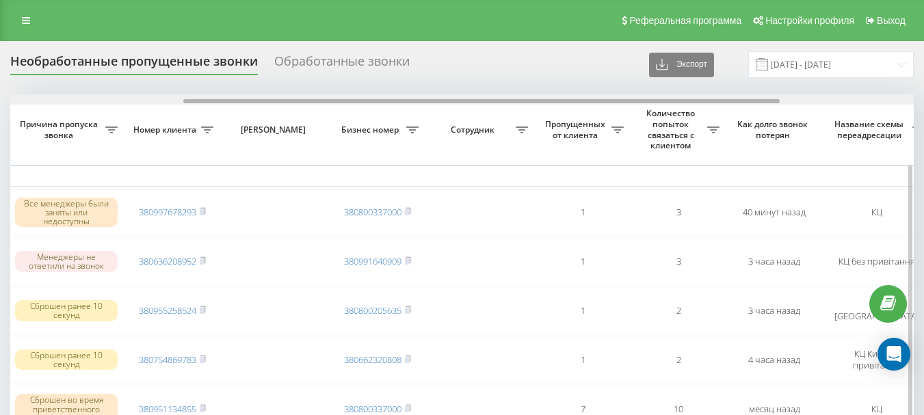
drag, startPoint x: 304, startPoint y: 101, endPoint x: 477, endPoint y: 105, distance: 173.1
click at [477, 105] on div at bounding box center [462, 99] width 904 height 10
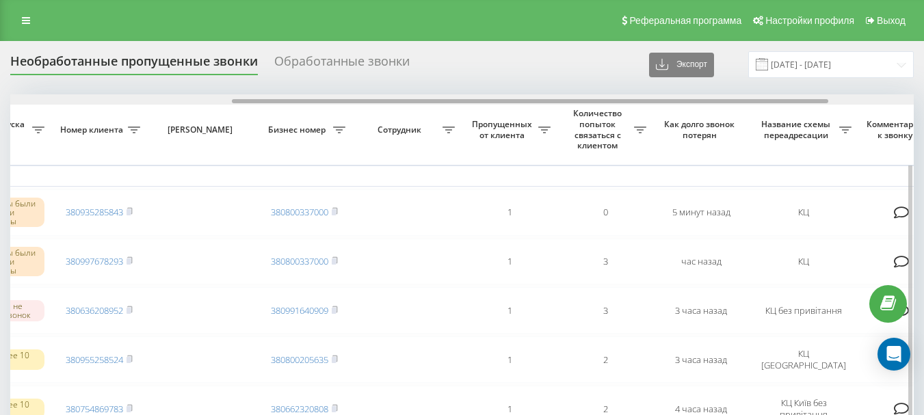
scroll to position [0, 356]
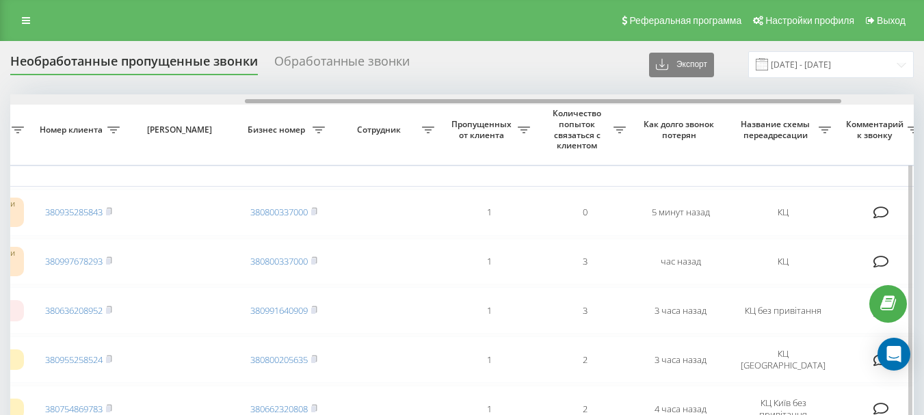
drag, startPoint x: 333, startPoint y: 101, endPoint x: 568, endPoint y: 127, distance: 236.7
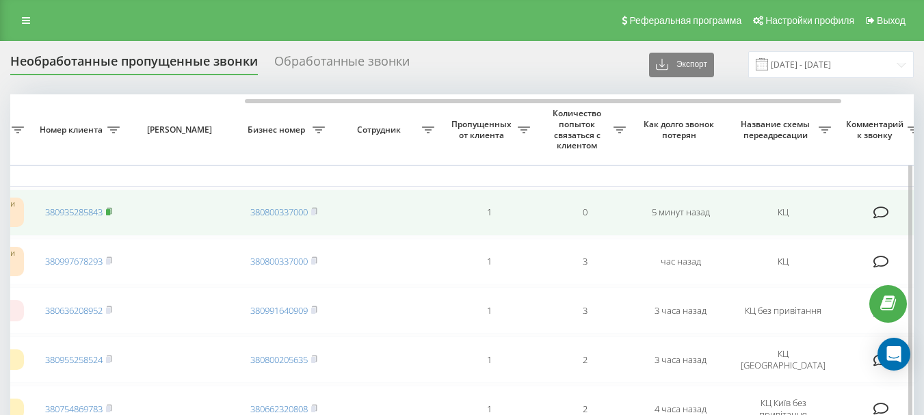
click at [110, 210] on rect at bounding box center [108, 212] width 4 height 6
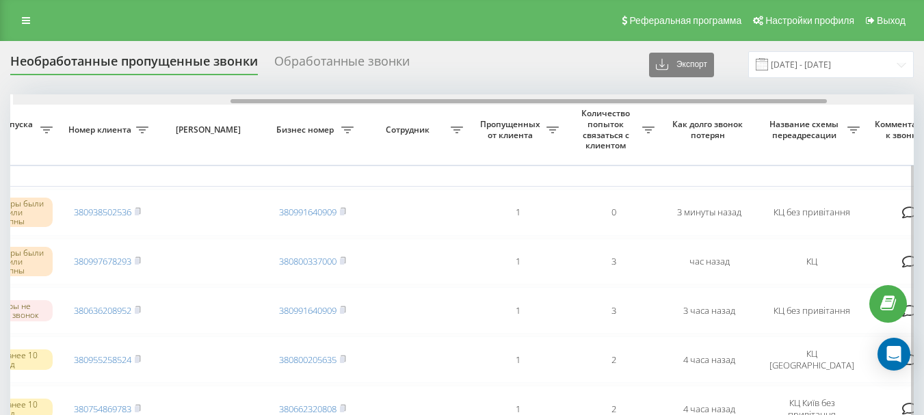
scroll to position [0, 345]
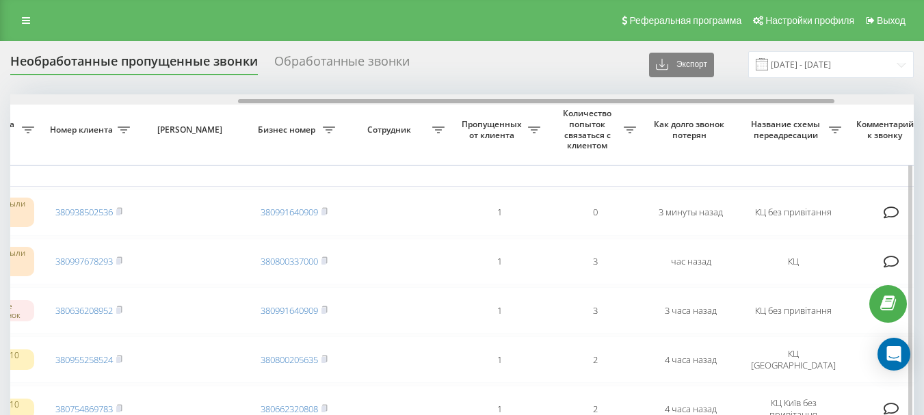
drag, startPoint x: 0, startPoint y: 0, endPoint x: 534, endPoint y: 98, distance: 542.5
click at [534, 98] on div at bounding box center [462, 99] width 904 height 10
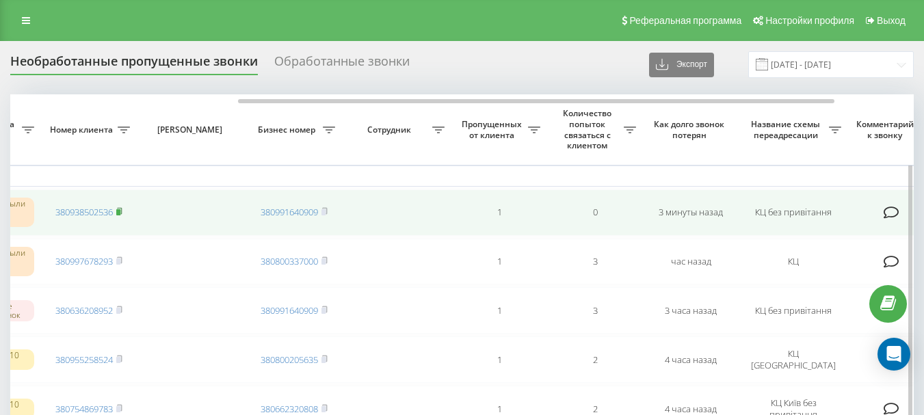
click at [119, 211] on rect at bounding box center [118, 212] width 4 height 6
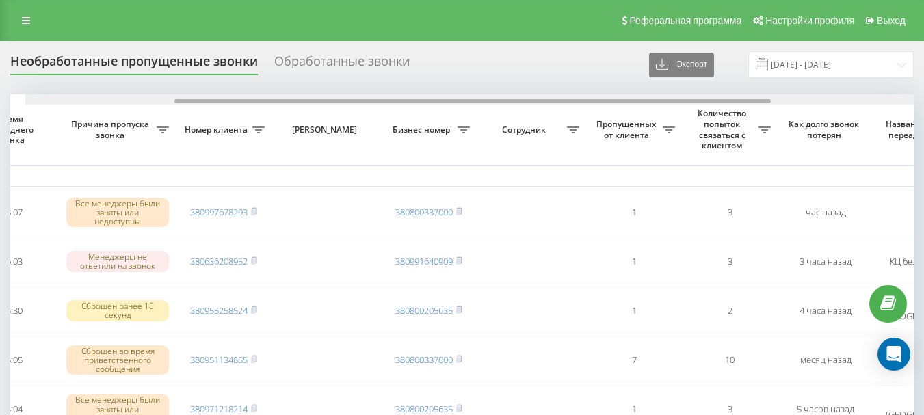
scroll to position [0, 226]
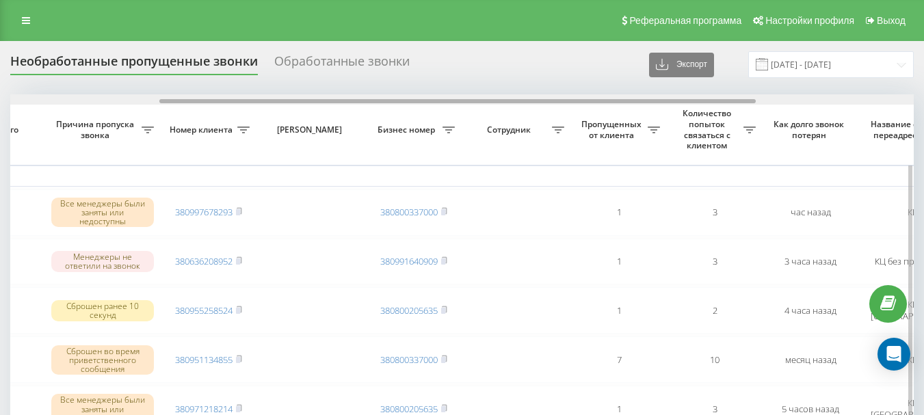
drag, startPoint x: 297, startPoint y: 102, endPoint x: 446, endPoint y: 107, distance: 149.2
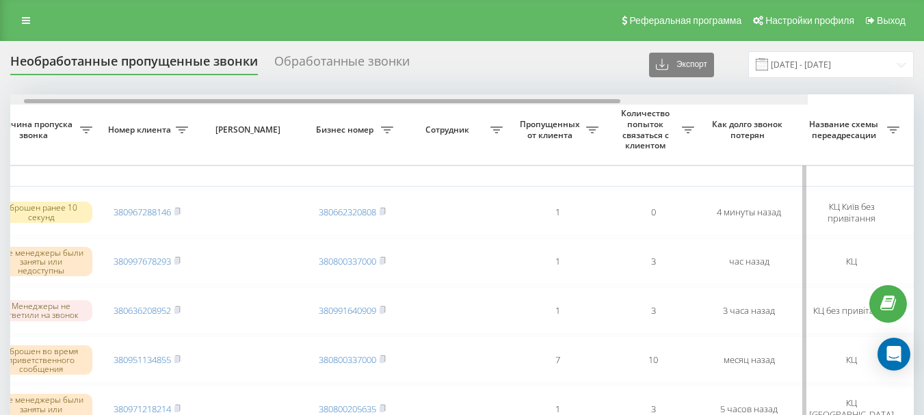
scroll to position [0, 323]
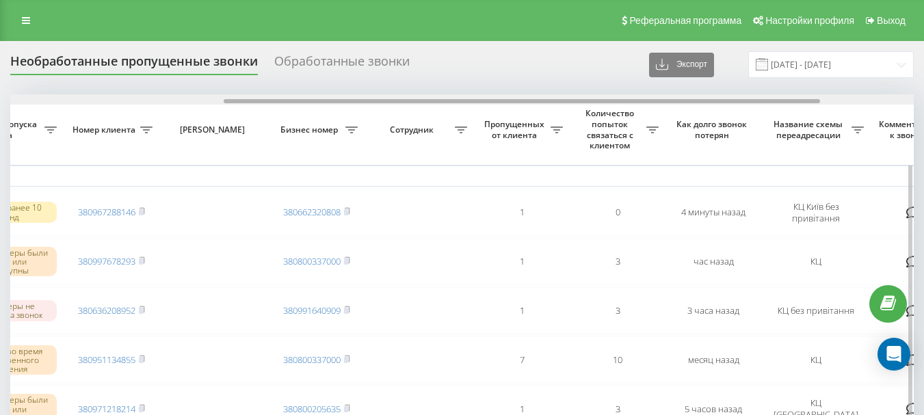
drag, startPoint x: 373, startPoint y: 101, endPoint x: 587, endPoint y: 115, distance: 213.8
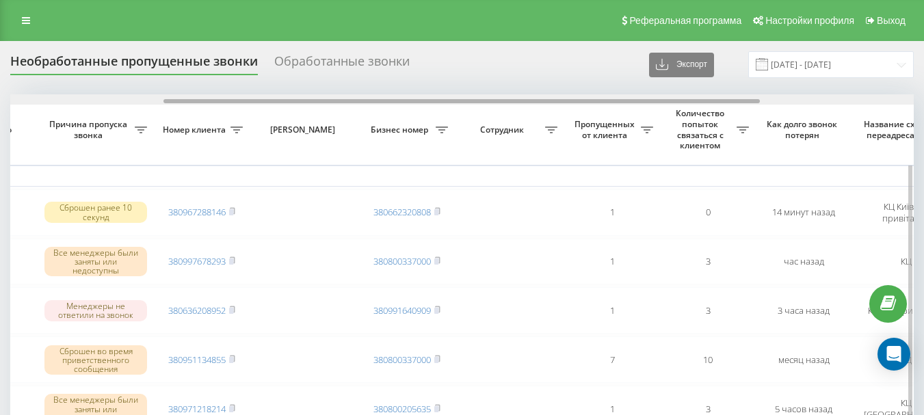
scroll to position [0, 313]
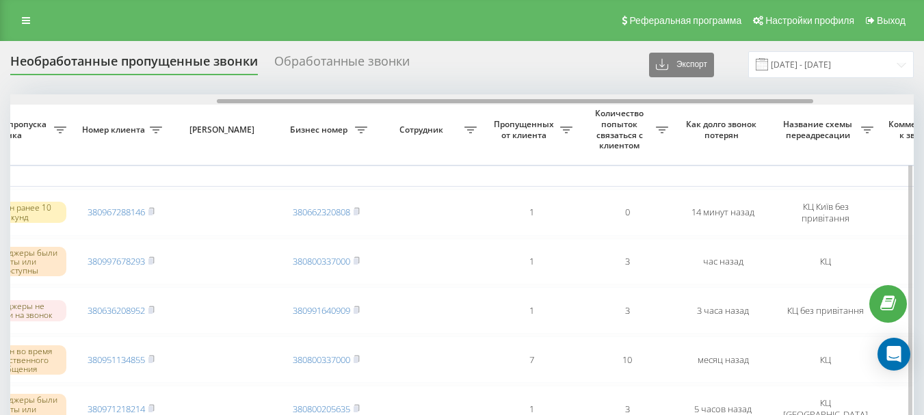
drag, startPoint x: 350, startPoint y: 99, endPoint x: 557, endPoint y: 115, distance: 207.8
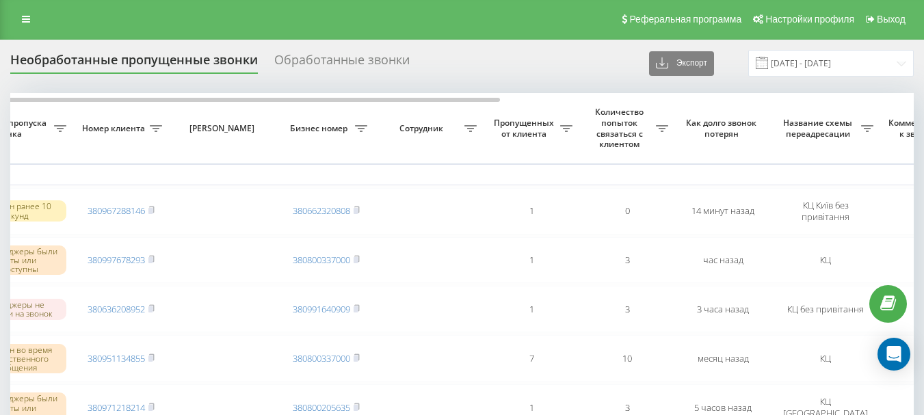
scroll to position [0, 0]
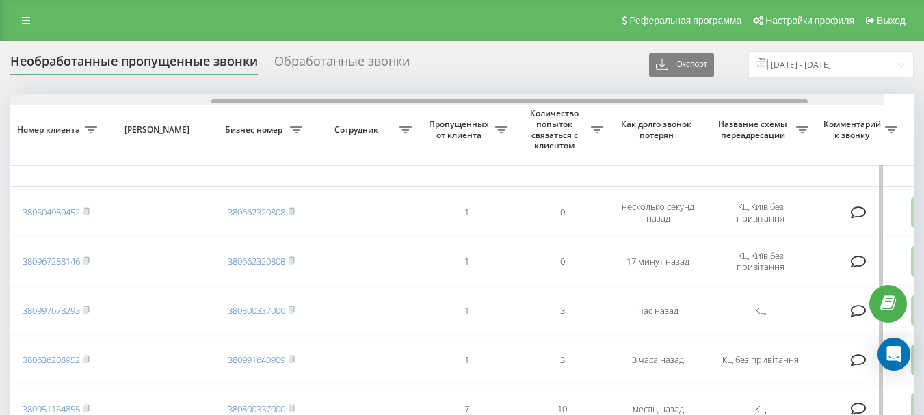
scroll to position [0, 386]
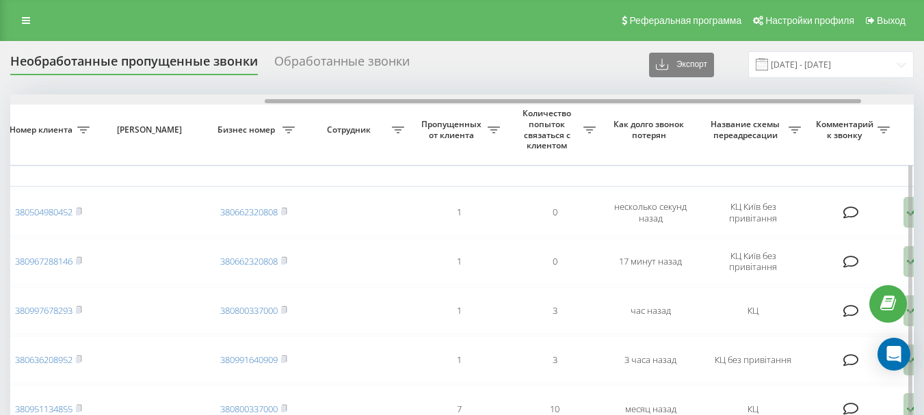
drag, startPoint x: 280, startPoint y: 102, endPoint x: 536, endPoint y: 123, distance: 256.0
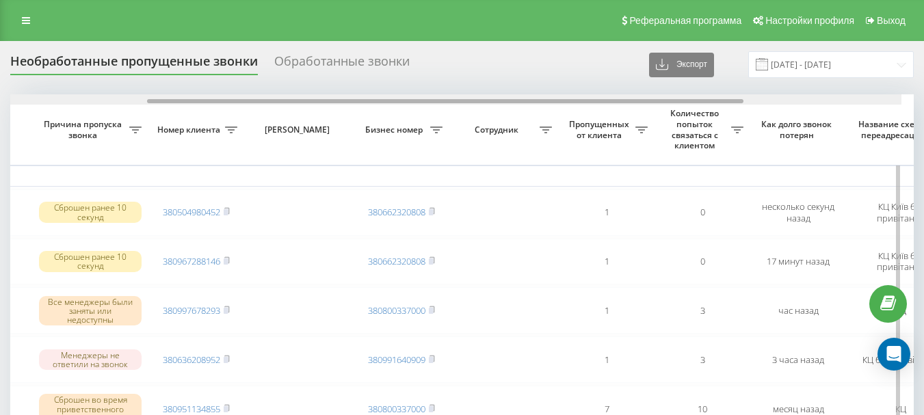
scroll to position [0, 253]
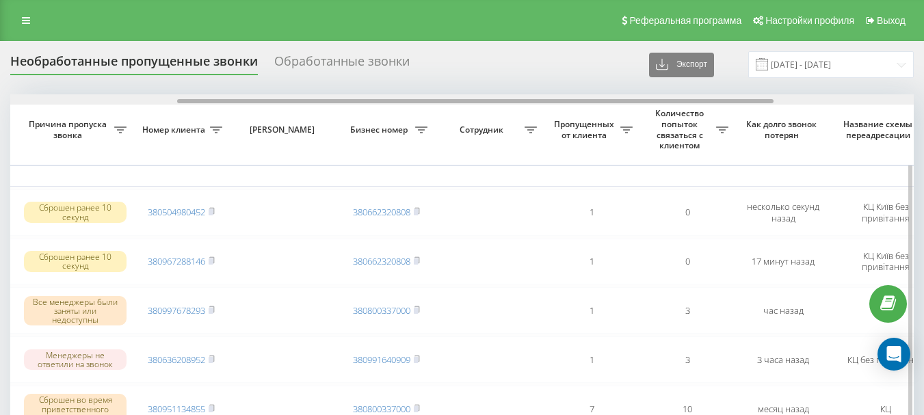
drag, startPoint x: 298, startPoint y: 103, endPoint x: 211, endPoint y: 109, distance: 87.8
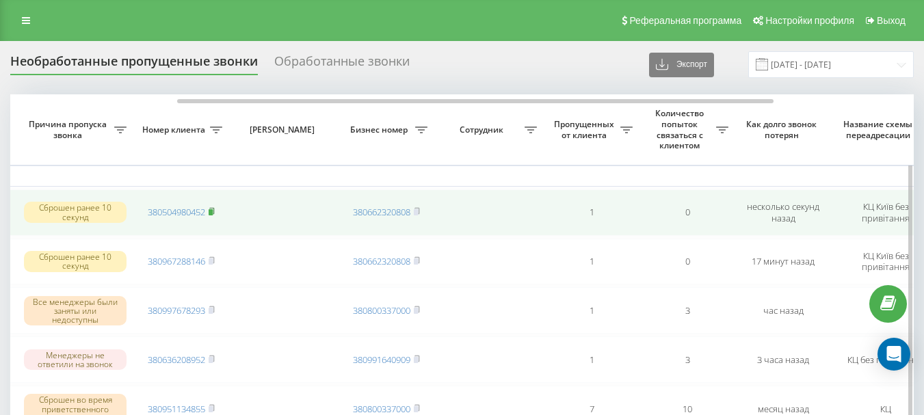
click at [211, 209] on icon at bounding box center [212, 211] width 6 height 8
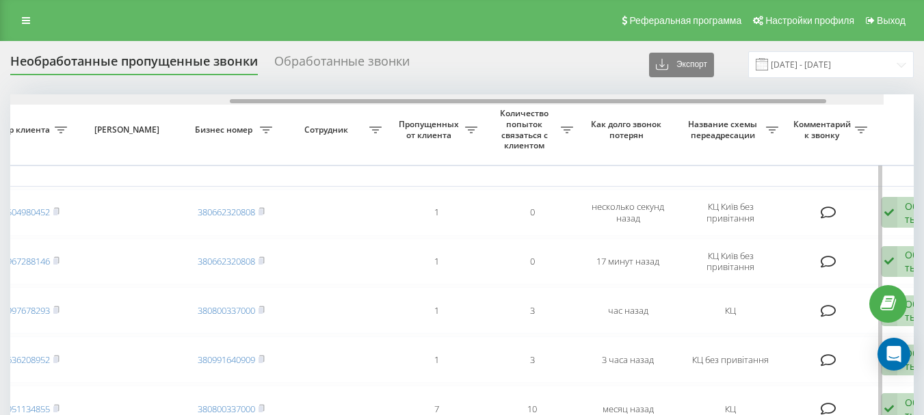
scroll to position [0, 430]
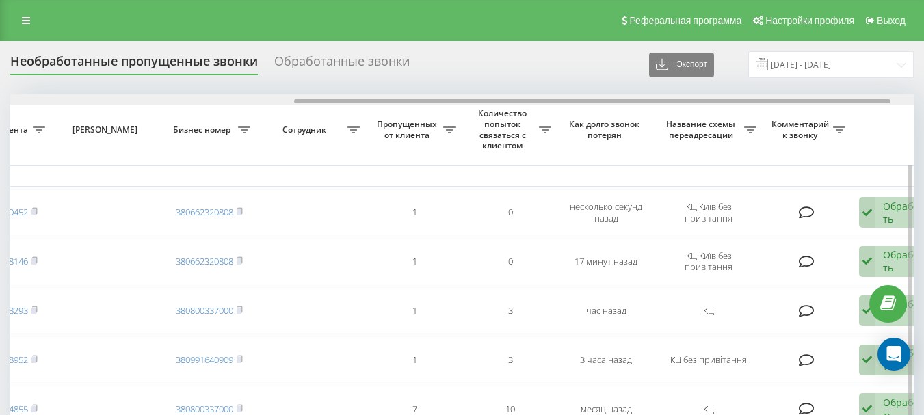
drag, startPoint x: 309, startPoint y: 102, endPoint x: 426, endPoint y: 105, distance: 117.0
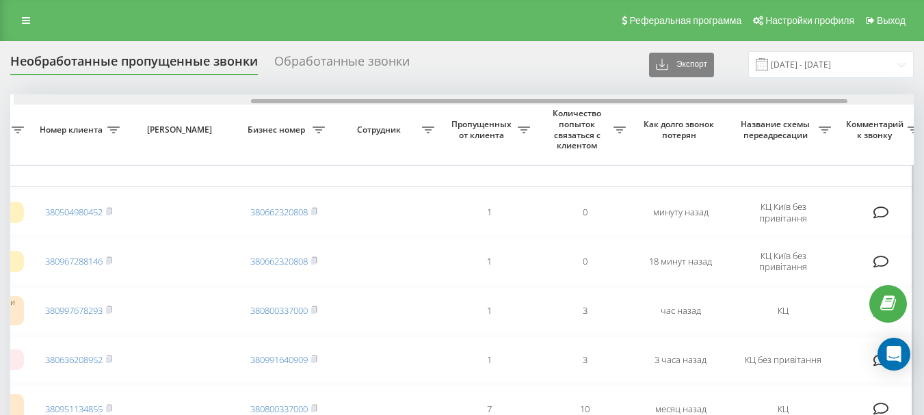
scroll to position [0, 370]
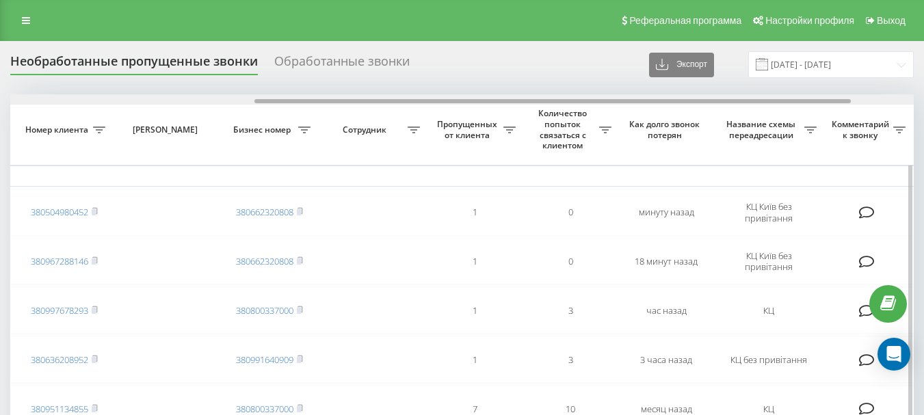
drag, startPoint x: 257, startPoint y: 101, endPoint x: 502, endPoint y: 120, distance: 245.7
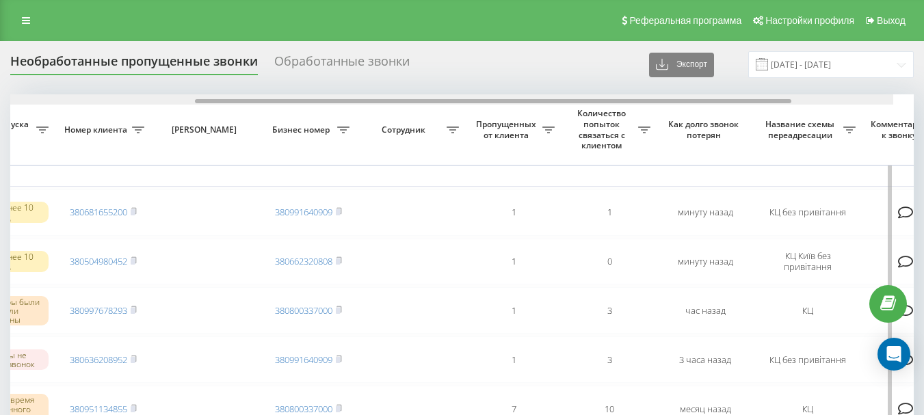
scroll to position [0, 337]
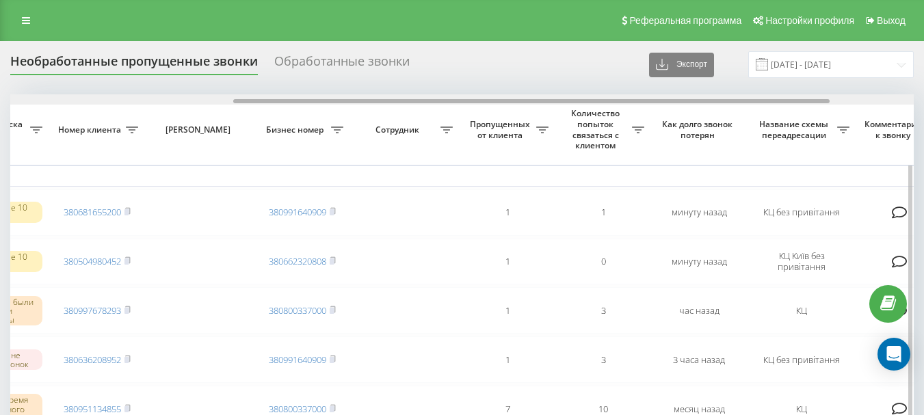
drag, startPoint x: 345, startPoint y: 102, endPoint x: 568, endPoint y: 105, distance: 223.0
click at [568, 105] on div at bounding box center [462, 99] width 904 height 10
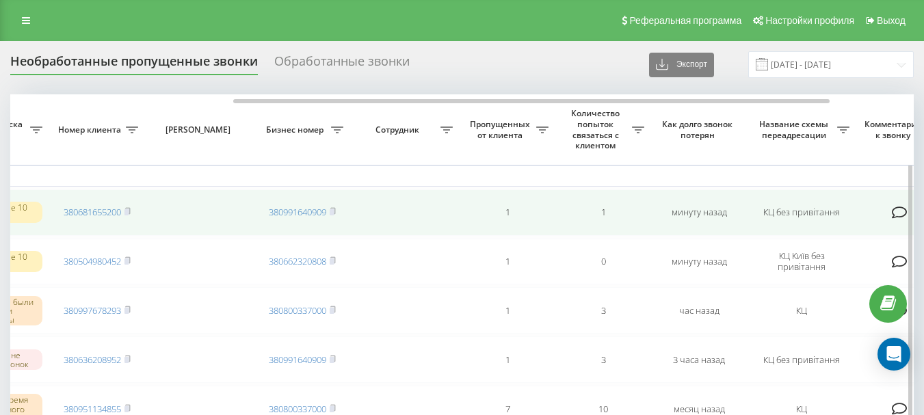
drag, startPoint x: 127, startPoint y: 213, endPoint x: 135, endPoint y: 215, distance: 8.3
click at [127, 213] on rect at bounding box center [126, 212] width 4 height 6
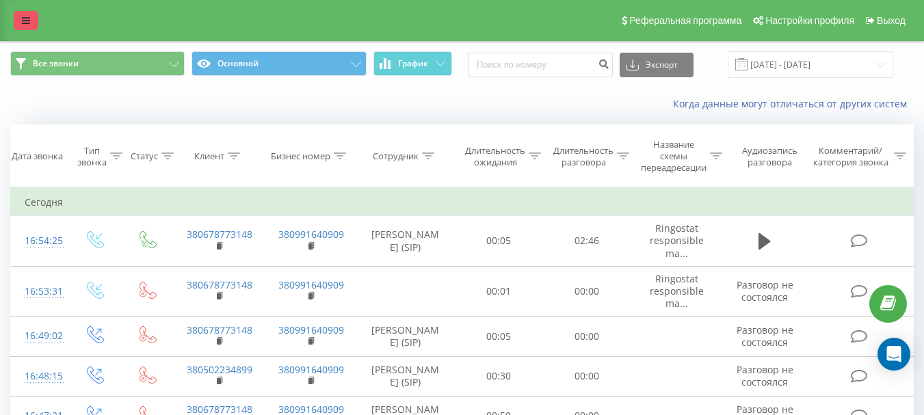
click at [31, 14] on link at bounding box center [26, 20] width 25 height 19
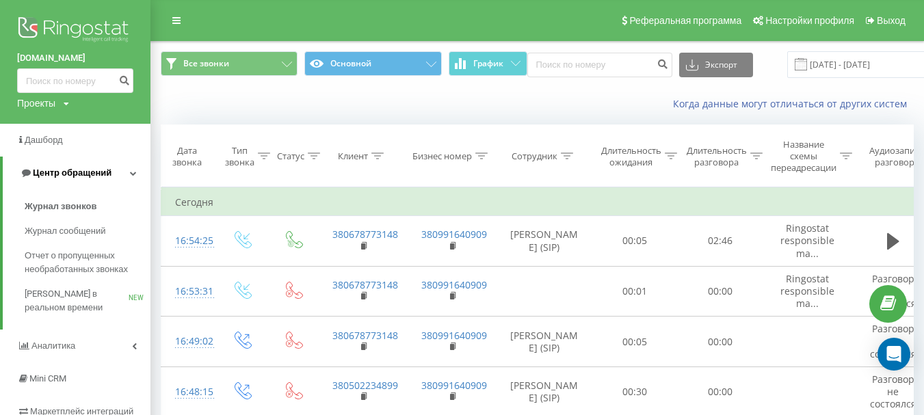
click at [43, 170] on span "Центр обращений" at bounding box center [72, 173] width 79 height 10
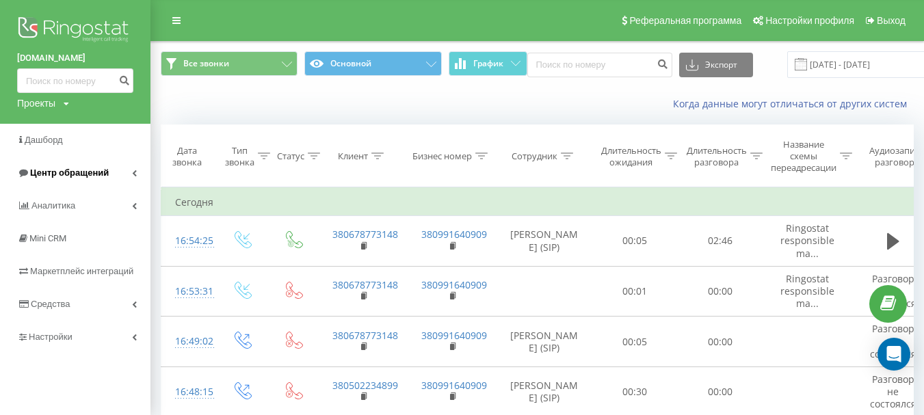
click at [38, 170] on span "Центр обращений" at bounding box center [69, 173] width 79 height 10
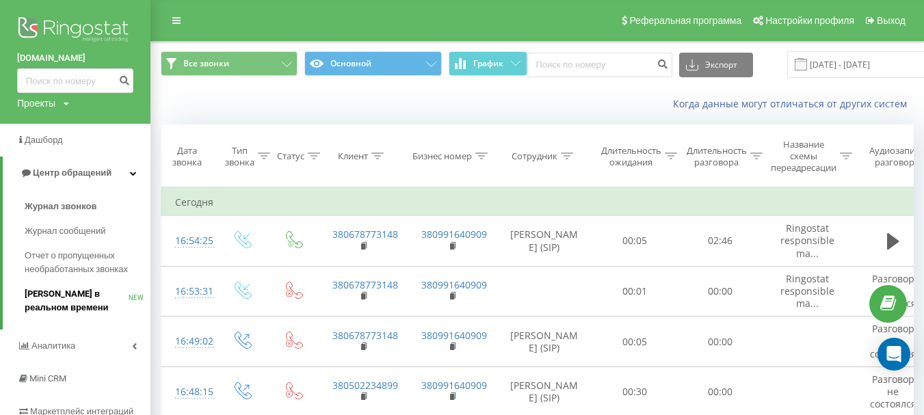
click at [61, 296] on span "[PERSON_NAME] в реальном времени" at bounding box center [77, 300] width 104 height 27
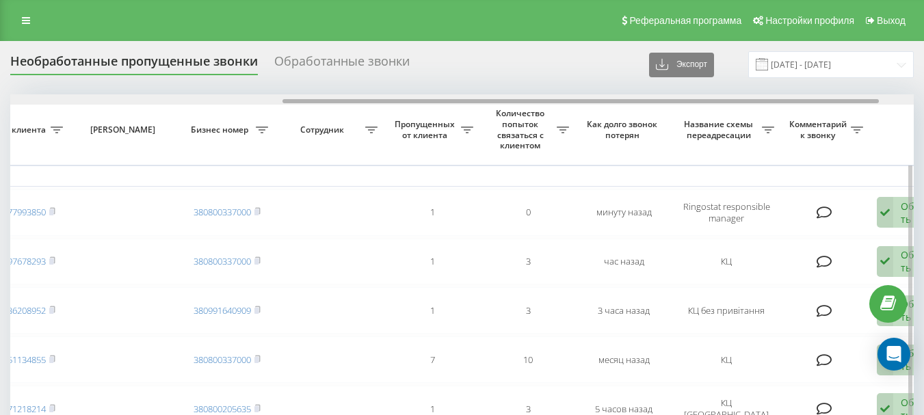
scroll to position [0, 464]
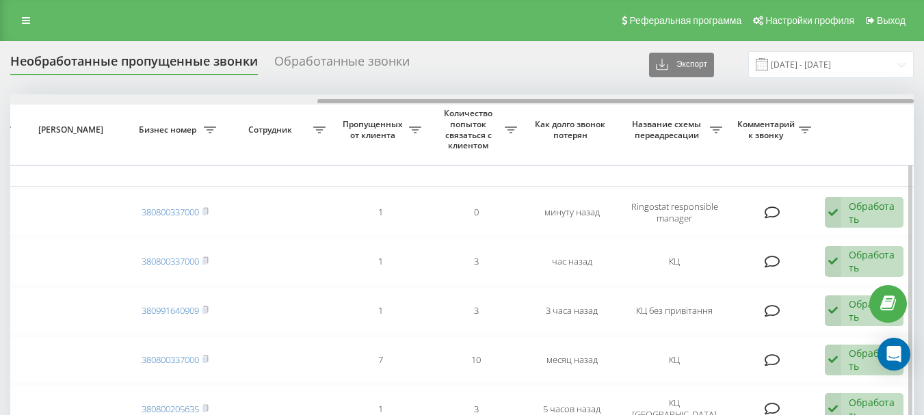
drag, startPoint x: 318, startPoint y: 102, endPoint x: 696, endPoint y: 102, distance: 378.2
click at [696, 102] on div at bounding box center [615, 101] width 596 height 4
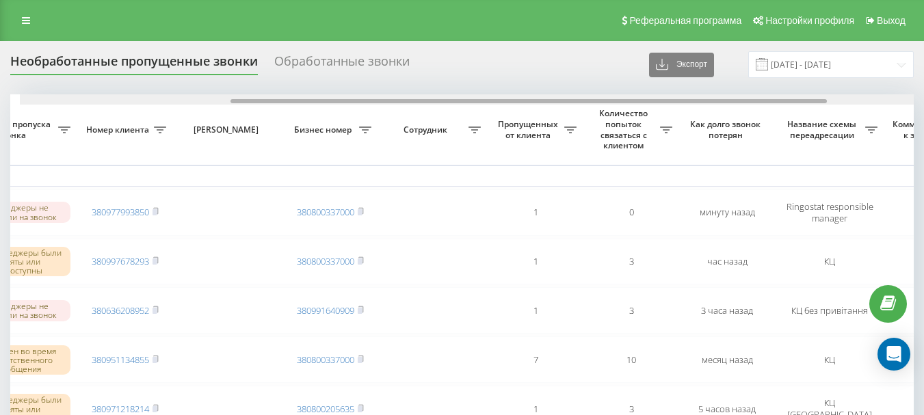
scroll to position [0, 319]
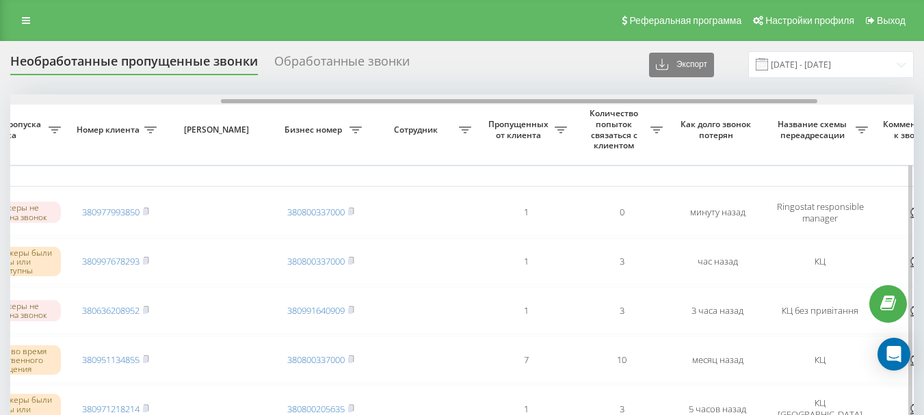
drag, startPoint x: 458, startPoint y: 101, endPoint x: 362, endPoint y: 118, distance: 97.9
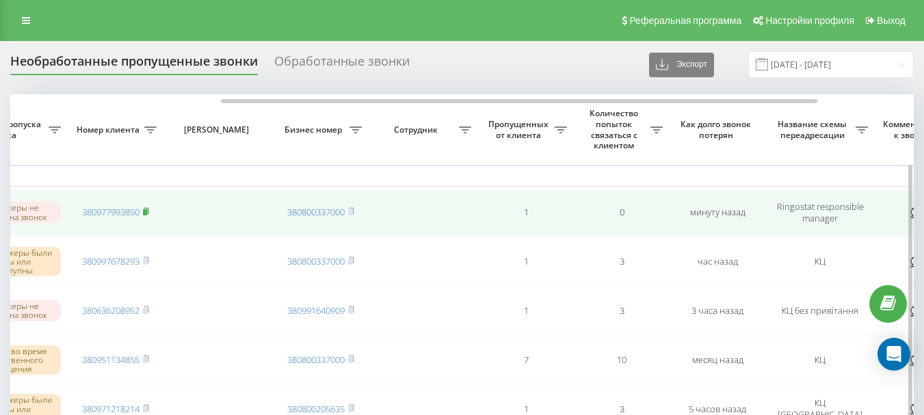
click at [147, 212] on rect at bounding box center [145, 212] width 4 height 6
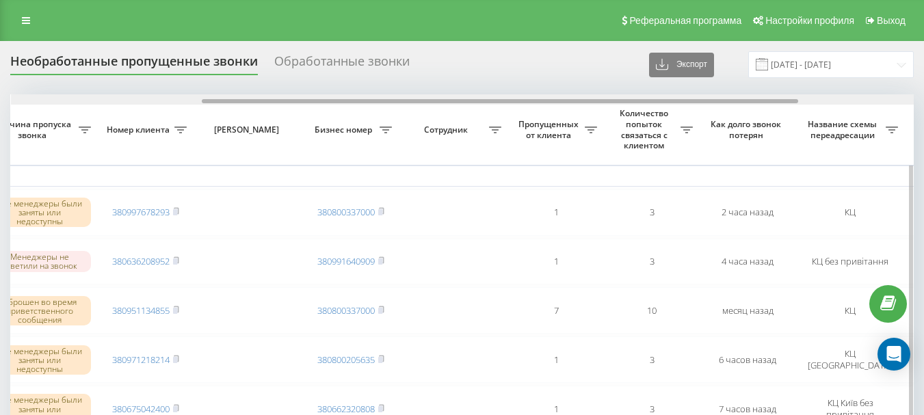
scroll to position [0, 289]
click at [540, 101] on div at bounding box center [499, 101] width 596 height 4
